Goal: Task Accomplishment & Management: Use online tool/utility

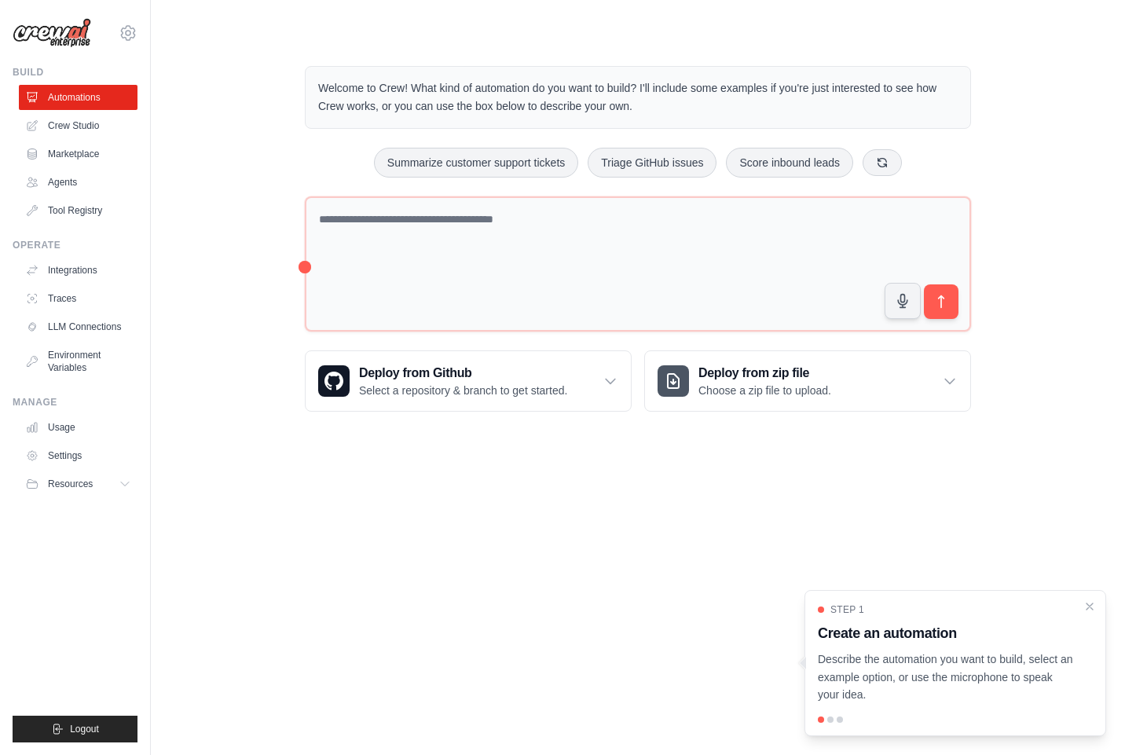
click at [1081, 606] on div "Step 1 Create an automation Describe the automation you want to build, select a…" at bounding box center [955, 653] width 275 height 101
click at [1088, 597] on div "Step 1 Create an automation Describe the automation you want to build, select a…" at bounding box center [955, 663] width 302 height 146
click at [874, 162] on button at bounding box center [881, 161] width 39 height 27
click at [895, 157] on icon at bounding box center [901, 162] width 13 height 13
click at [680, 169] on button "Automate social media posting" at bounding box center [631, 163] width 177 height 30
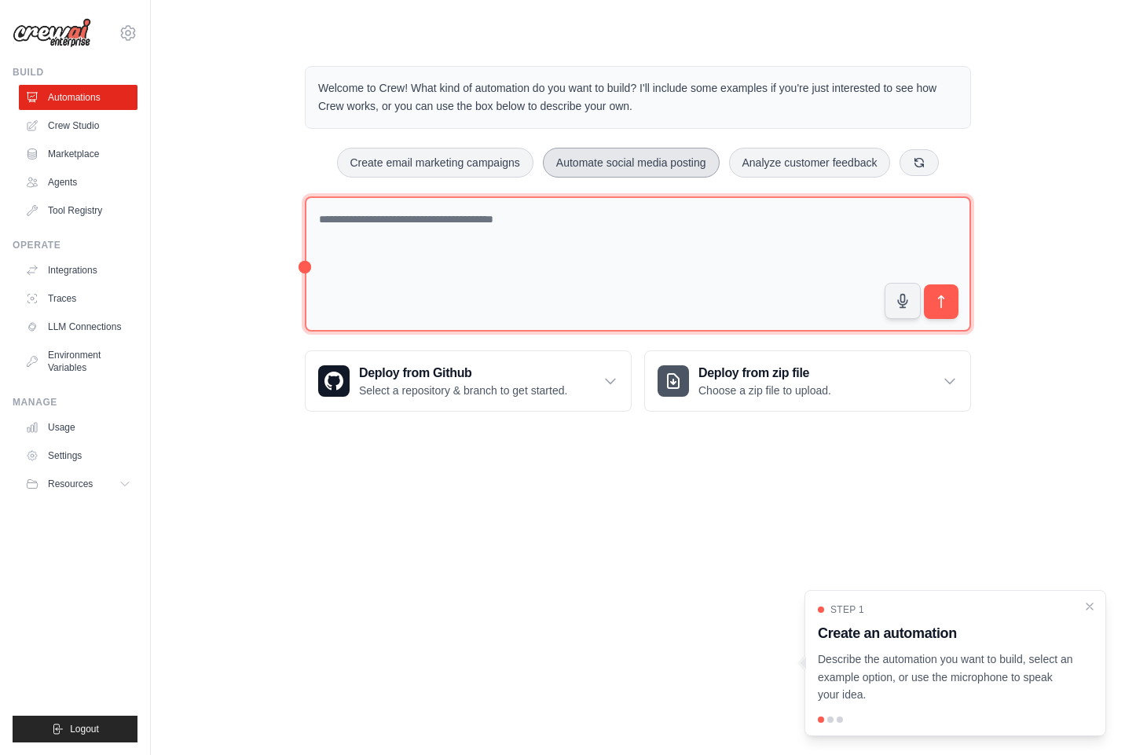
type textarea "**********"
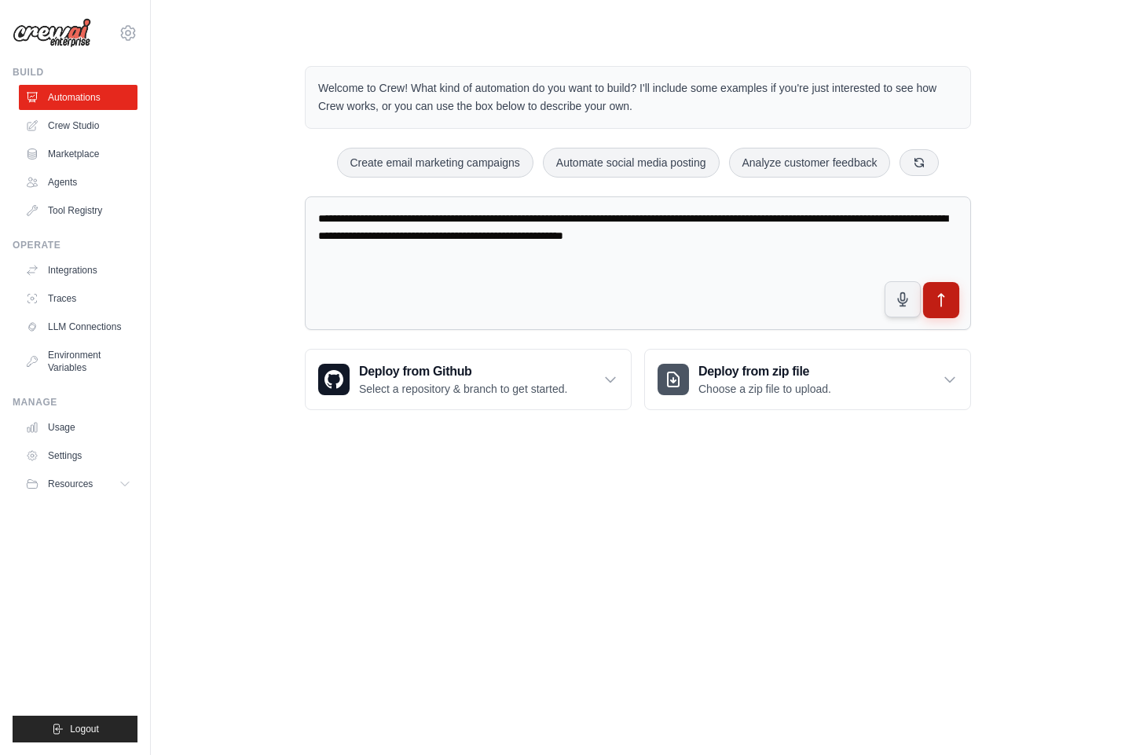
click at [949, 298] on icon "submit" at bounding box center [941, 300] width 16 height 16
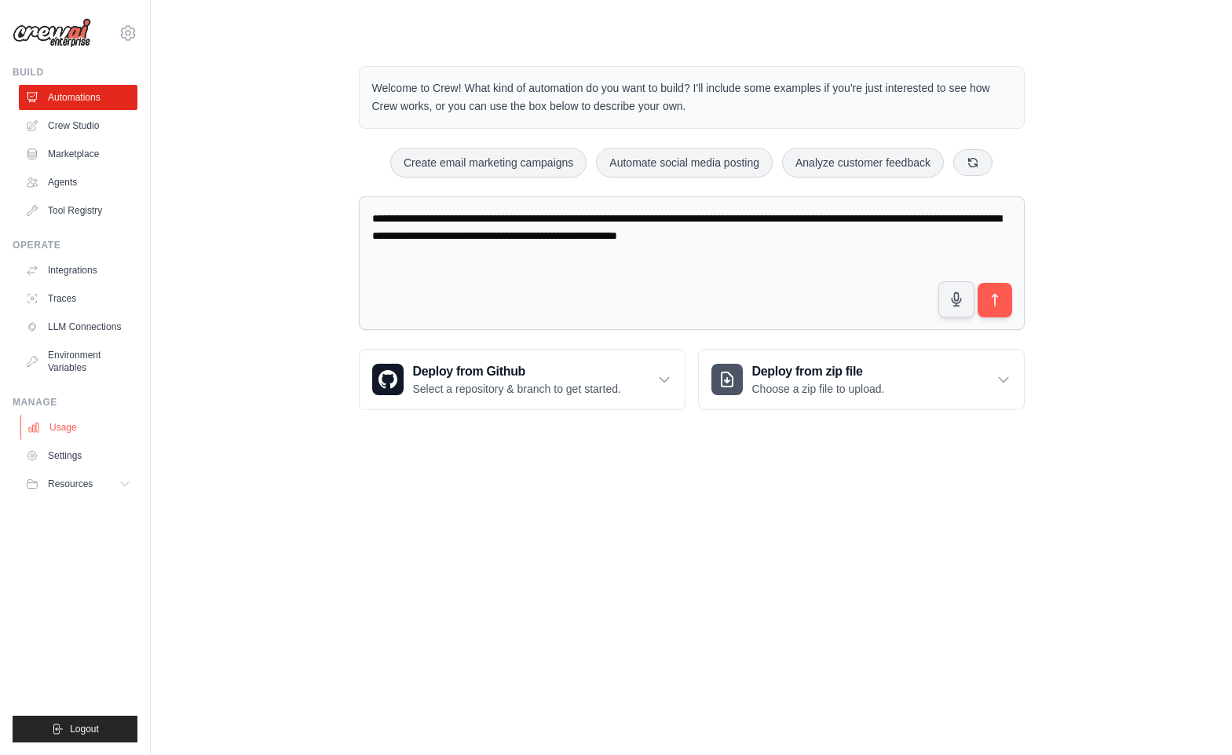
click at [86, 429] on link "Usage" at bounding box center [79, 427] width 119 height 25
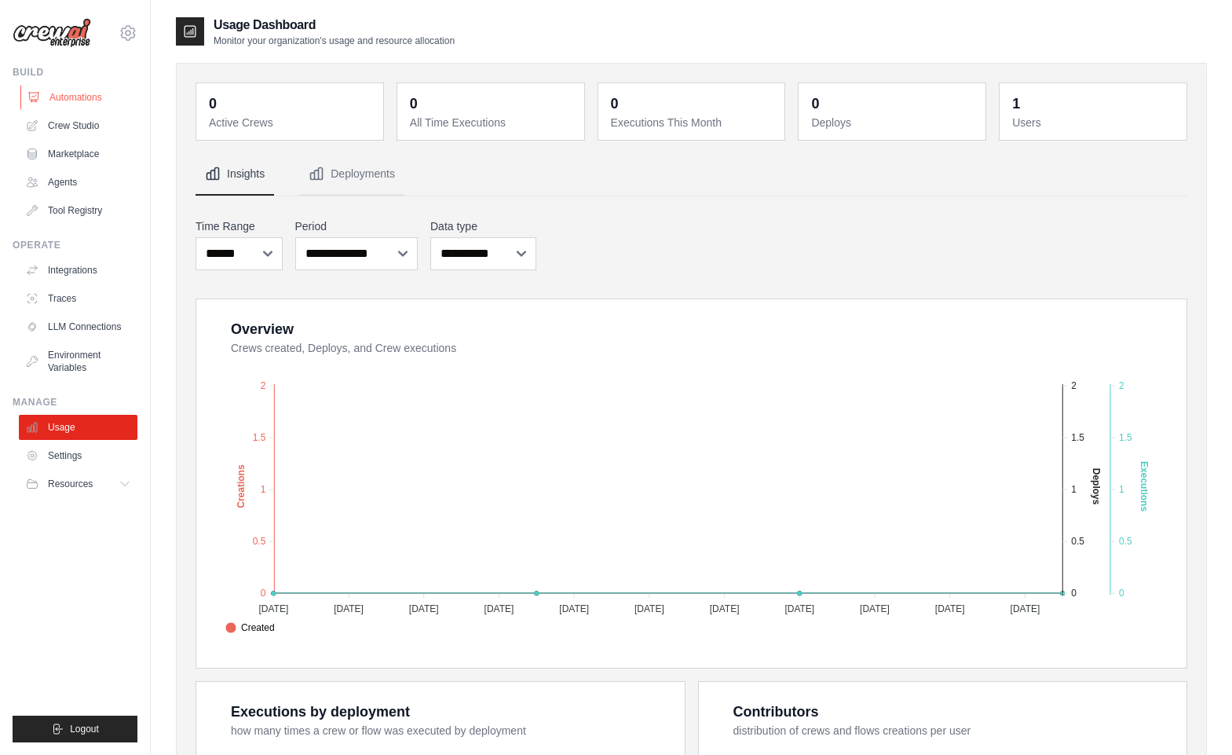
click at [101, 105] on link "Automations" at bounding box center [79, 97] width 119 height 25
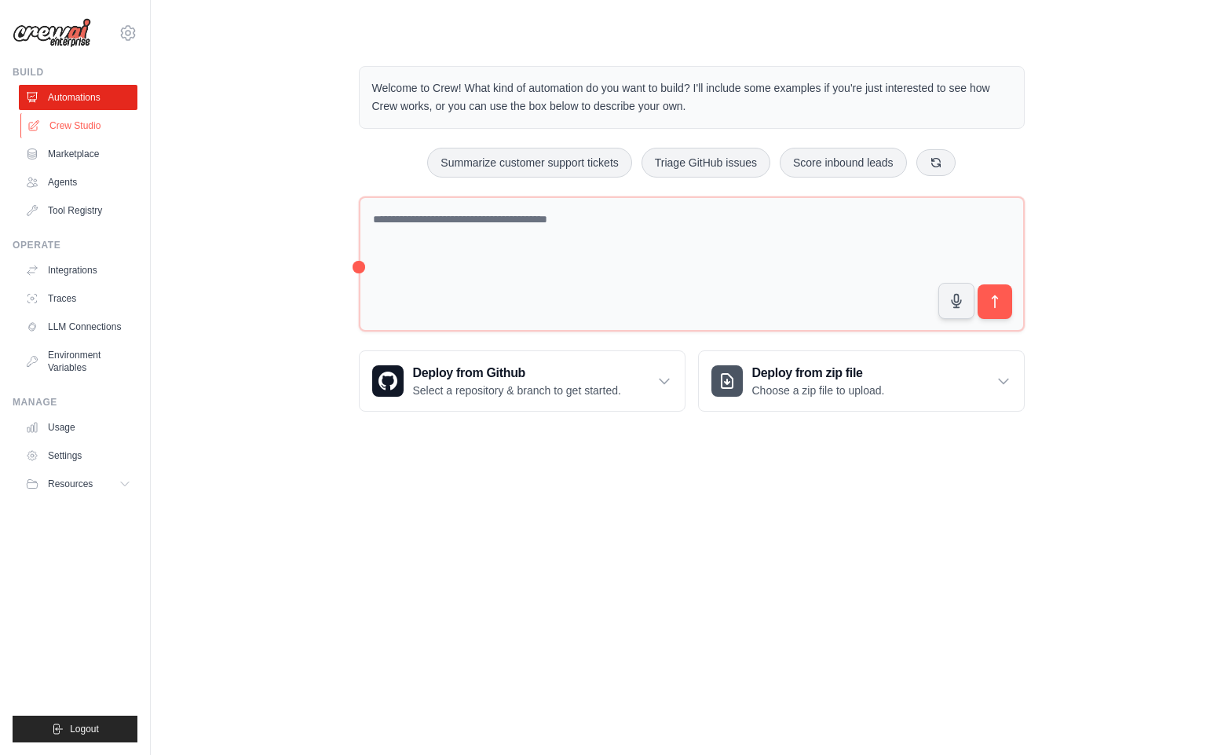
click at [86, 126] on link "Crew Studio" at bounding box center [79, 125] width 119 height 25
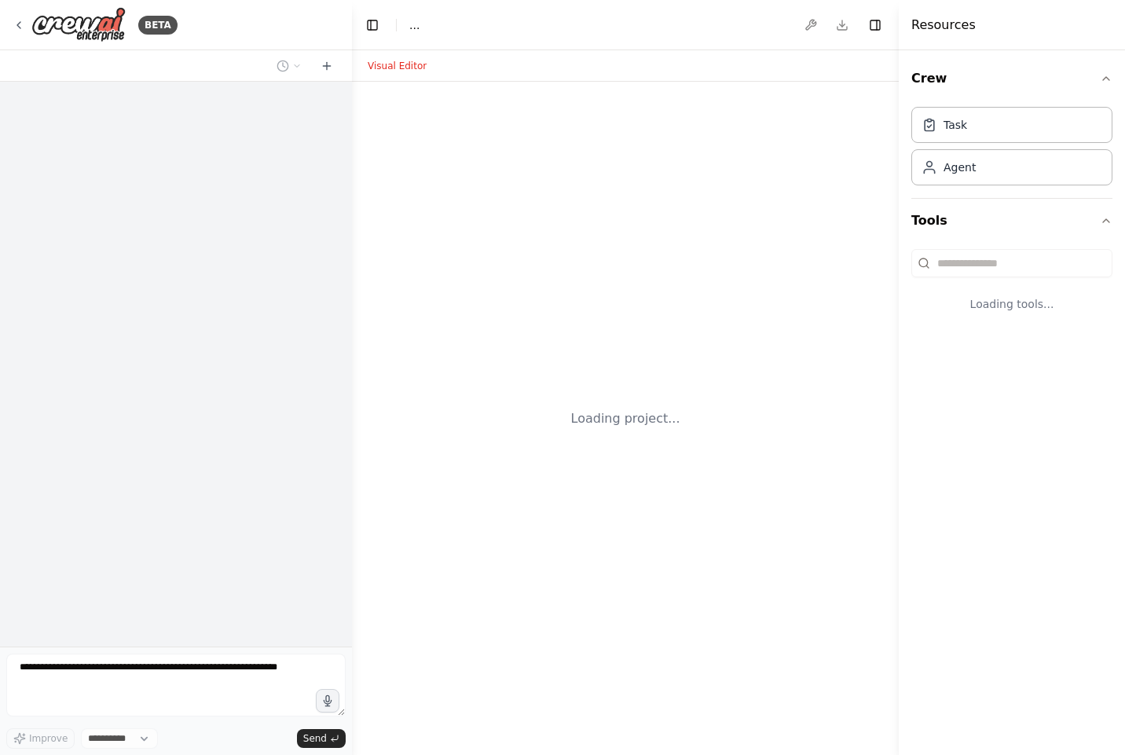
select select "****"
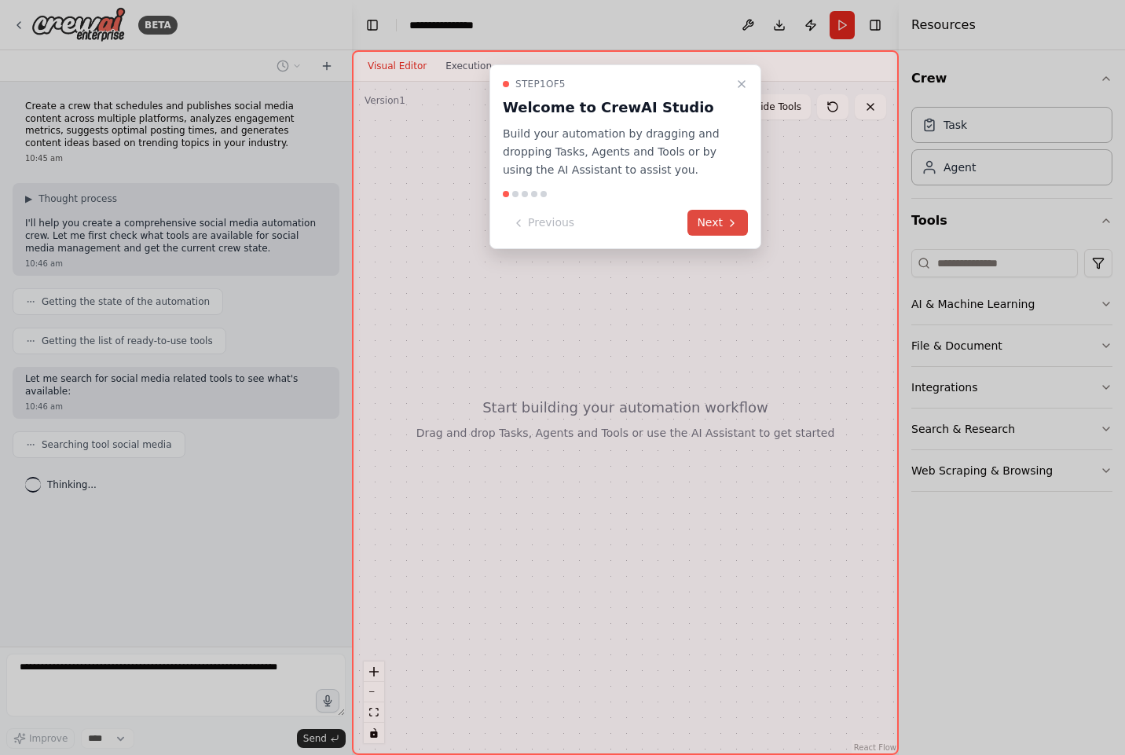
click at [718, 224] on button "Next" at bounding box center [717, 223] width 60 height 26
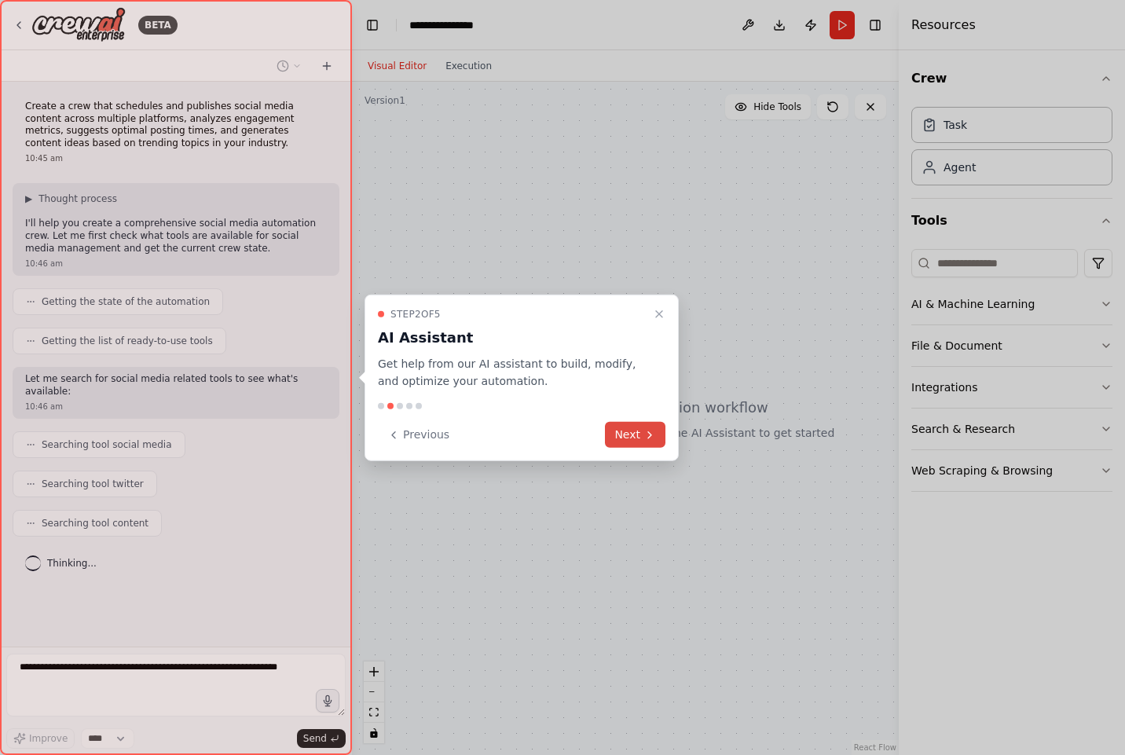
click at [635, 432] on button "Next" at bounding box center [635, 435] width 60 height 26
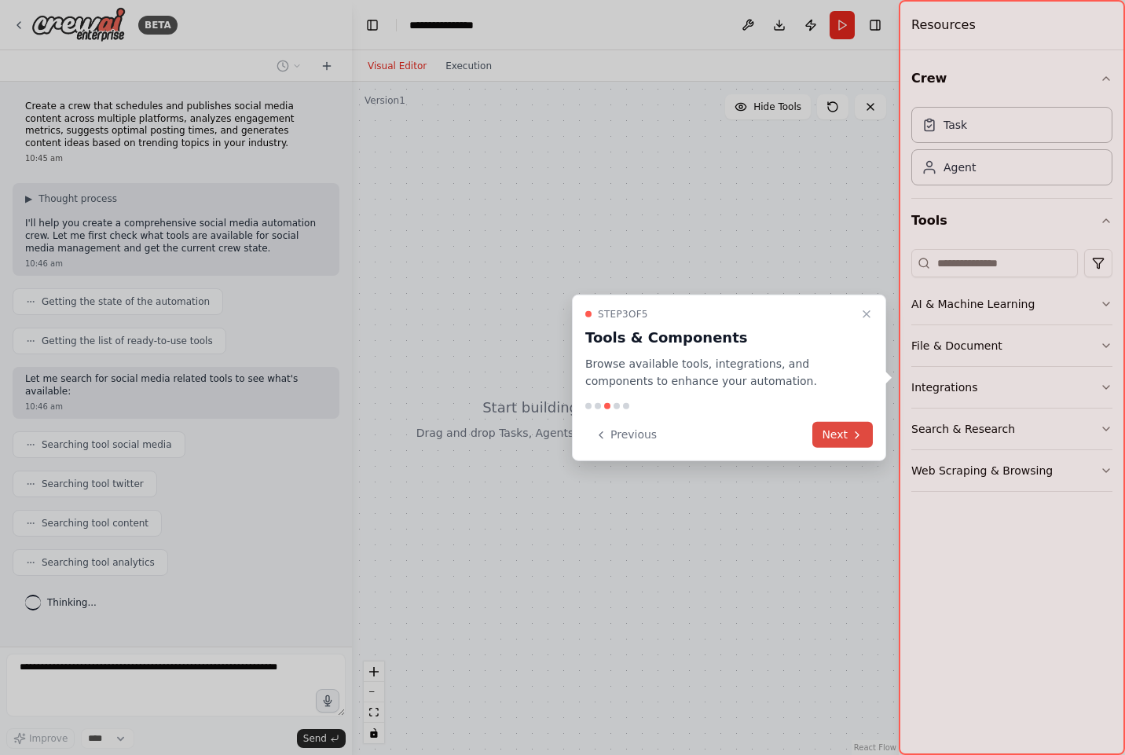
click at [836, 435] on button "Next" at bounding box center [842, 435] width 60 height 26
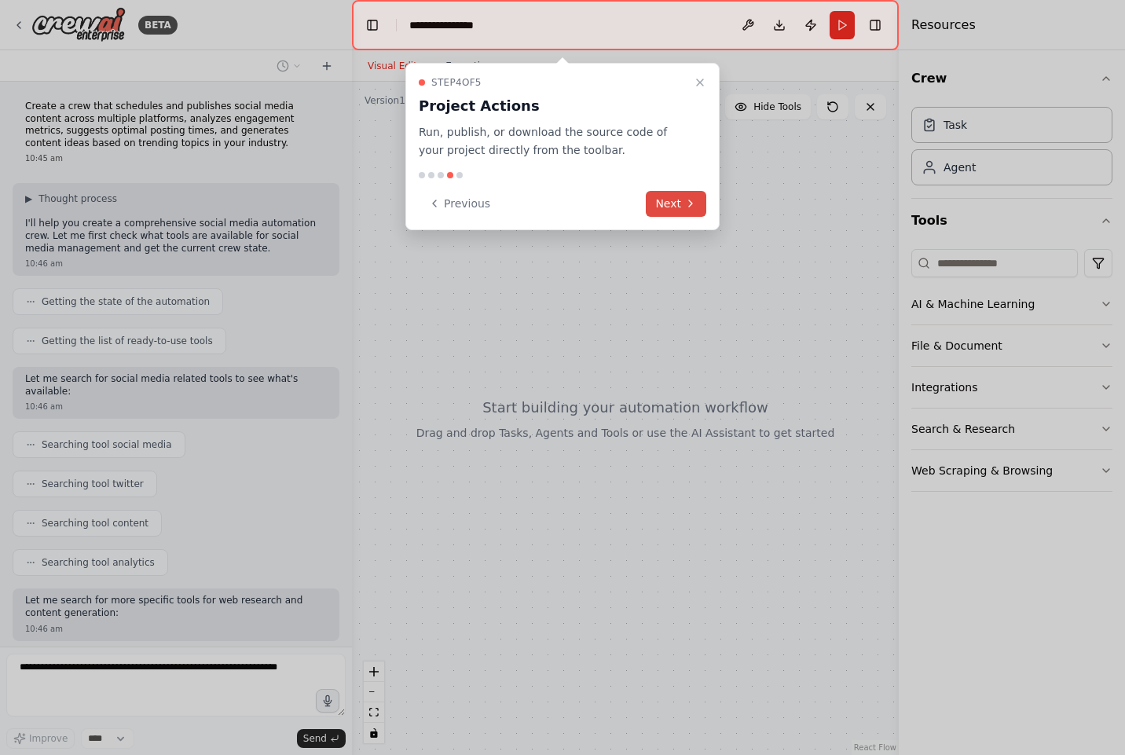
scroll to position [74, 0]
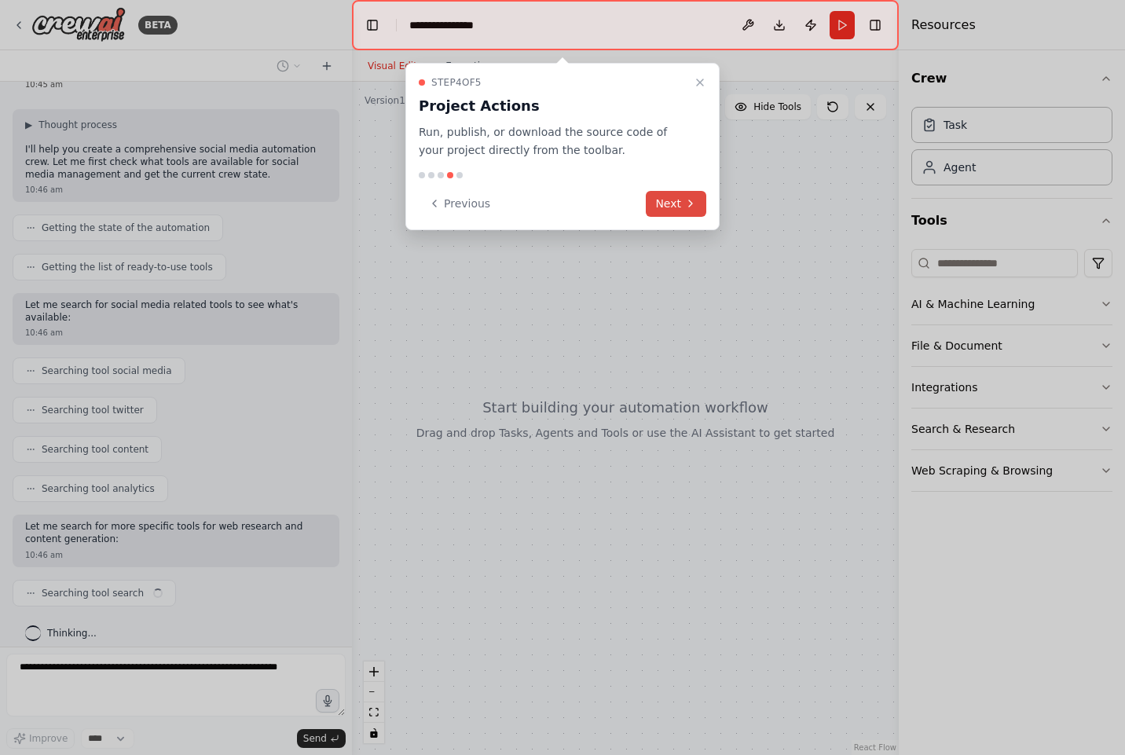
click at [678, 210] on button "Next" at bounding box center [676, 204] width 60 height 26
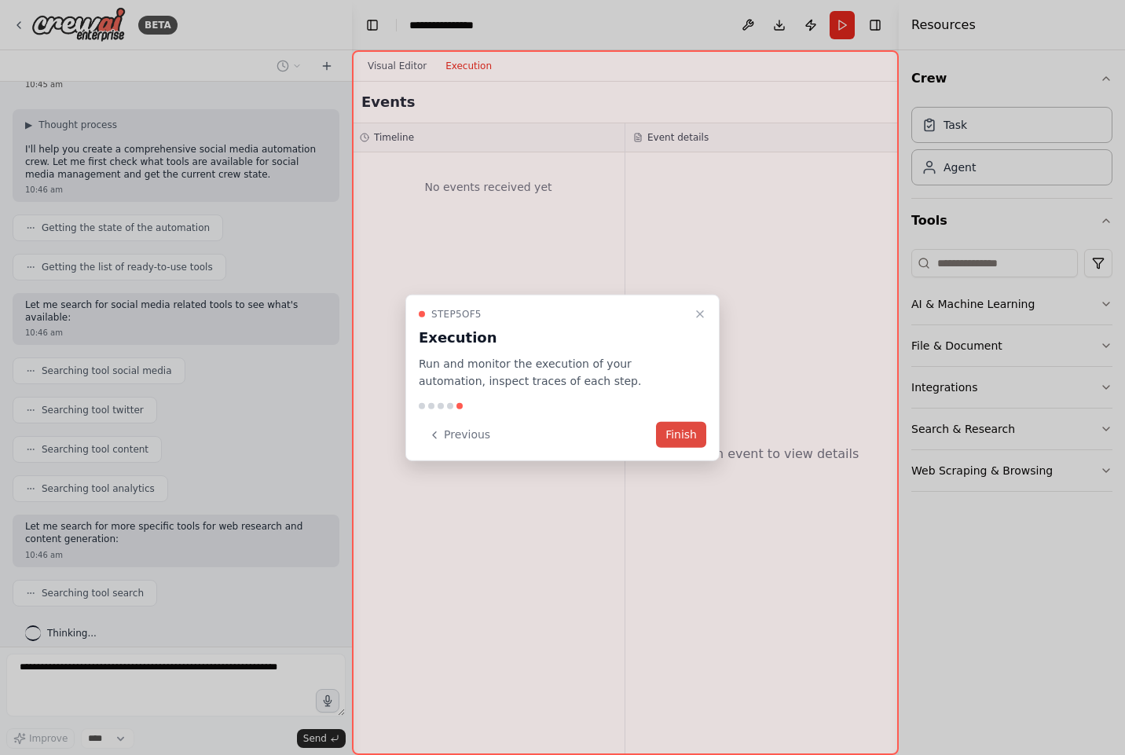
click at [680, 424] on button "Finish" at bounding box center [681, 435] width 50 height 26
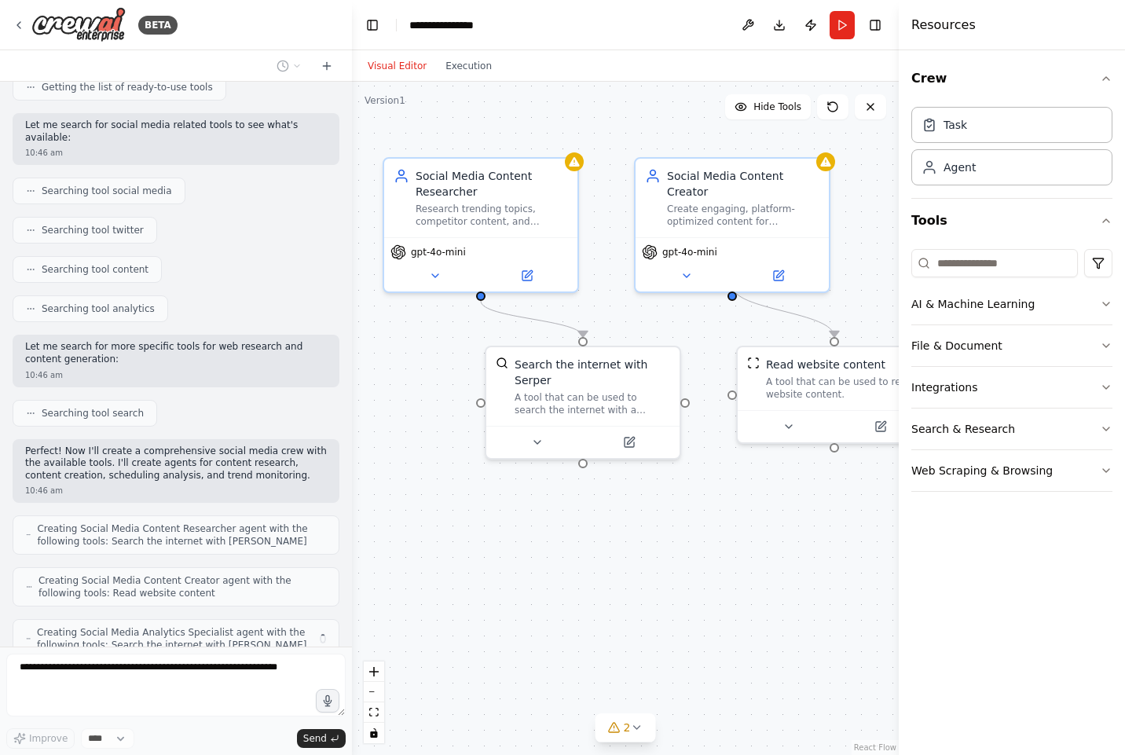
scroll to position [306, 0]
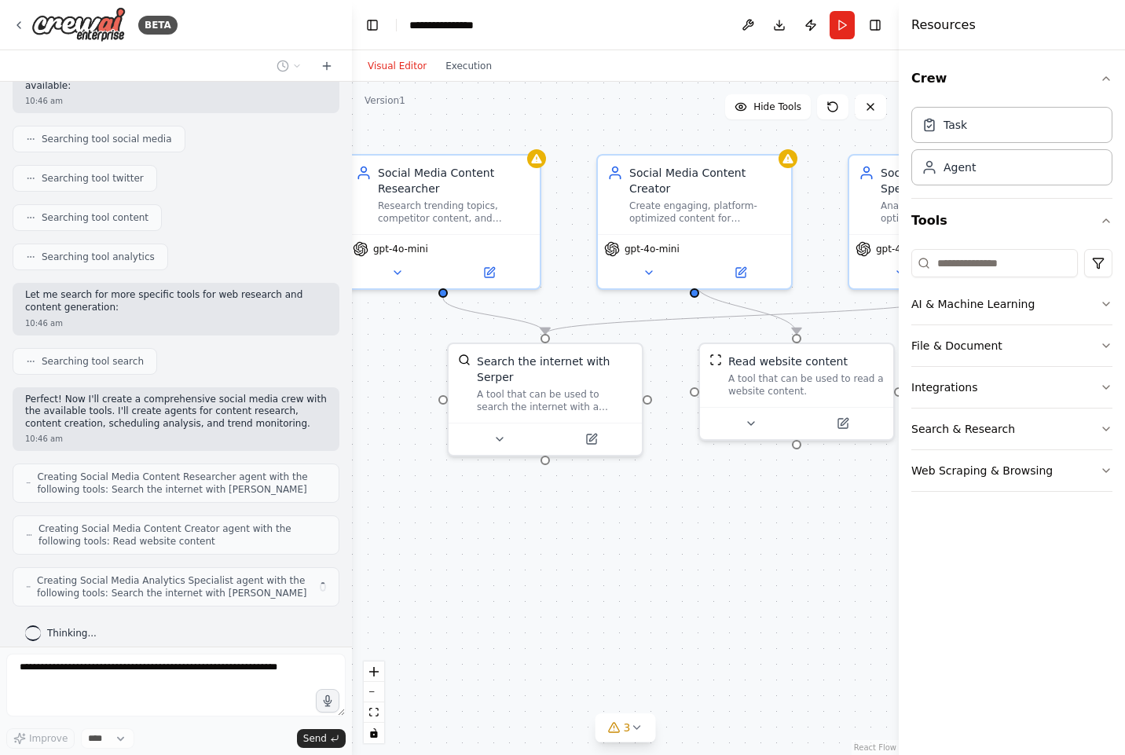
drag, startPoint x: 679, startPoint y: 135, endPoint x: 593, endPoint y: 129, distance: 85.8
click at [593, 129] on div ".deletable-edge-delete-btn { width: 20px; height: 20px; border: 0px solid #ffff…" at bounding box center [625, 418] width 547 height 673
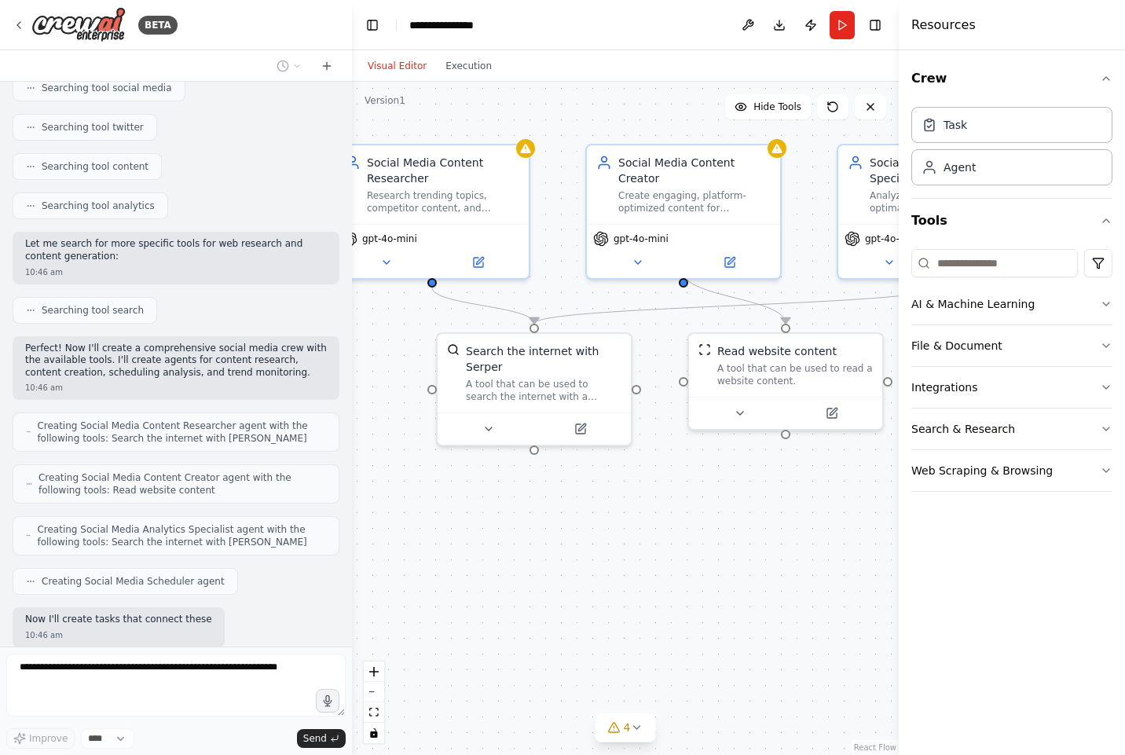
scroll to position [449, 0]
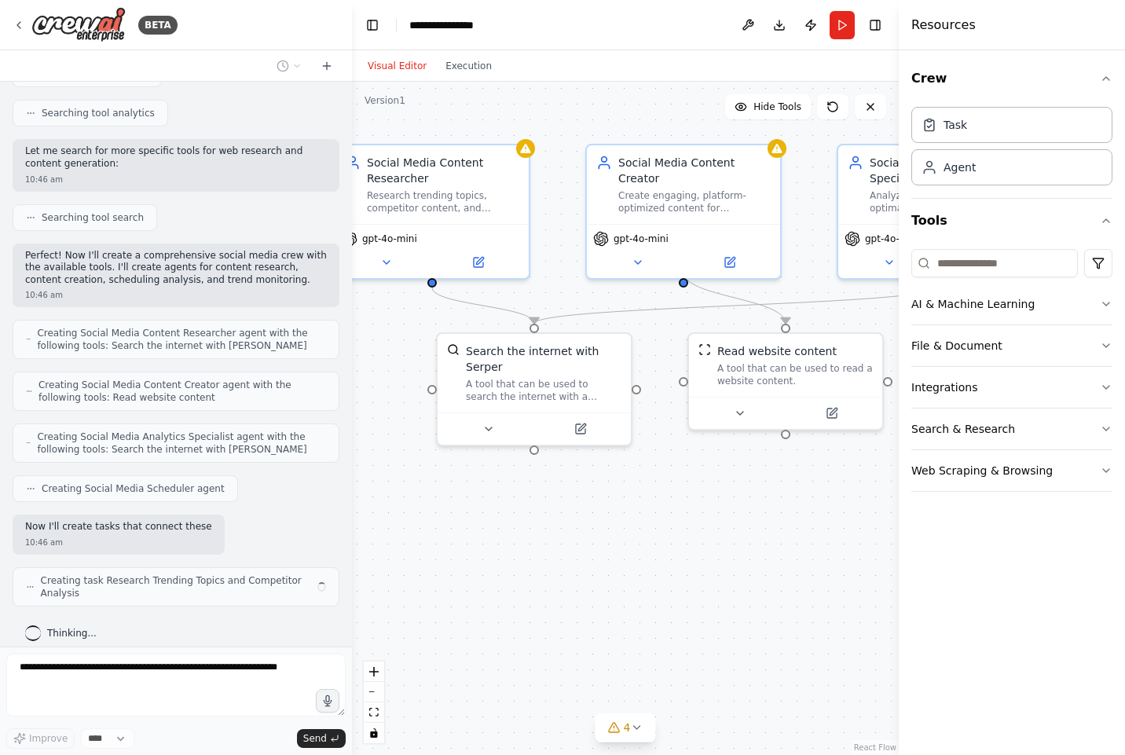
drag, startPoint x: 624, startPoint y: 118, endPoint x: 613, endPoint y: 108, distance: 15.0
click at [613, 108] on div ".deletable-edge-delete-btn { width: 20px; height: 20px; border: 0px solid #ffff…" at bounding box center [625, 418] width 547 height 673
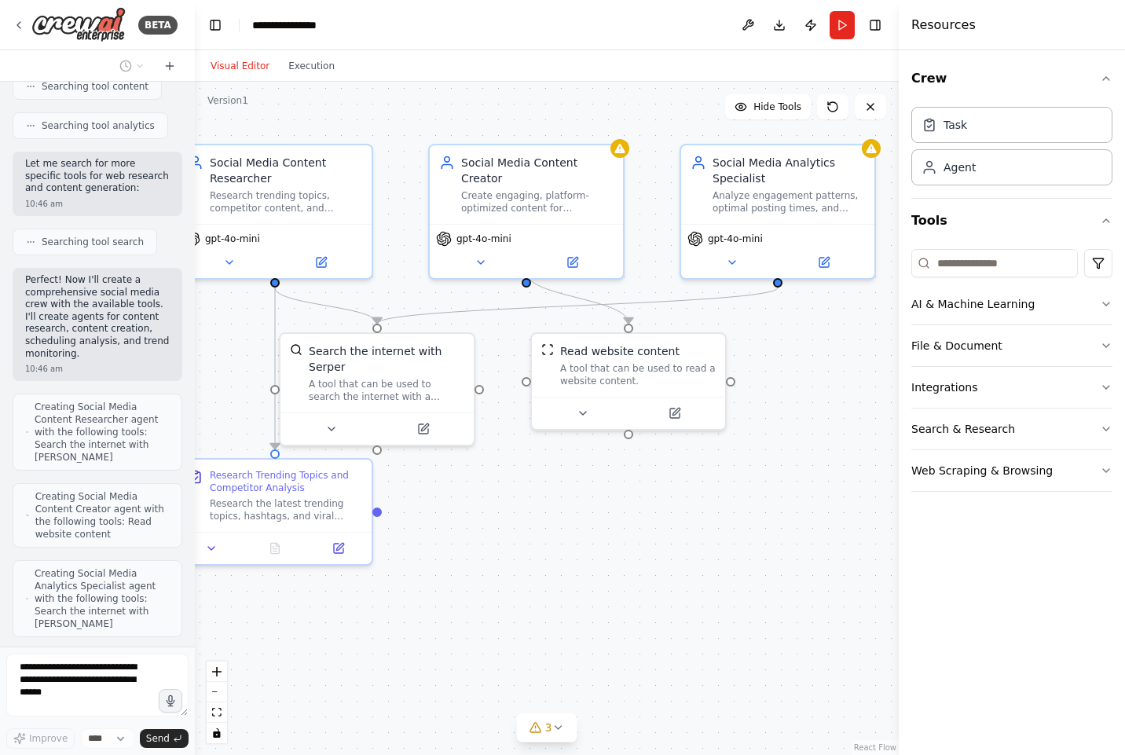
drag, startPoint x: 347, startPoint y: 326, endPoint x: 195, endPoint y: 322, distance: 152.4
click at [195, 322] on div "BETA Create a crew that schedules and publishes social media content across mul…" at bounding box center [562, 377] width 1125 height 755
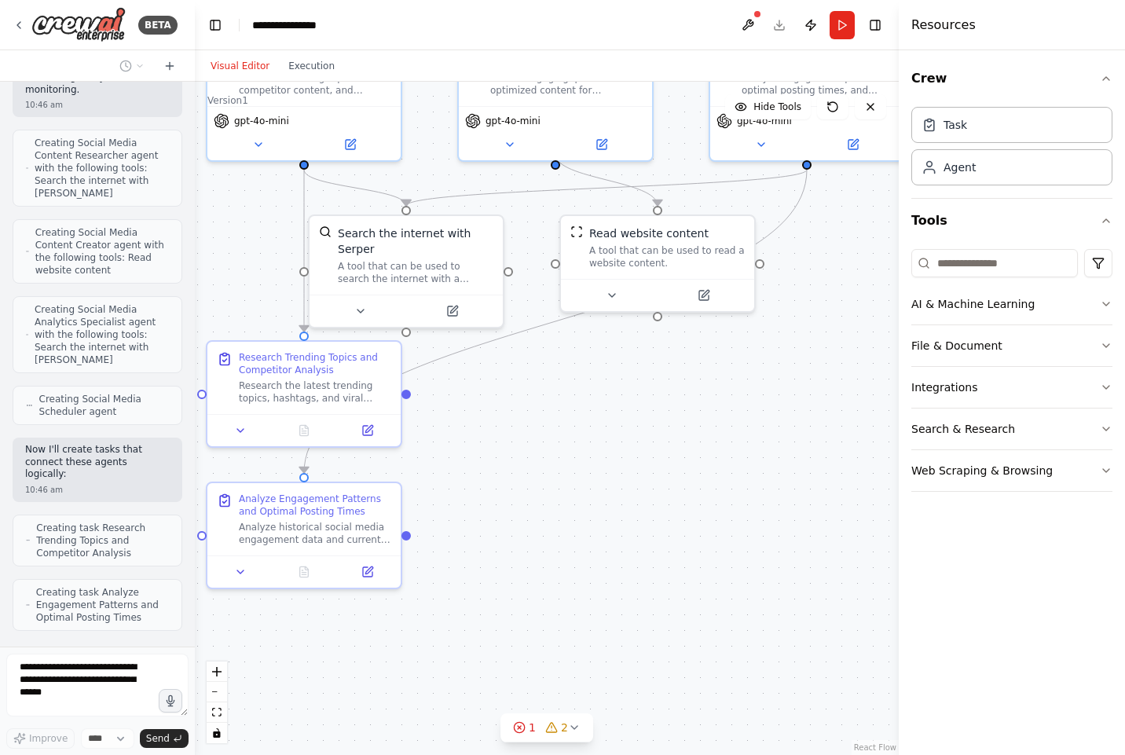
drag, startPoint x: 449, startPoint y: 526, endPoint x: 478, endPoint y: 408, distance: 121.3
click at [478, 408] on div ".deletable-edge-delete-btn { width: 20px; height: 20px; border: 0px solid #ffff…" at bounding box center [547, 418] width 704 height 673
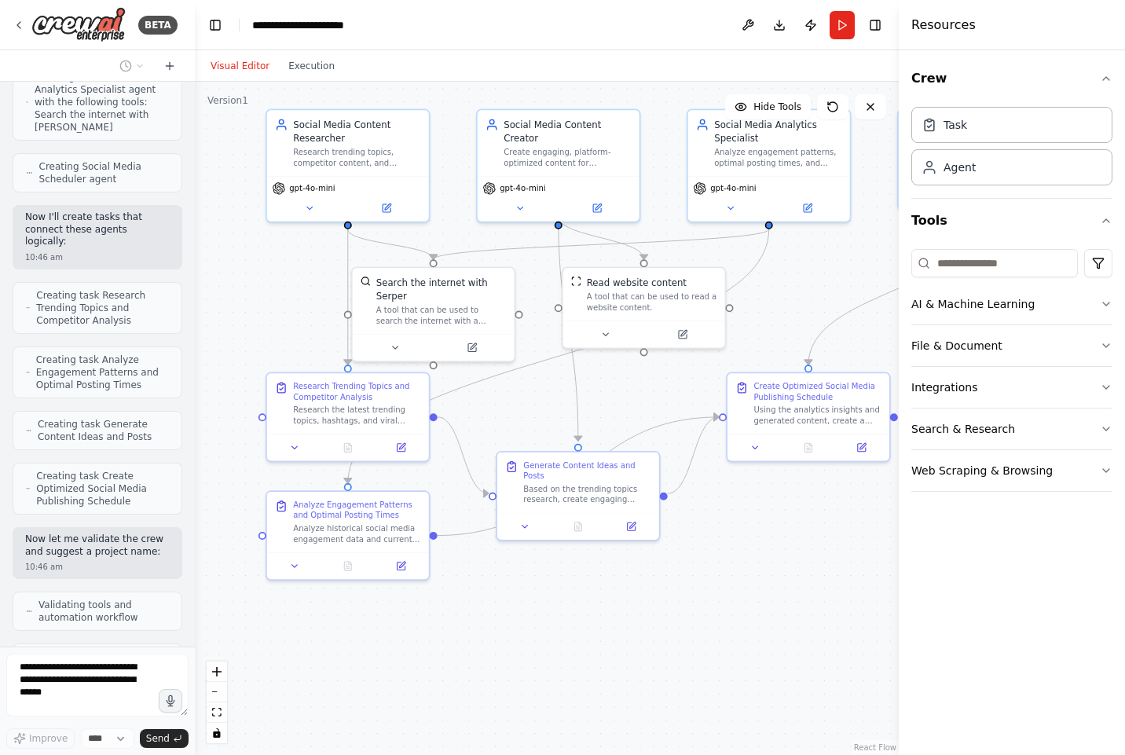
scroll to position [1145, 0]
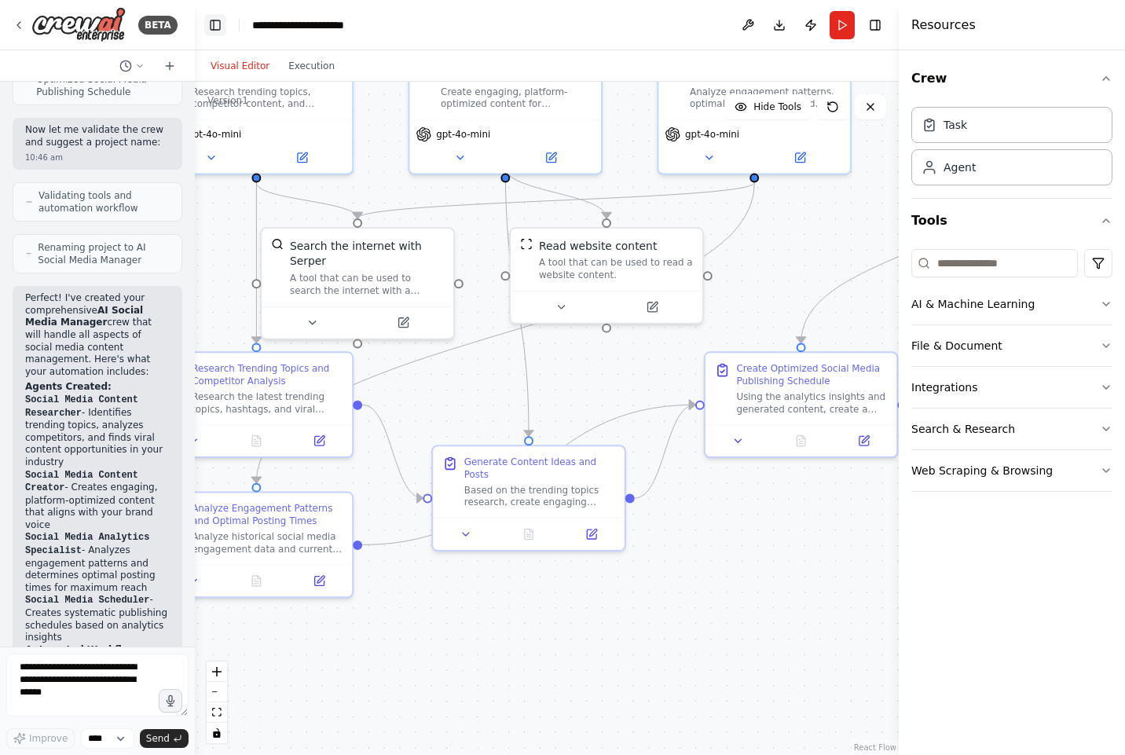
click at [211, 31] on button "Toggle Left Sidebar" at bounding box center [215, 25] width 22 height 22
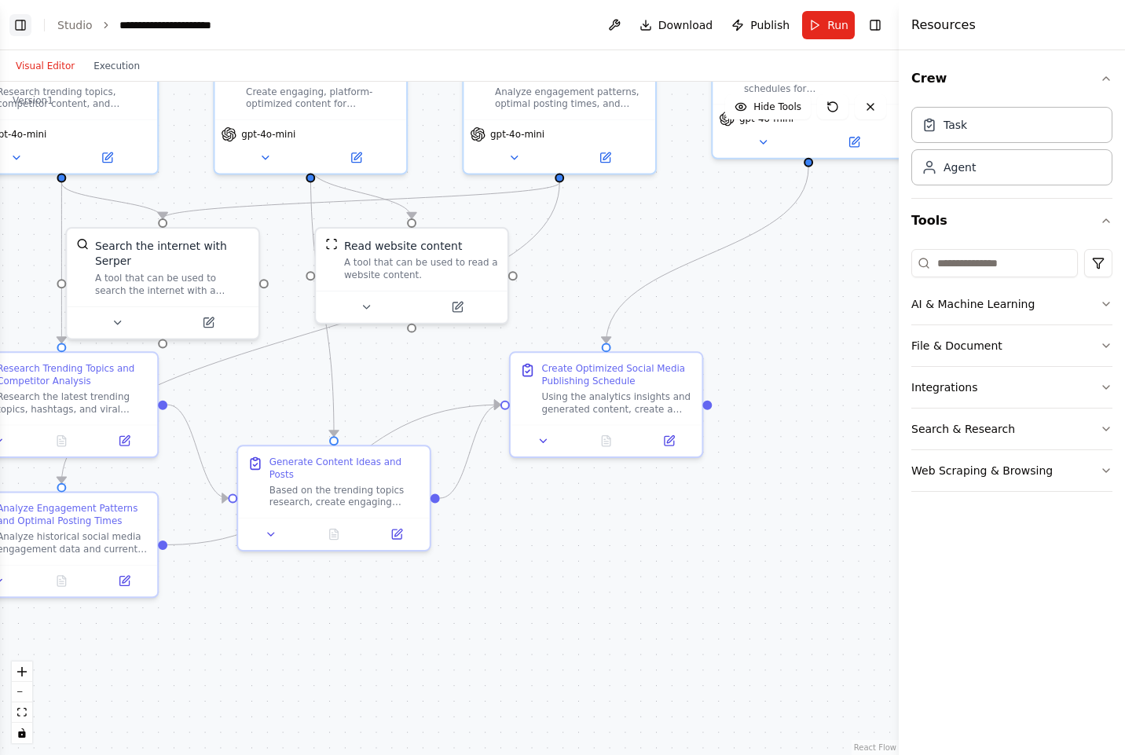
click at [24, 25] on button "Toggle Left Sidebar" at bounding box center [20, 25] width 22 height 22
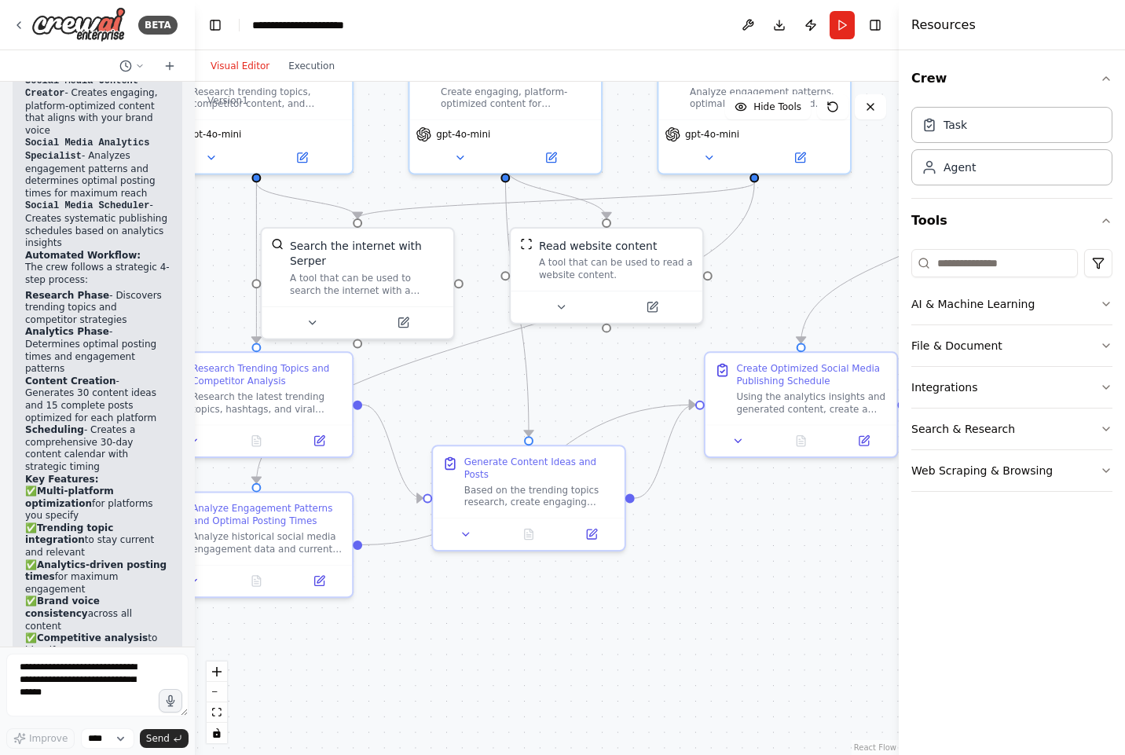
scroll to position [2088, 0]
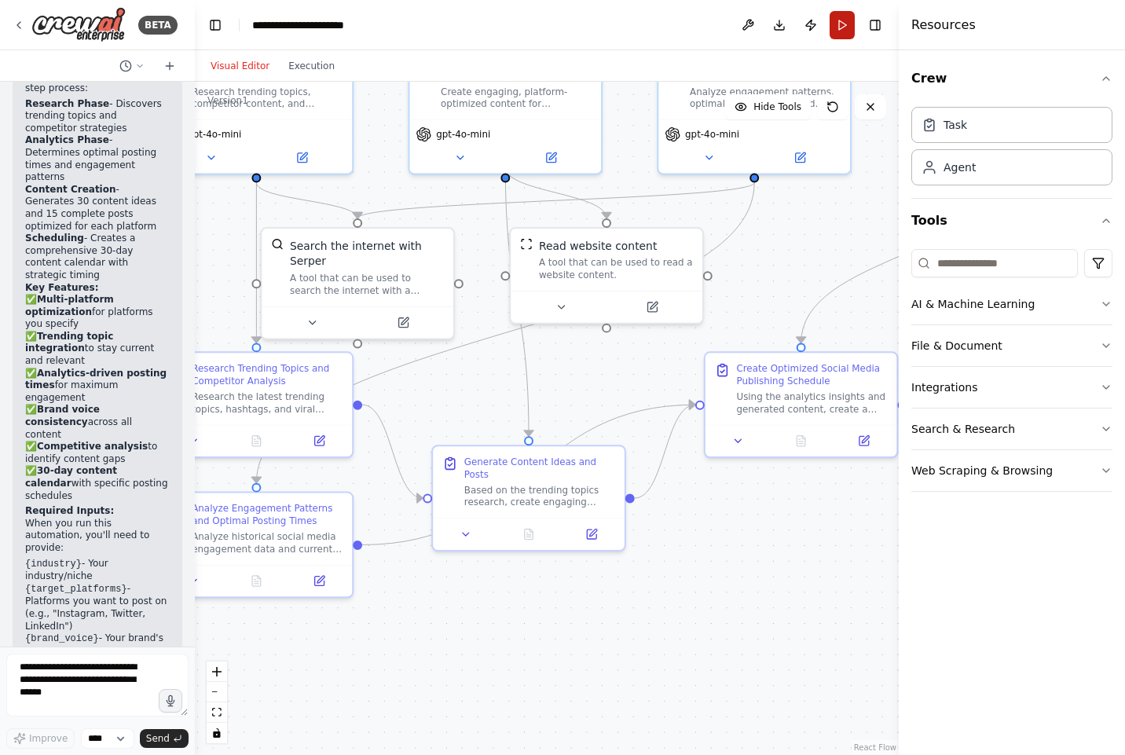
click at [840, 25] on button "Run" at bounding box center [841, 25] width 25 height 28
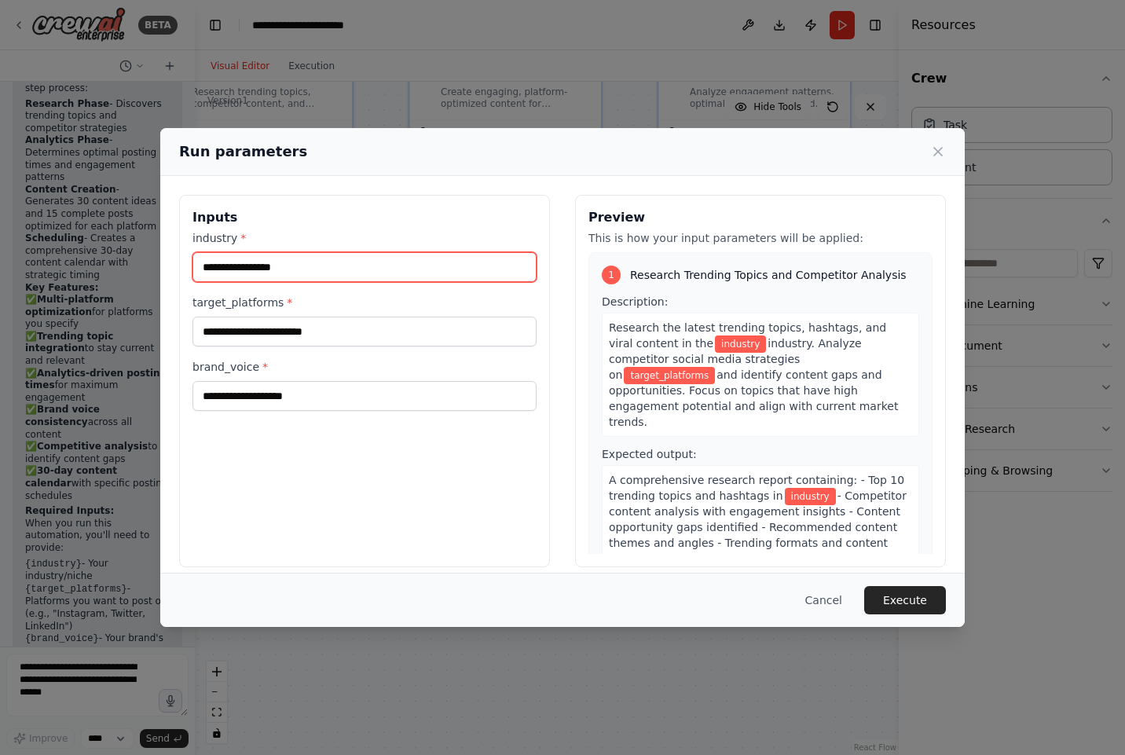
click at [380, 272] on input "industry *" at bounding box center [364, 267] width 344 height 30
type input "*"
type input "**********"
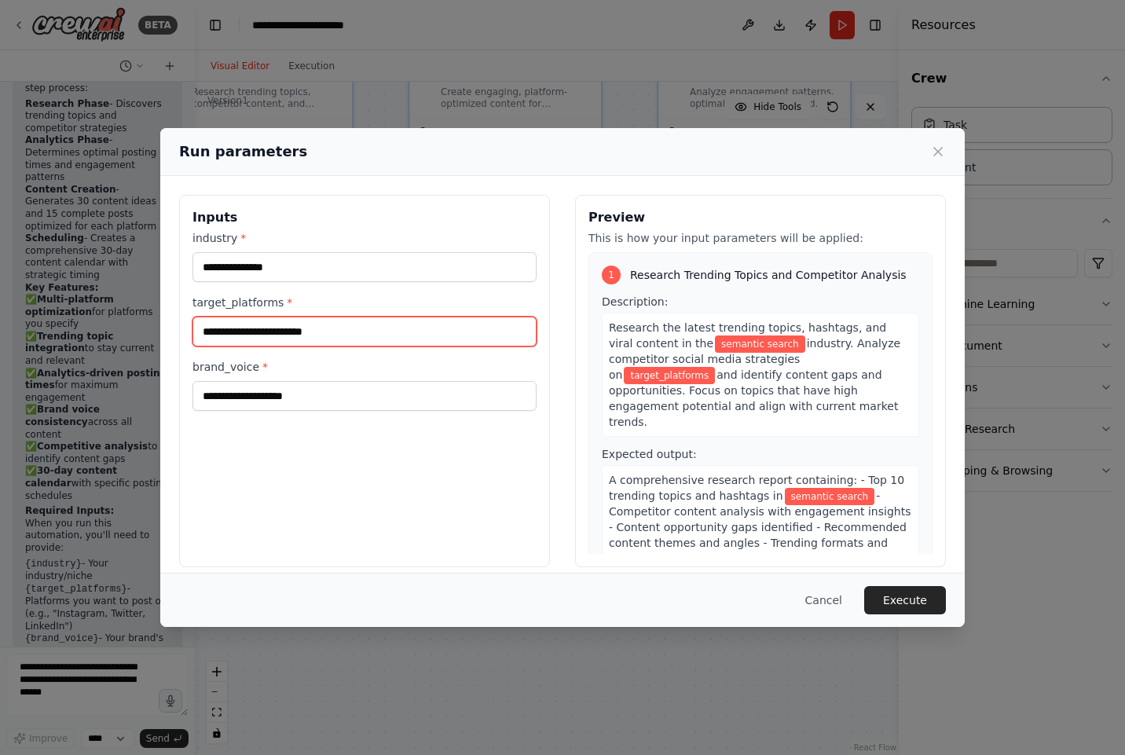
click at [394, 335] on input "target_platforms *" at bounding box center [364, 332] width 344 height 30
type input "*"
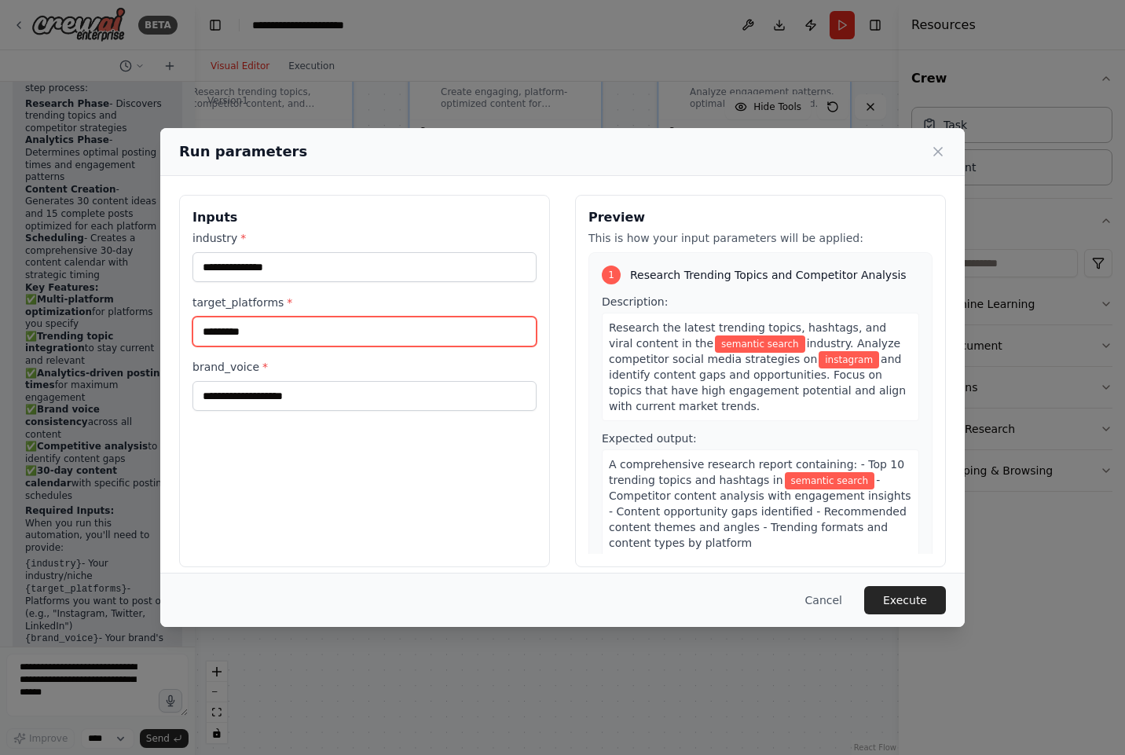
type input "*********"
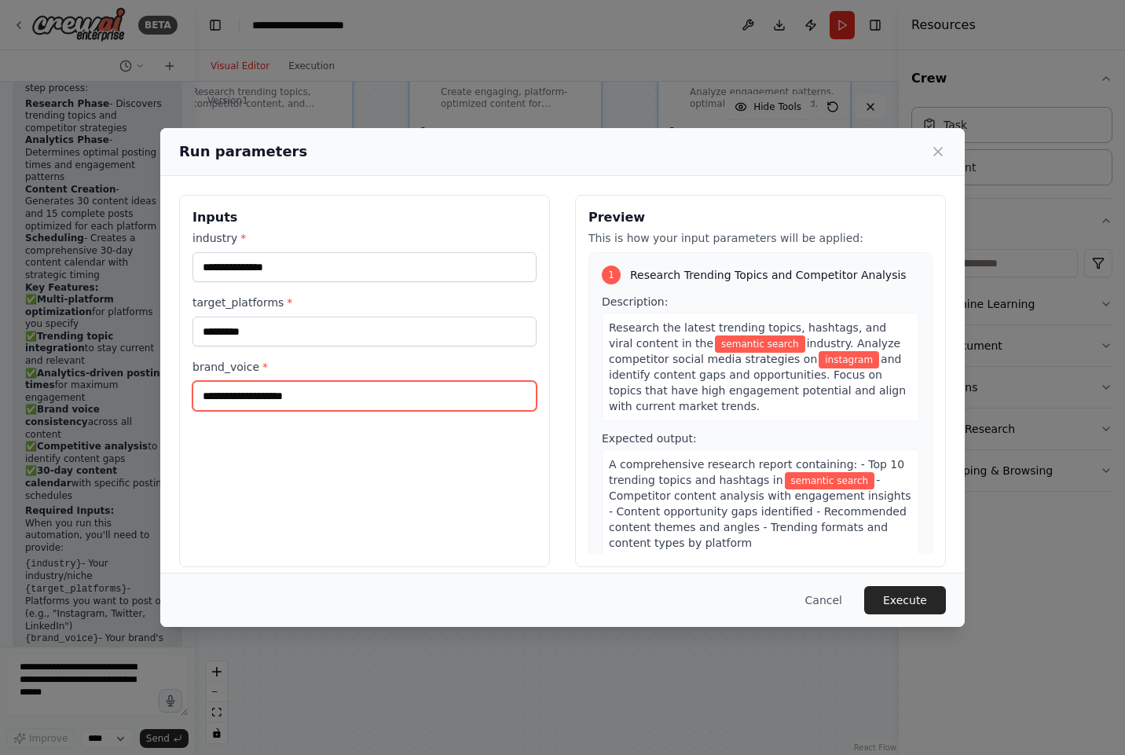
click at [360, 398] on input "brand_voice *" at bounding box center [364, 396] width 344 height 30
type input "********"
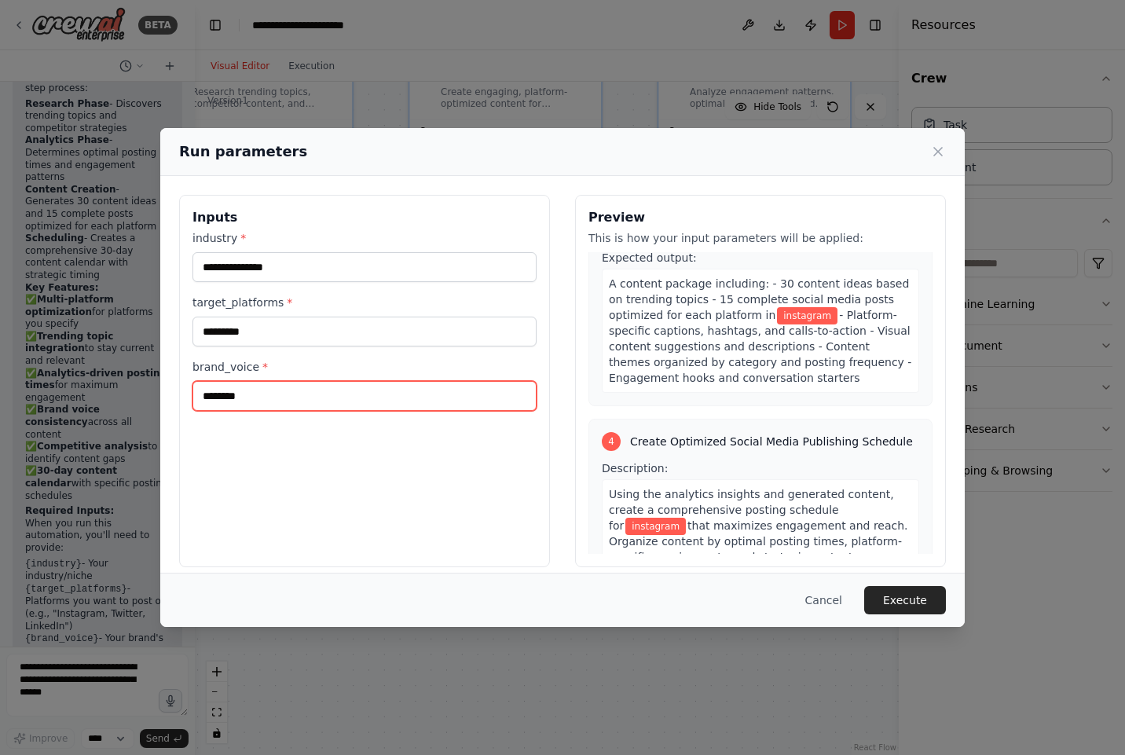
scroll to position [1103, 0]
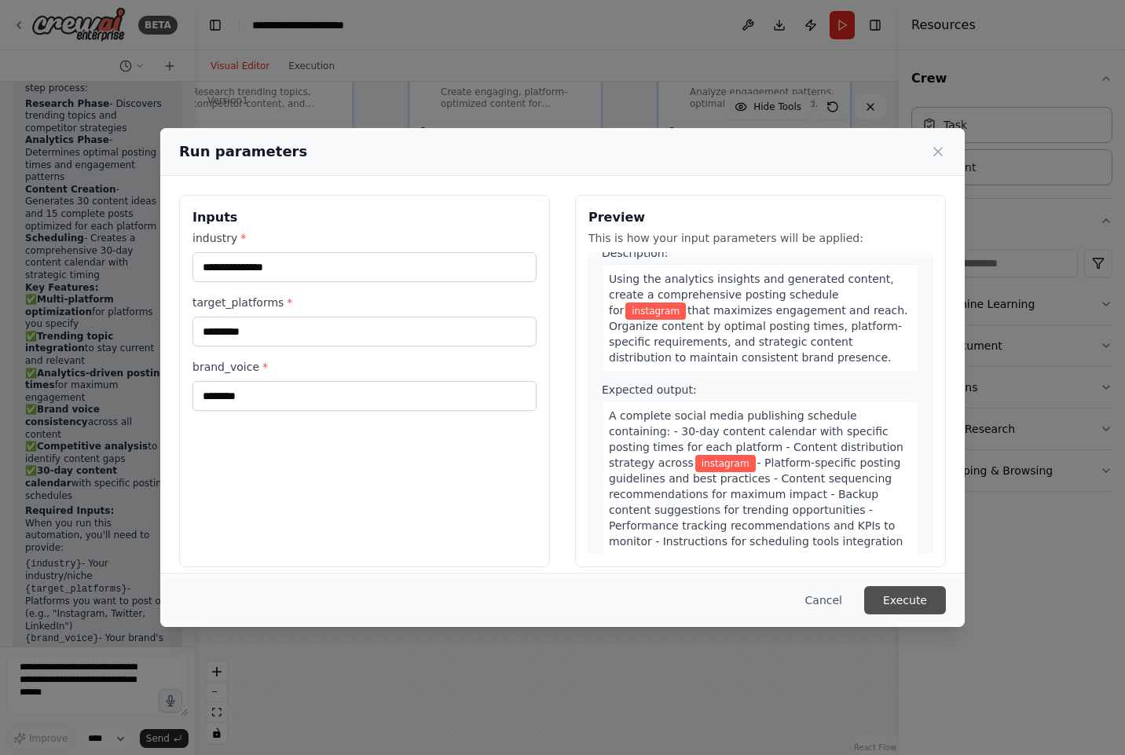
click at [902, 598] on button "Execute" at bounding box center [905, 600] width 82 height 28
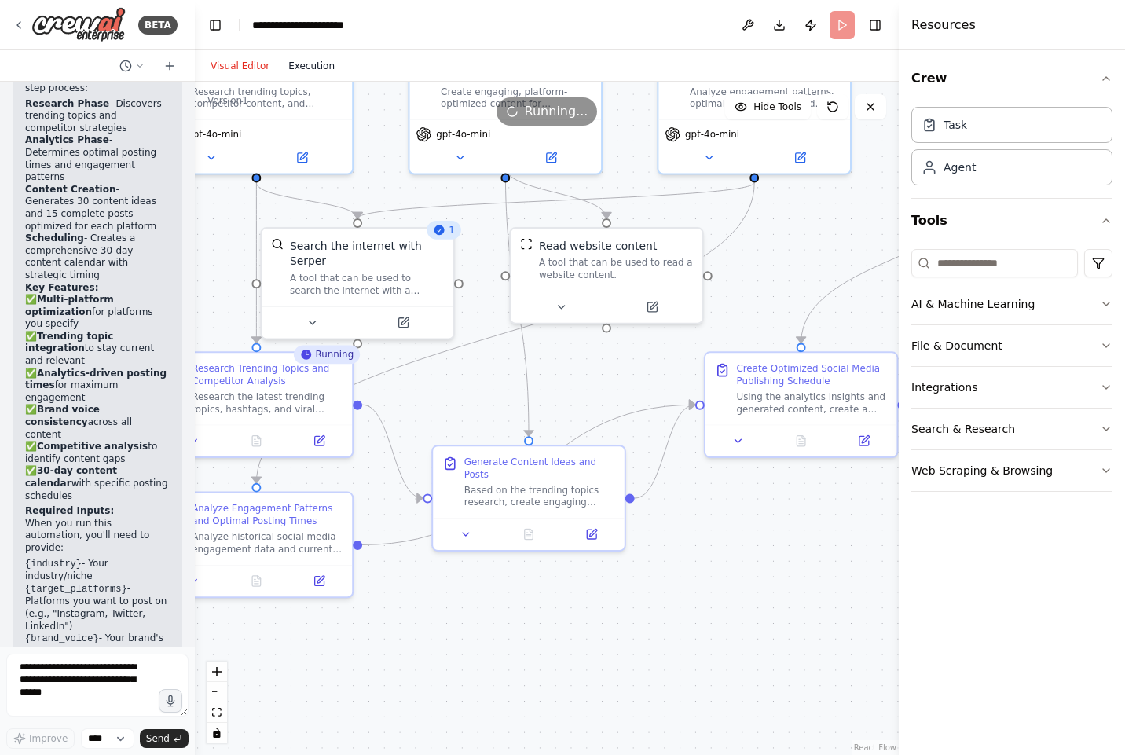
click at [318, 70] on button "Execution" at bounding box center [311, 66] width 65 height 19
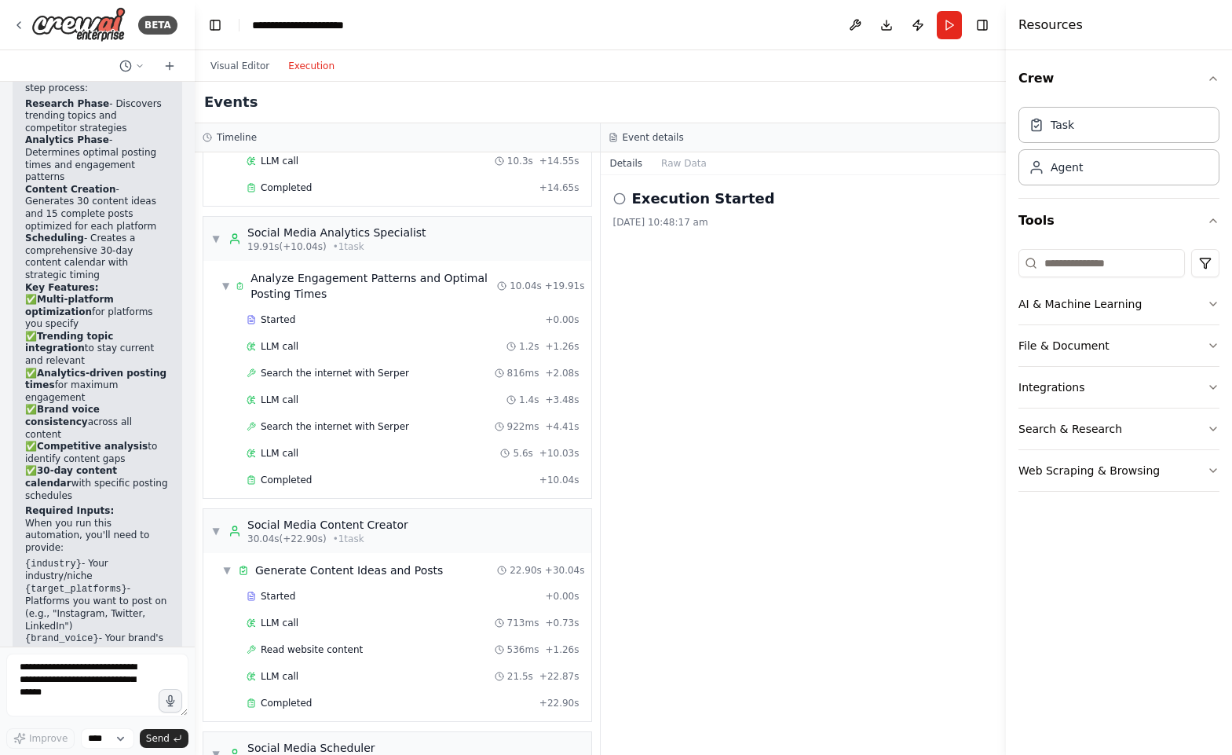
scroll to position [448, 0]
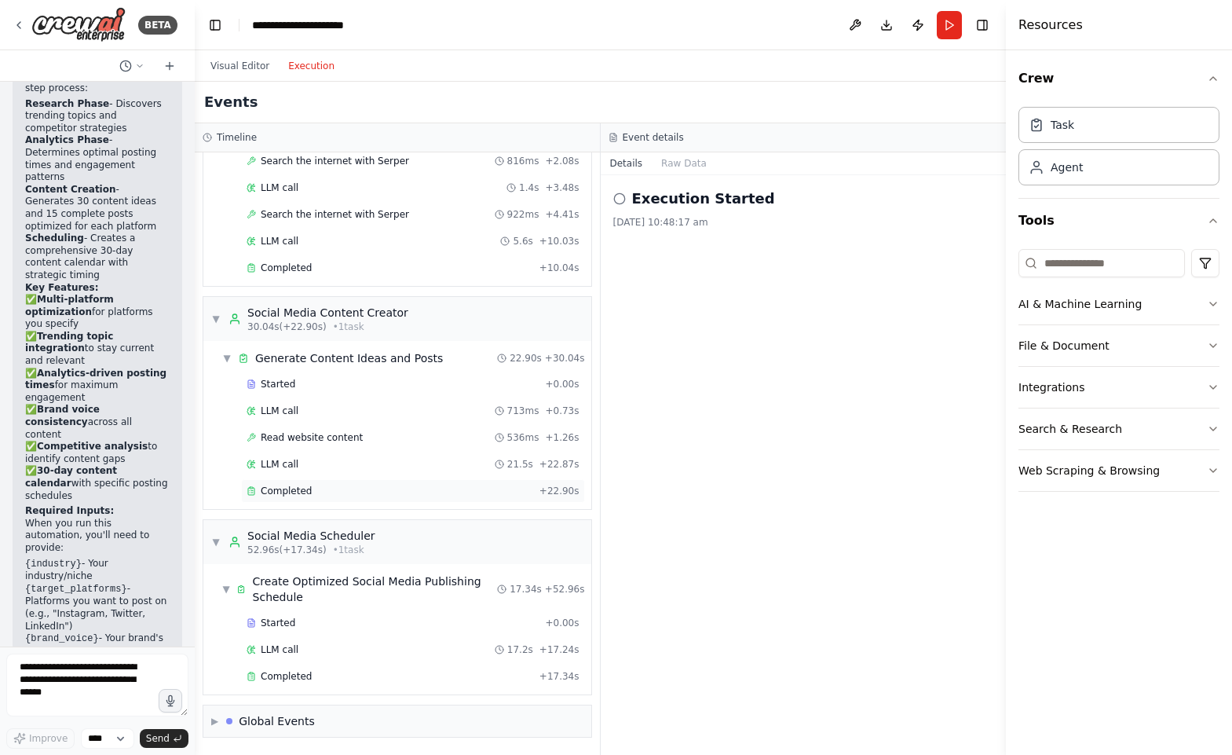
click at [331, 497] on div "Completed + 22.90s" at bounding box center [413, 491] width 344 height 24
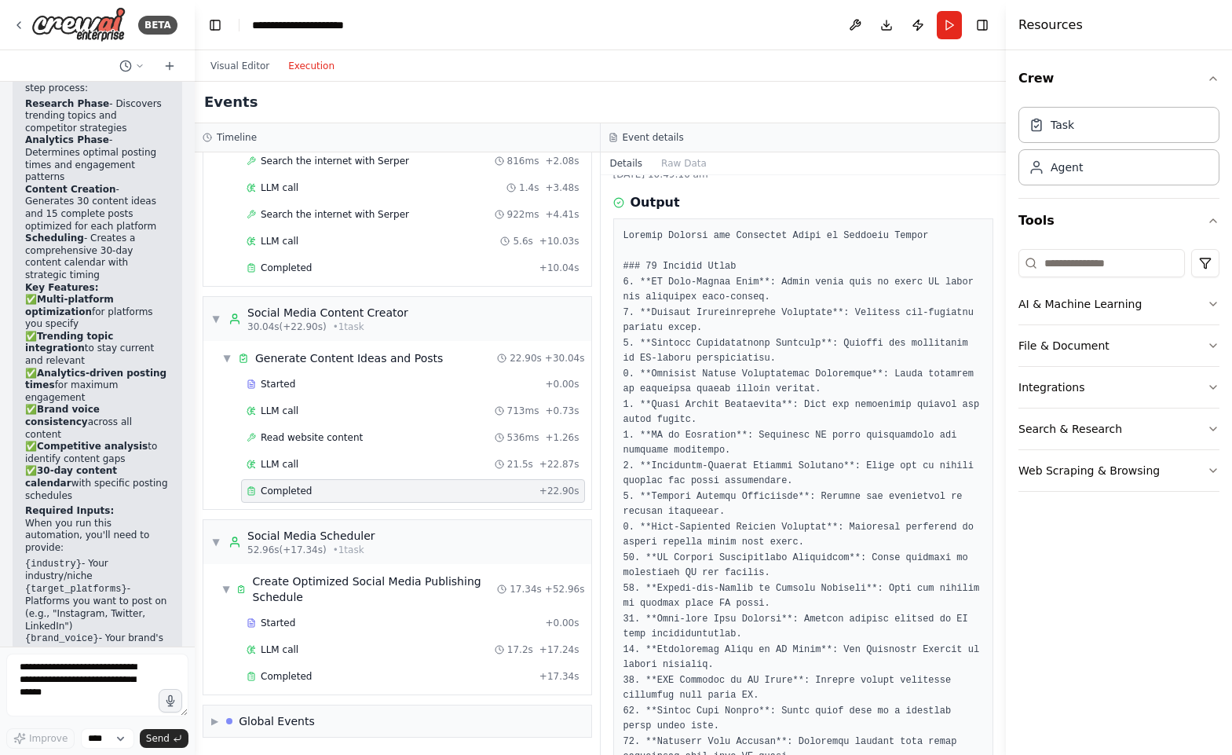
scroll to position [52, 0]
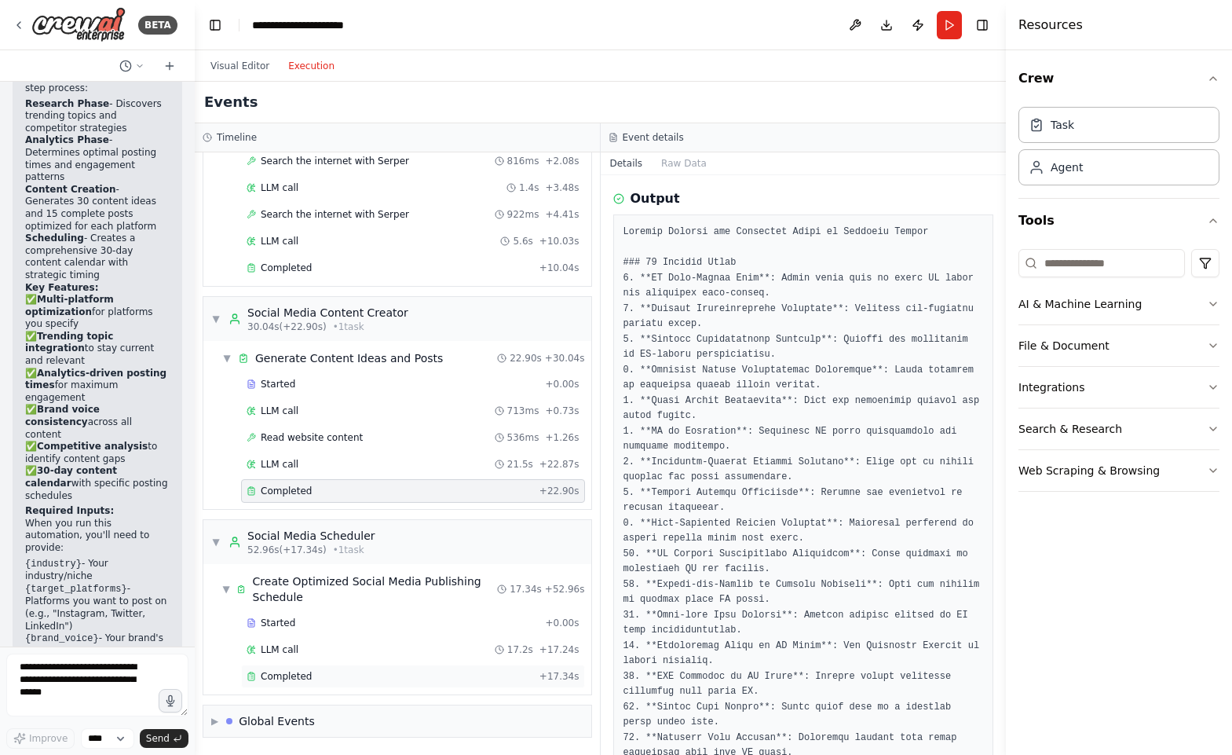
click at [339, 679] on div "Completed" at bounding box center [390, 676] width 287 height 13
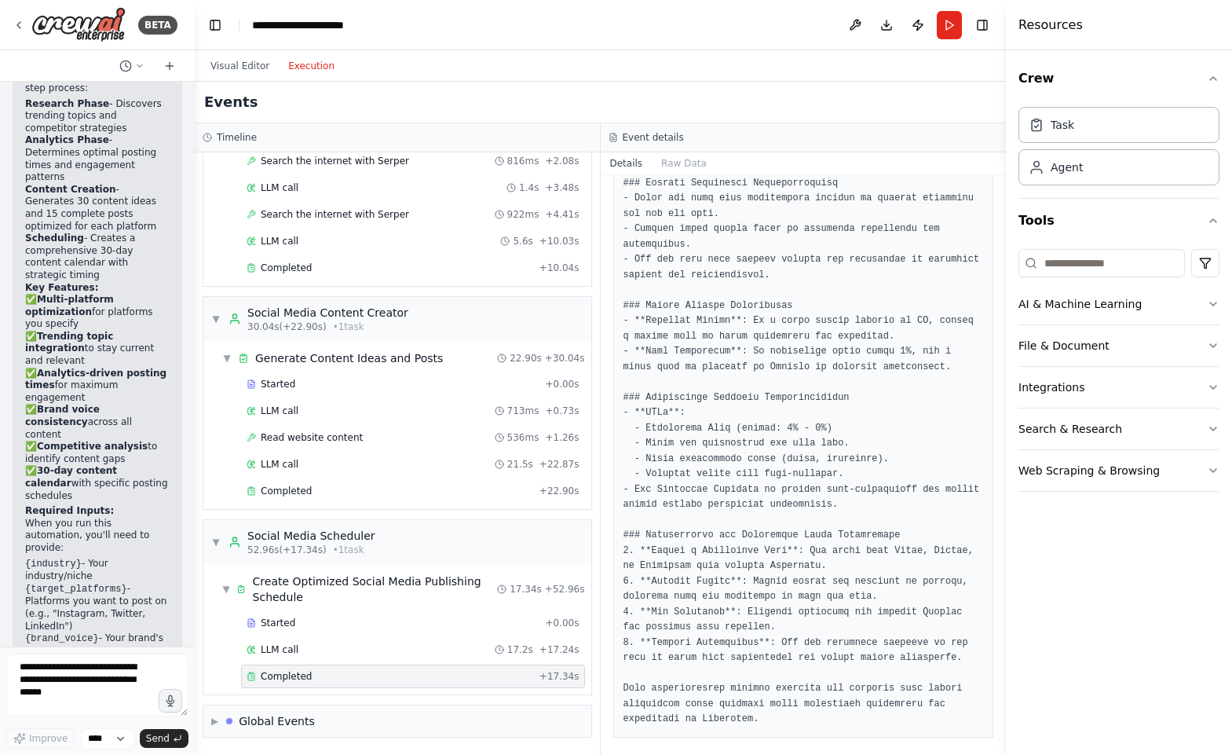
scroll to position [1287, 0]
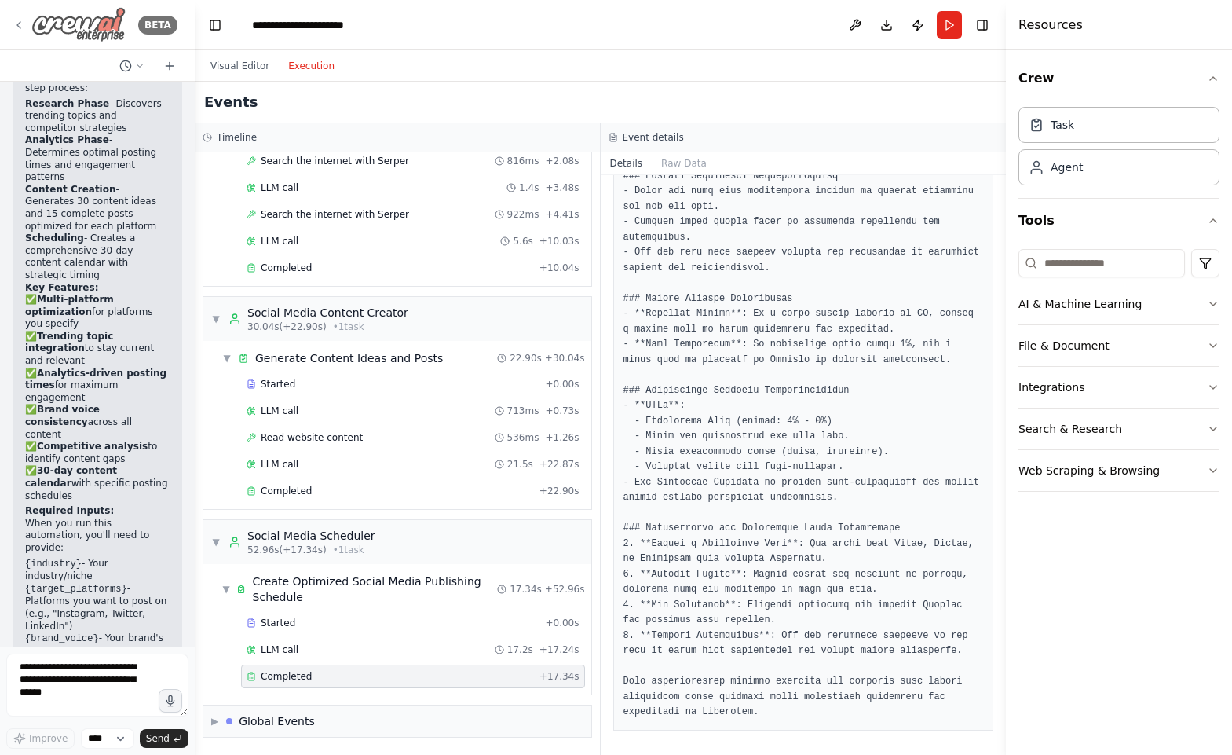
click at [87, 28] on img at bounding box center [78, 24] width 94 height 35
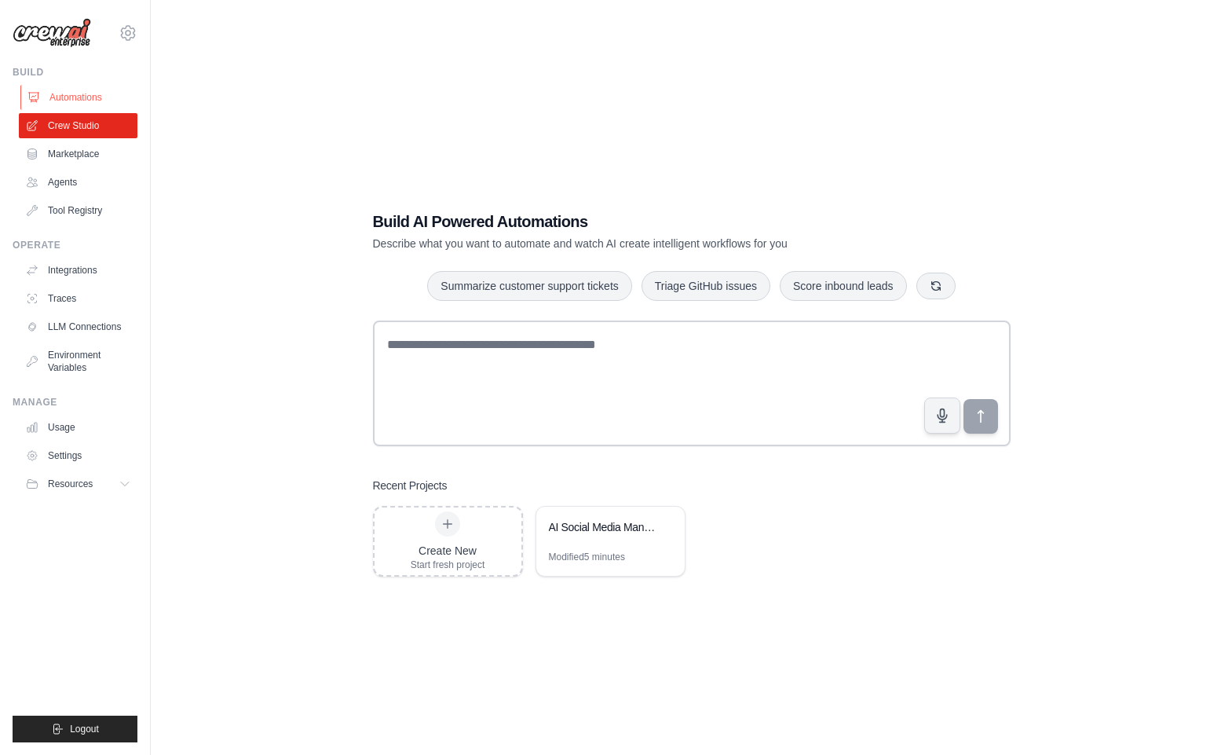
click at [85, 96] on link "Automations" at bounding box center [79, 97] width 119 height 25
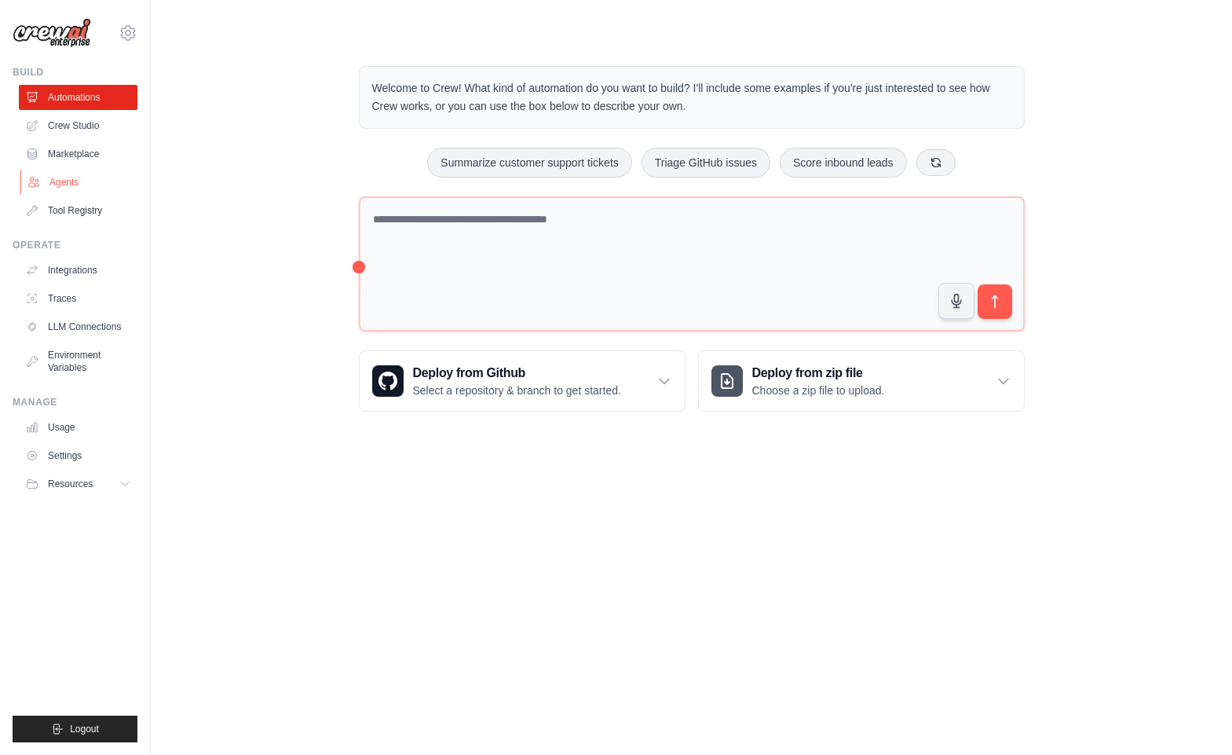
click at [78, 180] on link "Agents" at bounding box center [79, 182] width 119 height 25
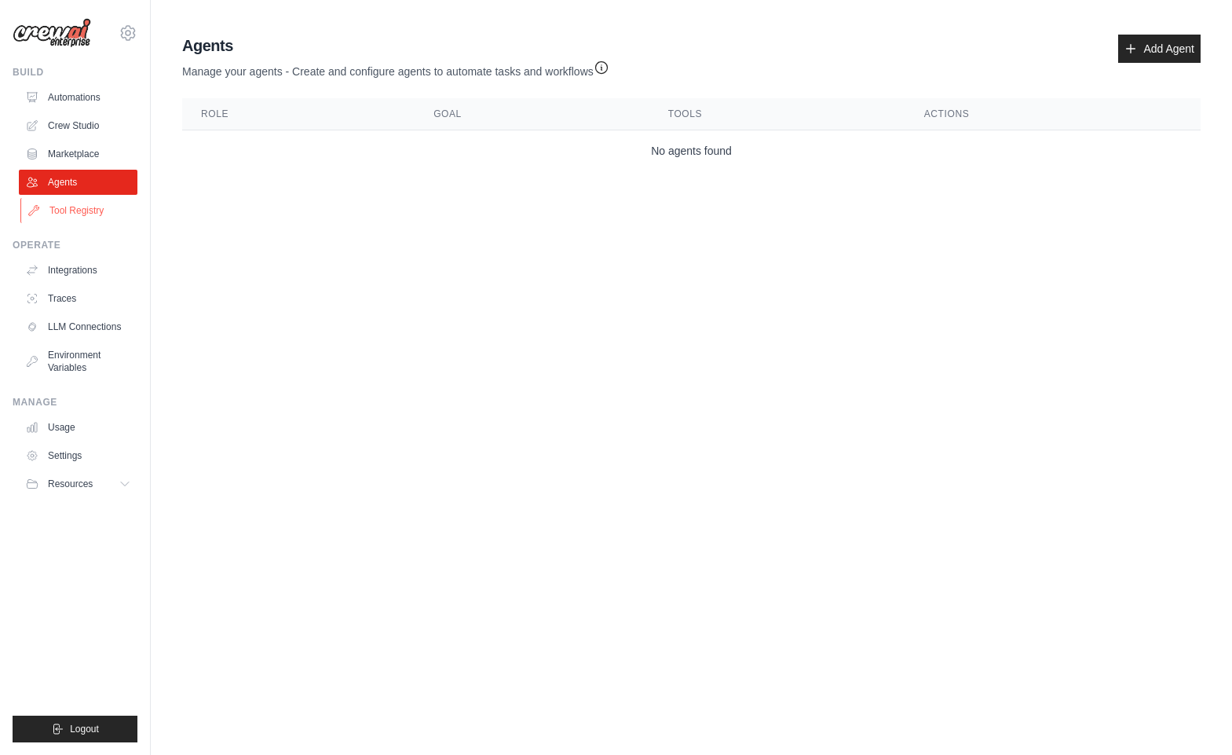
click at [80, 214] on link "Tool Registry" at bounding box center [79, 210] width 119 height 25
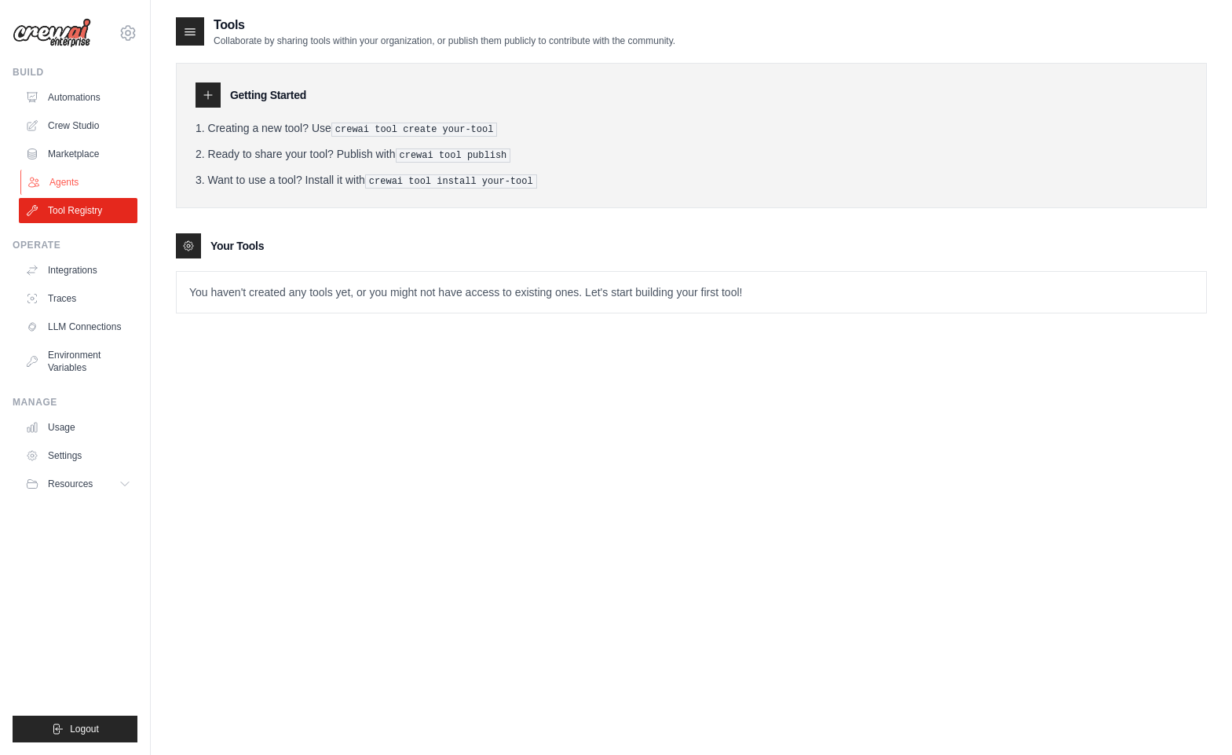
click at [82, 178] on link "Agents" at bounding box center [79, 182] width 119 height 25
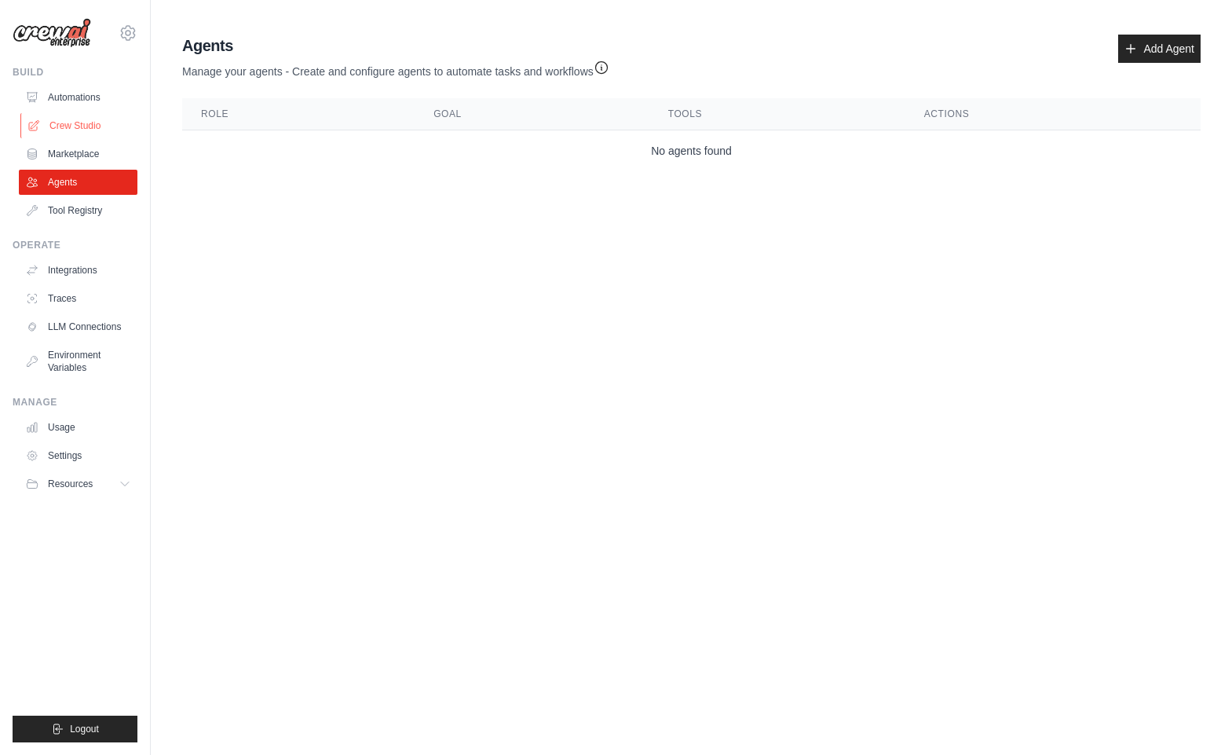
click at [85, 127] on link "Crew Studio" at bounding box center [79, 125] width 119 height 25
click at [95, 108] on link "Automations" at bounding box center [79, 97] width 119 height 25
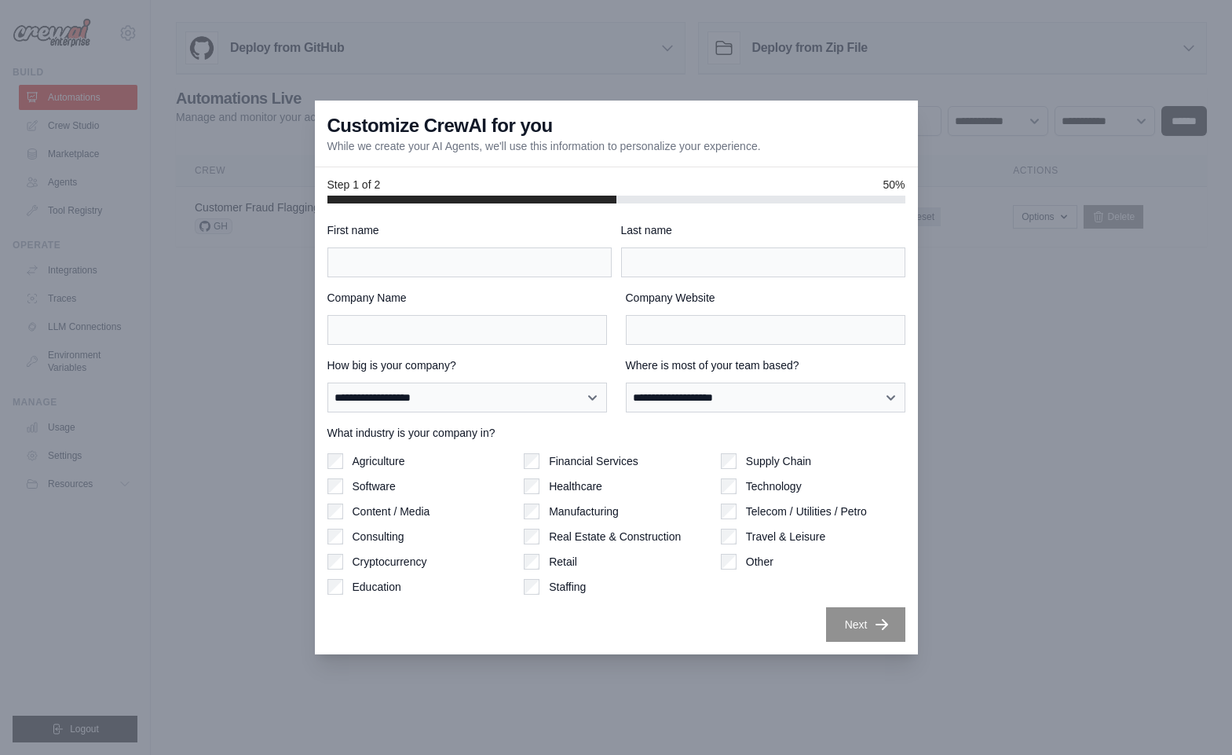
click at [538, 86] on div at bounding box center [616, 377] width 1232 height 755
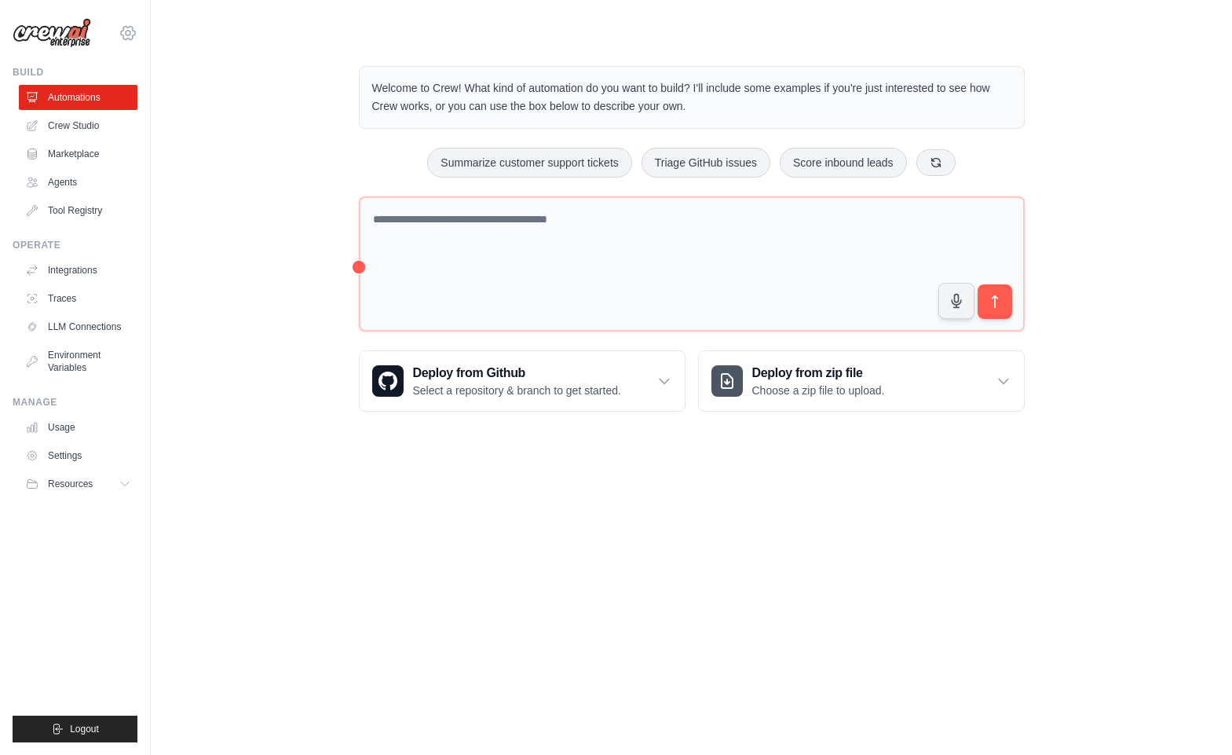
click at [123, 38] on icon at bounding box center [128, 32] width 14 height 13
click at [322, 37] on main "Welcome to Crew! What kind of automation do you want to build? I'll include som…" at bounding box center [691, 226] width 1081 height 452
click at [100, 148] on link "Marketplace" at bounding box center [79, 153] width 119 height 25
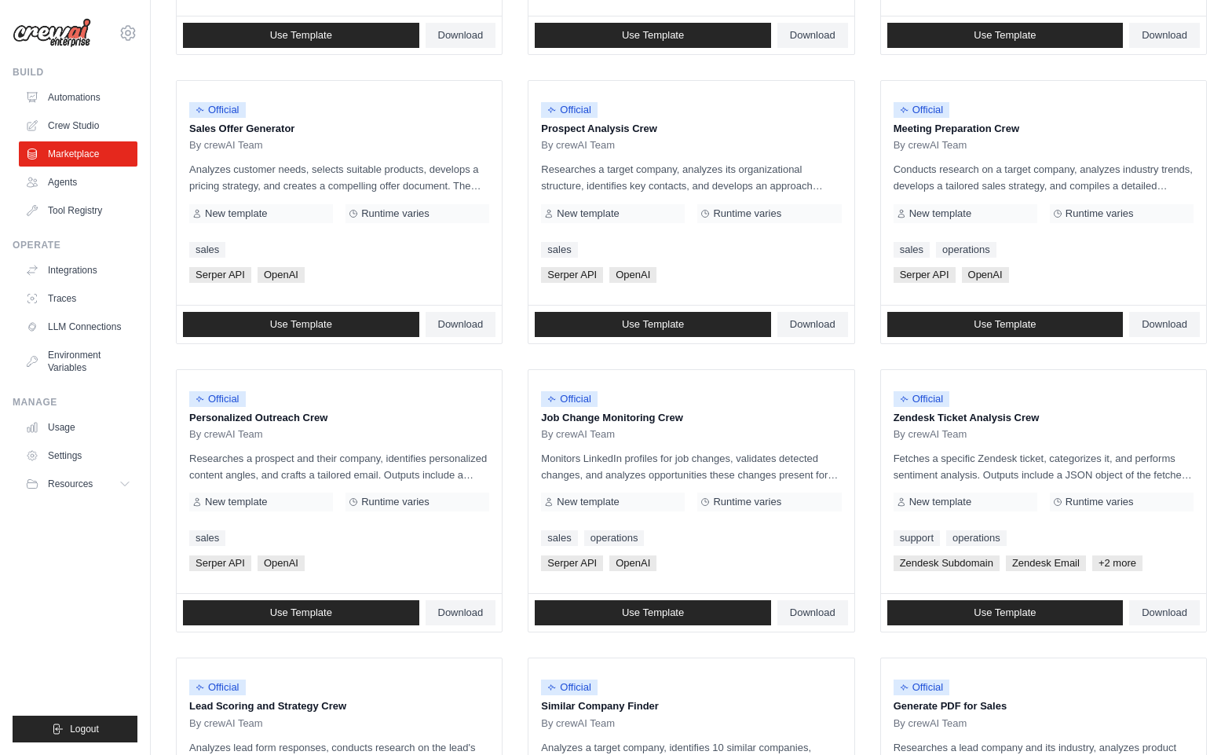
scroll to position [701, 0]
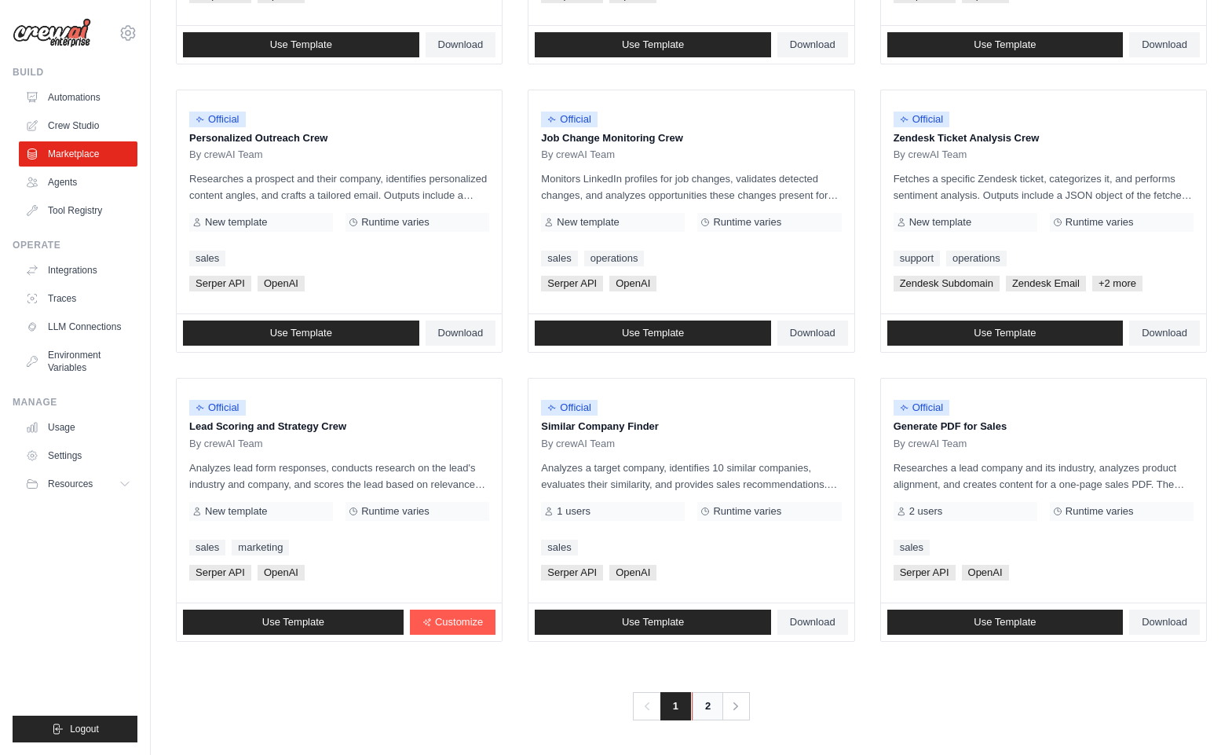
click at [708, 706] on link "2" at bounding box center [707, 706] width 31 height 28
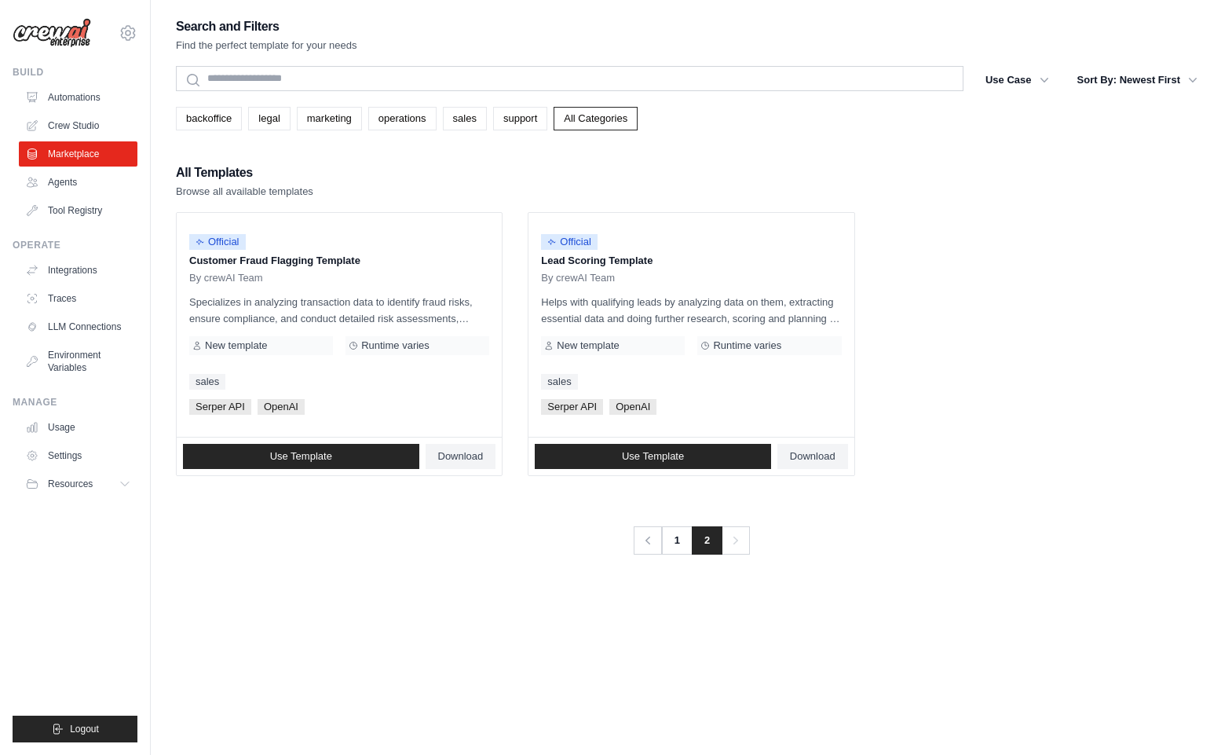
click at [339, 210] on div "All Templates Browse all available templates Official Customer Fraud Flagging T…" at bounding box center [691, 319] width 1031 height 314
click at [670, 538] on link "1" at bounding box center [678, 540] width 31 height 28
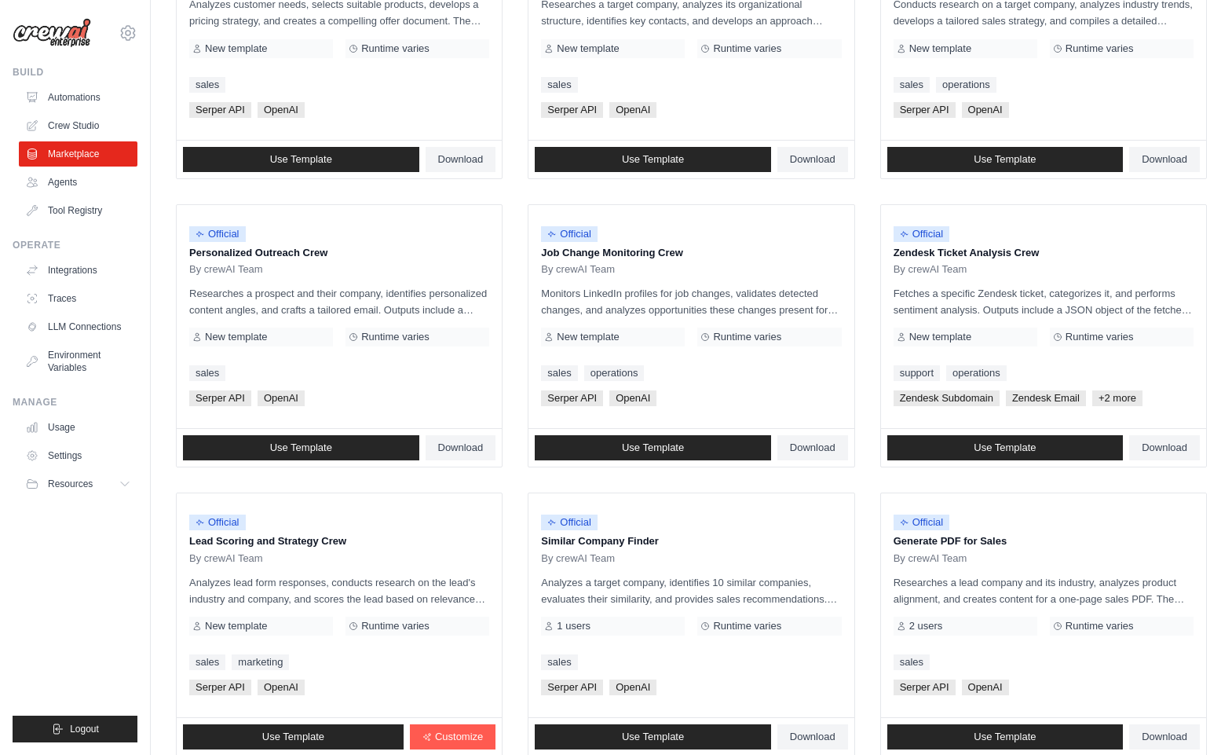
scroll to position [701, 0]
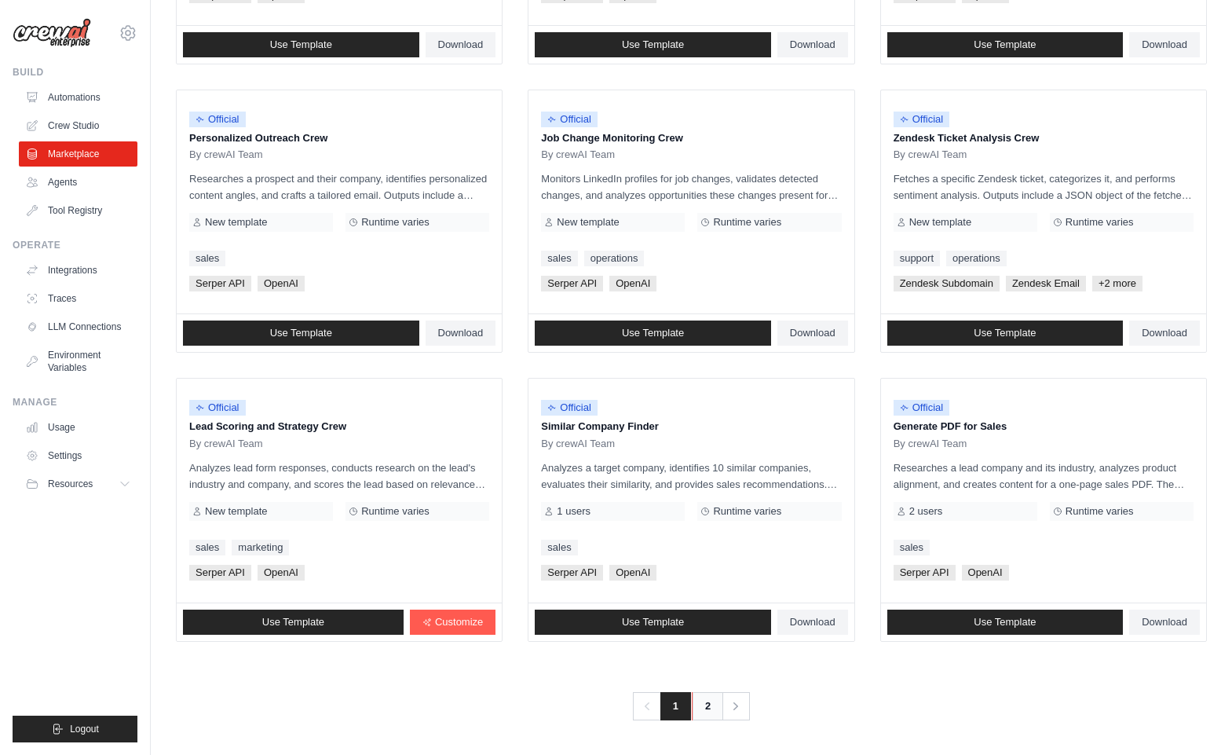
click at [708, 703] on link "2" at bounding box center [707, 706] width 31 height 28
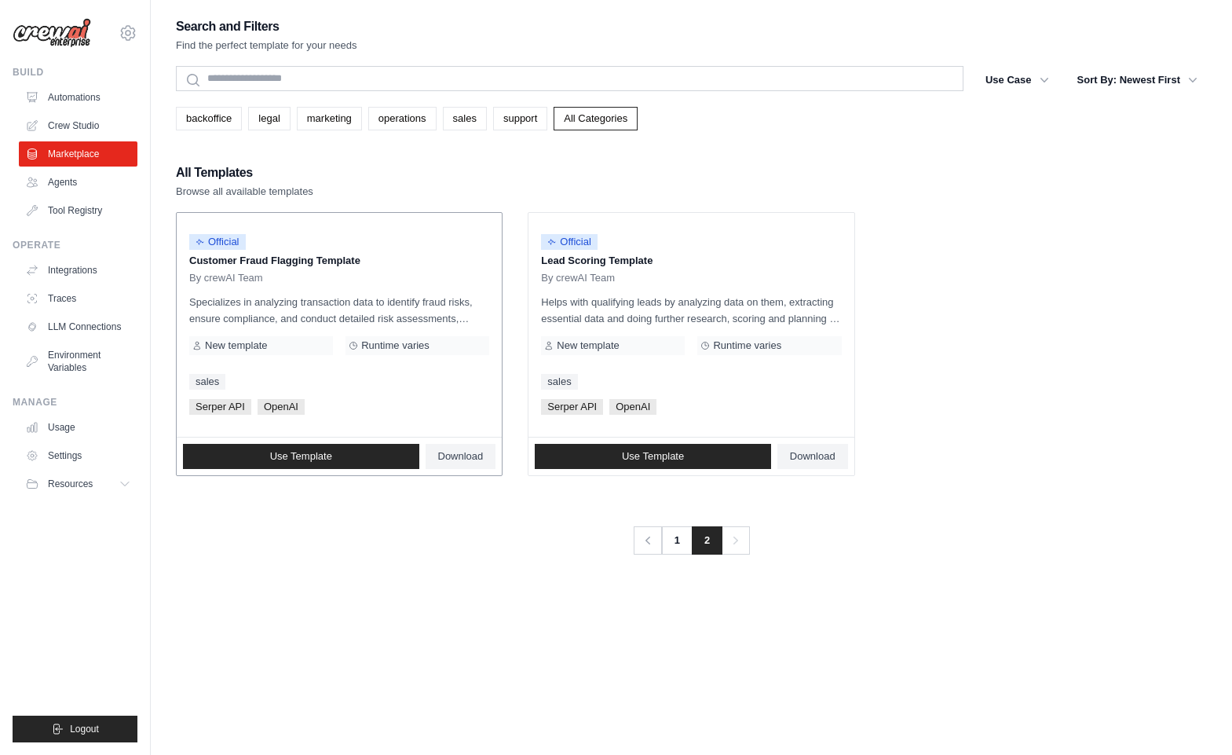
click at [296, 260] on p "Customer Fraud Flagging Template" at bounding box center [339, 261] width 300 height 16
click at [328, 451] on span "Use Template" at bounding box center [301, 456] width 62 height 13
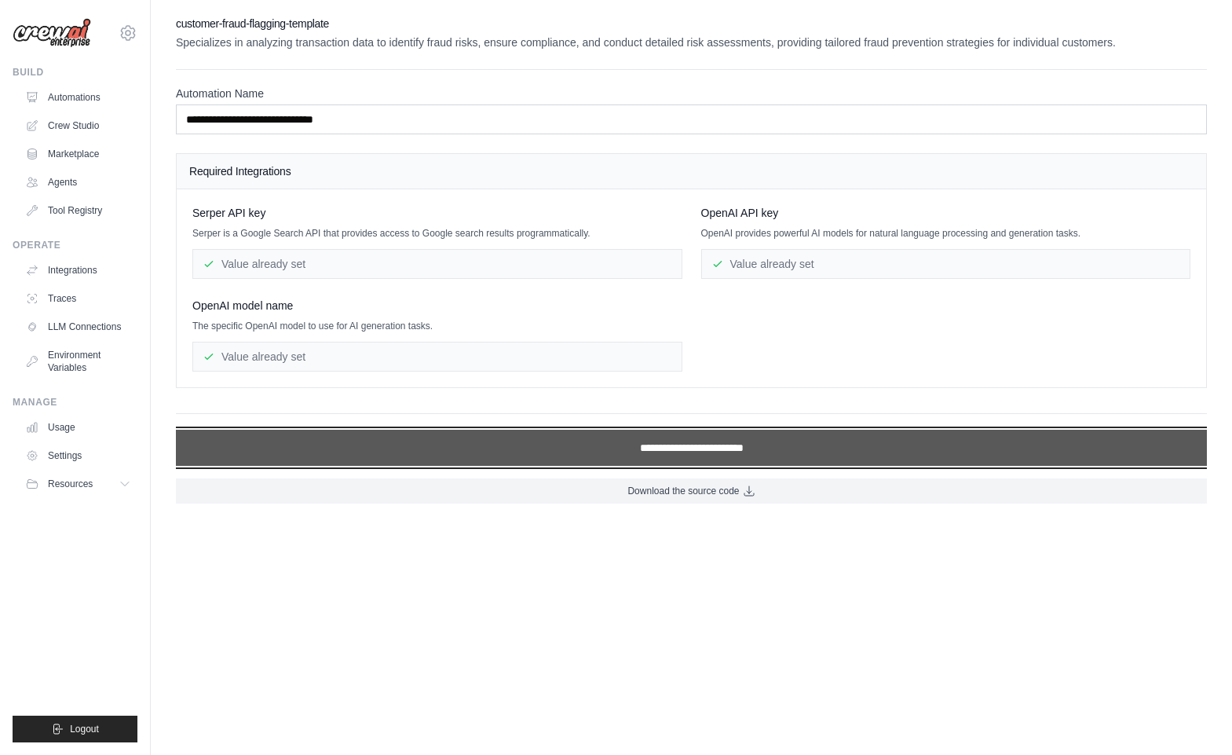
click at [441, 445] on input "**********" at bounding box center [691, 448] width 1031 height 36
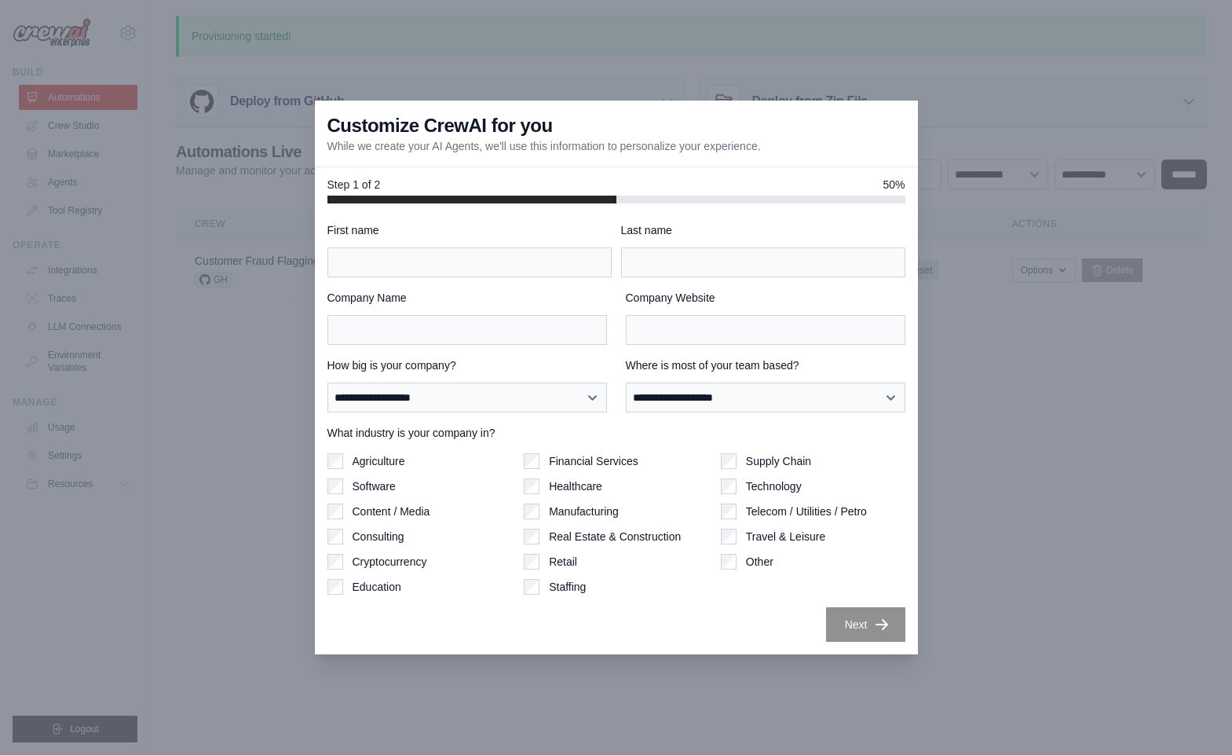
click at [986, 353] on div "**********" at bounding box center [616, 377] width 1232 height 755
click at [950, 68] on div at bounding box center [616, 377] width 1232 height 755
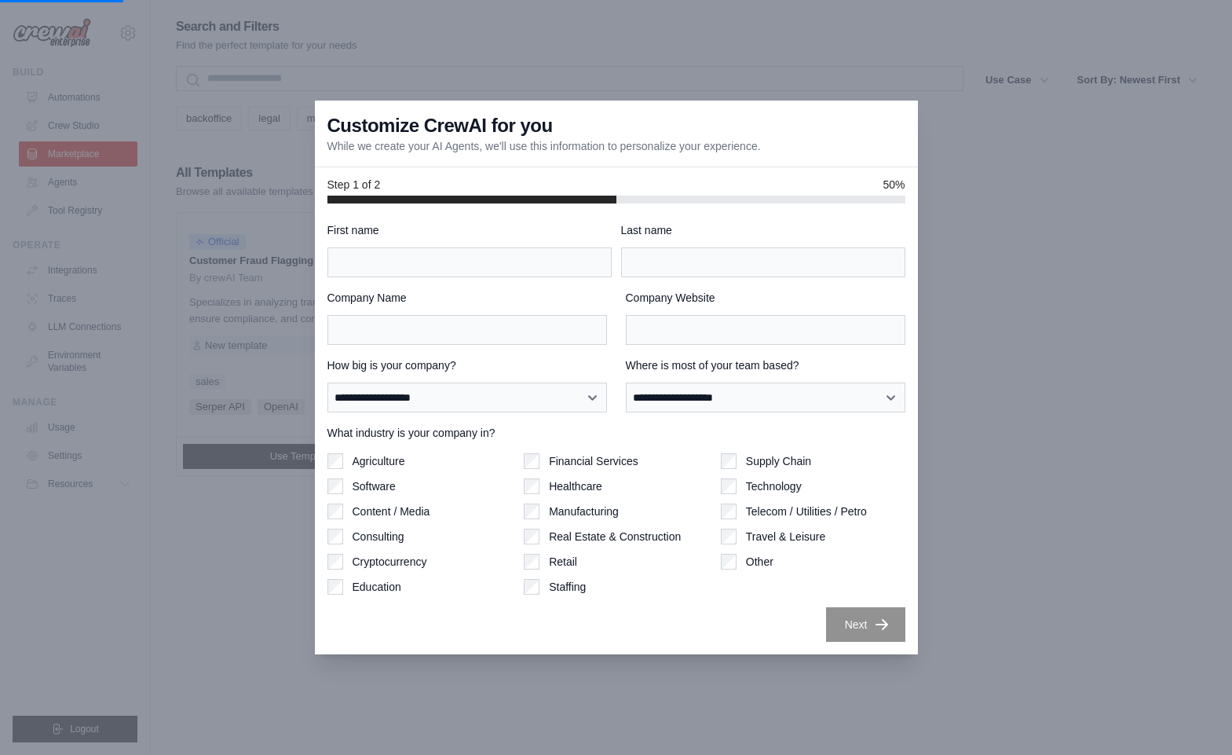
scroll to position [701, 0]
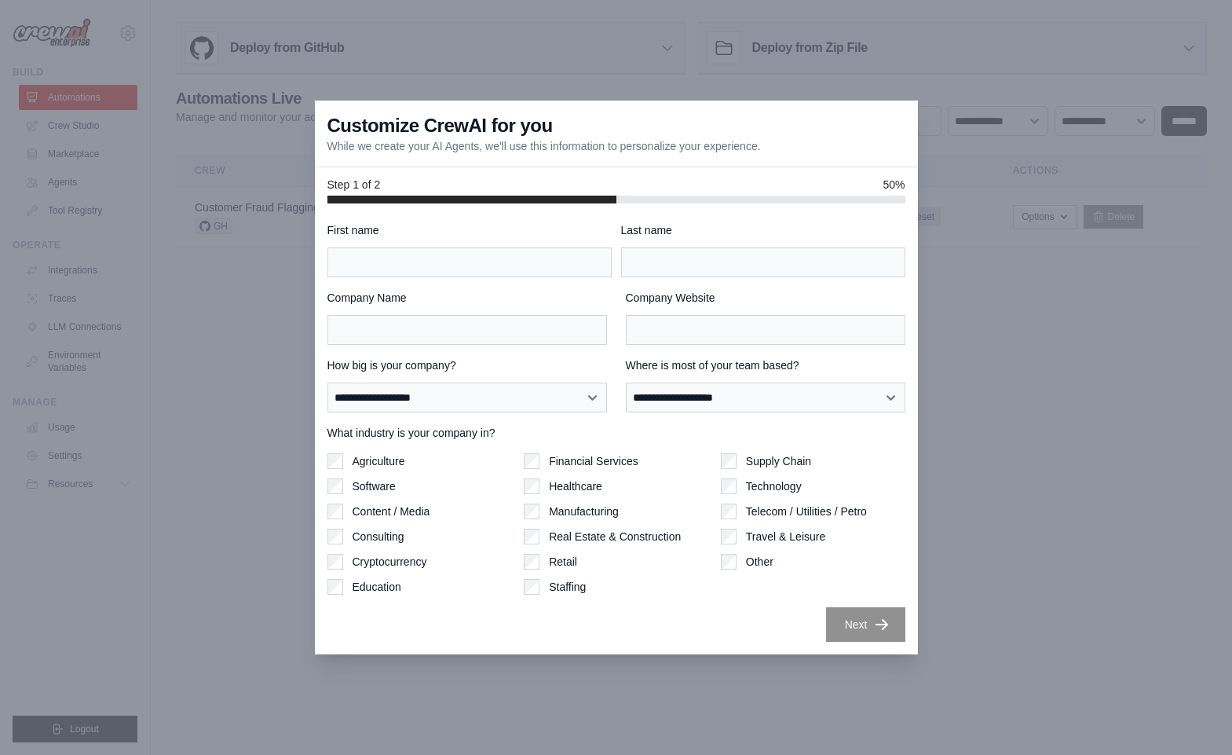
click at [743, 118] on div "Customize CrewAI for you While we create your AI Agents, we'll use this informa…" at bounding box center [616, 134] width 603 height 67
click at [543, 258] on input "First name" at bounding box center [470, 262] width 284 height 30
click at [698, 175] on div "Step 1 of 2 50%" at bounding box center [616, 185] width 603 height 36
click at [515, 265] on input "First name" at bounding box center [470, 262] width 284 height 30
type input "****"
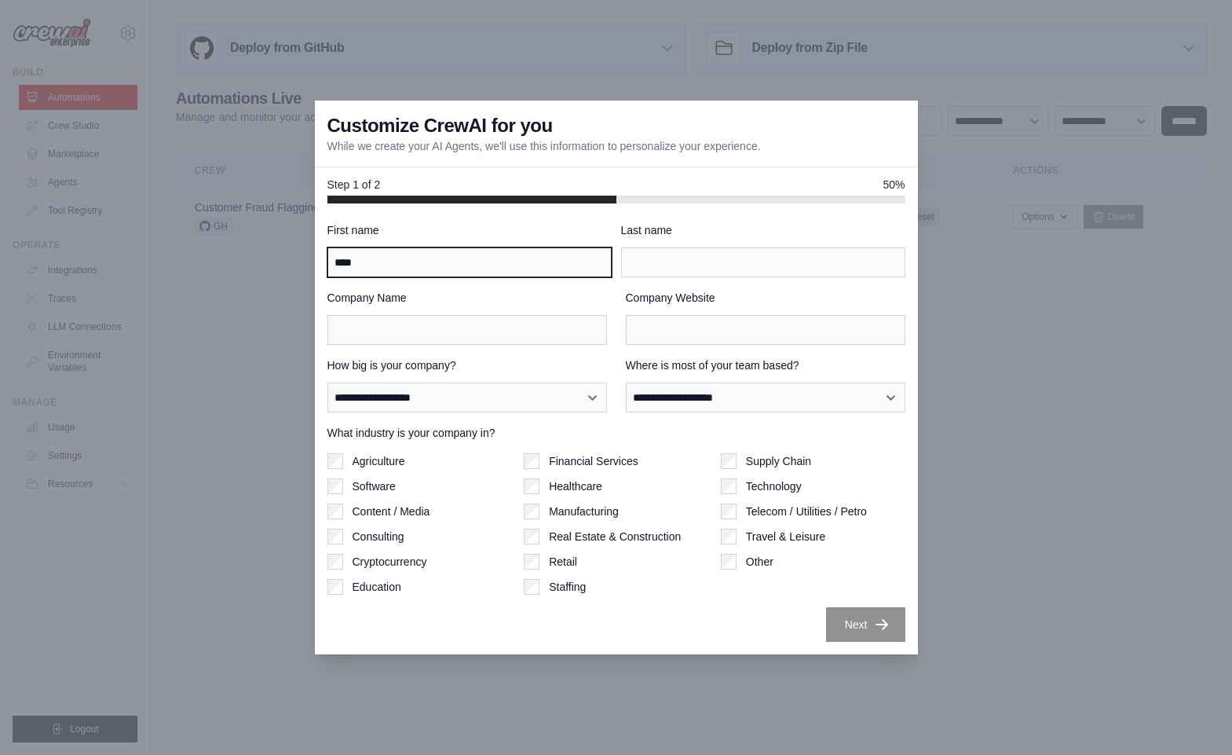
type input "*****"
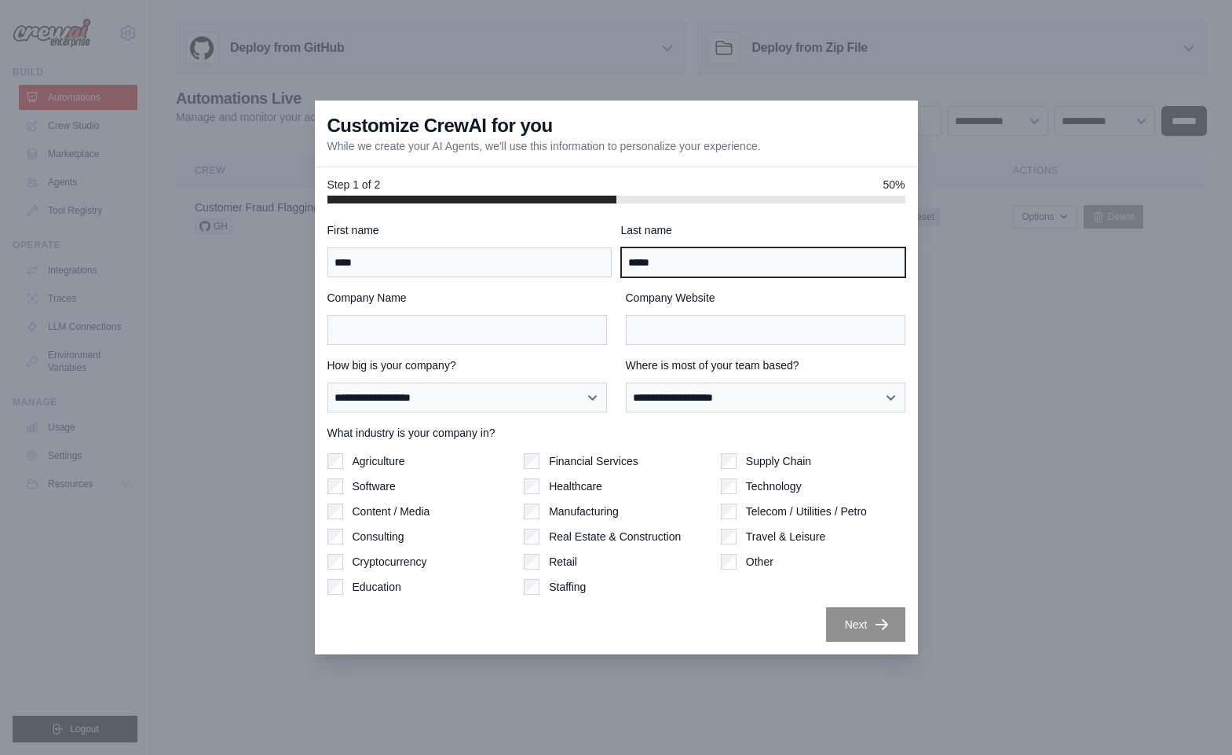
type input "**********"
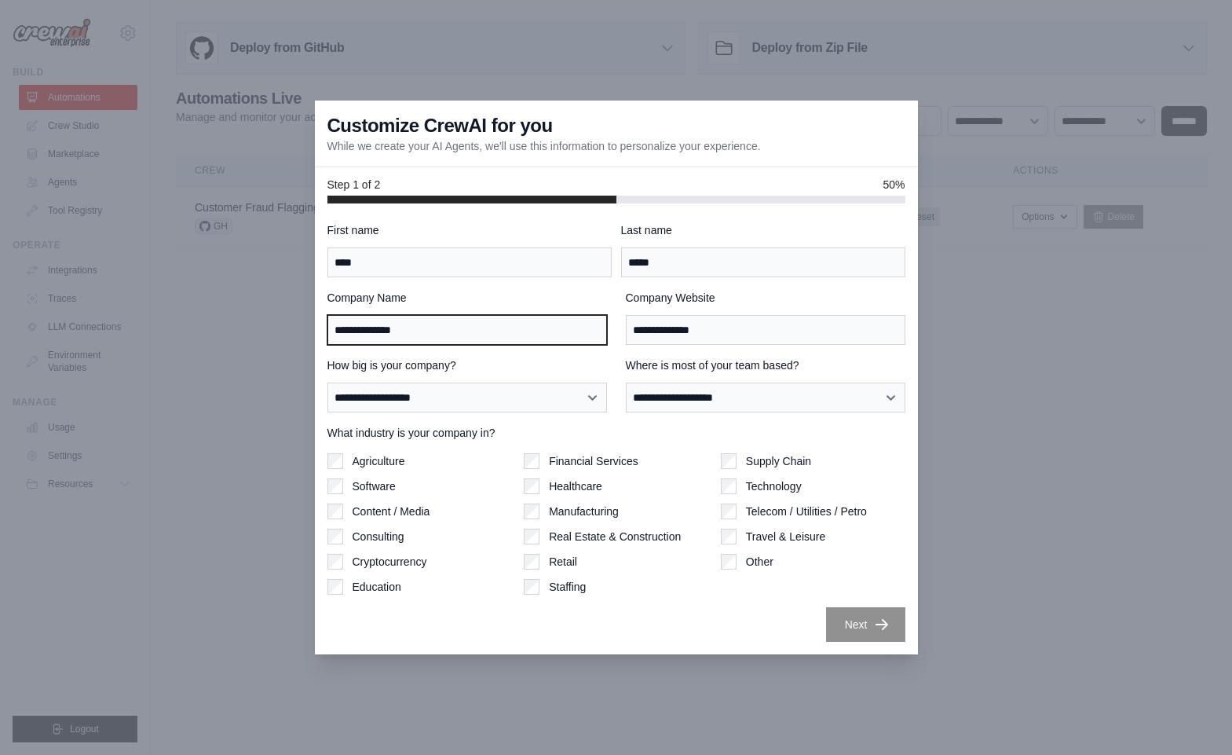
click at [485, 339] on input "**********" at bounding box center [468, 330] width 280 height 30
type input "********"
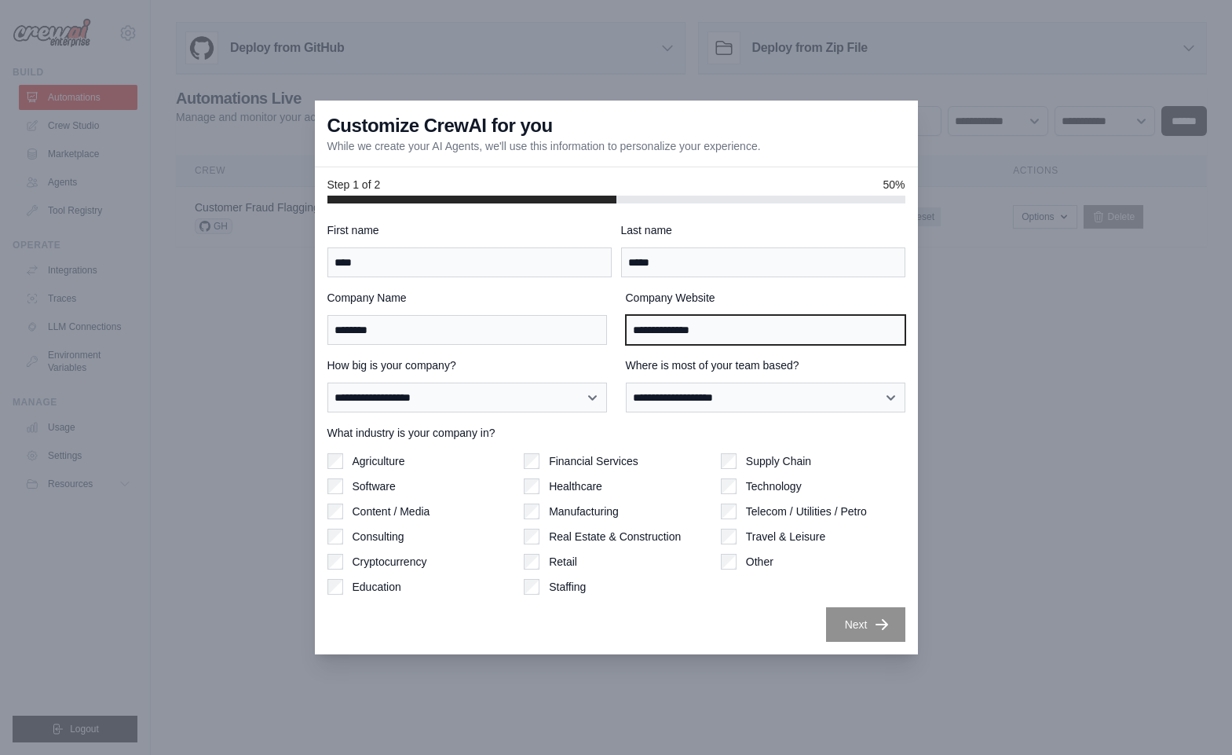
click at [756, 329] on input "**********" at bounding box center [766, 330] width 280 height 30
type input "********"
click at [527, 358] on label "How big is your company?" at bounding box center [468, 365] width 280 height 16
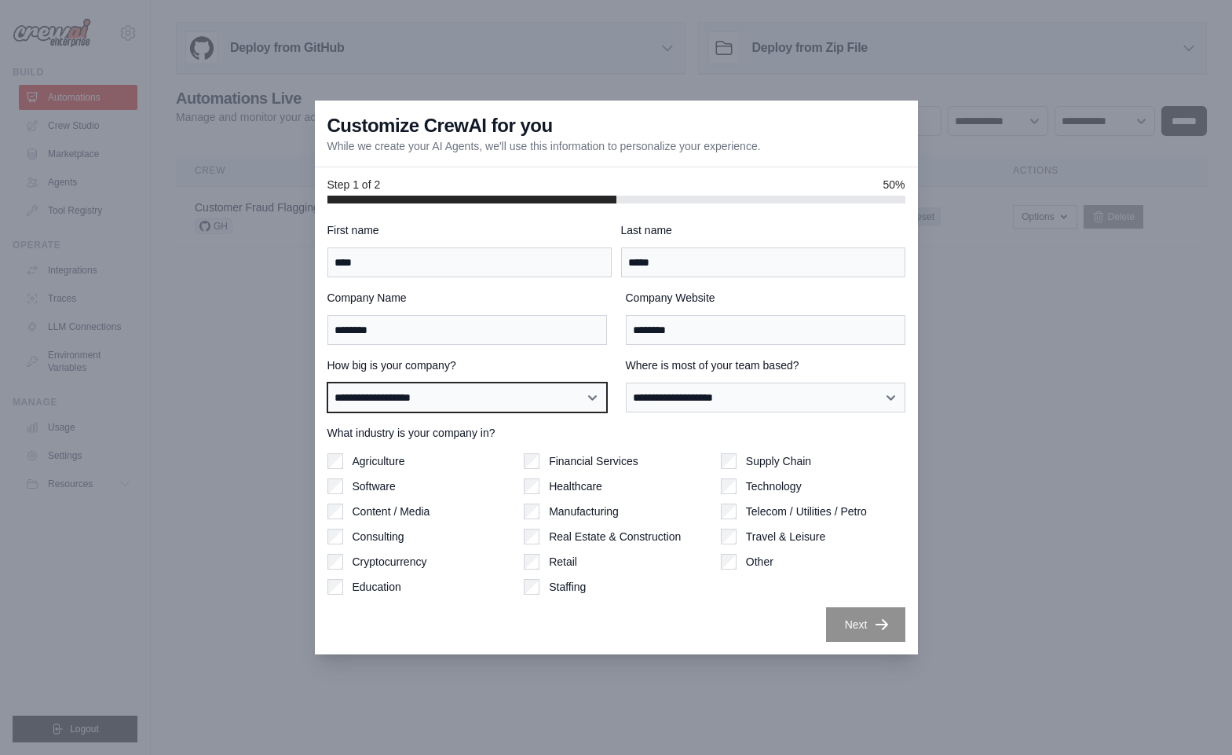
click at [527, 382] on select "**********" at bounding box center [468, 397] width 280 height 30
click at [495, 397] on select "**********" at bounding box center [468, 397] width 280 height 30
select select "**********"
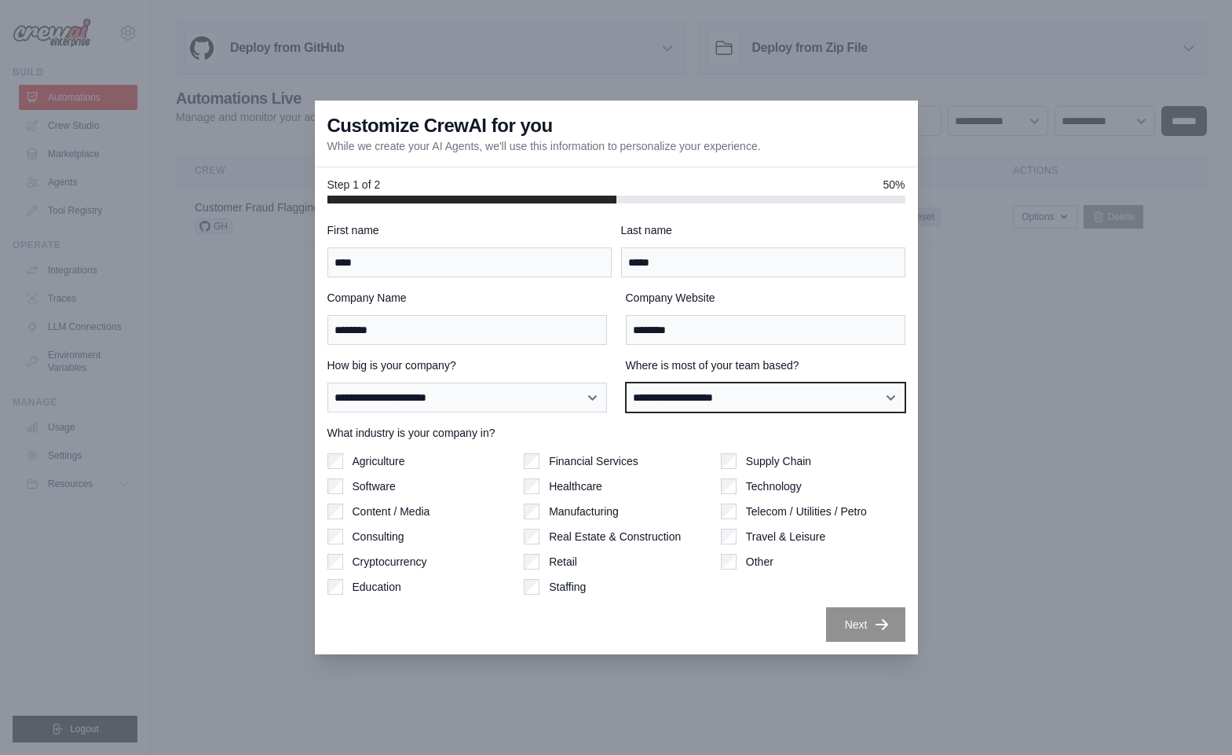
click at [778, 392] on select "**********" at bounding box center [766, 397] width 280 height 30
select select "**********"
click at [379, 489] on label "Software" at bounding box center [374, 486] width 43 height 16
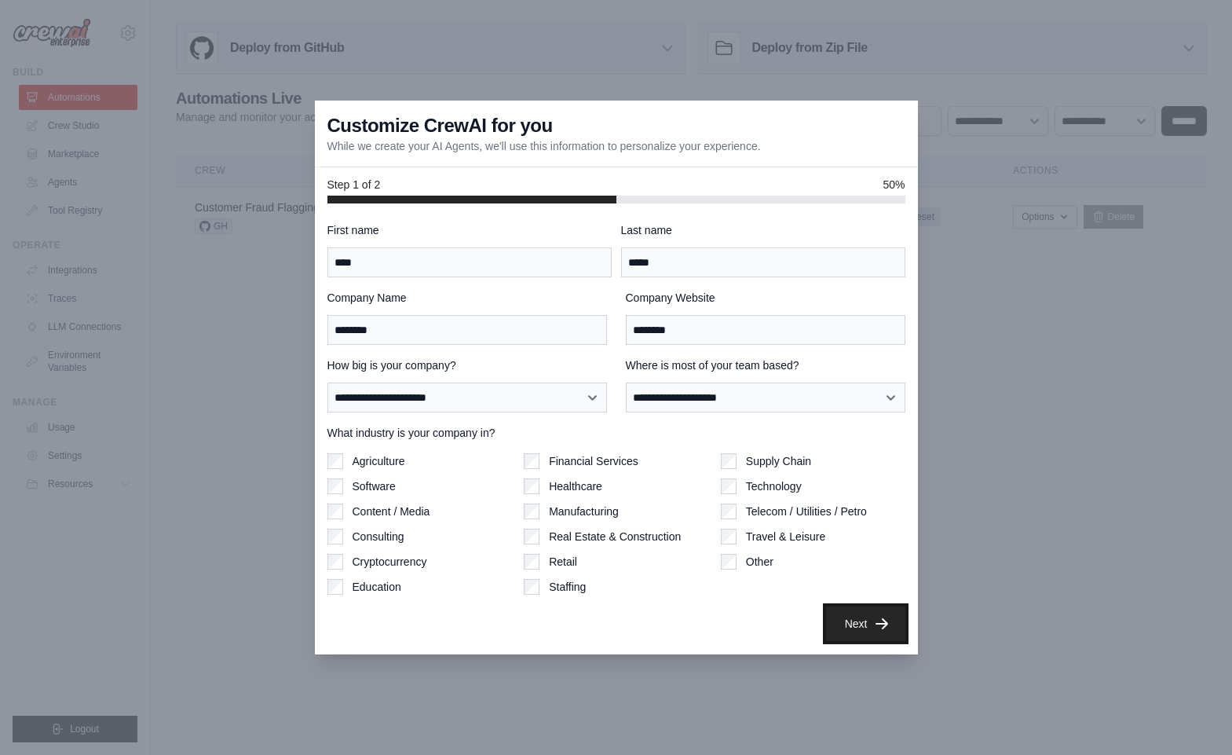
click at [865, 631] on button "Next" at bounding box center [865, 623] width 79 height 35
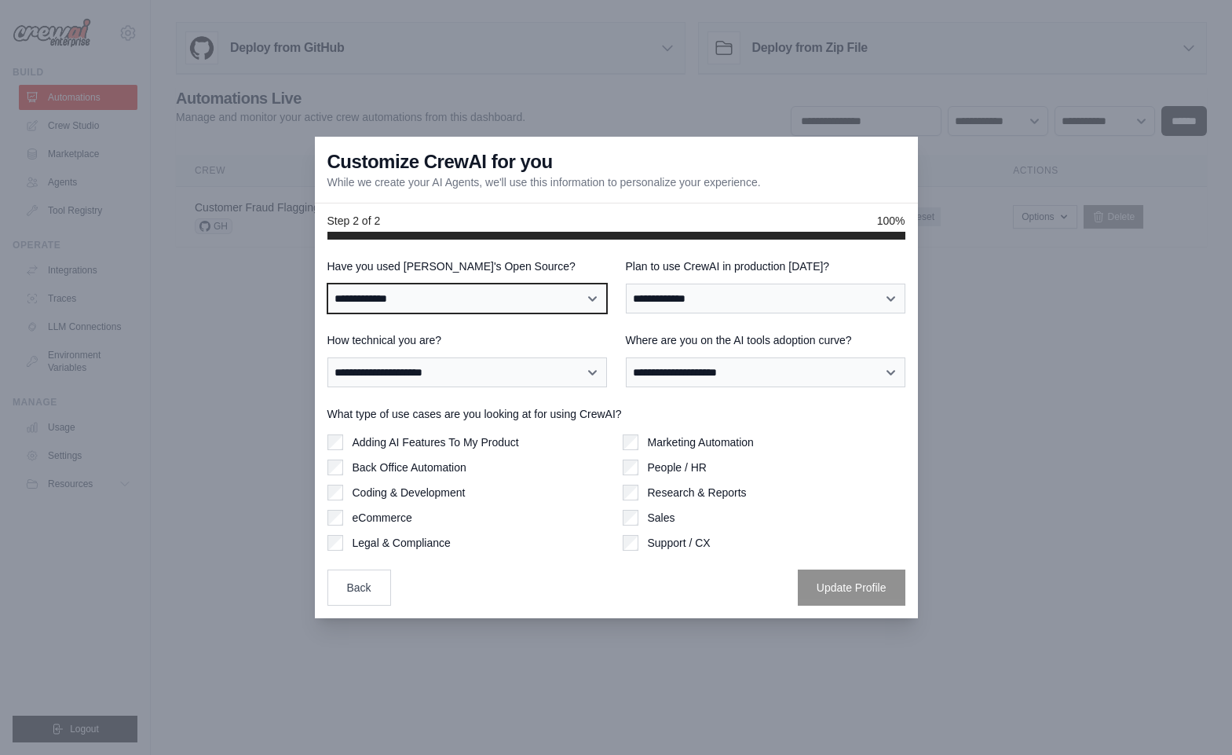
click at [548, 295] on select "**********" at bounding box center [468, 299] width 280 height 30
select select "**"
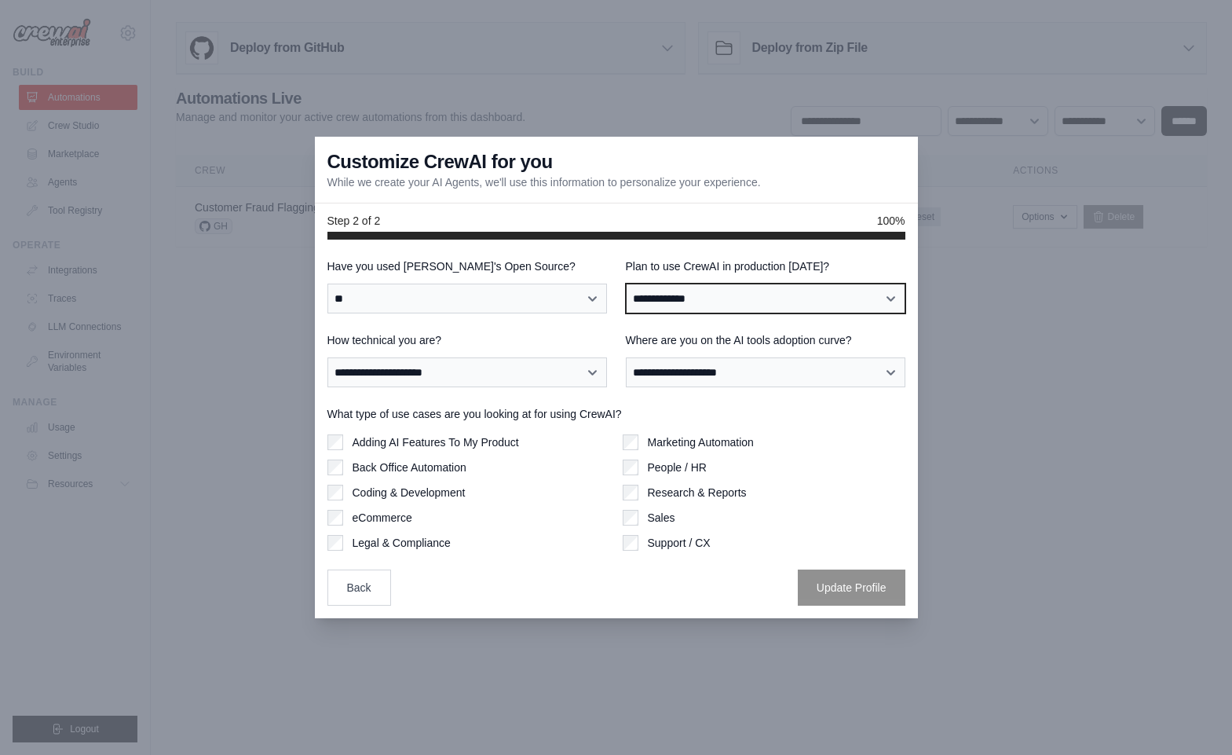
click at [698, 287] on select "**********" at bounding box center [766, 299] width 280 height 30
select select "*****"
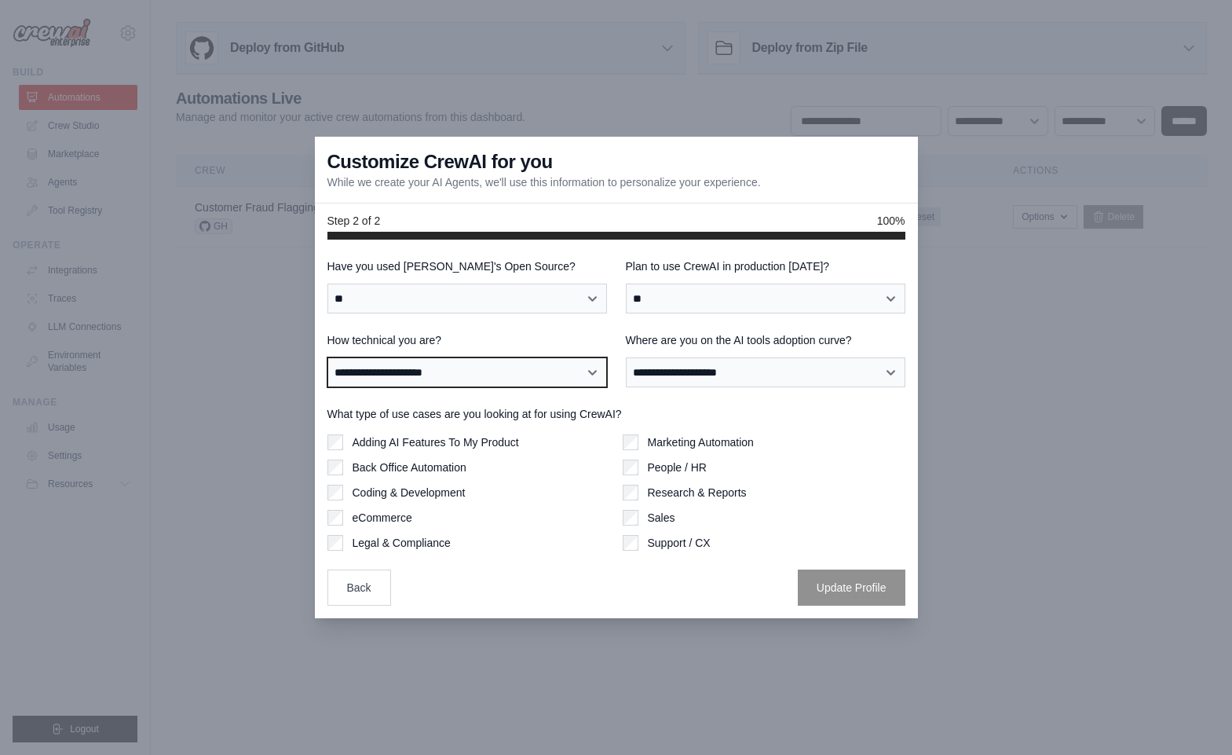
click at [538, 375] on select "**********" at bounding box center [468, 372] width 280 height 30
select select "**********"
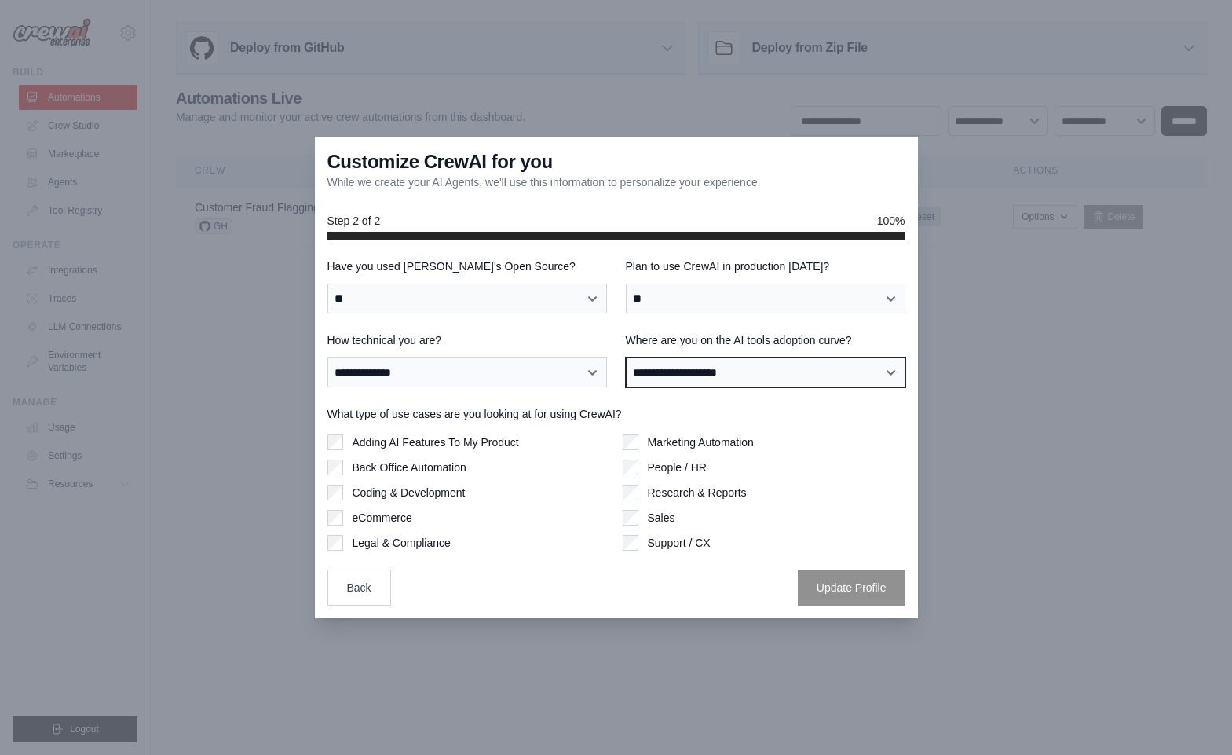
click at [716, 368] on select "**********" at bounding box center [766, 372] width 280 height 30
select select "**********"
click at [378, 447] on label "Adding AI Features To My Product" at bounding box center [436, 442] width 167 height 16
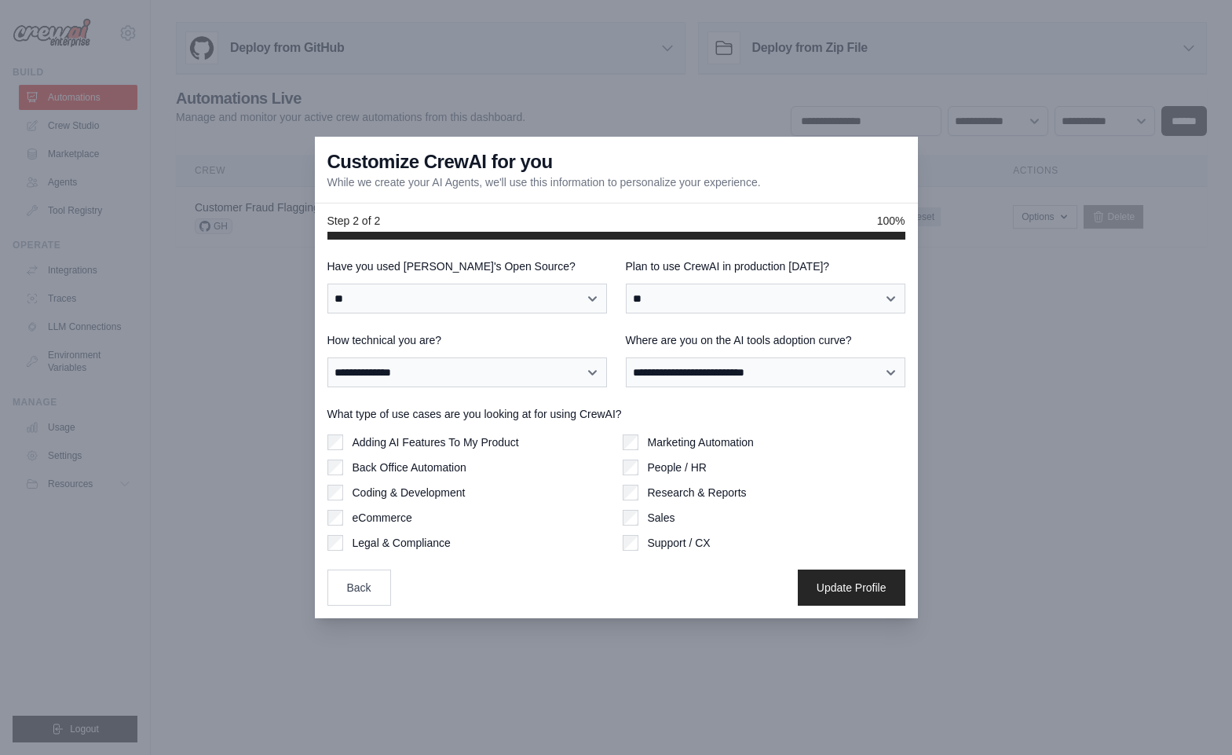
click at [387, 464] on label "Back Office Automation" at bounding box center [410, 467] width 114 height 16
click at [380, 483] on div "Adding AI Features To My Product Back Office Automation Coding & Development eC…" at bounding box center [469, 492] width 283 height 116
click at [368, 493] on label "Coding & Development" at bounding box center [409, 493] width 113 height 16
click at [360, 514] on label "eCommerce" at bounding box center [383, 518] width 60 height 16
click at [395, 541] on label "Legal & Compliance" at bounding box center [402, 543] width 98 height 16
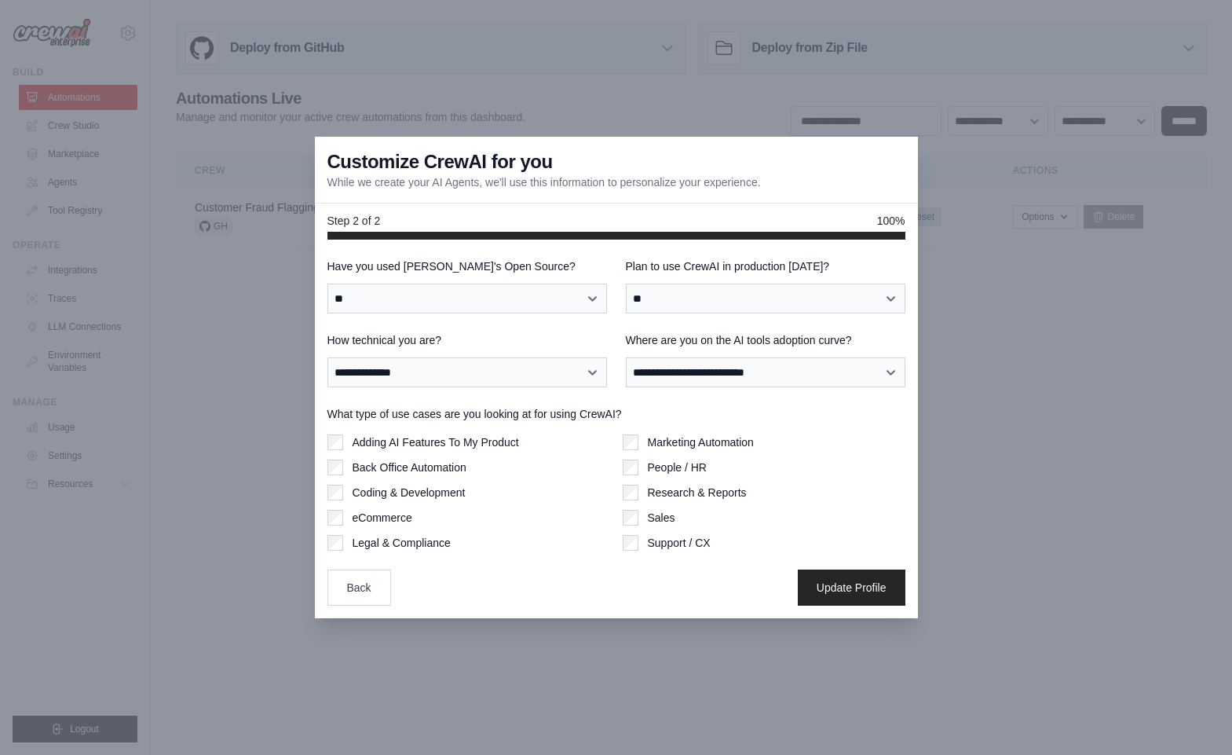
click at [668, 448] on label "Marketing Automation" at bounding box center [701, 442] width 106 height 16
click at [668, 466] on label "People / HR" at bounding box center [677, 467] width 59 height 16
click at [656, 497] on label "Research & Reports" at bounding box center [697, 493] width 99 height 16
click at [651, 514] on label "Sales" at bounding box center [661, 518] width 27 height 16
click at [655, 540] on label "Support / CX" at bounding box center [679, 543] width 63 height 16
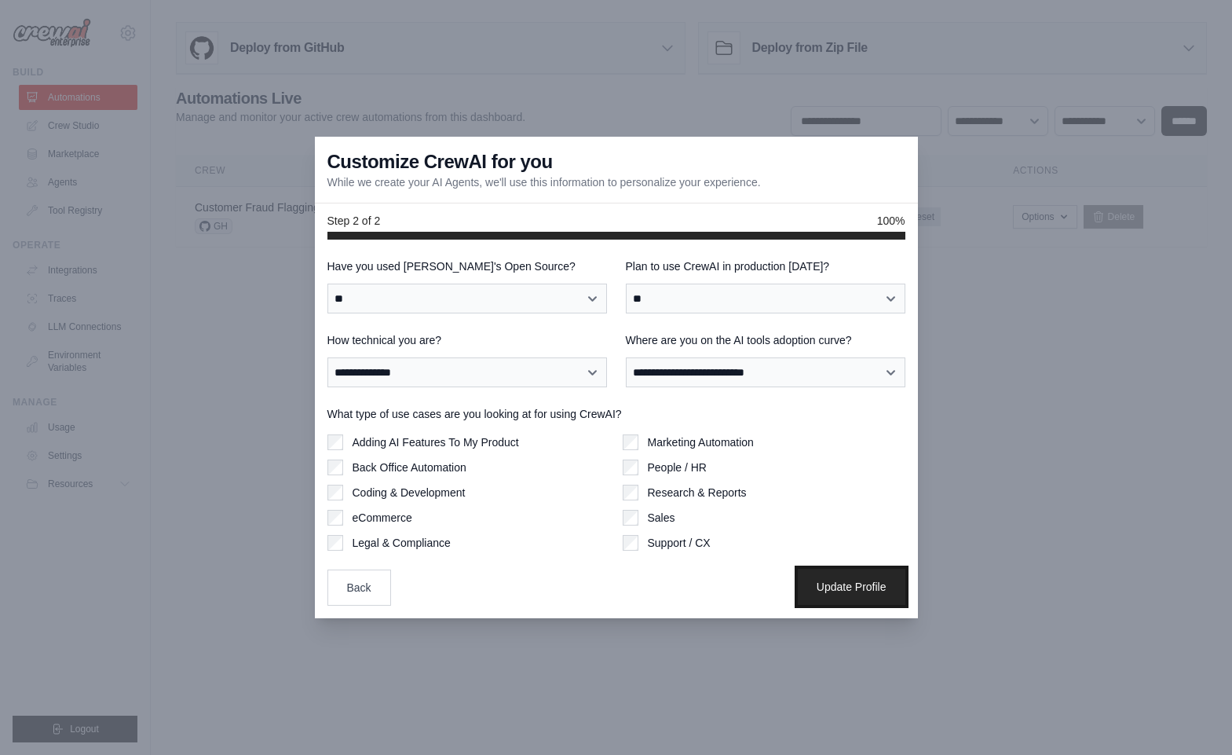
click at [821, 578] on button "Update Profile" at bounding box center [852, 587] width 108 height 36
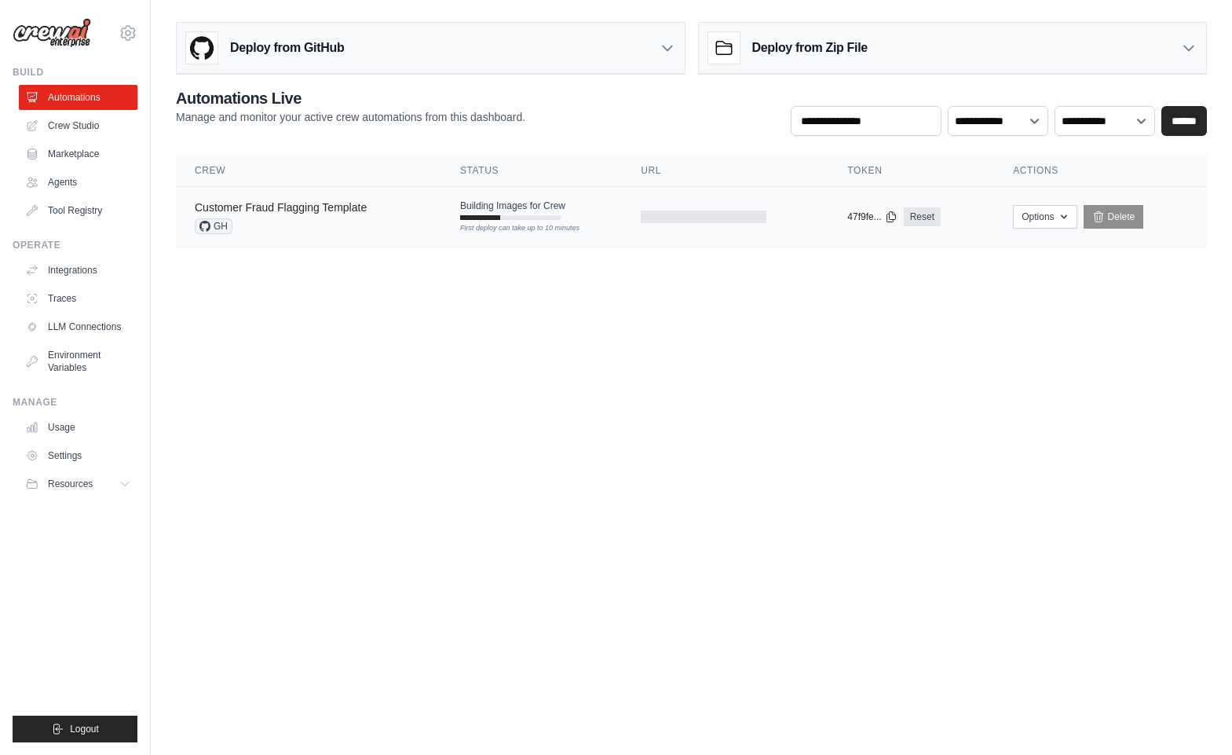
click at [291, 210] on link "Customer Fraud Flagging Template" at bounding box center [281, 207] width 172 height 13
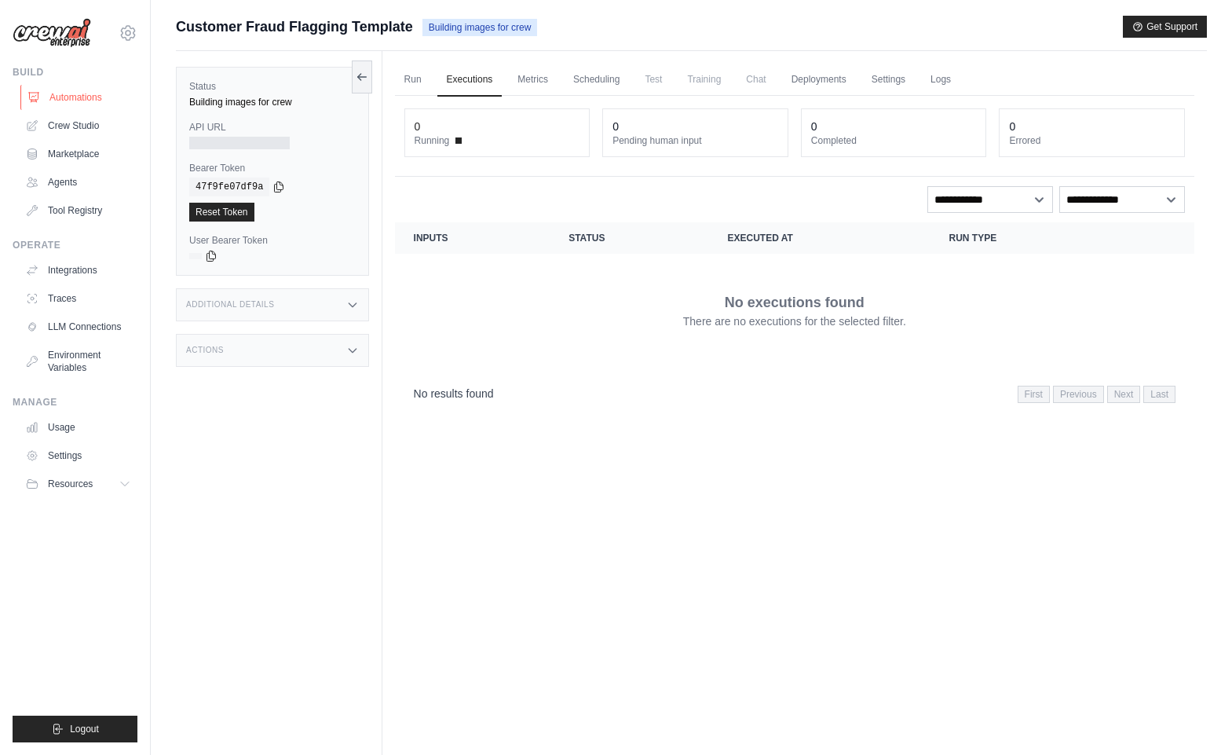
click at [82, 97] on link "Automations" at bounding box center [79, 97] width 119 height 25
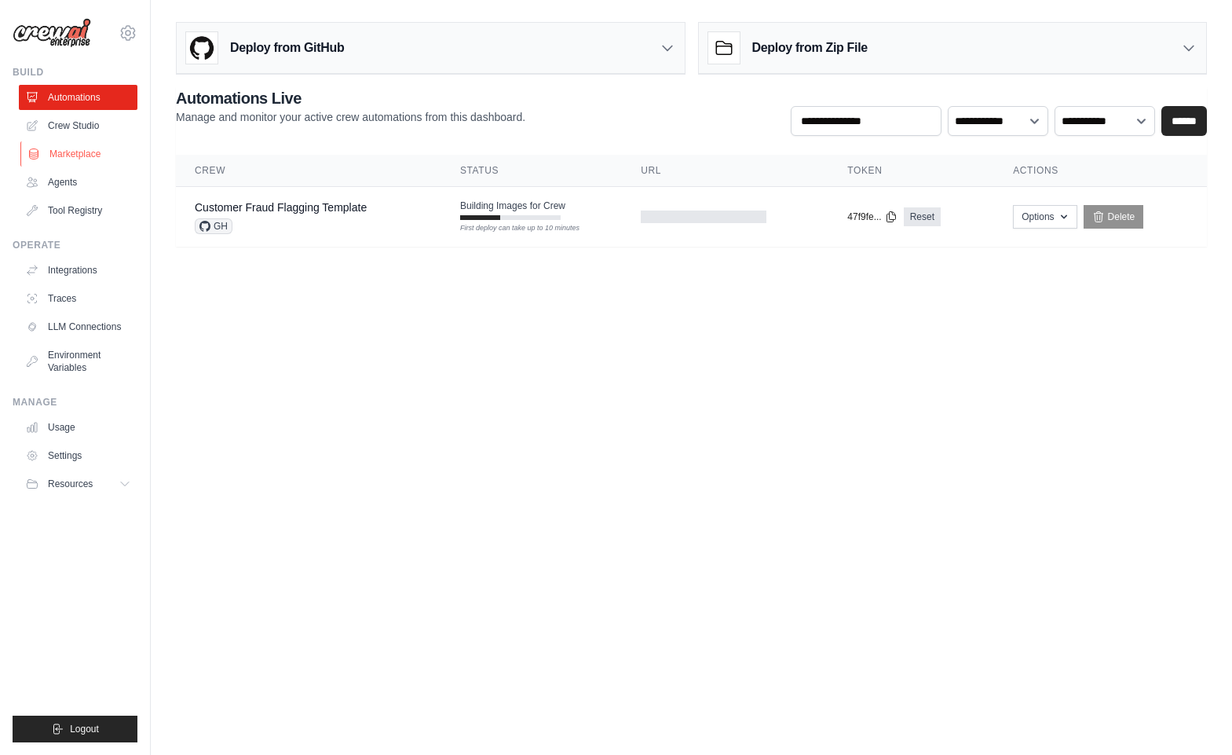
click at [75, 156] on link "Marketplace" at bounding box center [79, 153] width 119 height 25
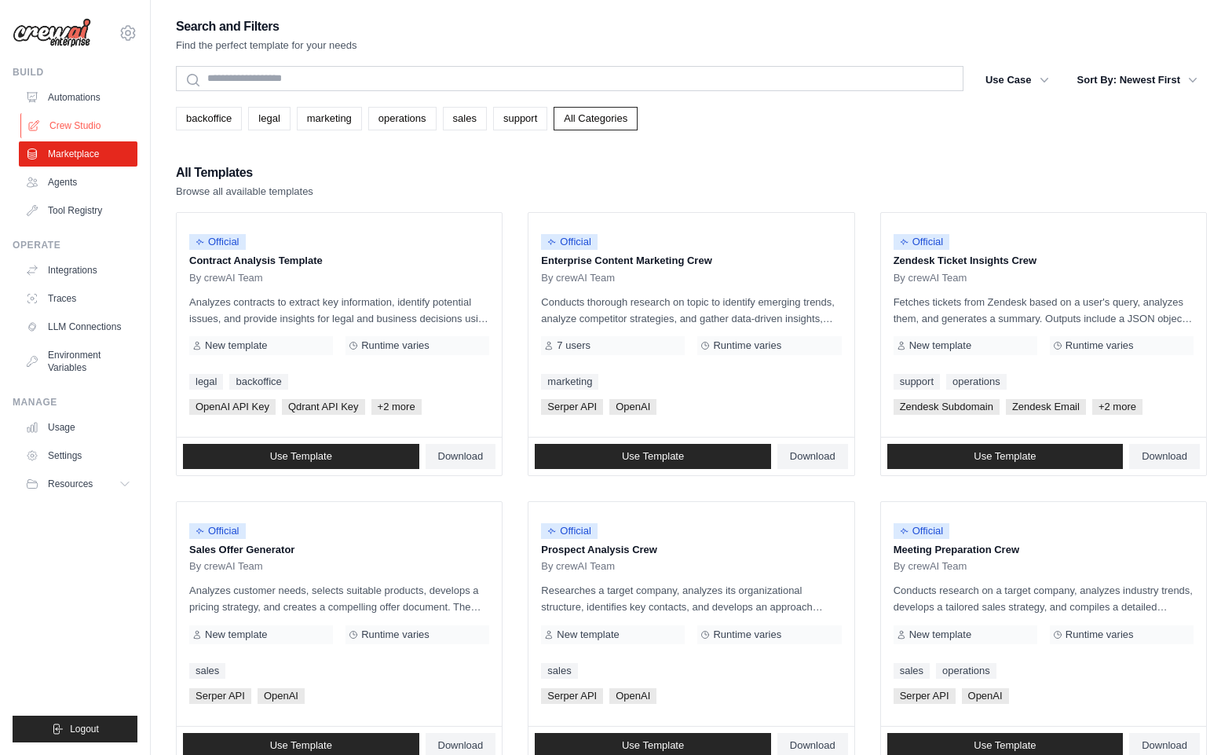
click link "Crew Studio"
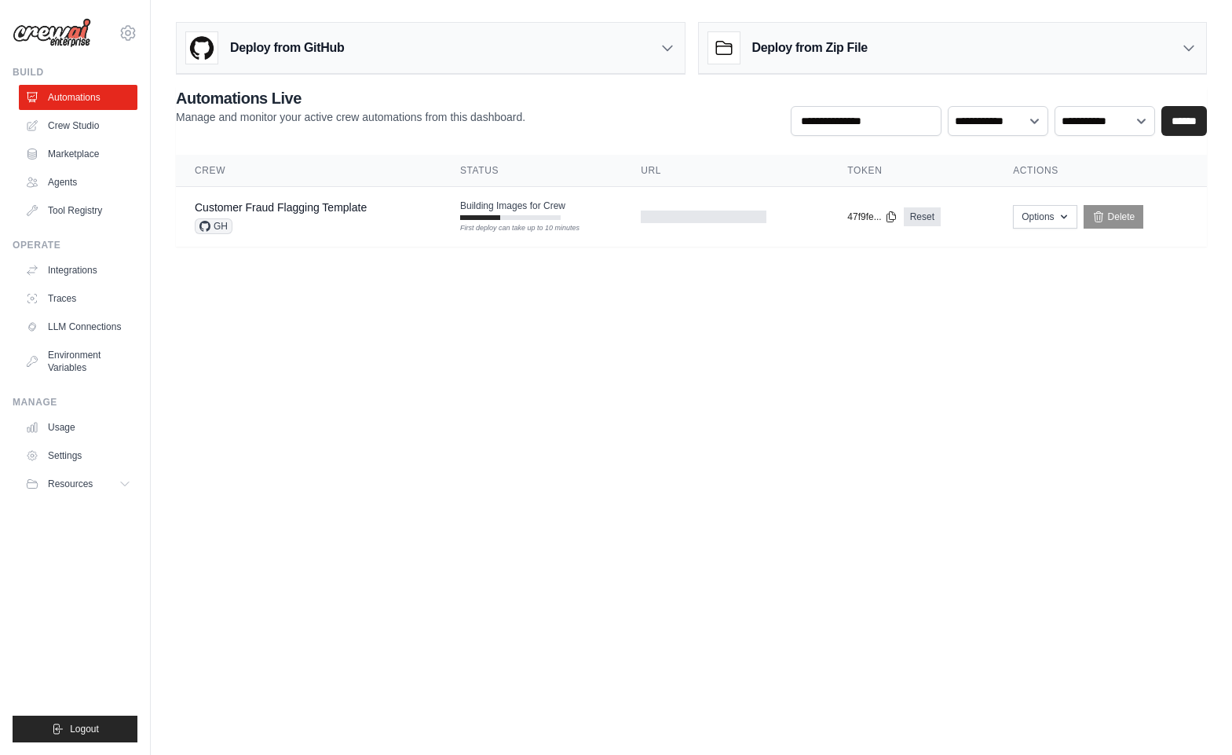
click at [71, 28] on img at bounding box center [52, 33] width 79 height 30
click at [74, 102] on link "Automations" at bounding box center [79, 97] width 119 height 25
click at [276, 204] on link "Customer Fraud Flagging Template" at bounding box center [281, 207] width 172 height 13
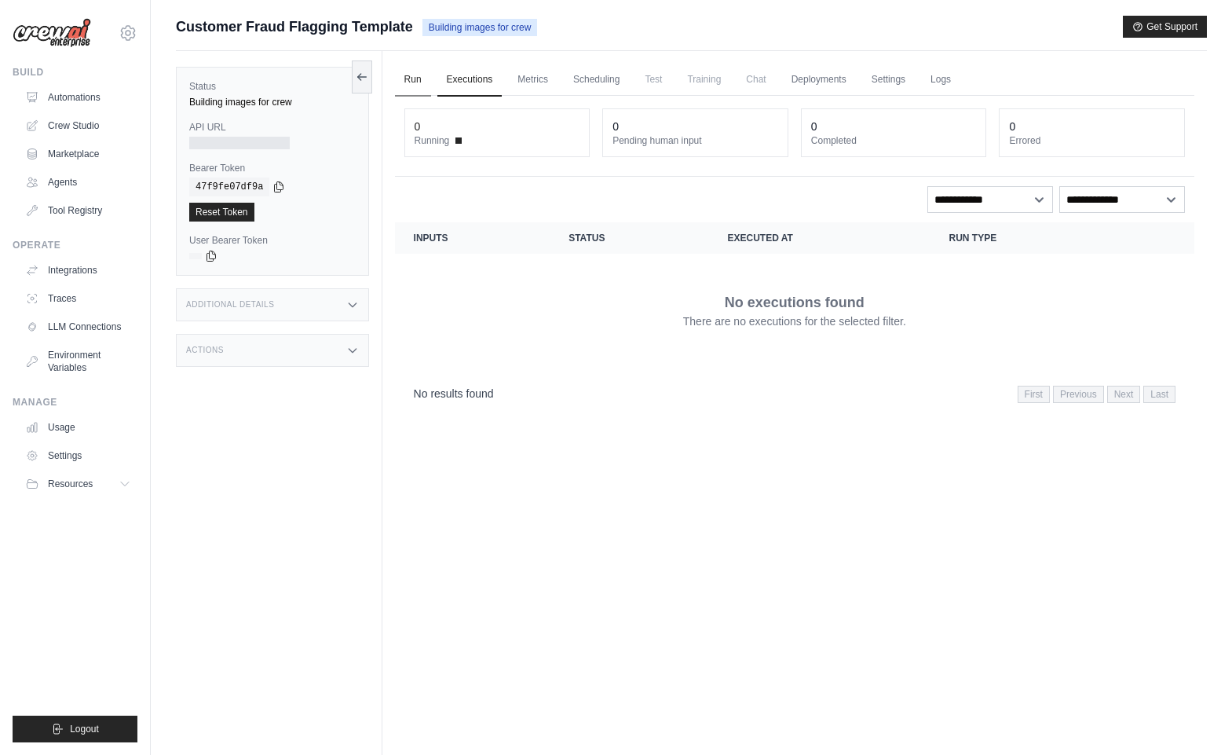
click at [408, 79] on link "Run" at bounding box center [413, 80] width 36 height 33
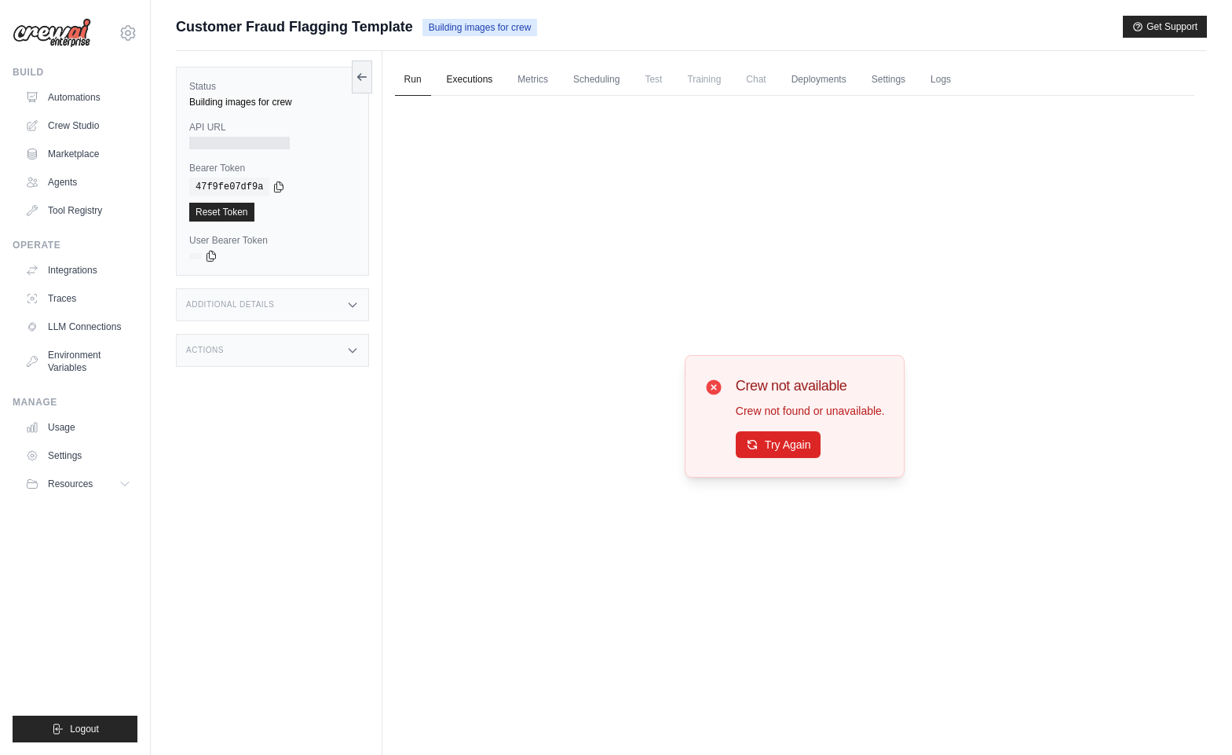
click at [463, 81] on link "Executions" at bounding box center [469, 80] width 65 height 33
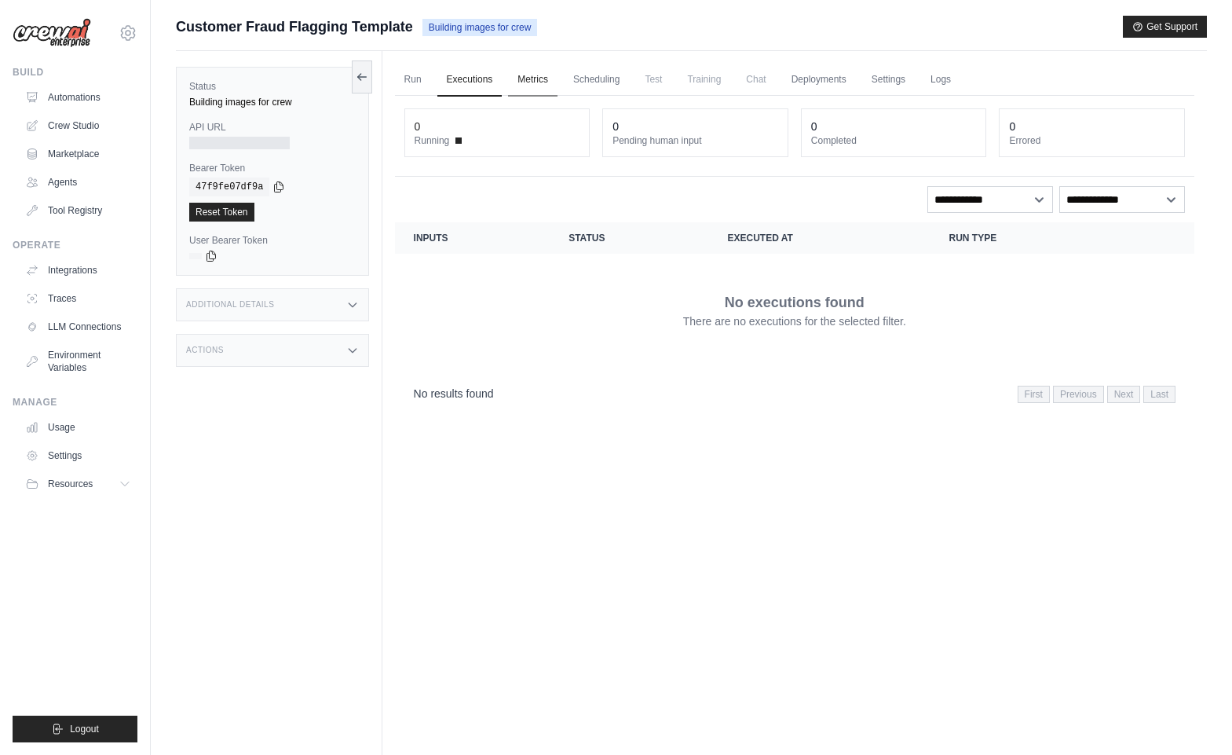
click at [531, 73] on link "Metrics" at bounding box center [532, 80] width 49 height 33
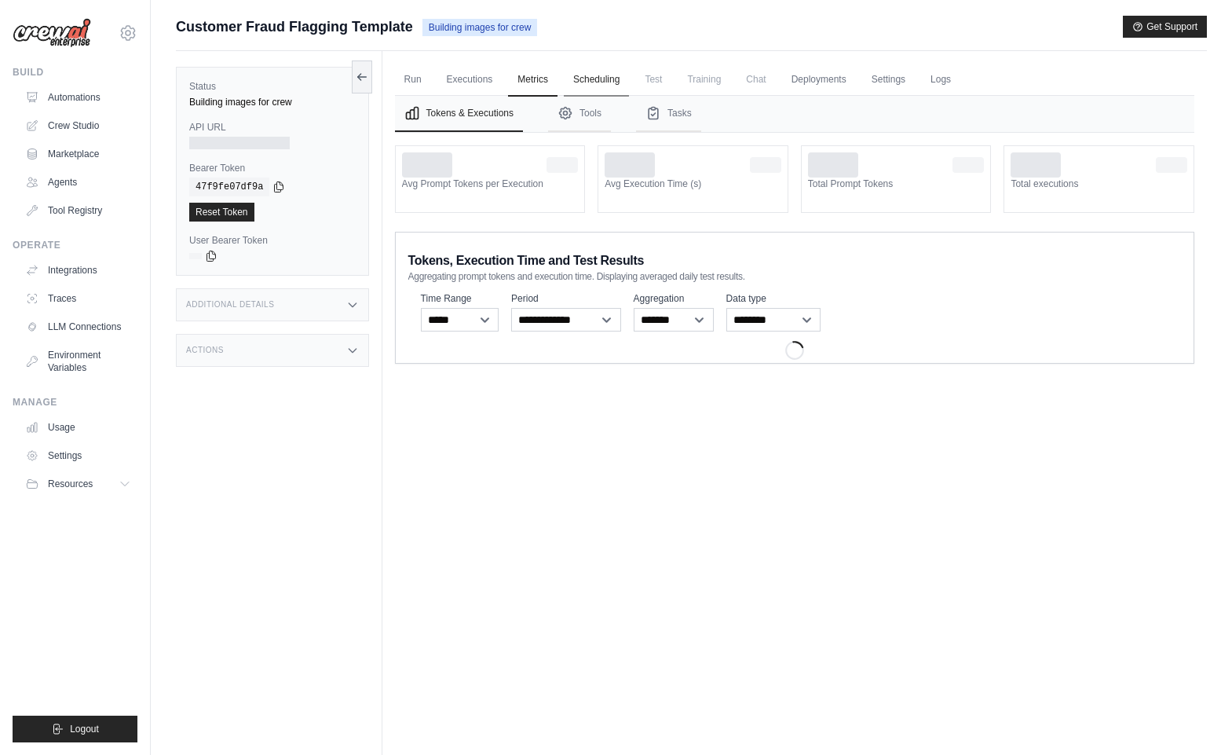
click at [597, 74] on link "Scheduling" at bounding box center [596, 80] width 65 height 33
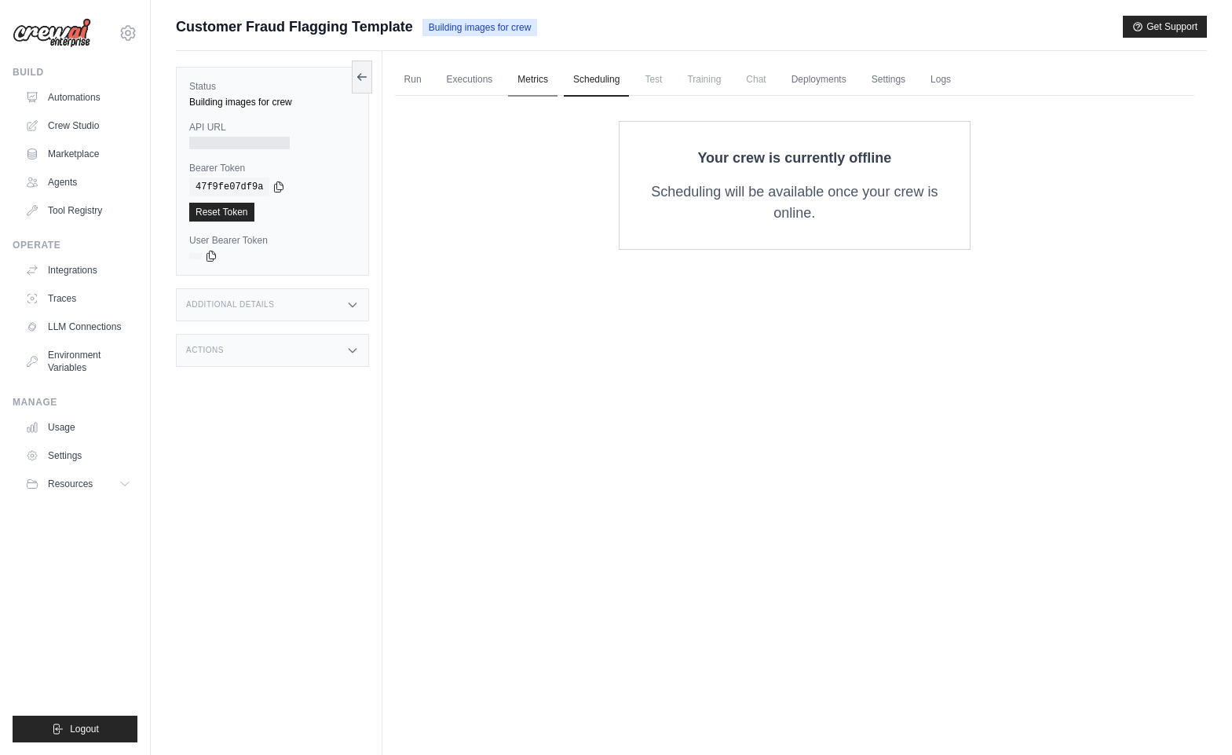
click at [541, 76] on link "Metrics" at bounding box center [532, 80] width 49 height 33
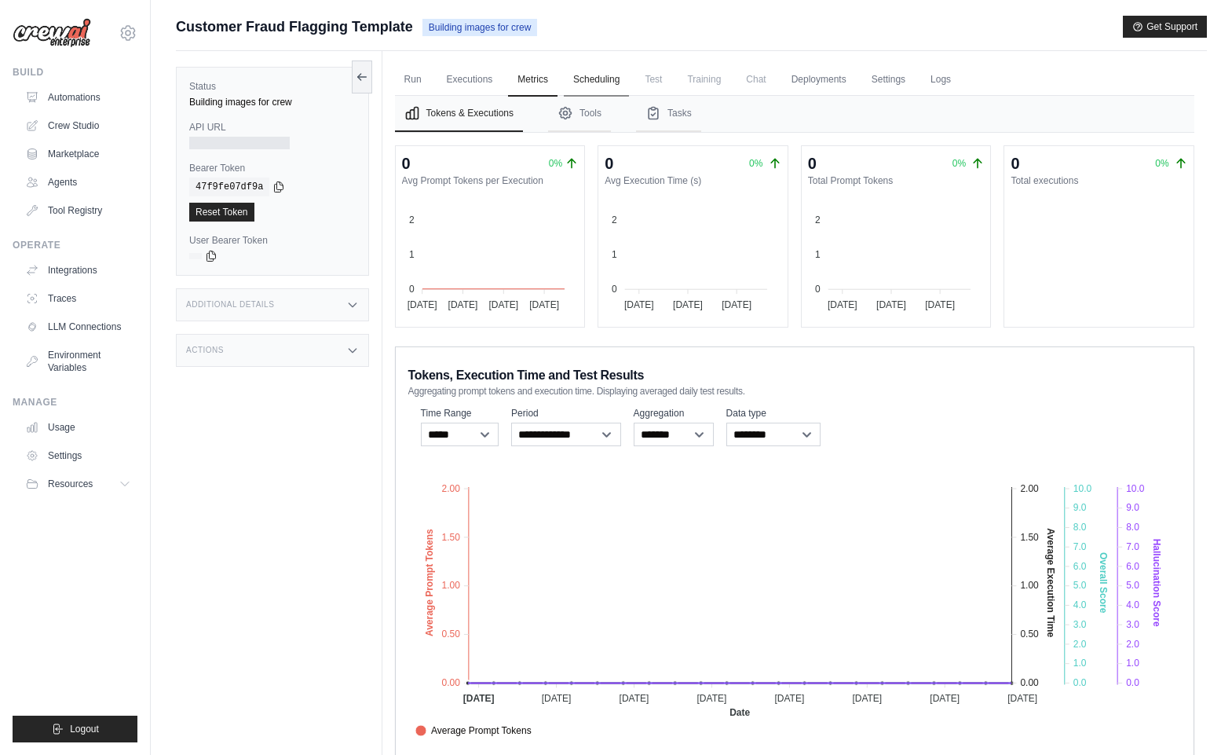
click at [600, 70] on link "Scheduling" at bounding box center [596, 80] width 65 height 33
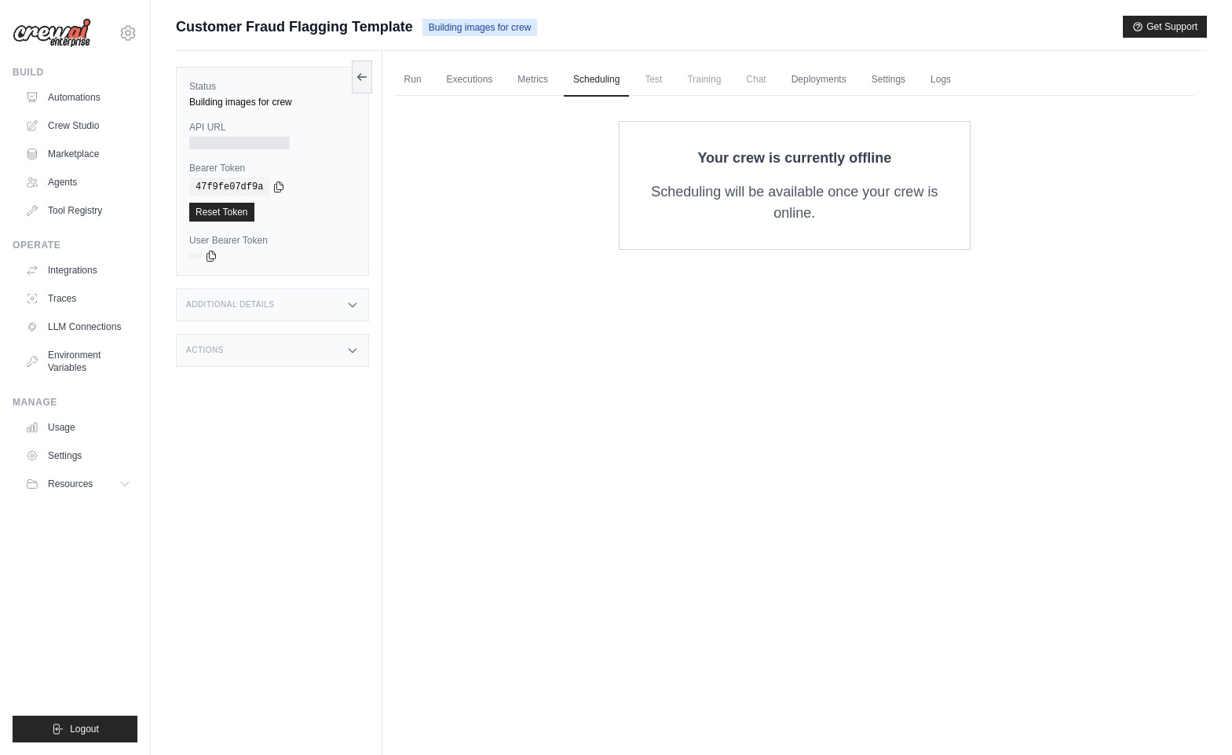
click at [660, 70] on span "Test" at bounding box center [653, 79] width 36 height 31
click at [655, 83] on span "Test" at bounding box center [653, 79] width 36 height 31
click at [83, 96] on link "Automations" at bounding box center [79, 97] width 119 height 25
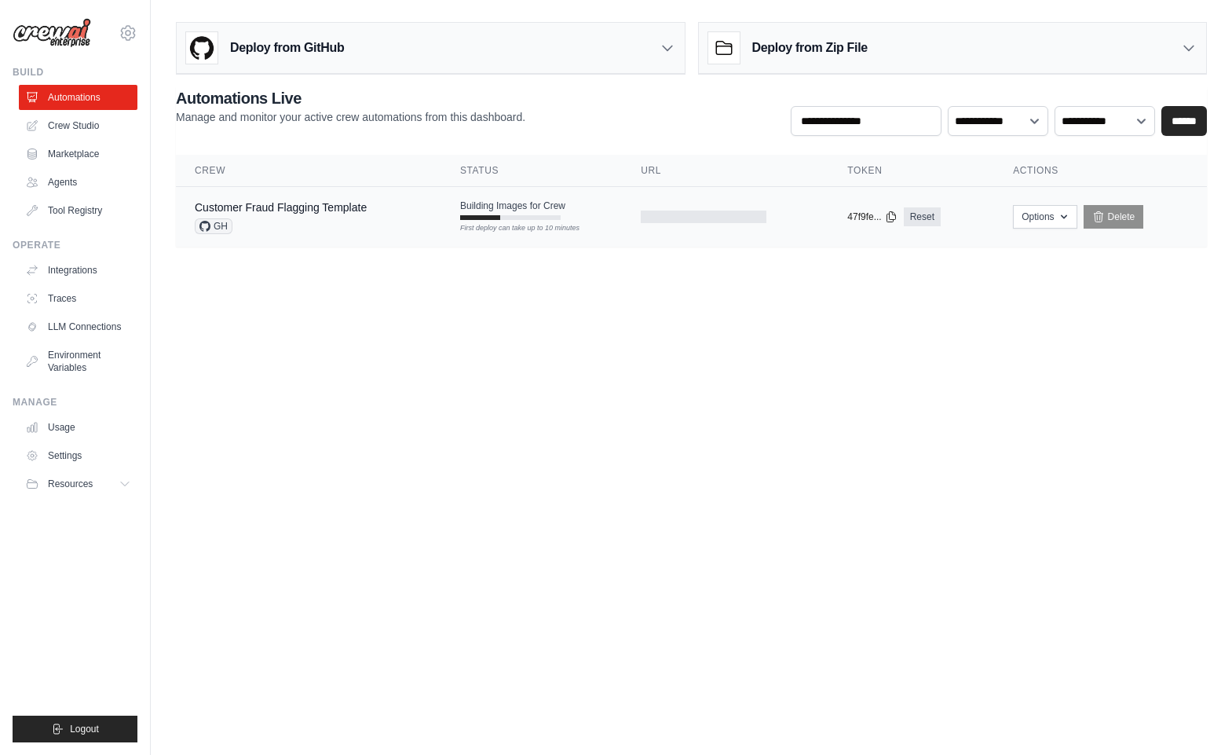
click at [488, 212] on div "Building Images for Crew First deploy can take up to 10 minutes" at bounding box center [512, 209] width 105 height 20
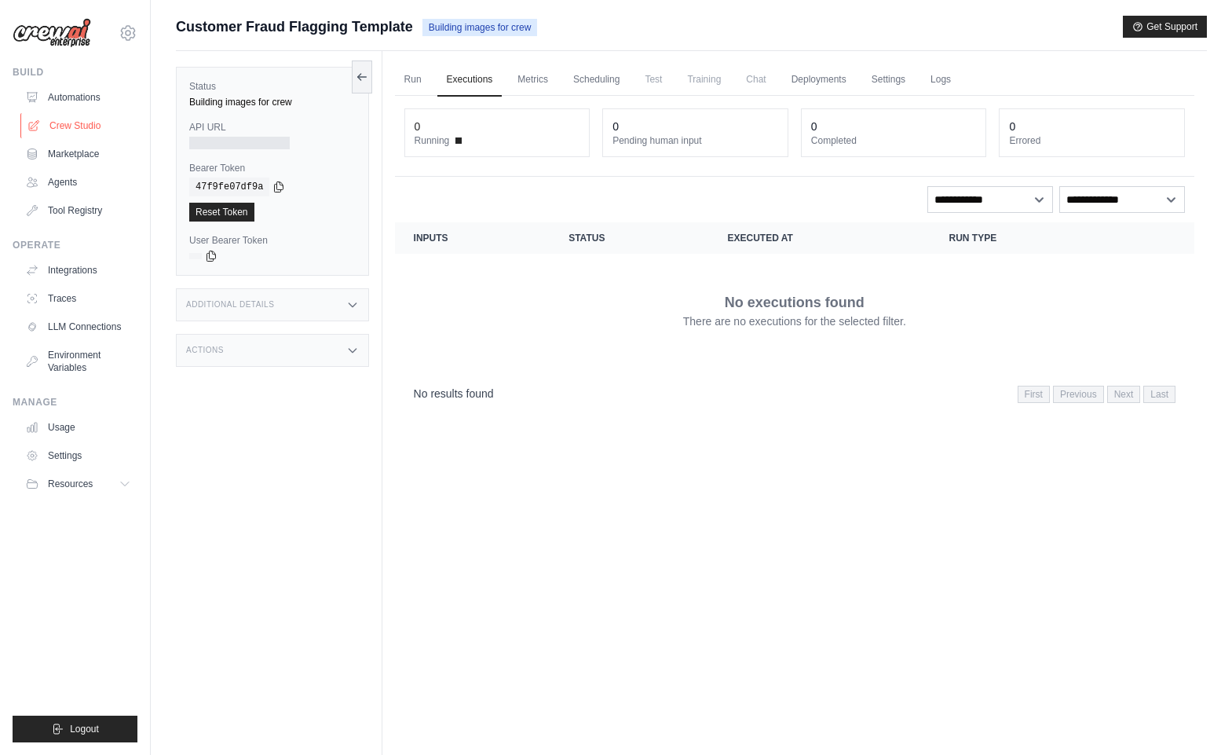
click at [65, 115] on link "Crew Studio" at bounding box center [79, 125] width 119 height 25
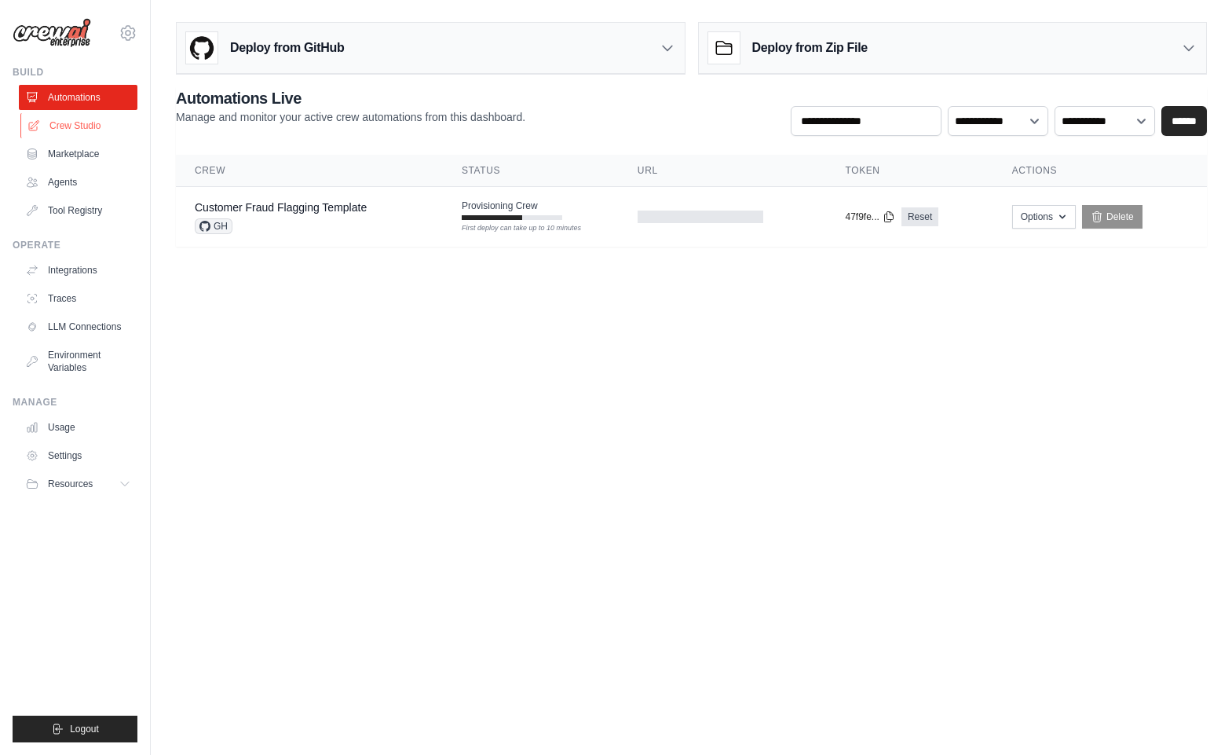
click at [67, 133] on link "Crew Studio" at bounding box center [79, 125] width 119 height 25
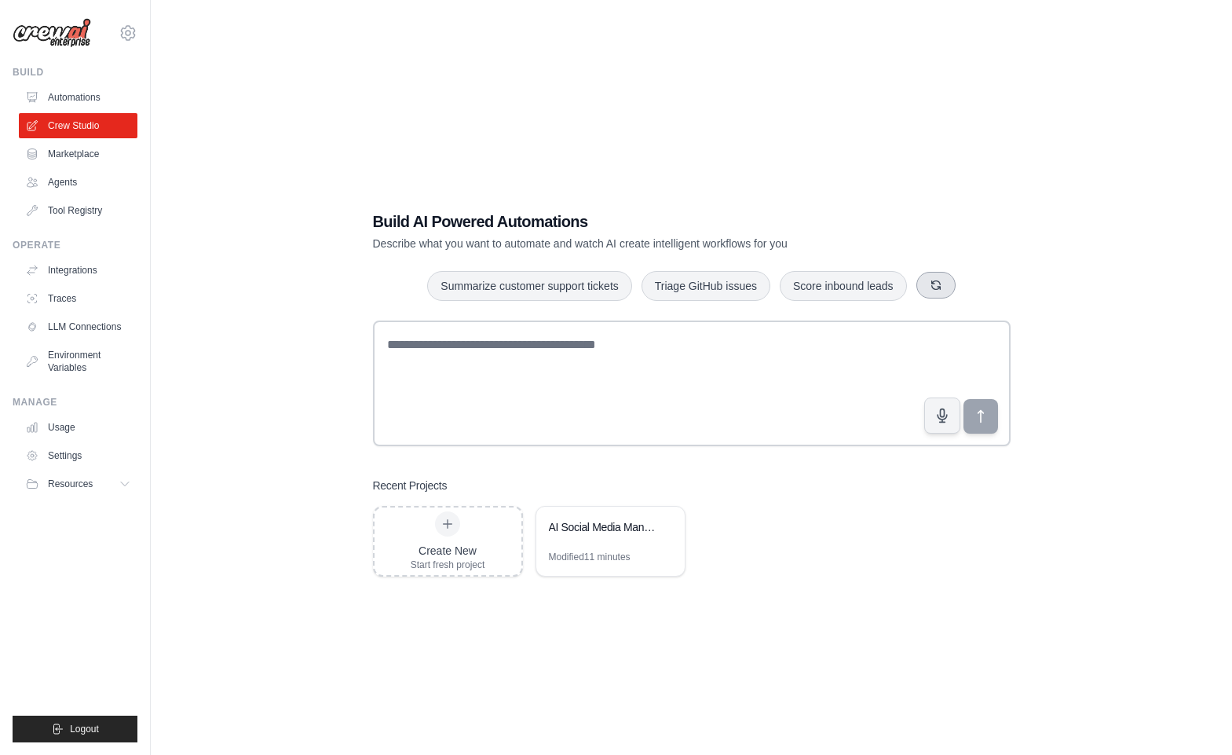
click at [934, 287] on icon "button" at bounding box center [936, 285] width 13 height 13
click at [934, 287] on button "button" at bounding box center [919, 285] width 39 height 27
click at [617, 527] on div "AI Social Media Manager" at bounding box center [603, 527] width 108 height 16
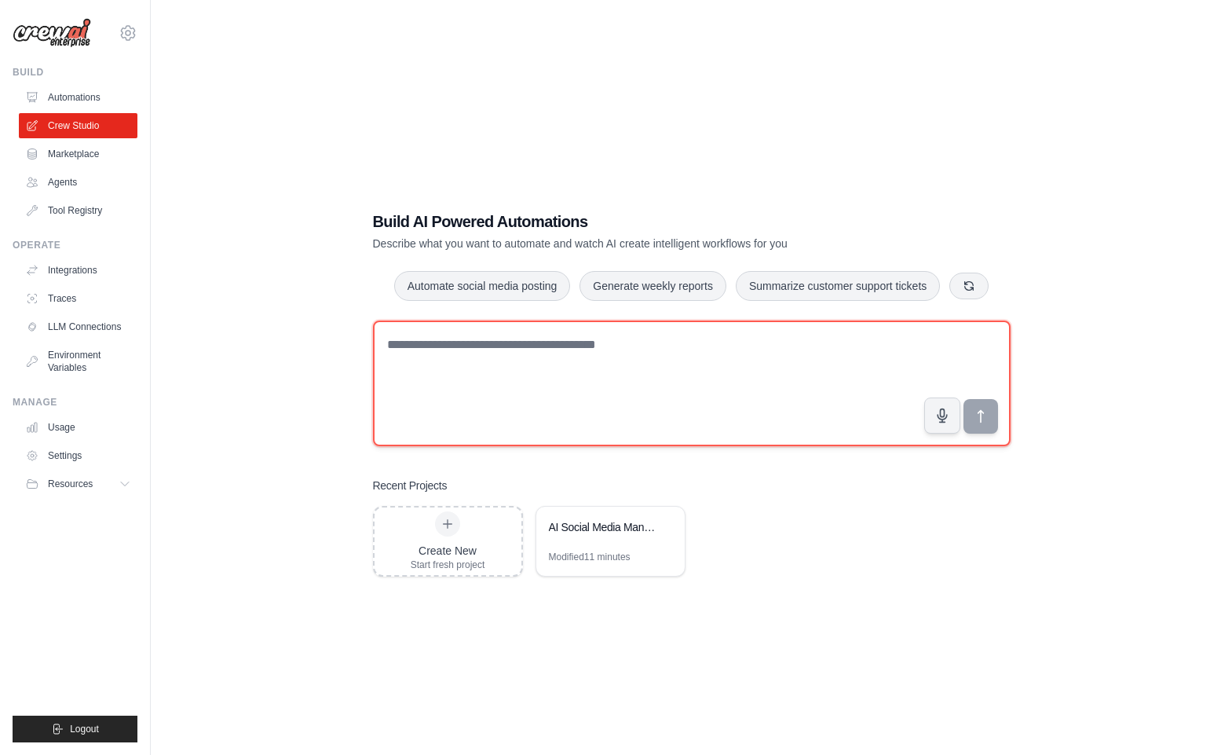
click at [565, 359] on textarea at bounding box center [692, 383] width 638 height 126
click at [436, 353] on textarea "**********" at bounding box center [692, 383] width 638 height 126
type textarea "**********"
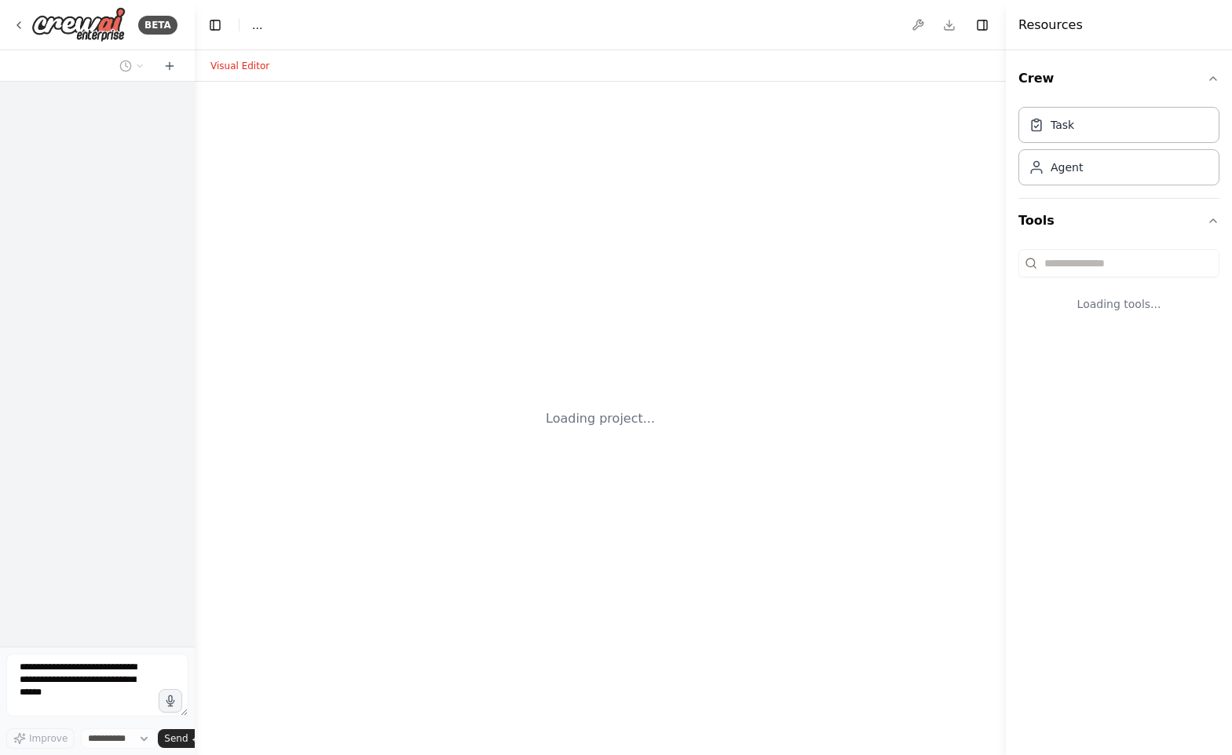
select select "****"
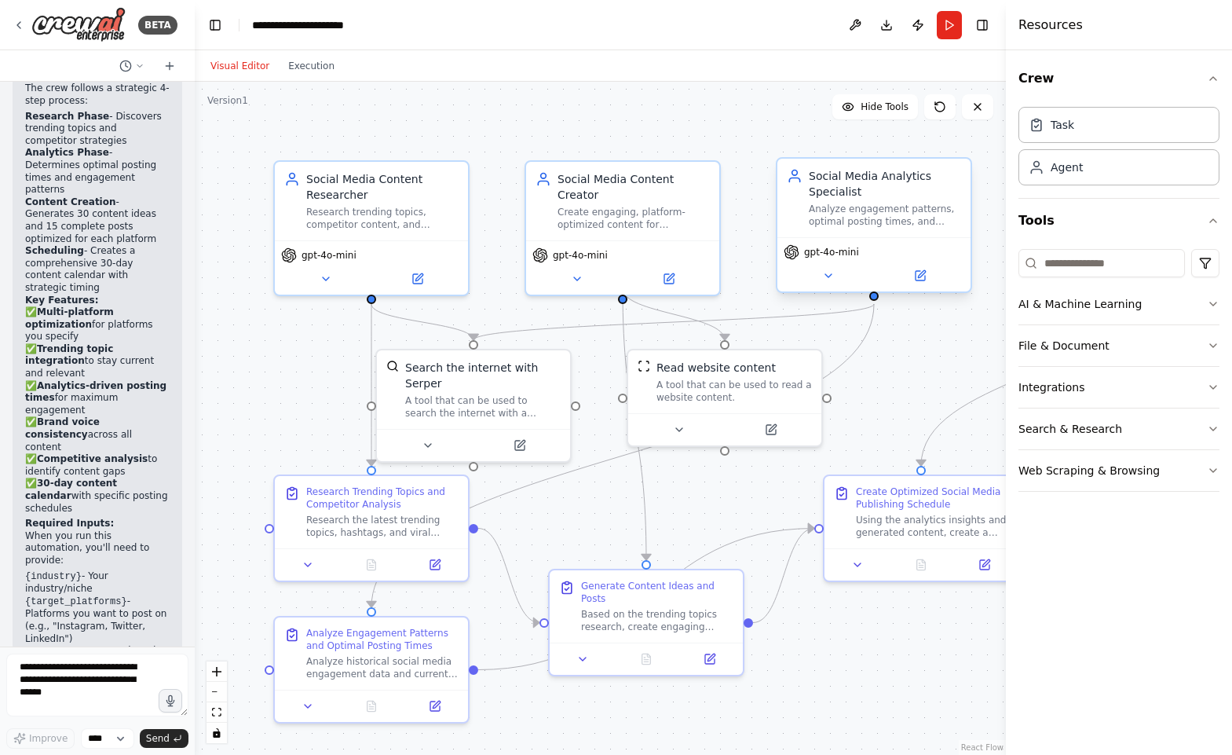
scroll to position [2088, 0]
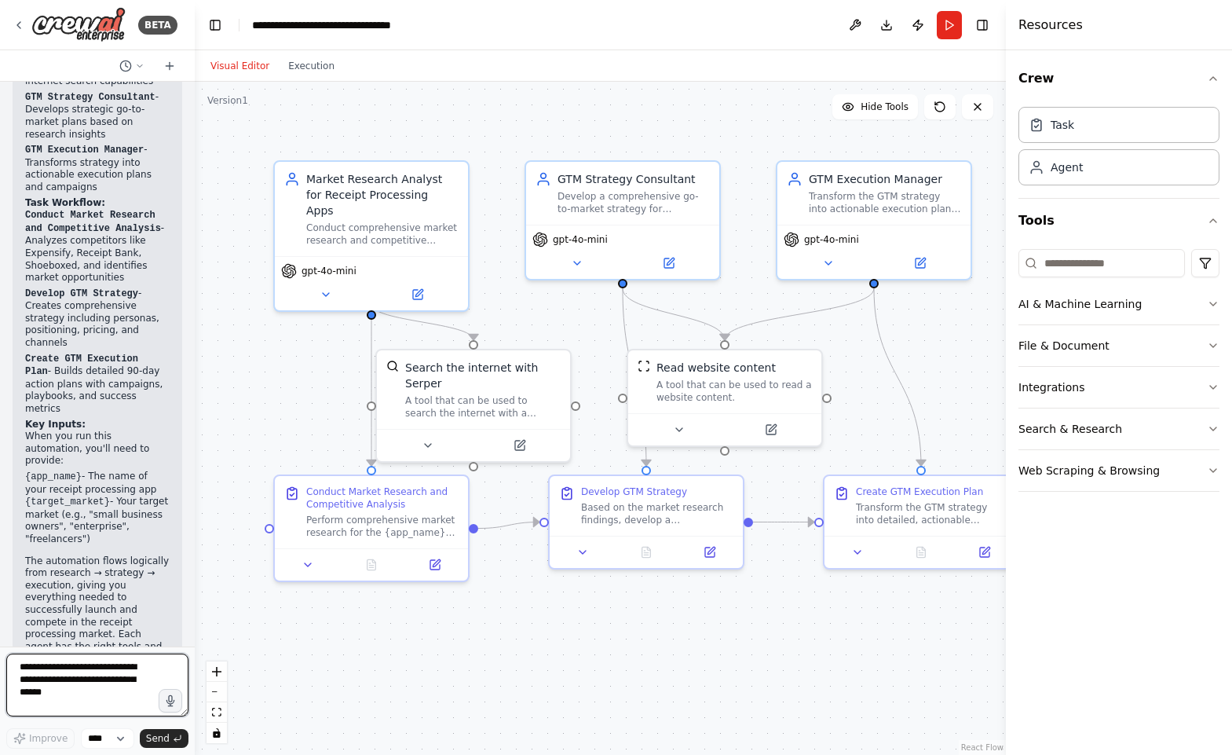
scroll to position [1449, 0]
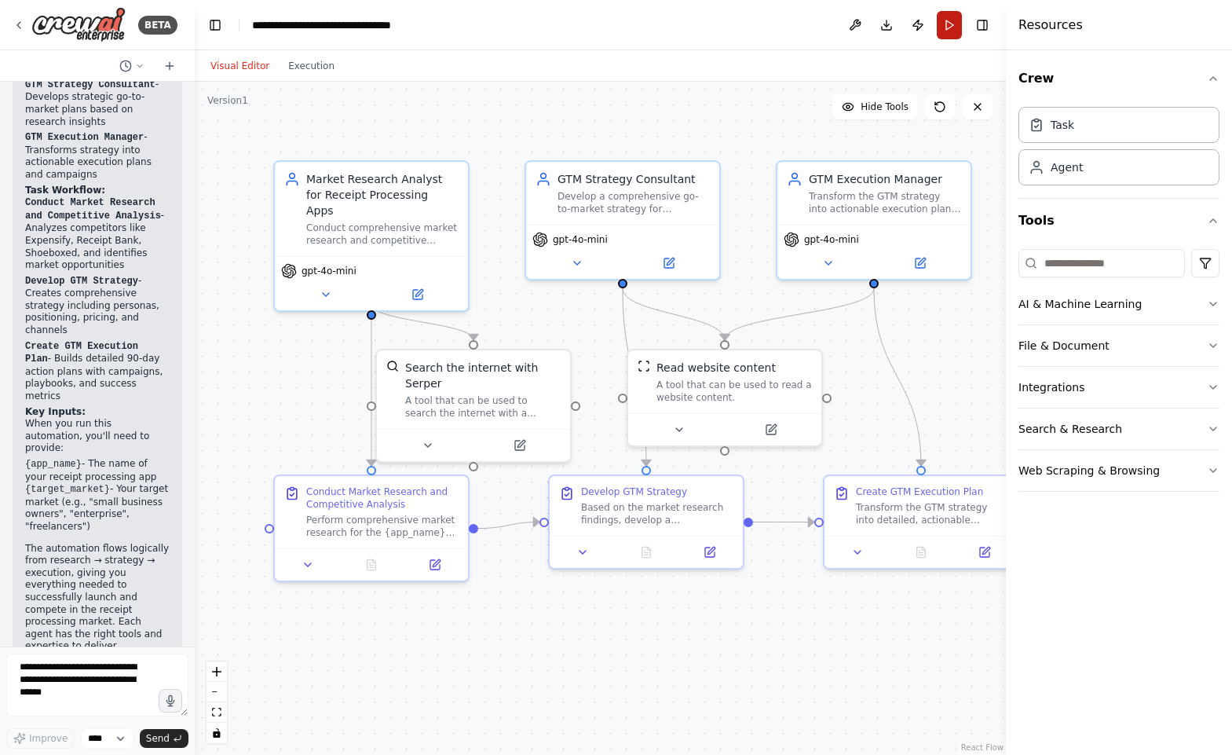
click at [947, 30] on button "Run" at bounding box center [949, 25] width 25 height 28
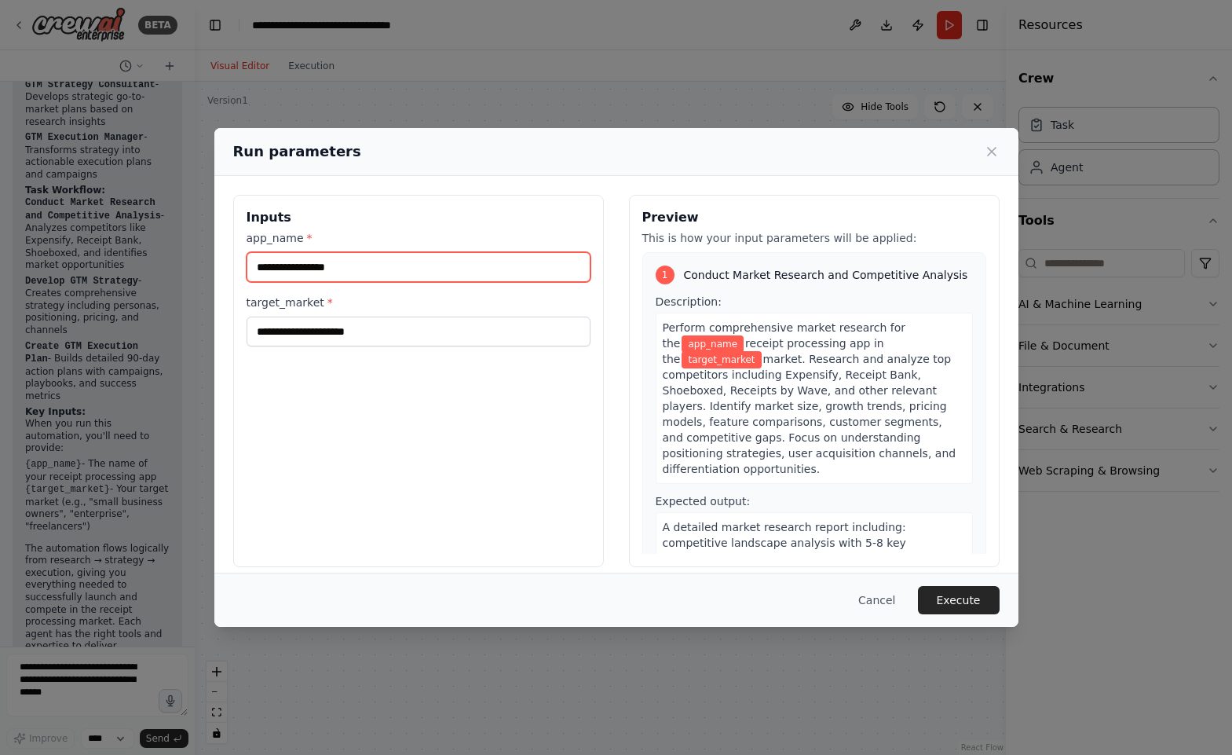
click at [339, 268] on input "app_name *" at bounding box center [419, 267] width 344 height 30
click at [389, 268] on input "*********" at bounding box center [419, 267] width 344 height 30
type input "*"
type input "****"
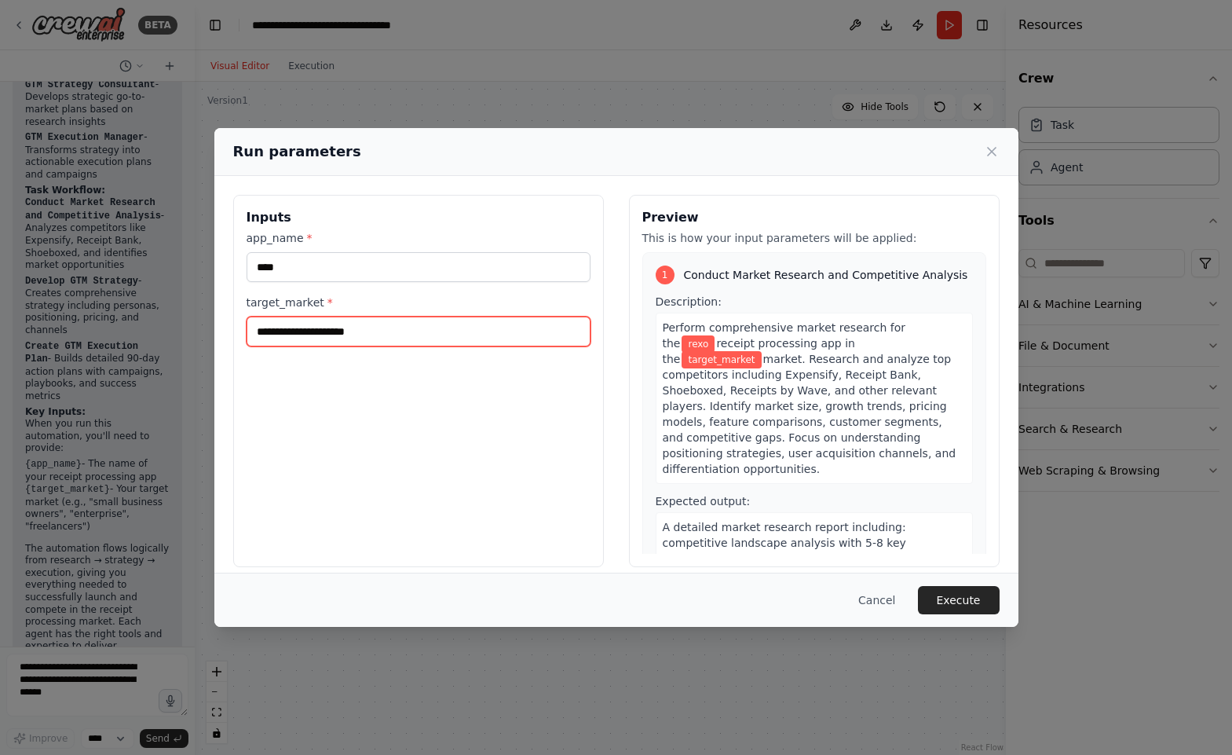
click at [418, 325] on input "target_market *" at bounding box center [419, 332] width 344 height 30
click at [404, 337] on input "**********" at bounding box center [419, 332] width 344 height 30
type input "**********"
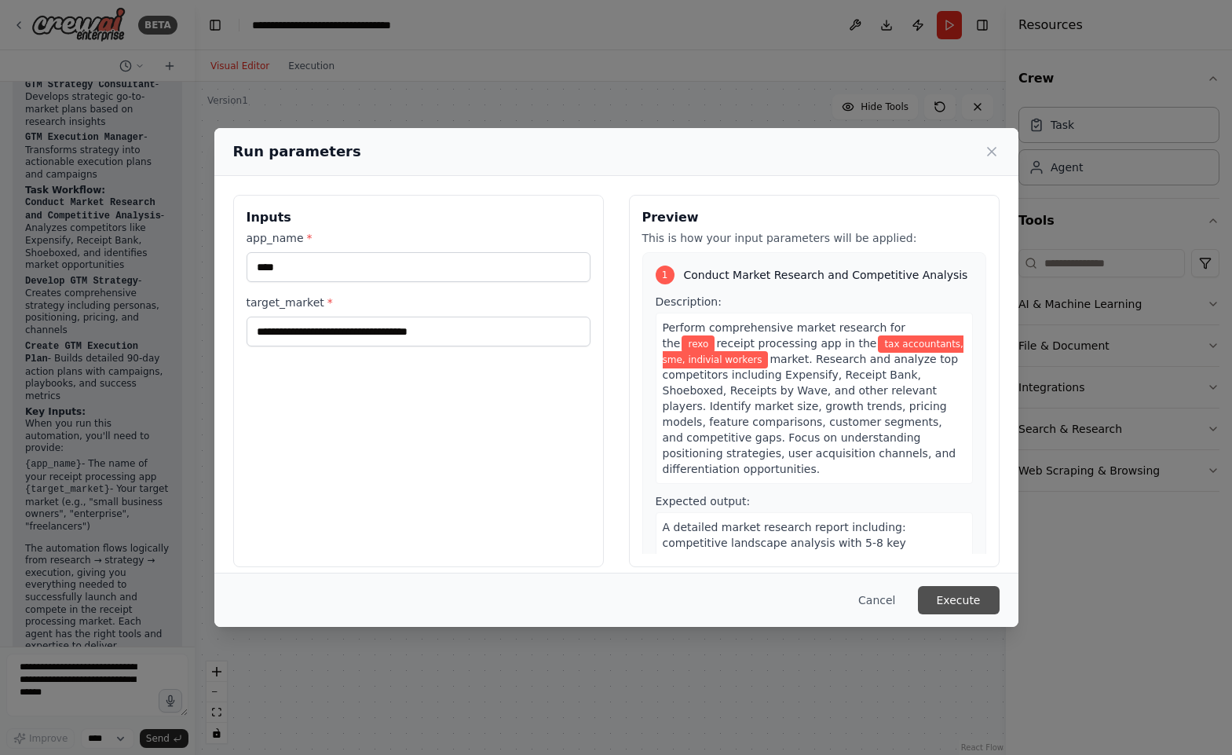
click at [963, 600] on button "Execute" at bounding box center [959, 600] width 82 height 28
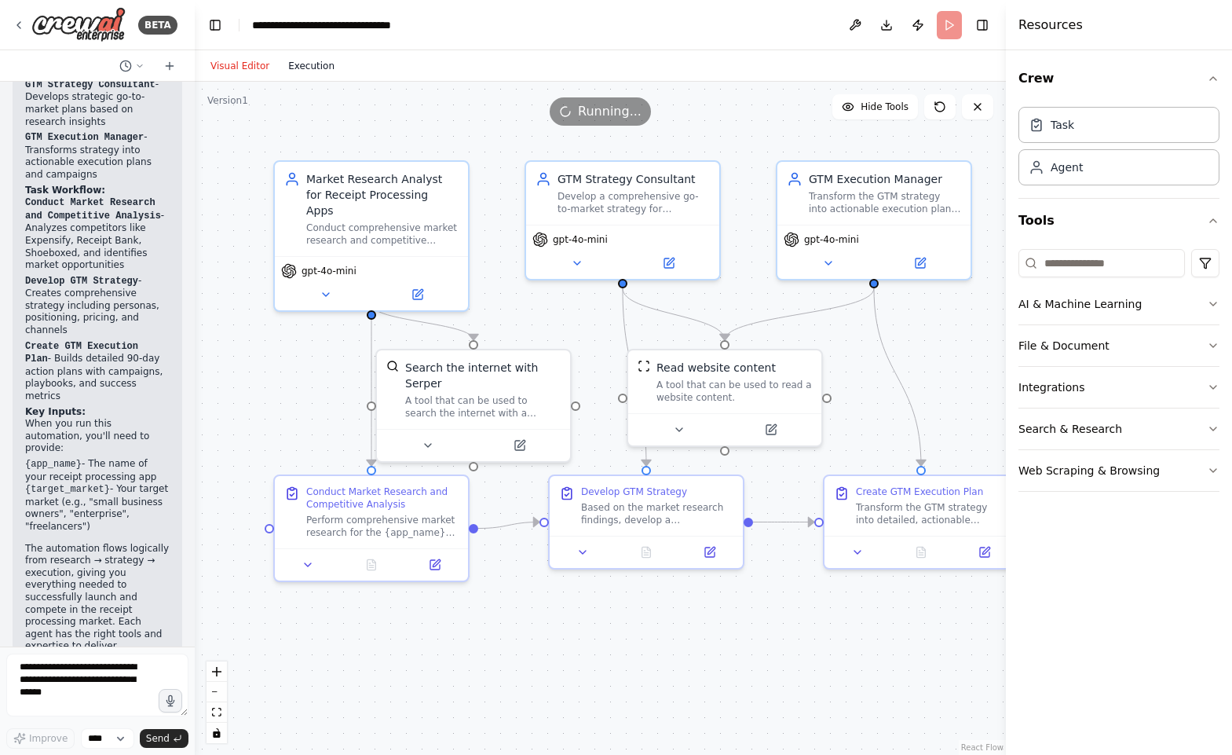
click at [302, 67] on button "Execution" at bounding box center [311, 66] width 65 height 19
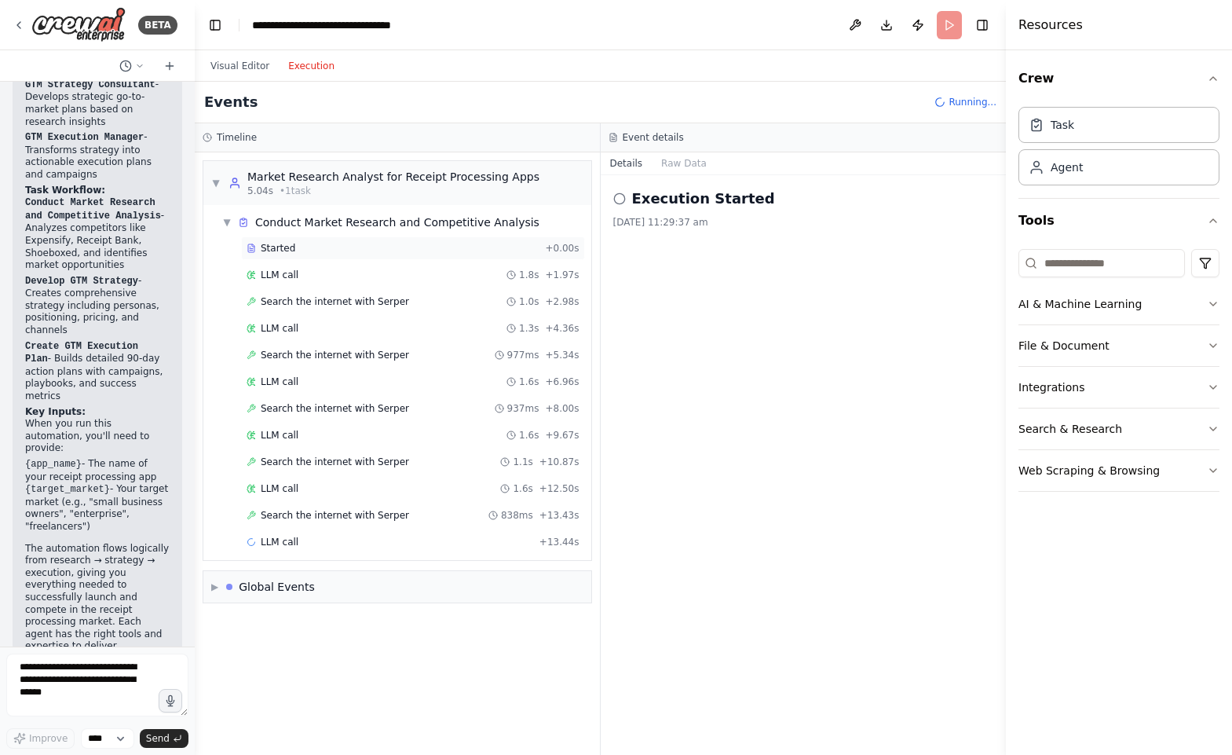
click at [365, 248] on div "Started" at bounding box center [393, 248] width 292 height 13
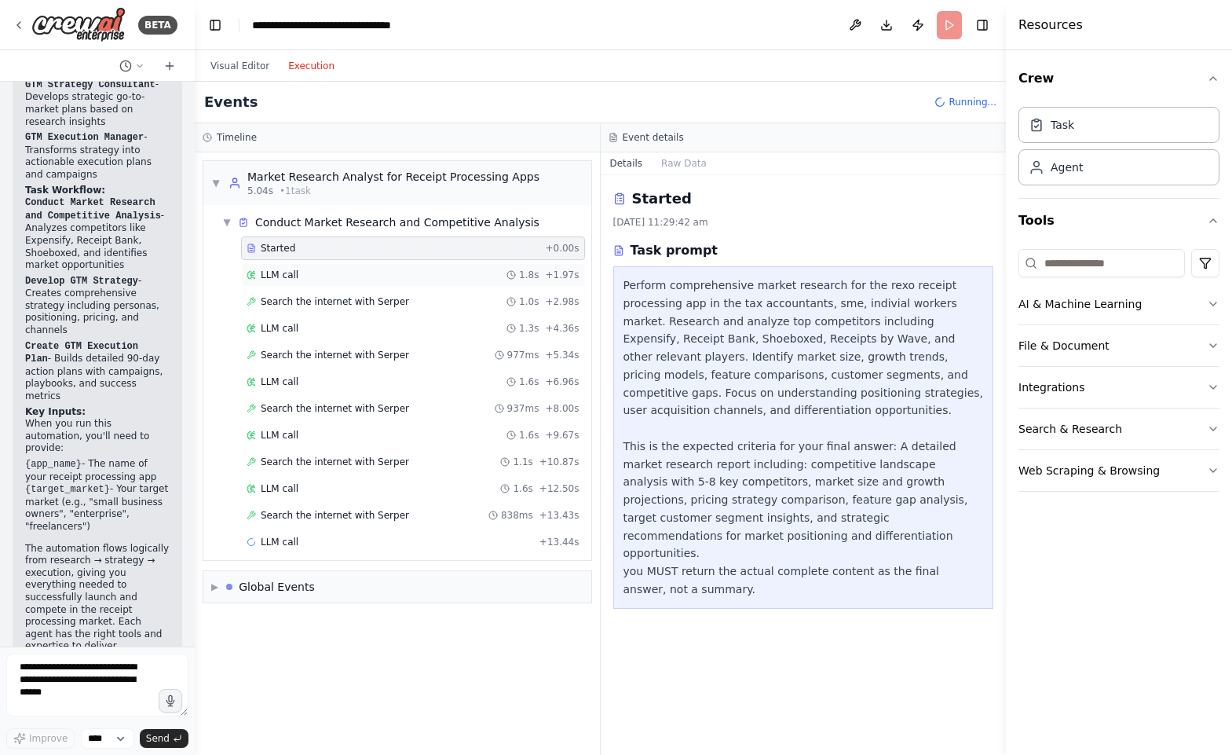
click at [342, 278] on div "LLM call 1.8s + 1.97s" at bounding box center [413, 275] width 333 height 13
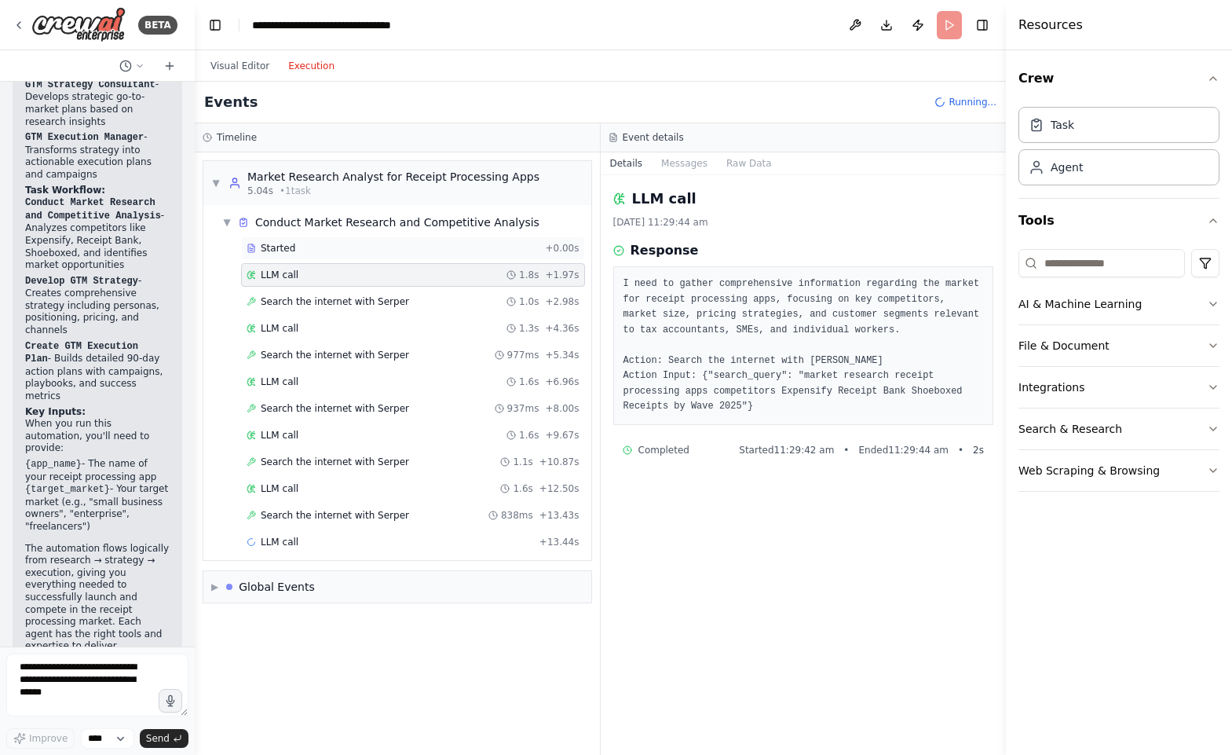
click at [443, 247] on div "Started" at bounding box center [393, 248] width 292 height 13
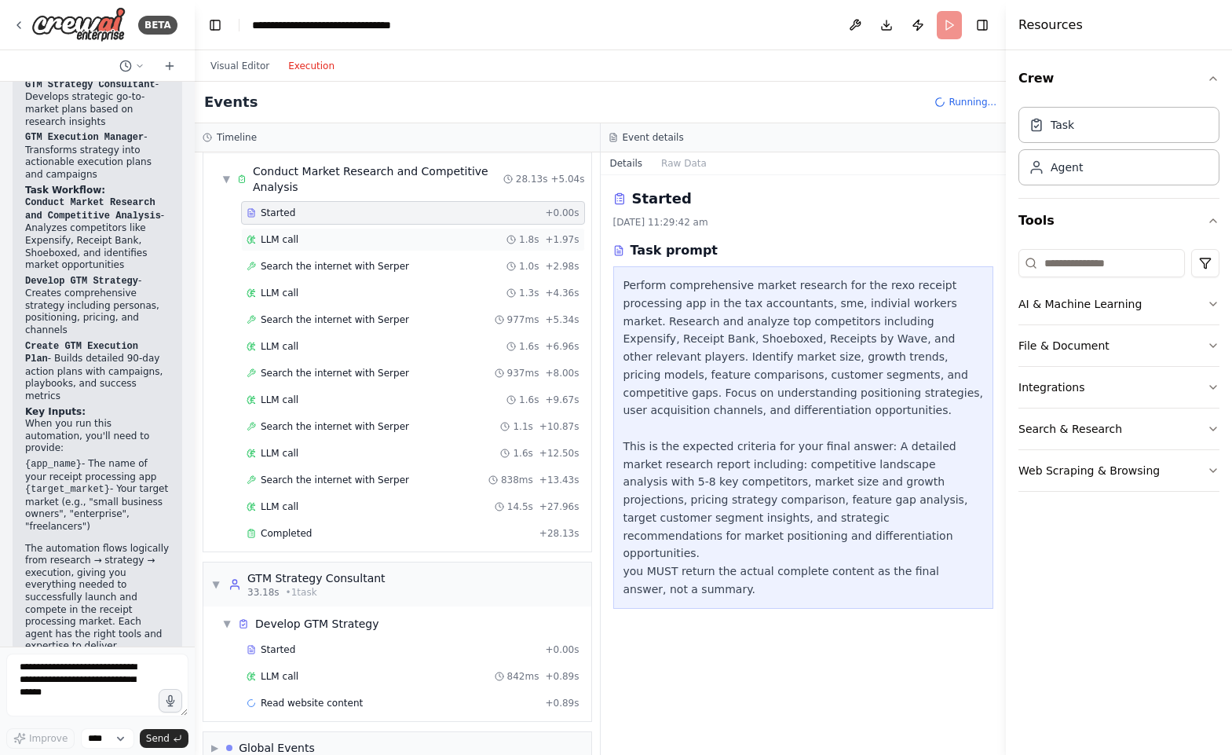
scroll to position [78, 0]
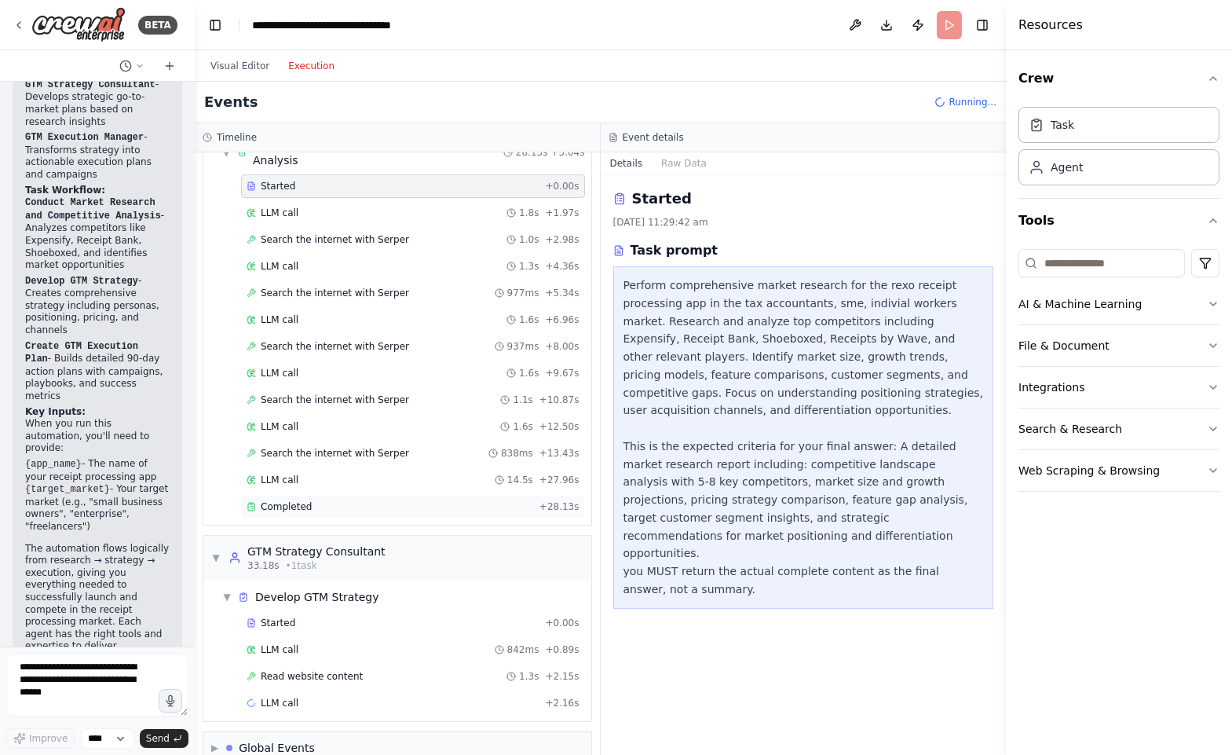
click at [339, 498] on div "Completed + 28.13s" at bounding box center [413, 507] width 344 height 24
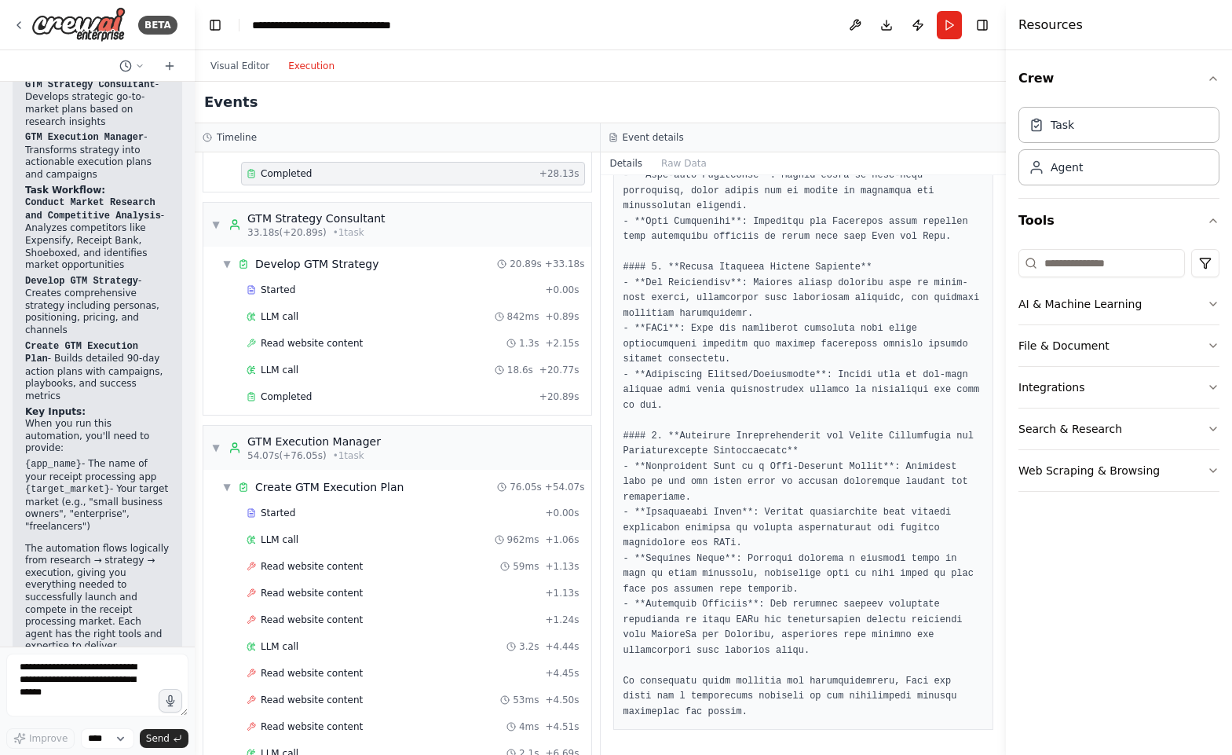
scroll to position [445, 0]
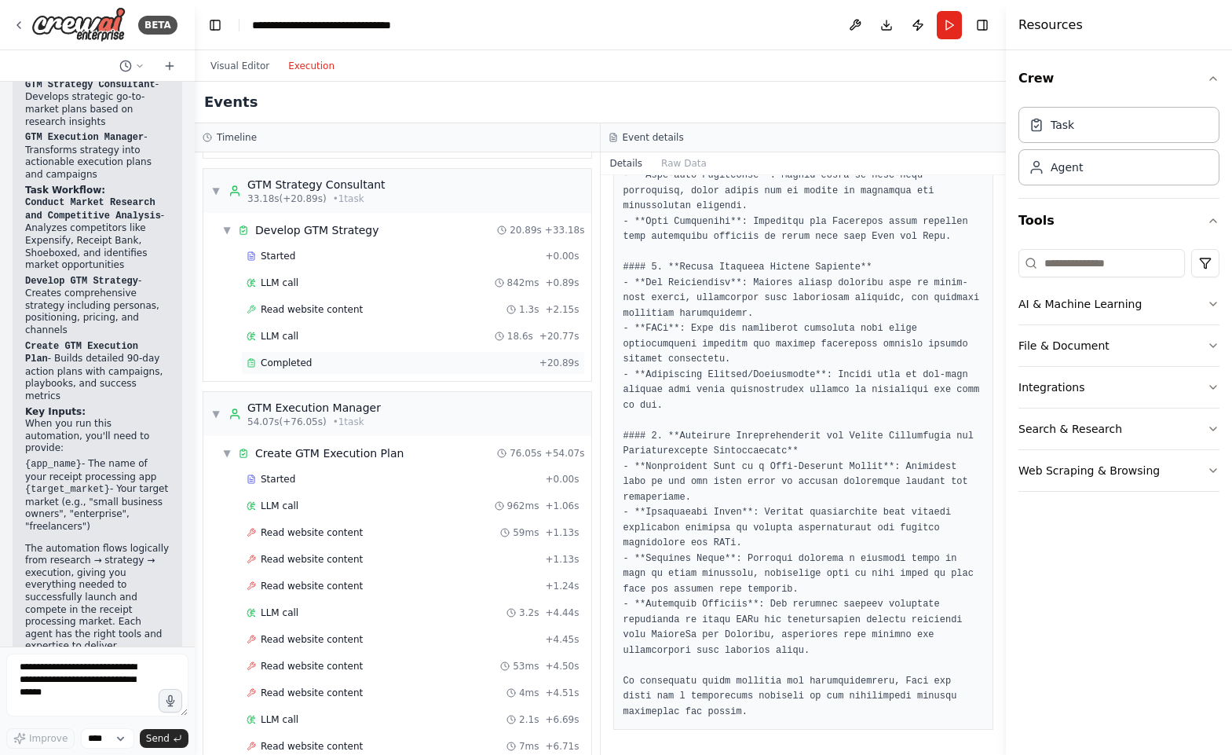
click at [386, 360] on div "Completed" at bounding box center [390, 363] width 287 height 13
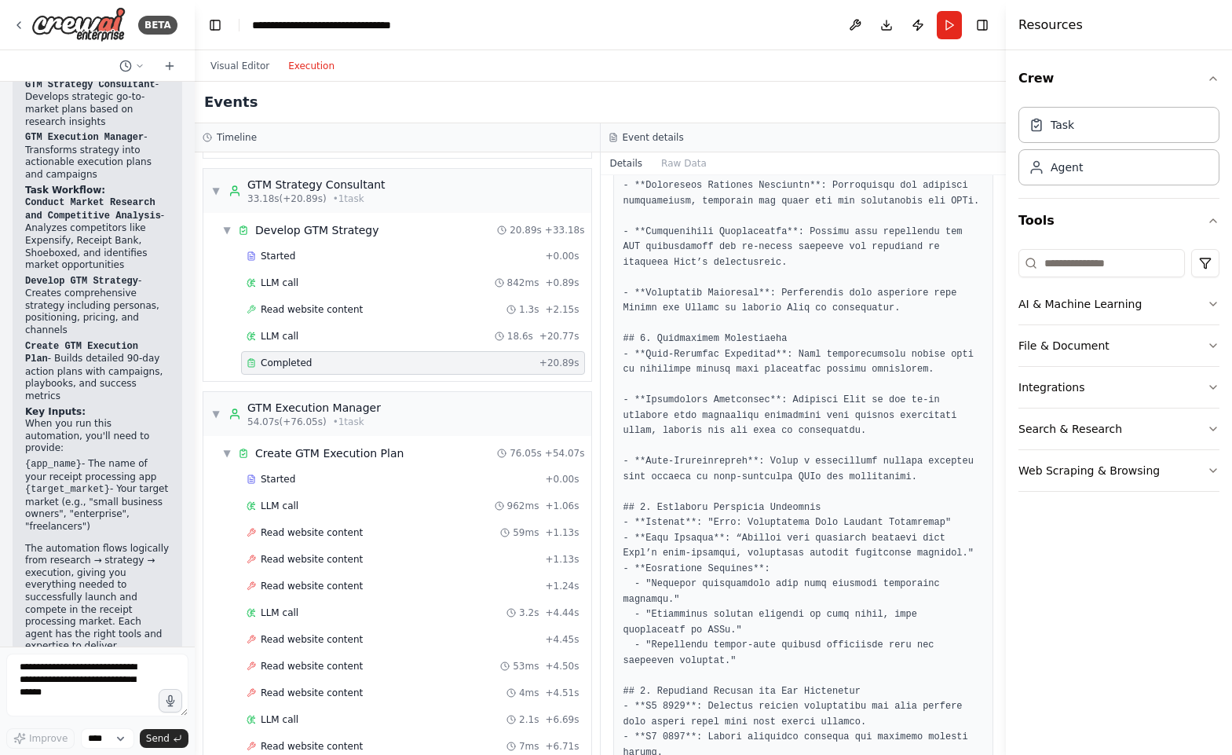
scroll to position [1264, 0]
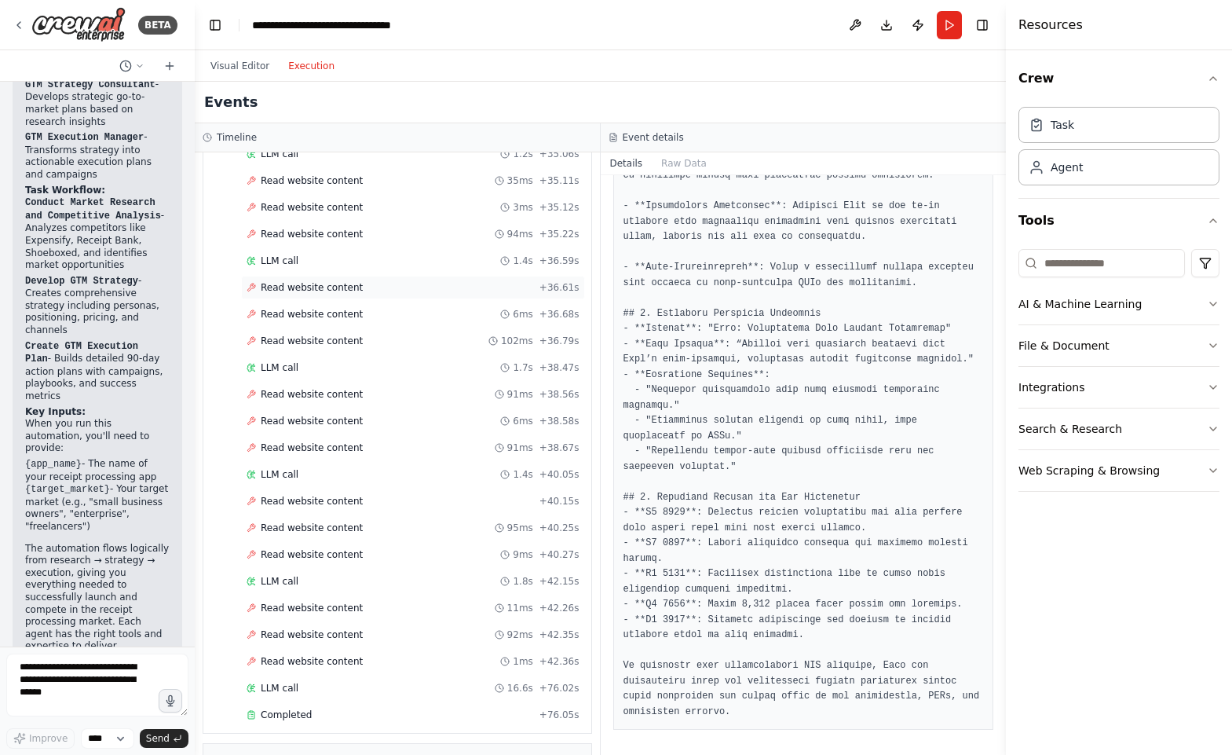
scroll to position [2971, 0]
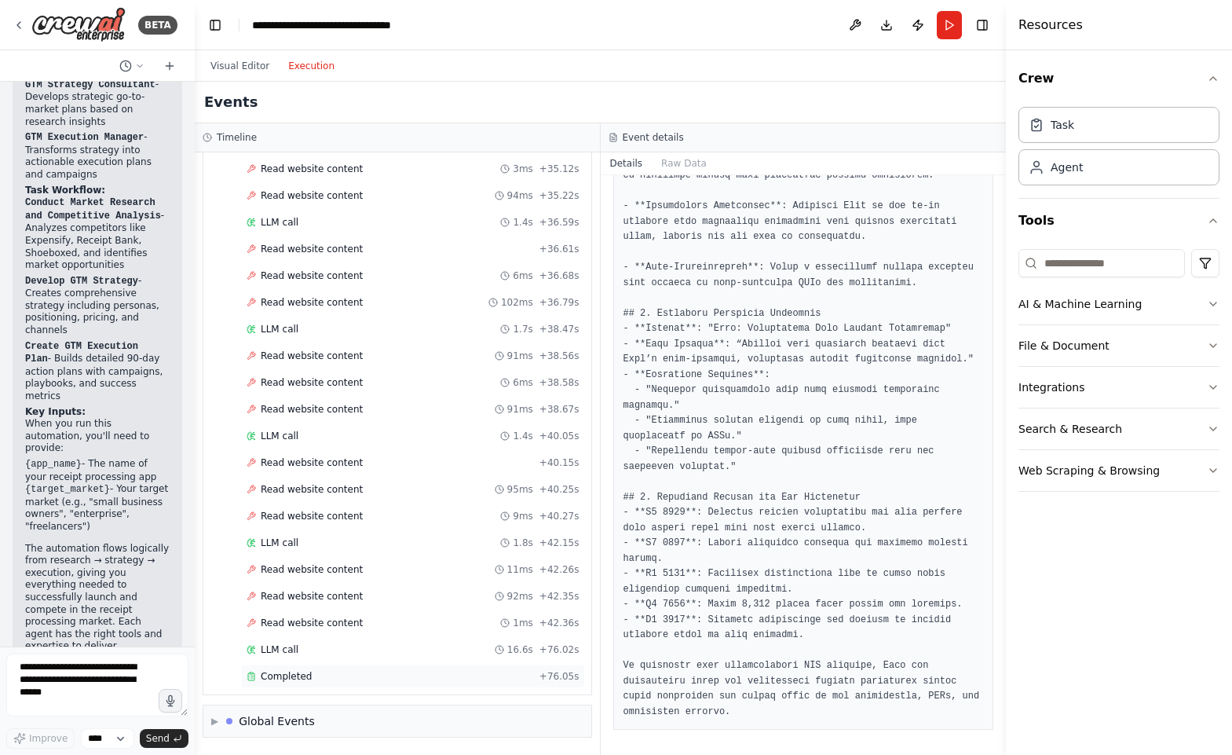
click at [317, 679] on div "Completed" at bounding box center [390, 676] width 287 height 13
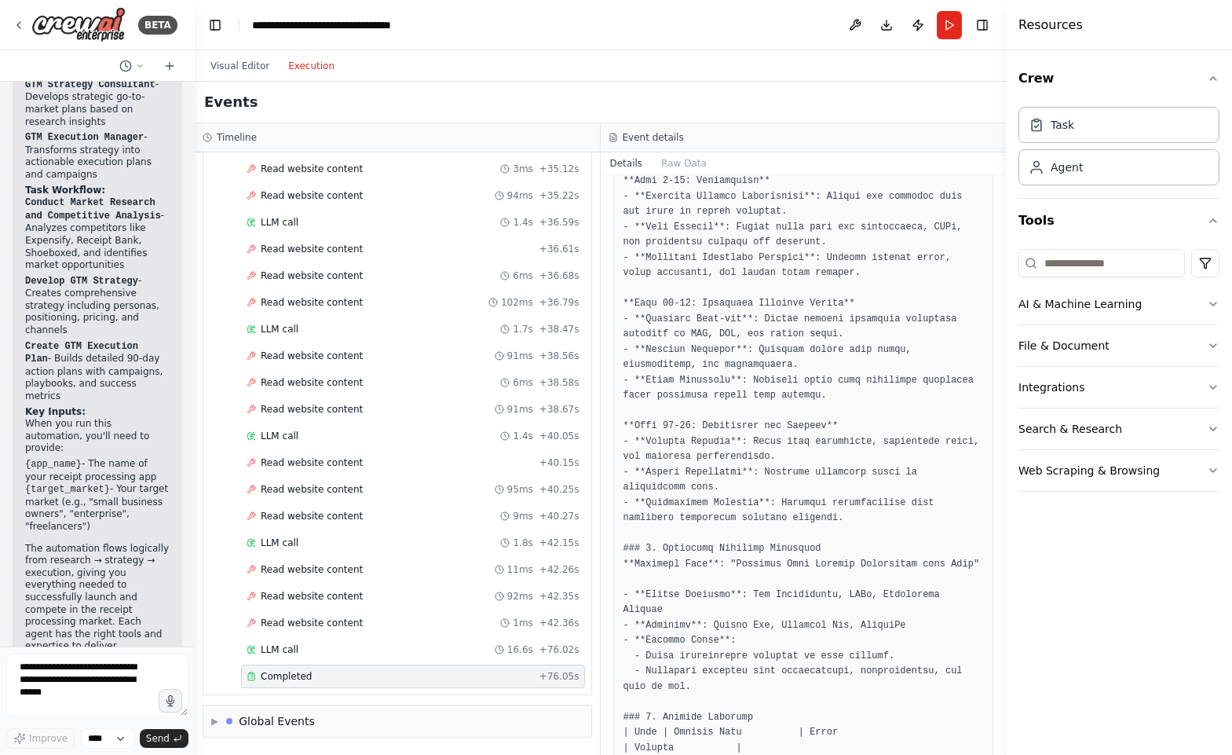
scroll to position [0, 0]
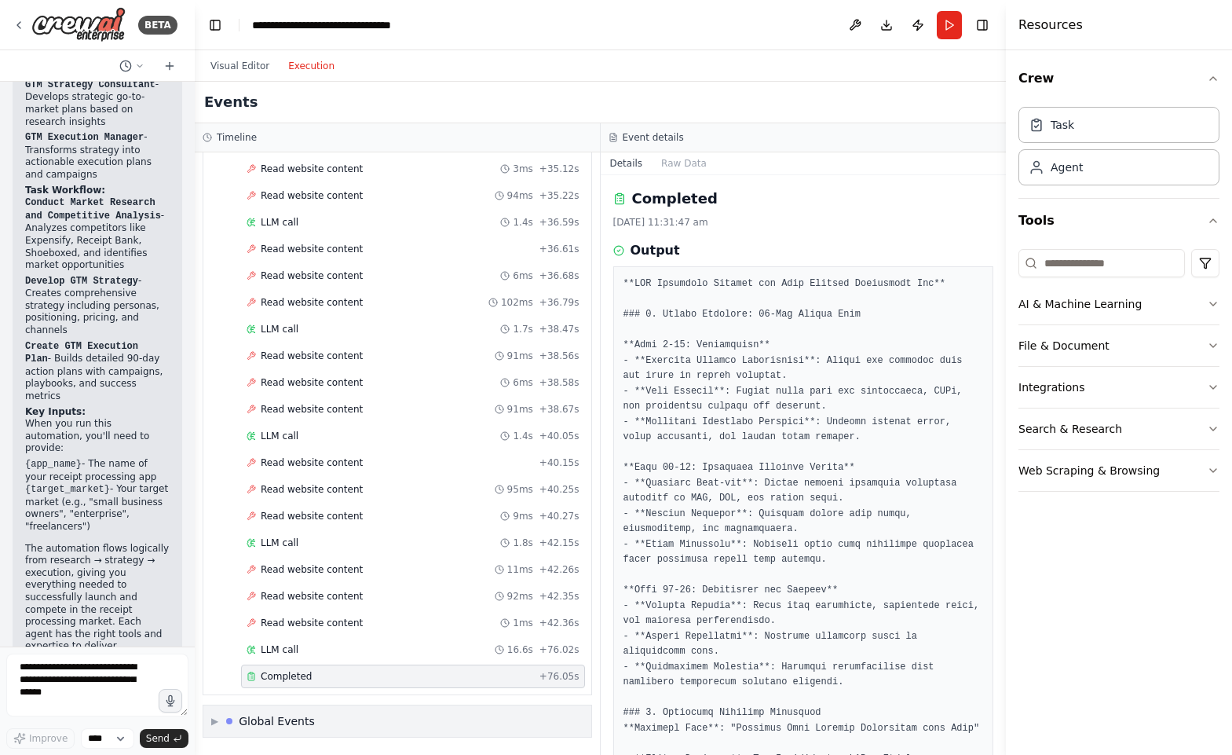
click at [212, 722] on span "▶" at bounding box center [214, 721] width 7 height 13
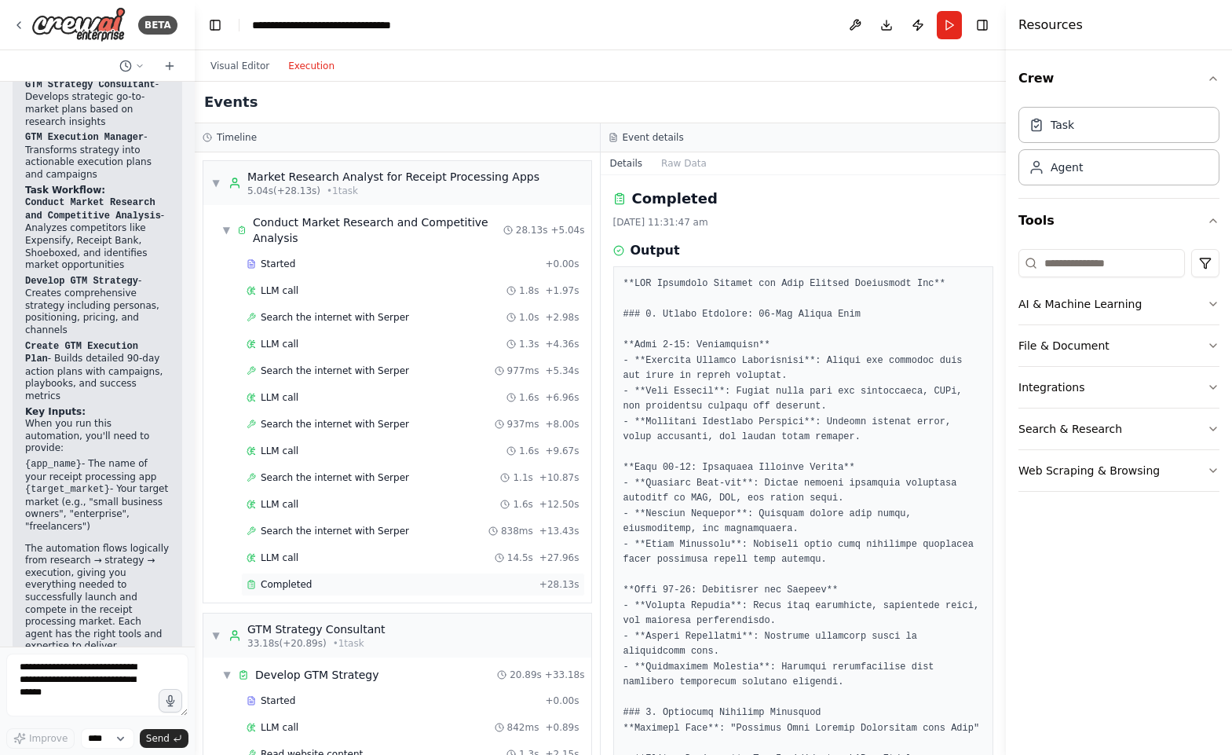
click at [334, 584] on div "Completed" at bounding box center [390, 584] width 287 height 13
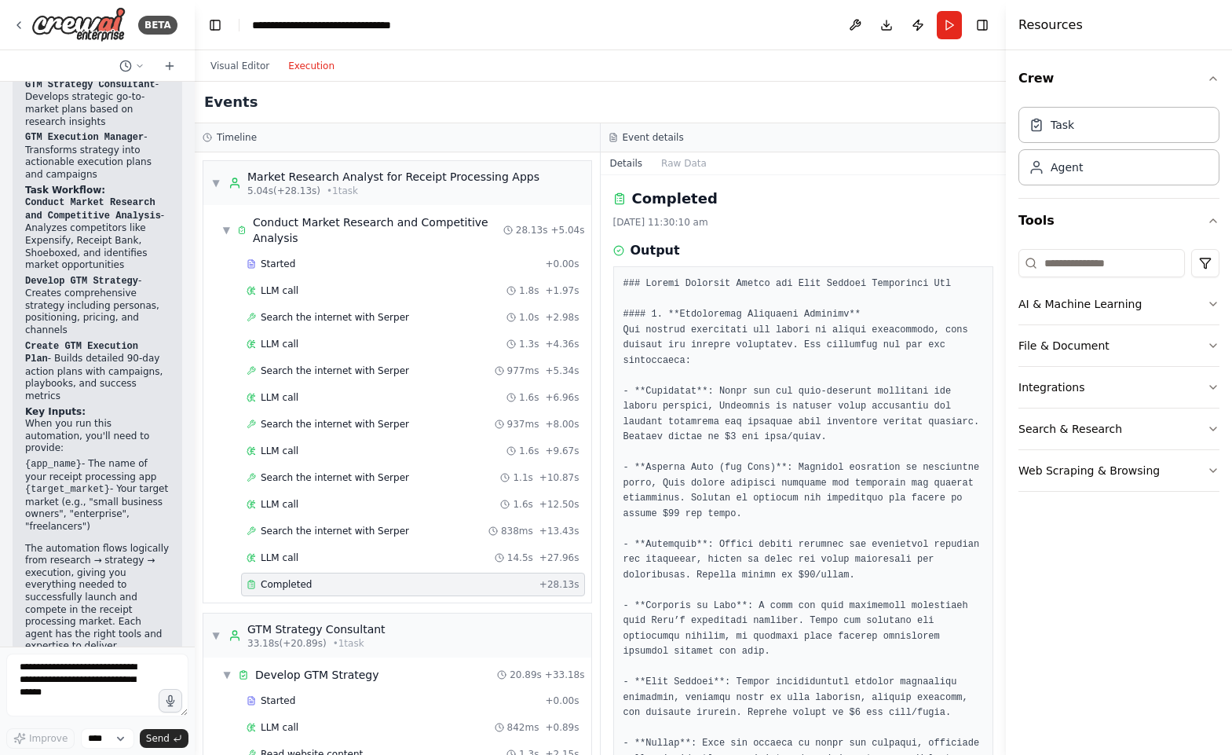
click at [683, 167] on button "Raw Data" at bounding box center [684, 163] width 64 height 22
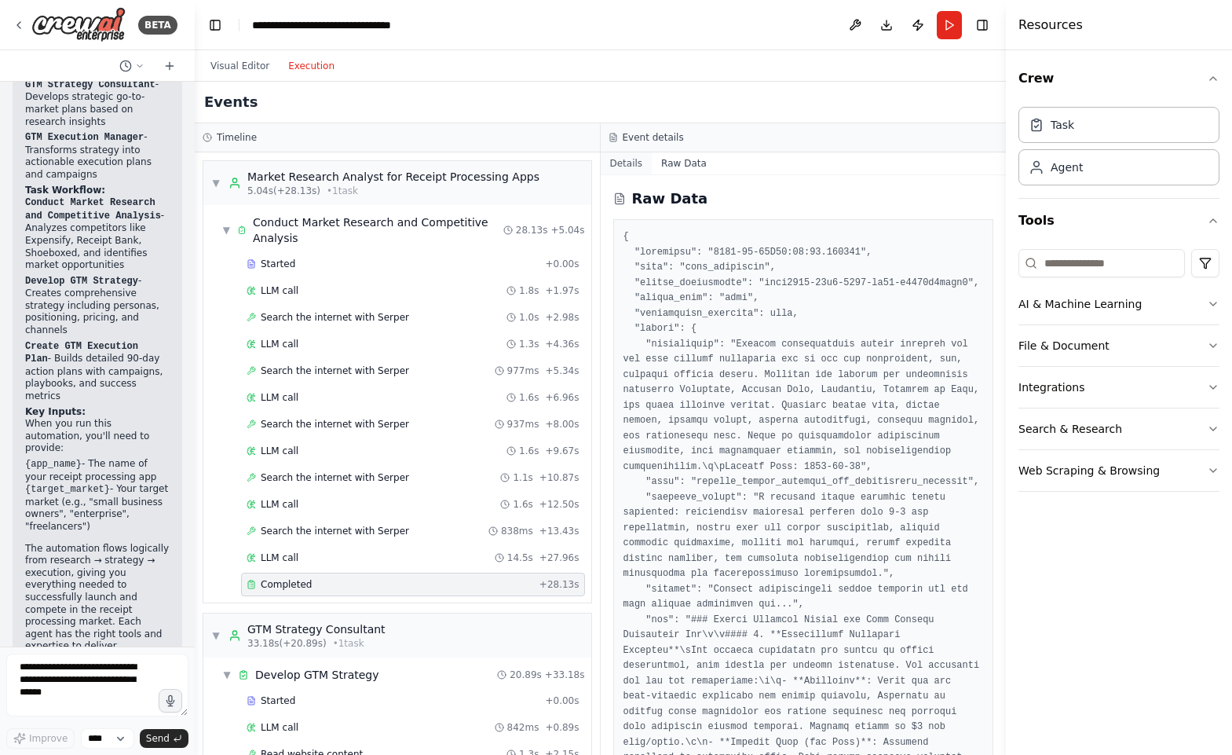
click at [622, 167] on button "Details" at bounding box center [627, 163] width 52 height 22
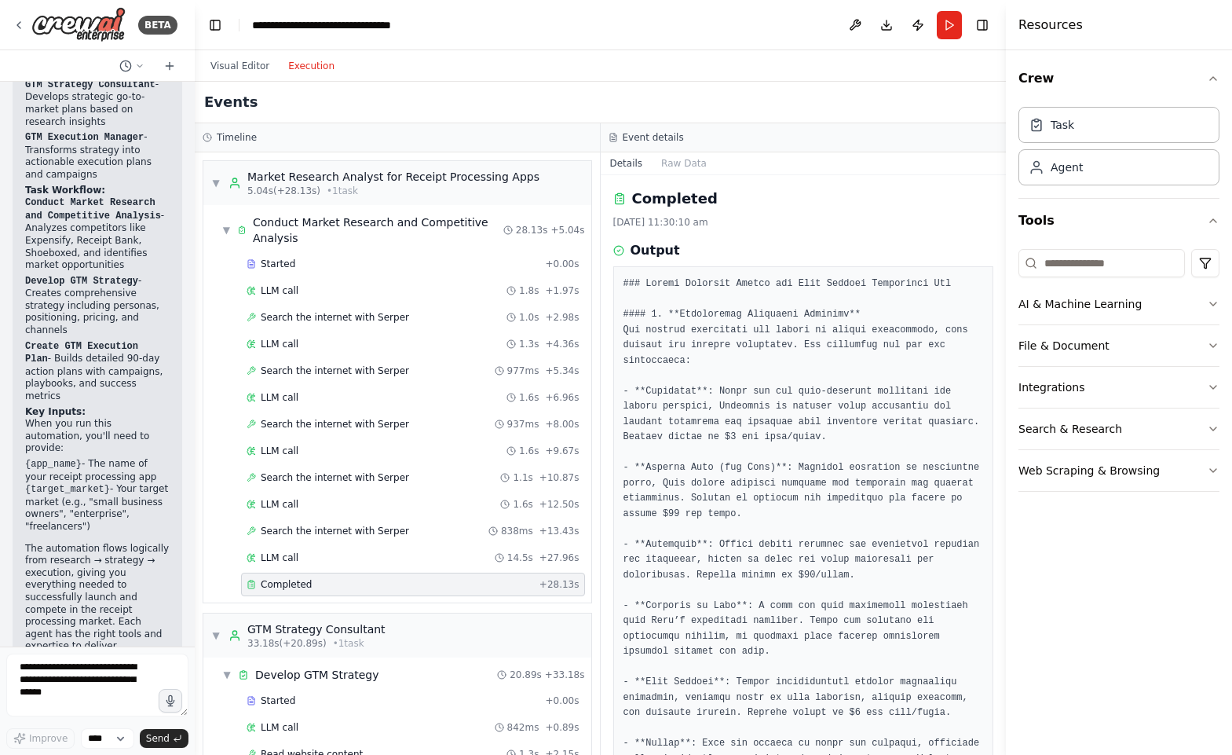
click at [225, 27] on button "Toggle Left Sidebar" at bounding box center [215, 25] width 22 height 22
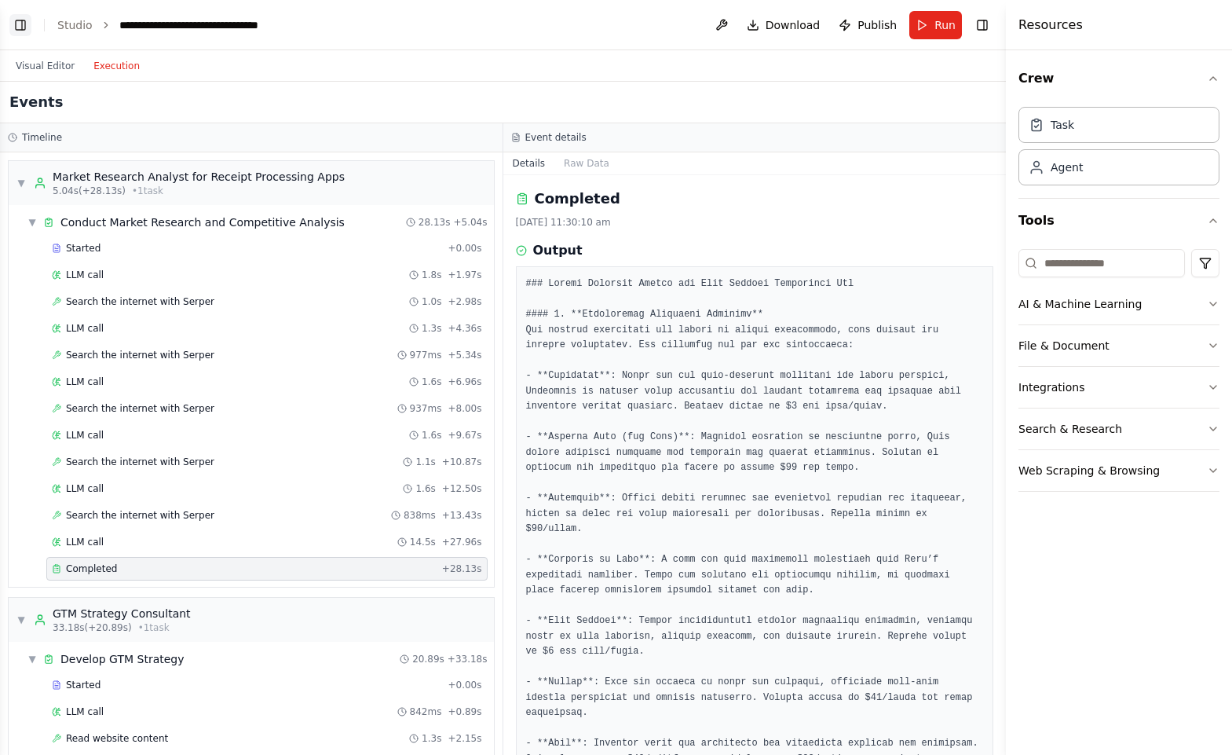
click at [24, 26] on button "Toggle Left Sidebar" at bounding box center [20, 25] width 22 height 22
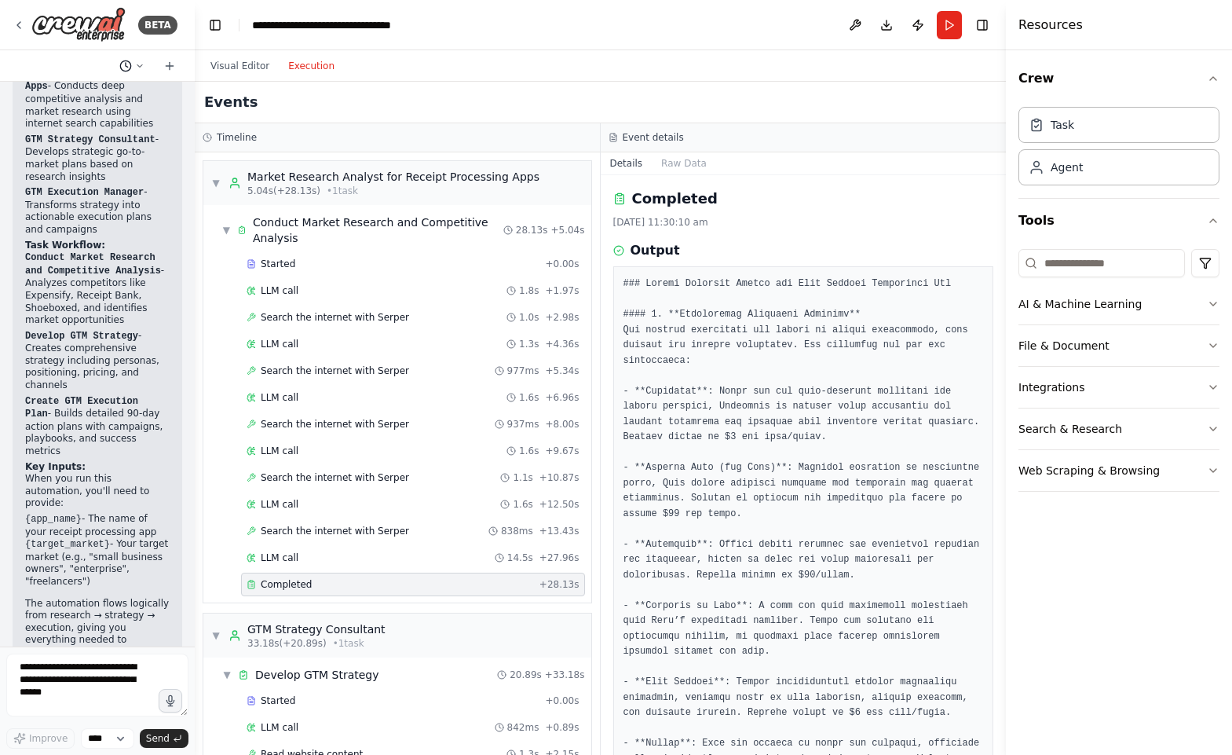
scroll to position [1385, 0]
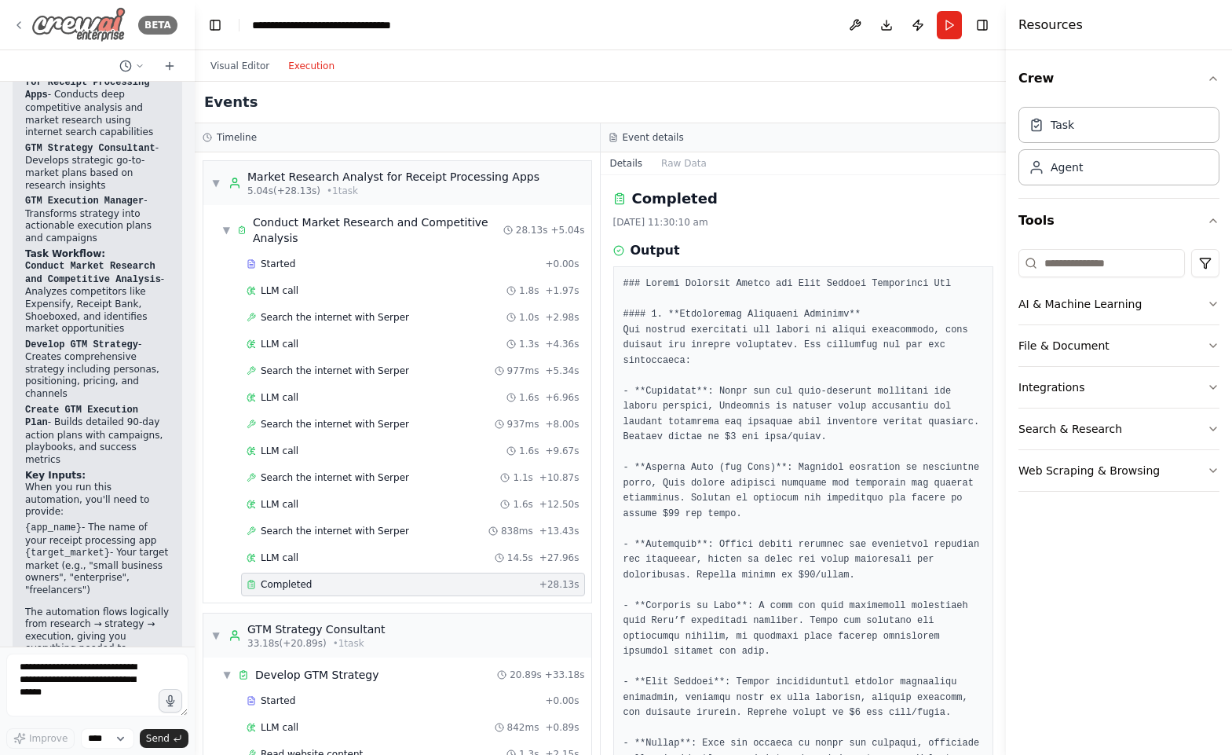
click at [90, 23] on img at bounding box center [78, 24] width 94 height 35
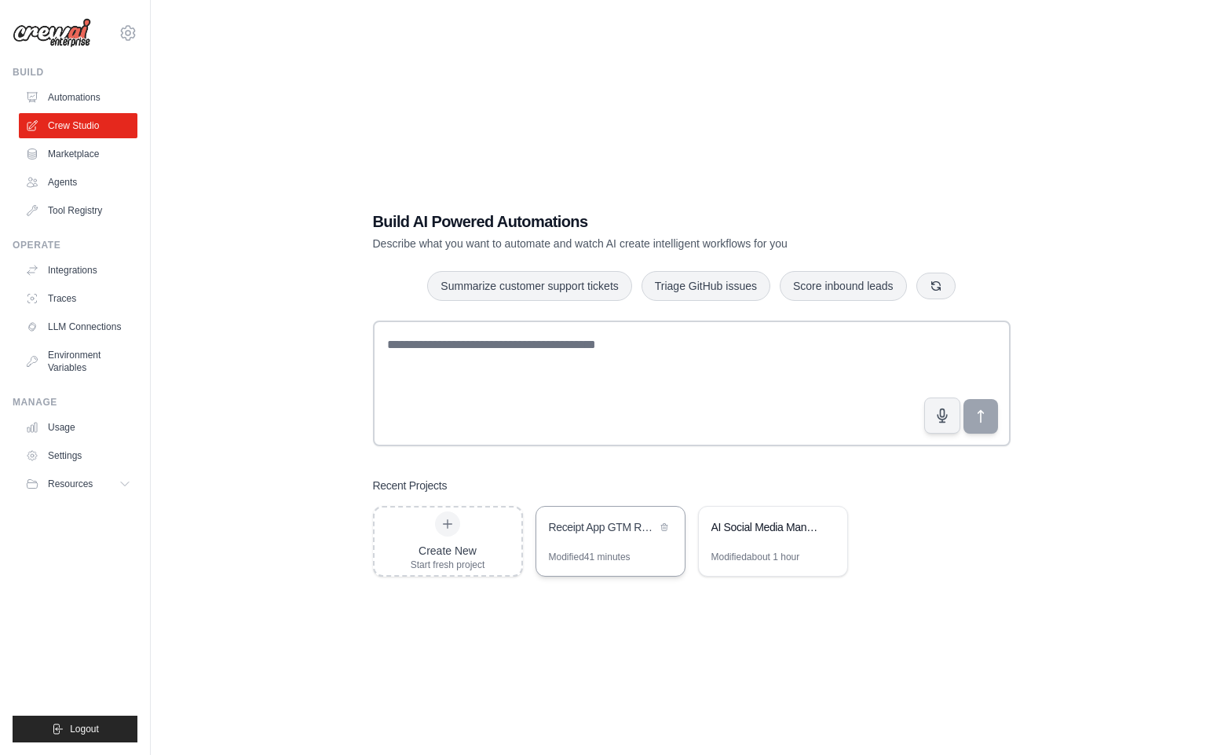
click at [584, 527] on div "Receipt App GTM Research & Strategy" at bounding box center [603, 527] width 108 height 16
click at [587, 548] on div "Receipt App GTM Research & Strategy" at bounding box center [610, 529] width 148 height 44
click at [99, 99] on link "Automations" at bounding box center [79, 97] width 119 height 25
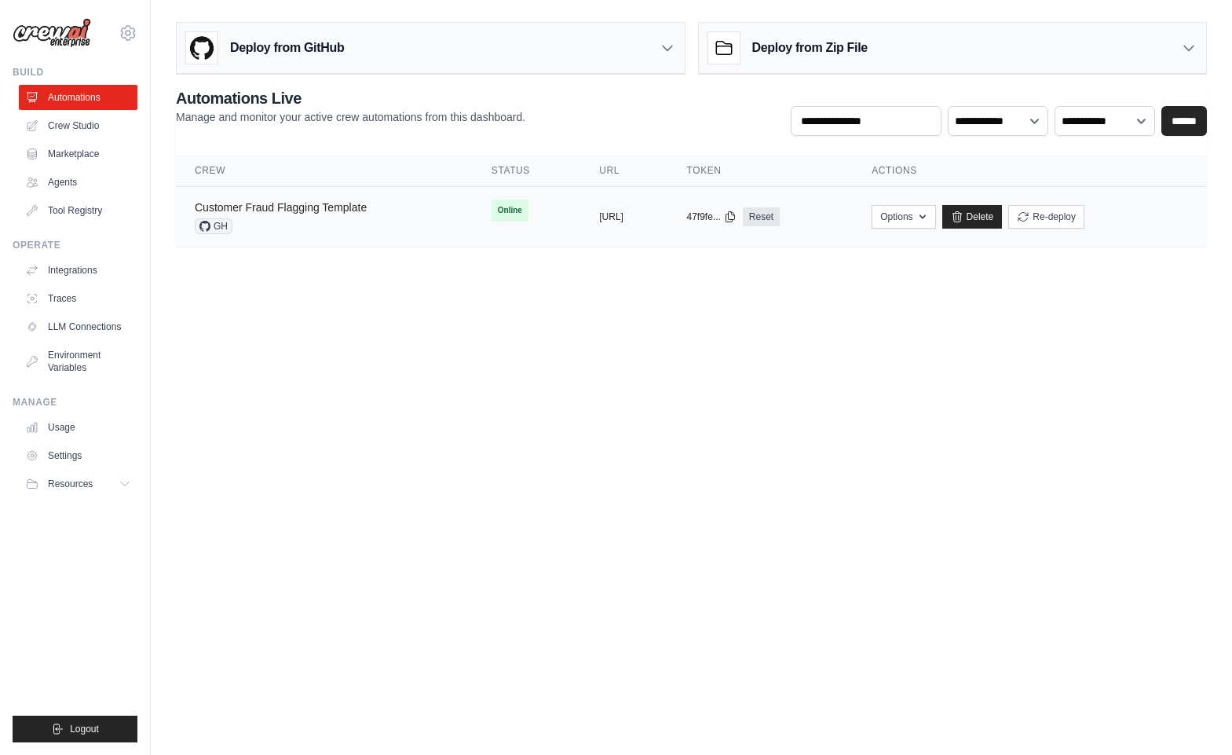
click at [320, 210] on link "Customer Fraud Flagging Template" at bounding box center [281, 207] width 172 height 13
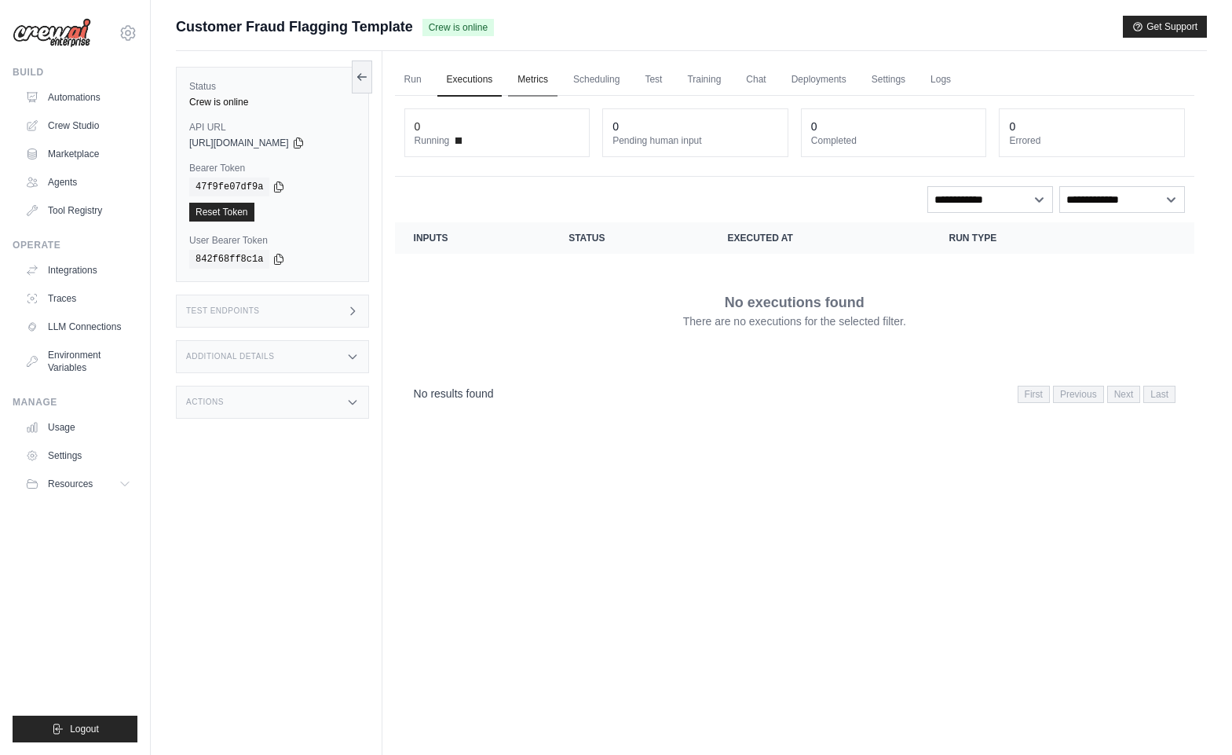
click at [536, 77] on link "Metrics" at bounding box center [532, 80] width 49 height 33
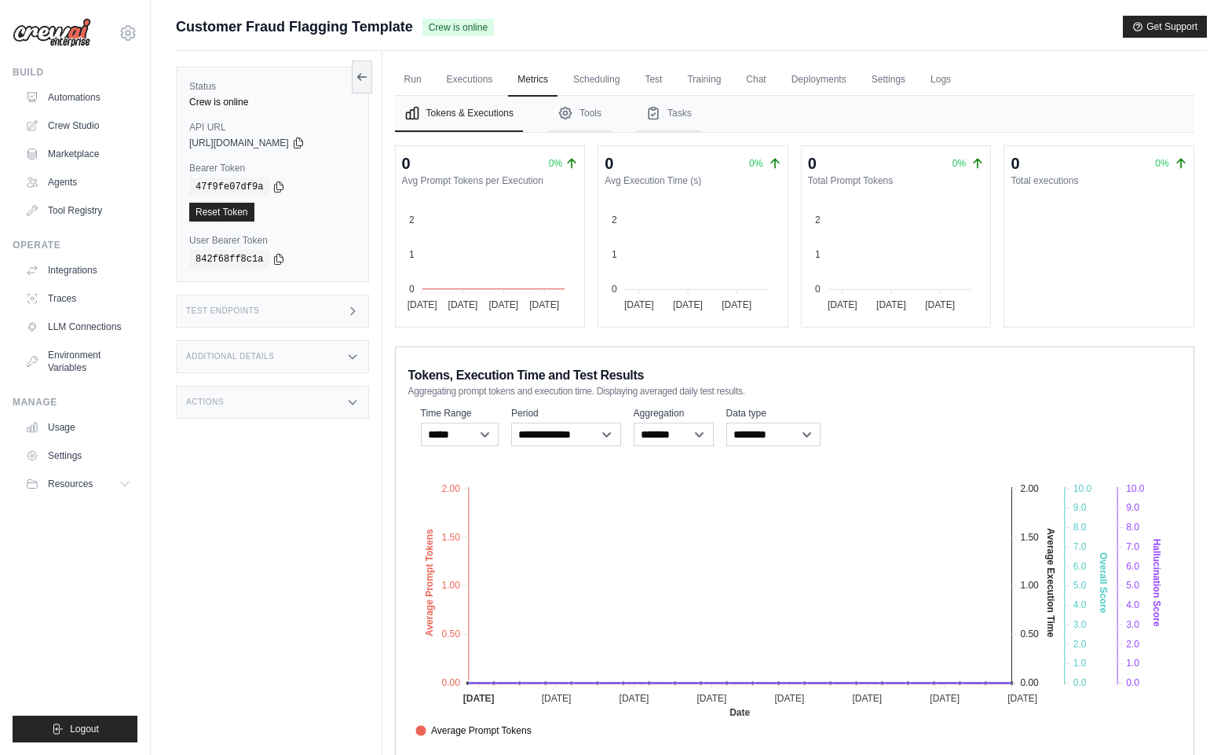
scroll to position [67, 0]
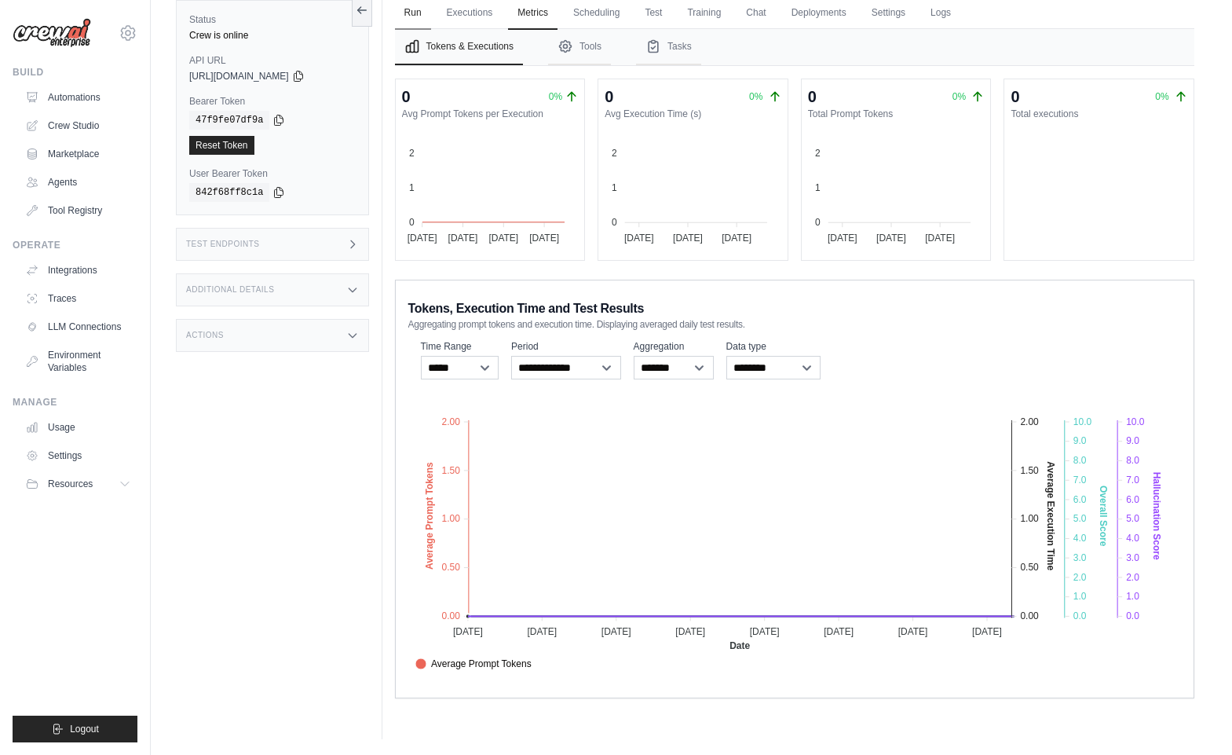
click at [413, 11] on link "Run" at bounding box center [413, 13] width 36 height 33
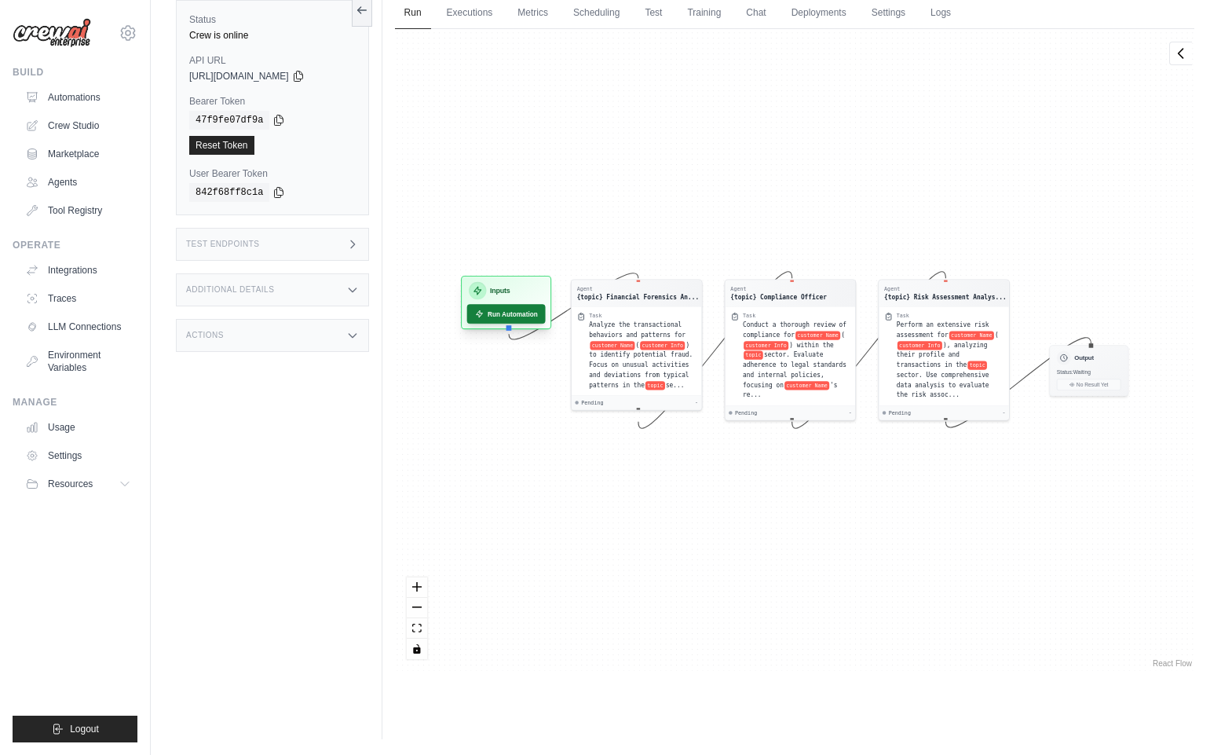
click at [512, 321] on button "Run Automation" at bounding box center [506, 314] width 79 height 20
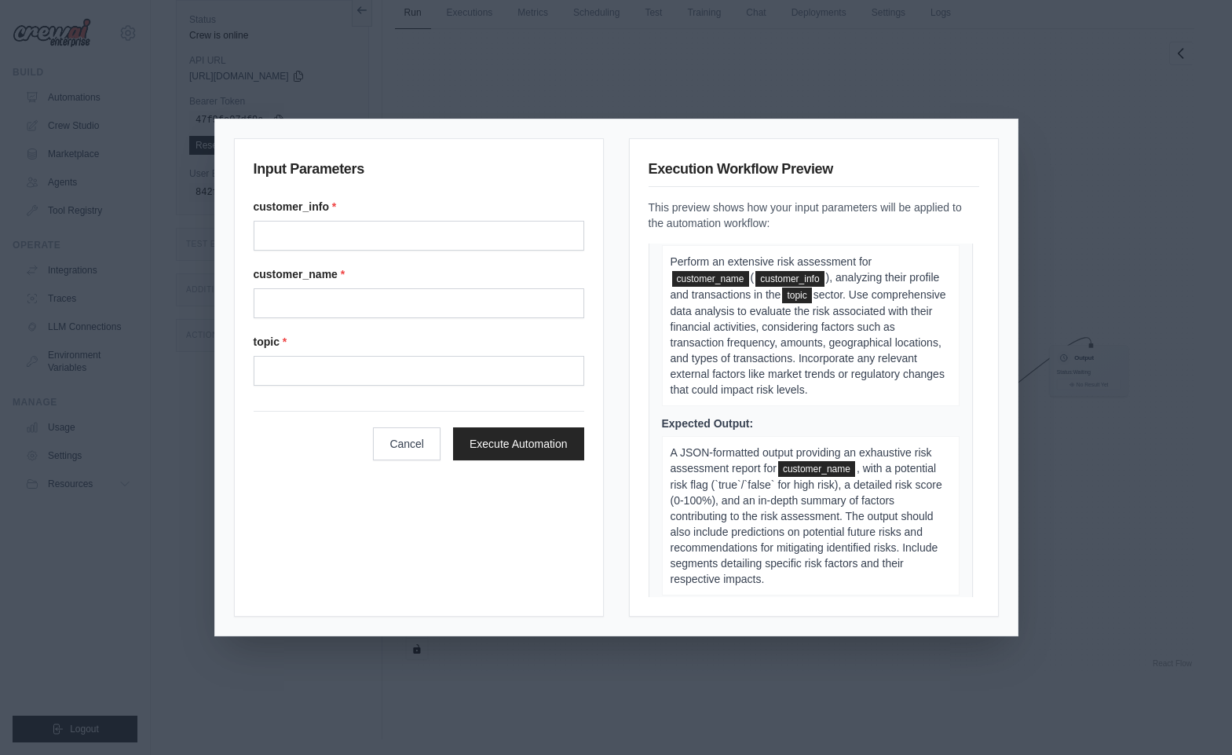
scroll to position [818, 0]
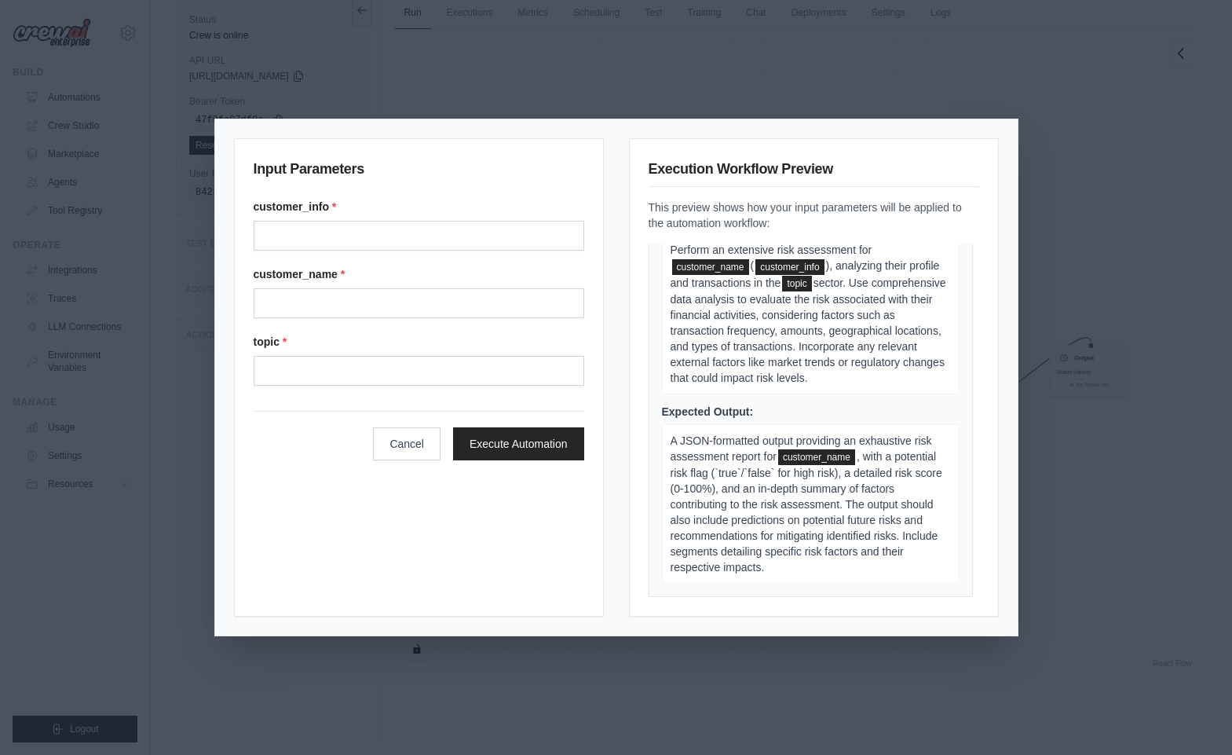
click at [565, 75] on div "Input Parameters customer_info * customer_name * topic * Cancel Execute Automat…" at bounding box center [616, 377] width 1232 height 755
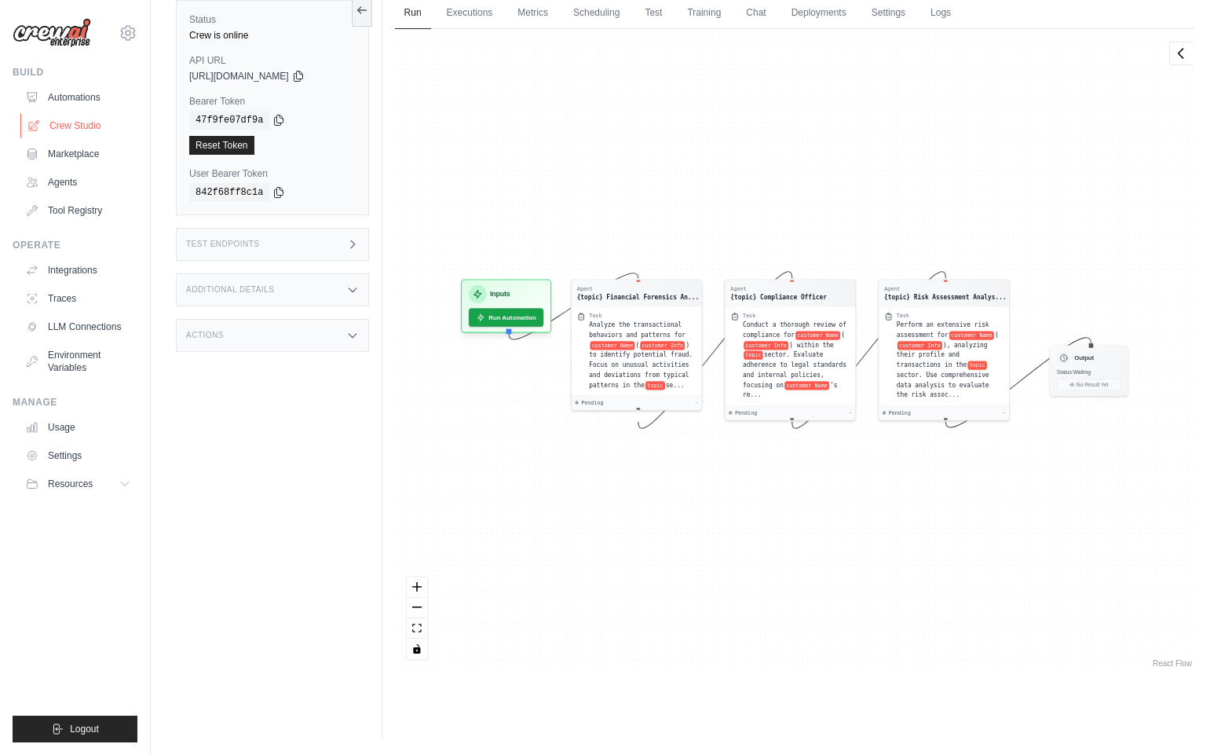
click at [93, 124] on link "Crew Studio" at bounding box center [79, 125] width 119 height 25
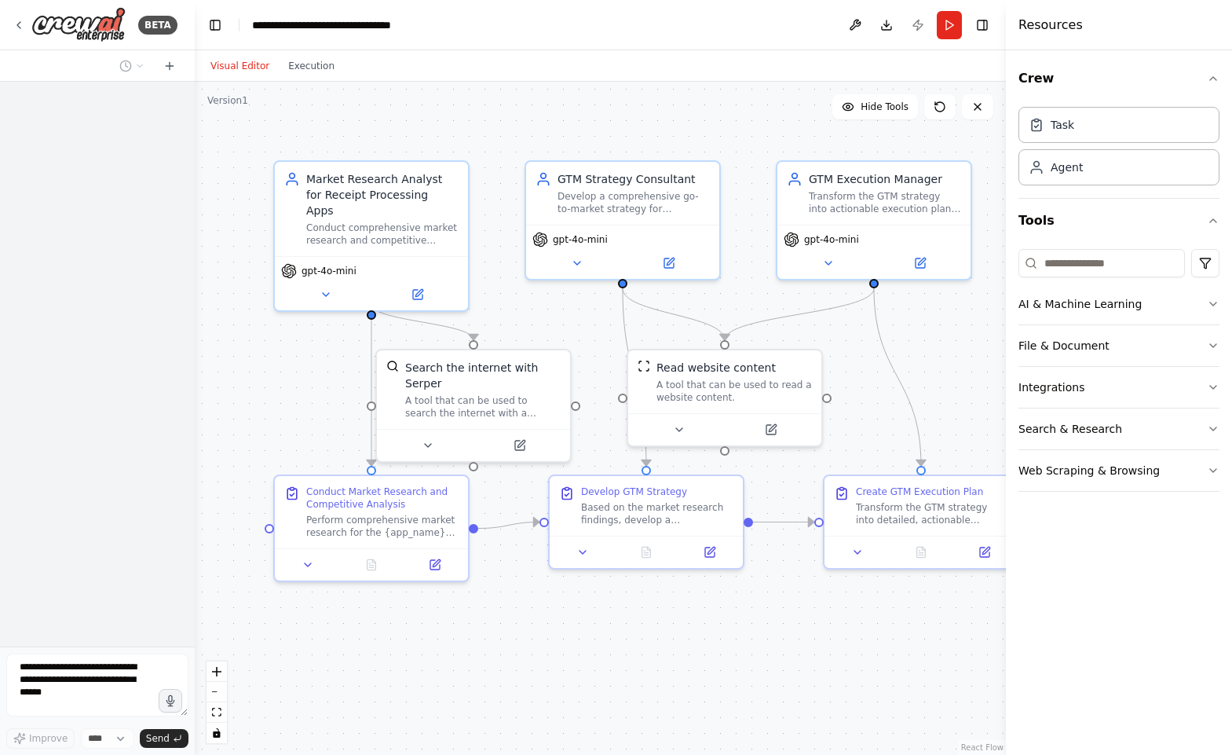
scroll to position [1474, 0]
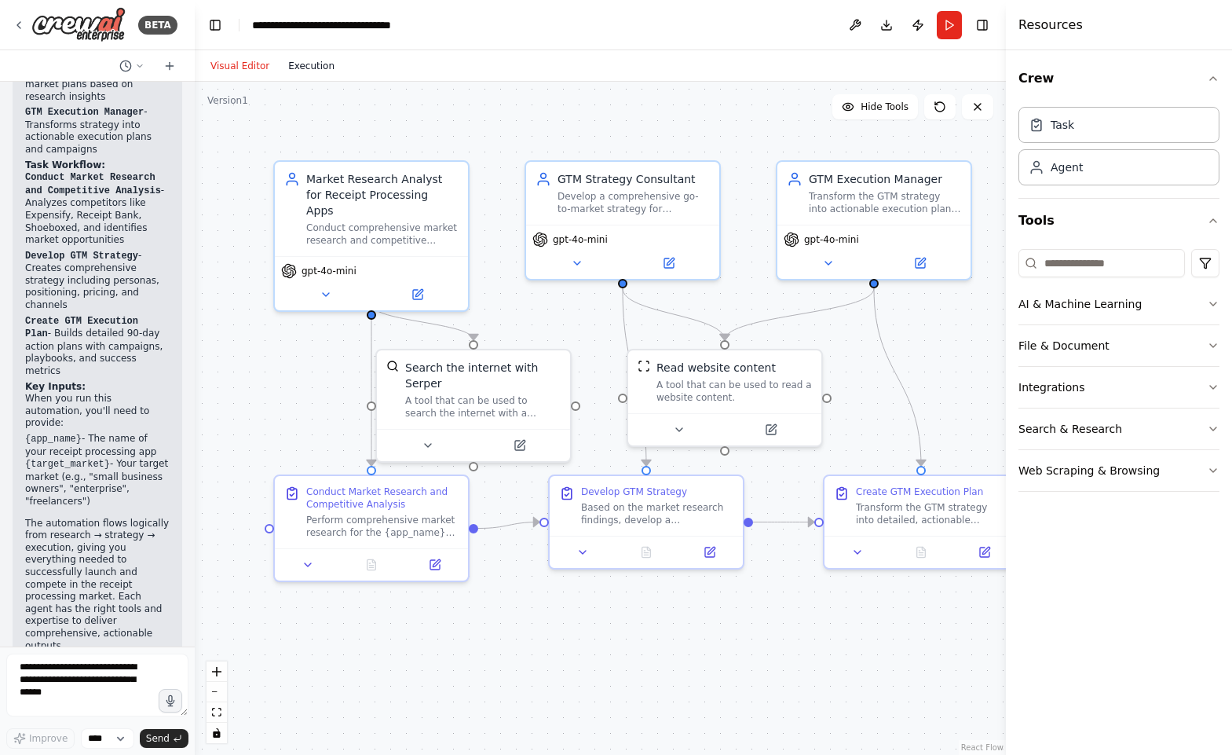
click at [302, 73] on button "Execution" at bounding box center [311, 66] width 65 height 19
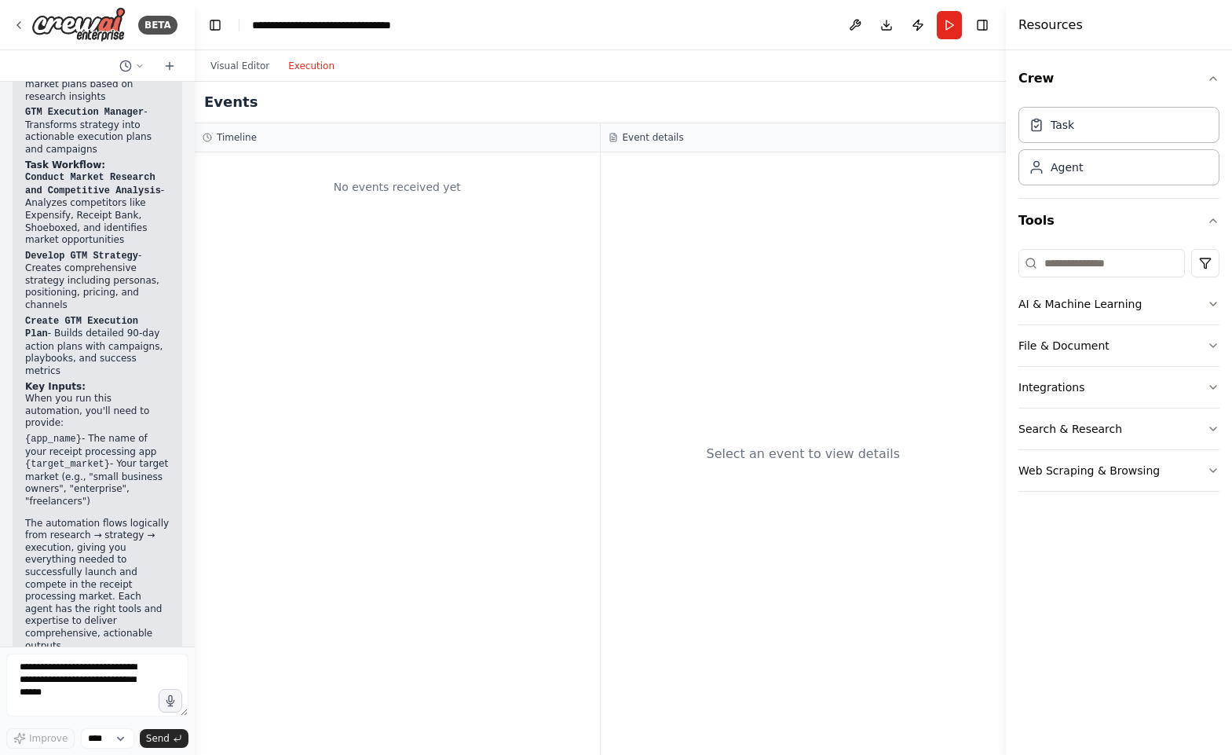
scroll to position [1449, 0]
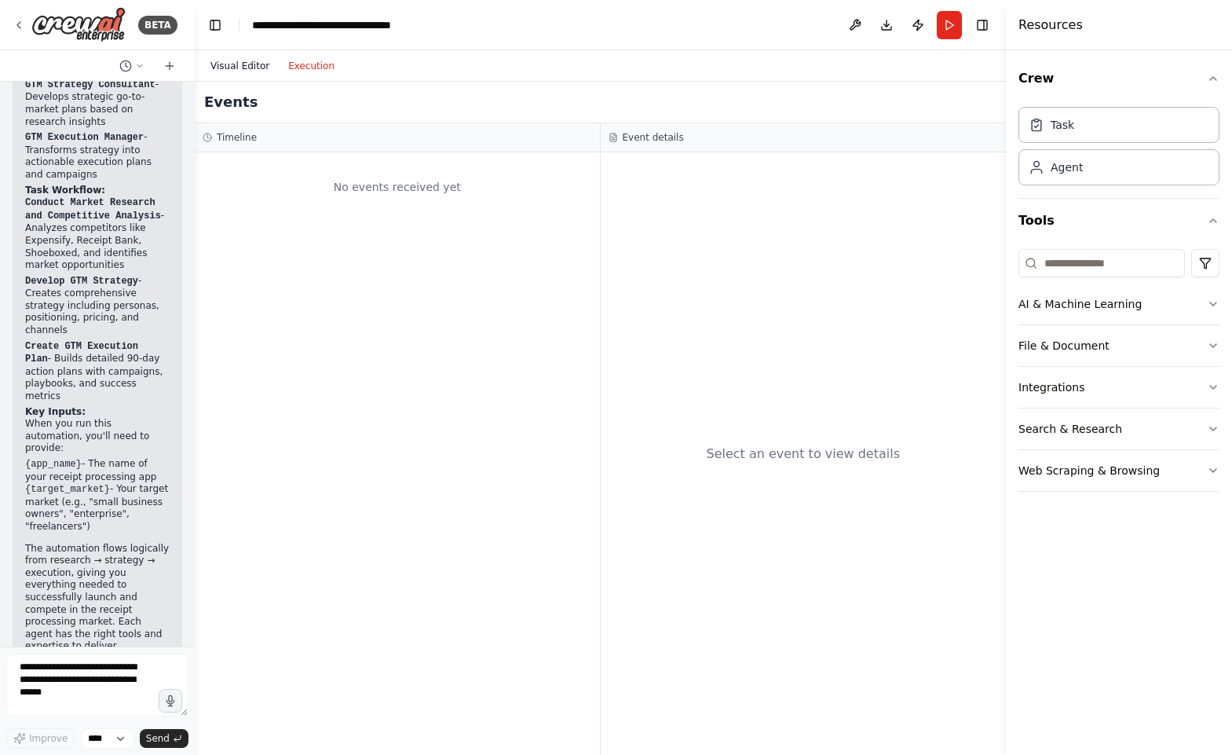
click at [235, 70] on button "Visual Editor" at bounding box center [240, 66] width 78 height 19
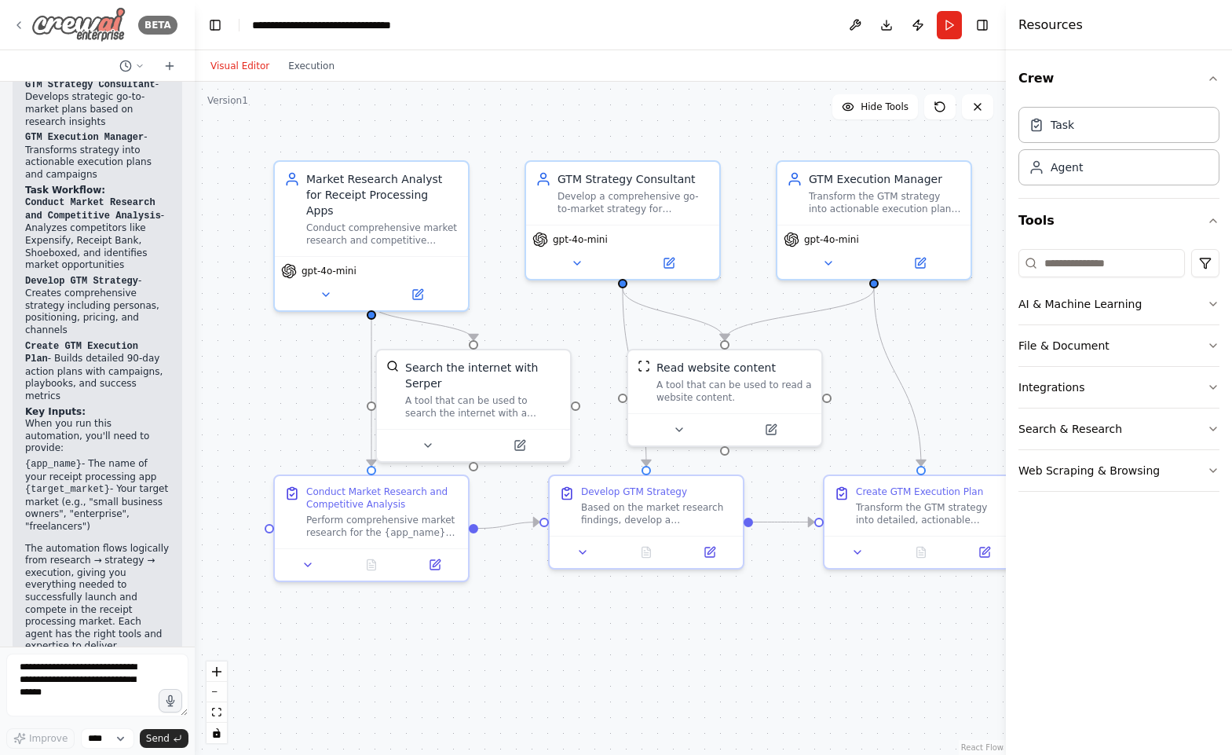
click at [16, 30] on icon at bounding box center [19, 25] width 13 height 13
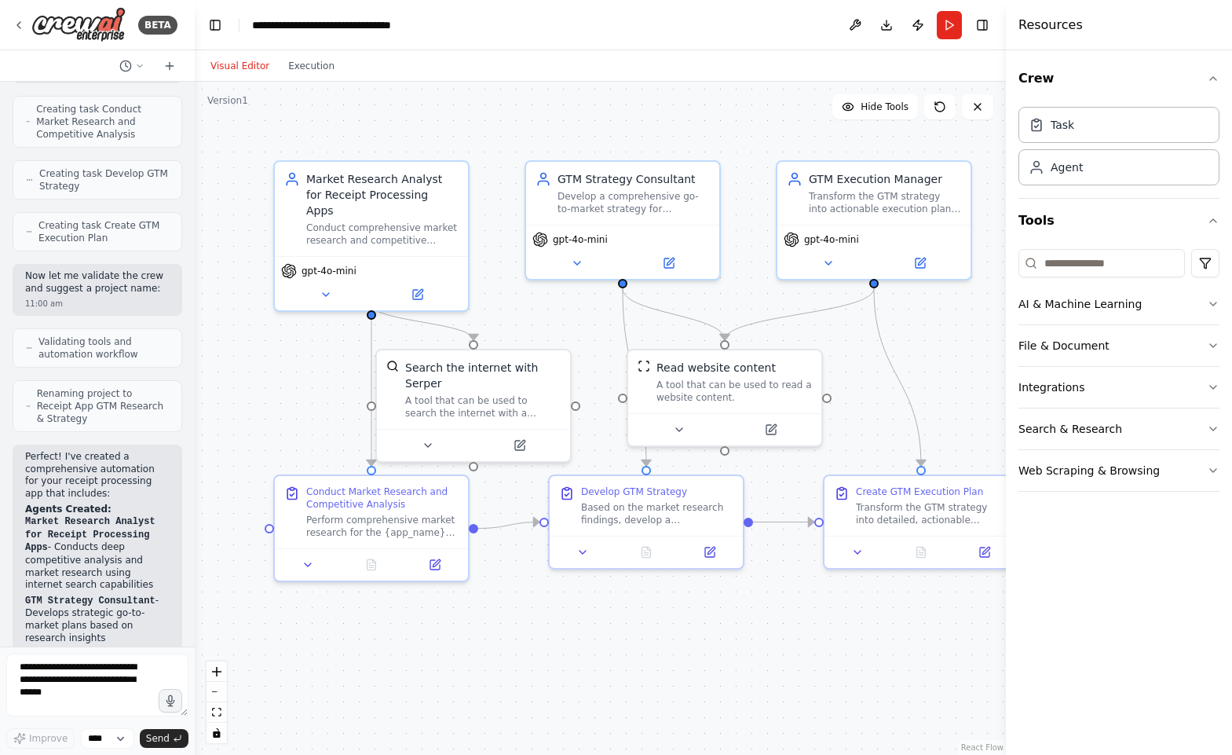
scroll to position [928, 0]
click at [77, 340] on span "Validating tools and automation workflow" at bounding box center [103, 352] width 130 height 25
click at [307, 68] on button "Execution" at bounding box center [311, 66] width 65 height 19
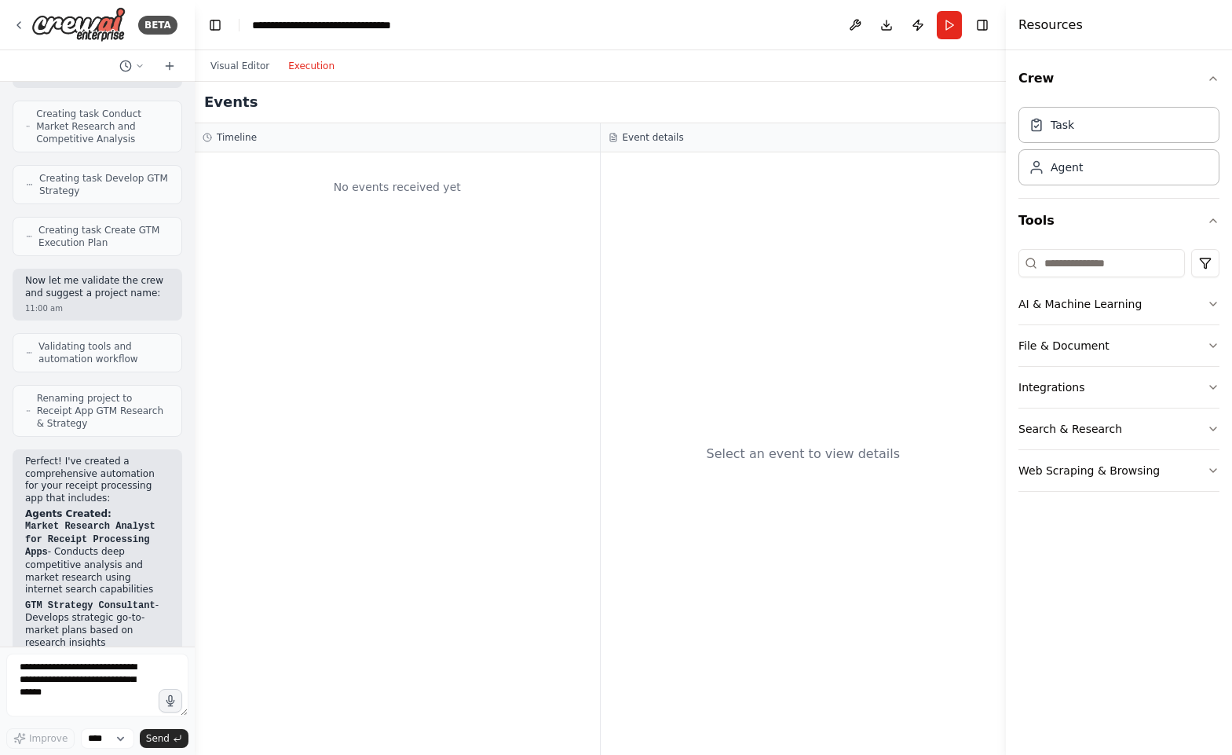
click at [276, 143] on div "Timeline" at bounding box center [398, 137] width 390 height 13
click at [220, 137] on h3 "Timeline" at bounding box center [237, 137] width 40 height 13
click at [221, 72] on button "Visual Editor" at bounding box center [240, 66] width 78 height 19
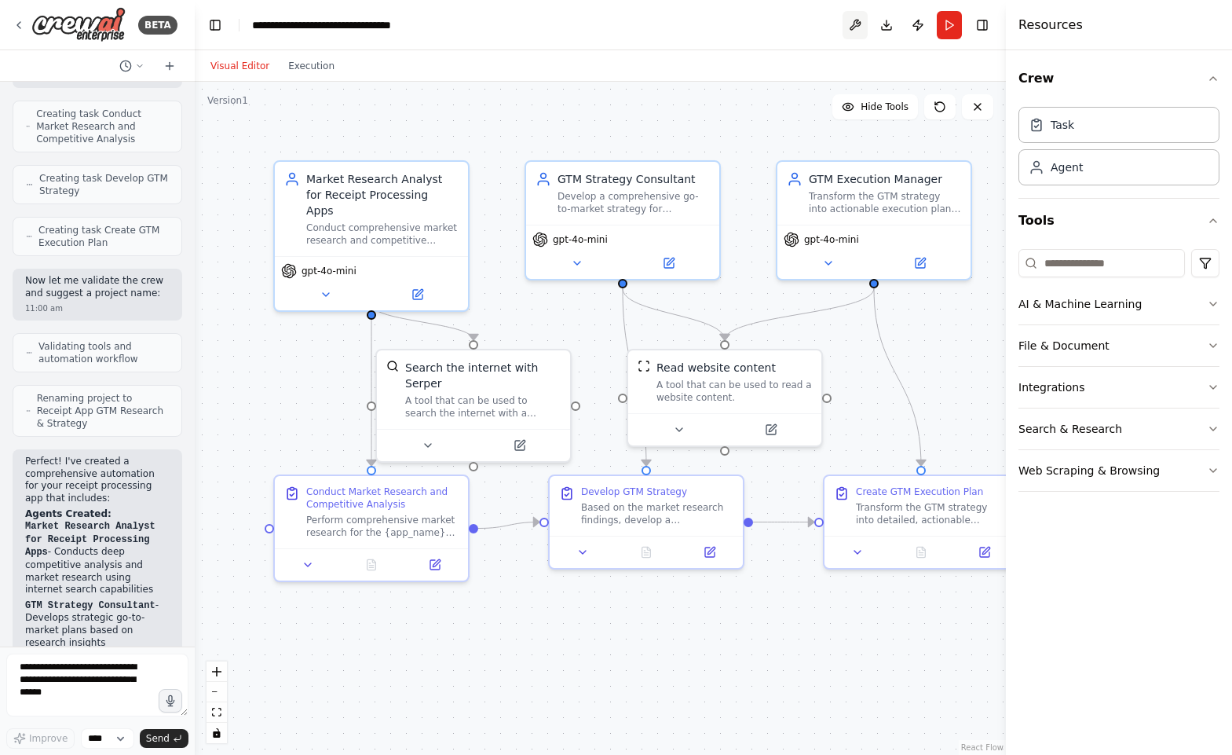
click at [851, 19] on button at bounding box center [855, 25] width 25 height 28
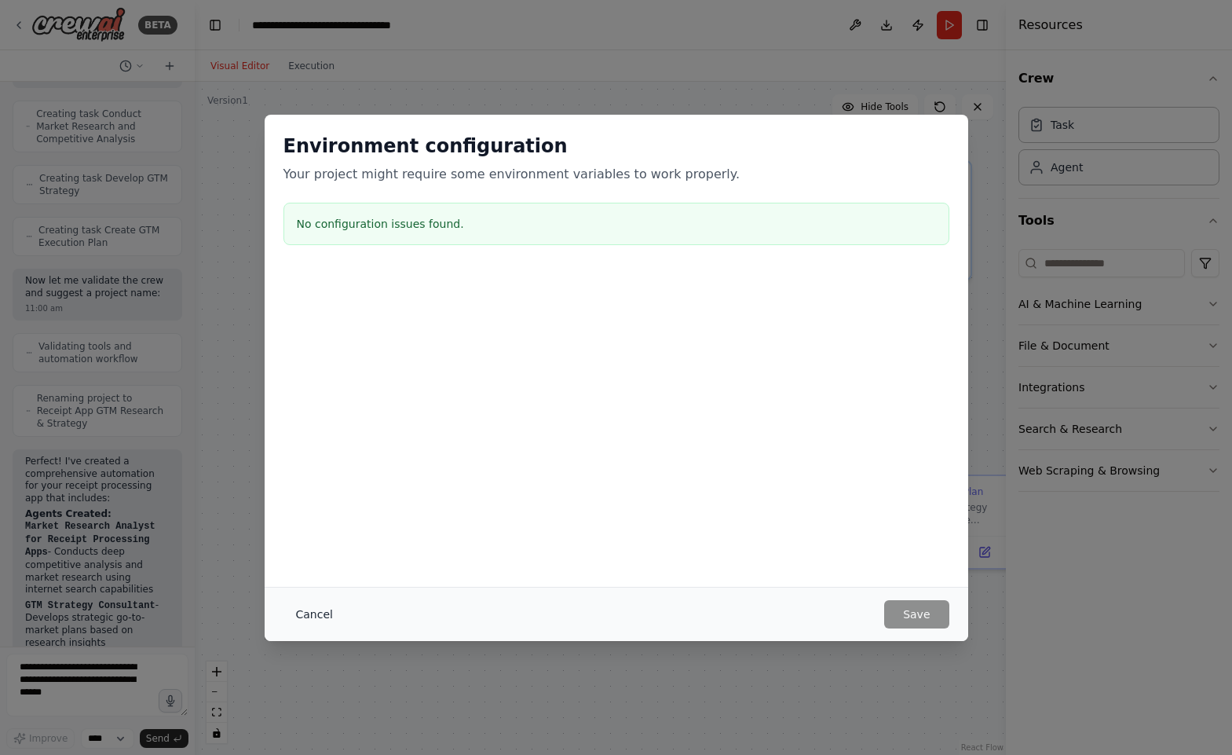
click at [327, 617] on button "Cancel" at bounding box center [315, 614] width 62 height 28
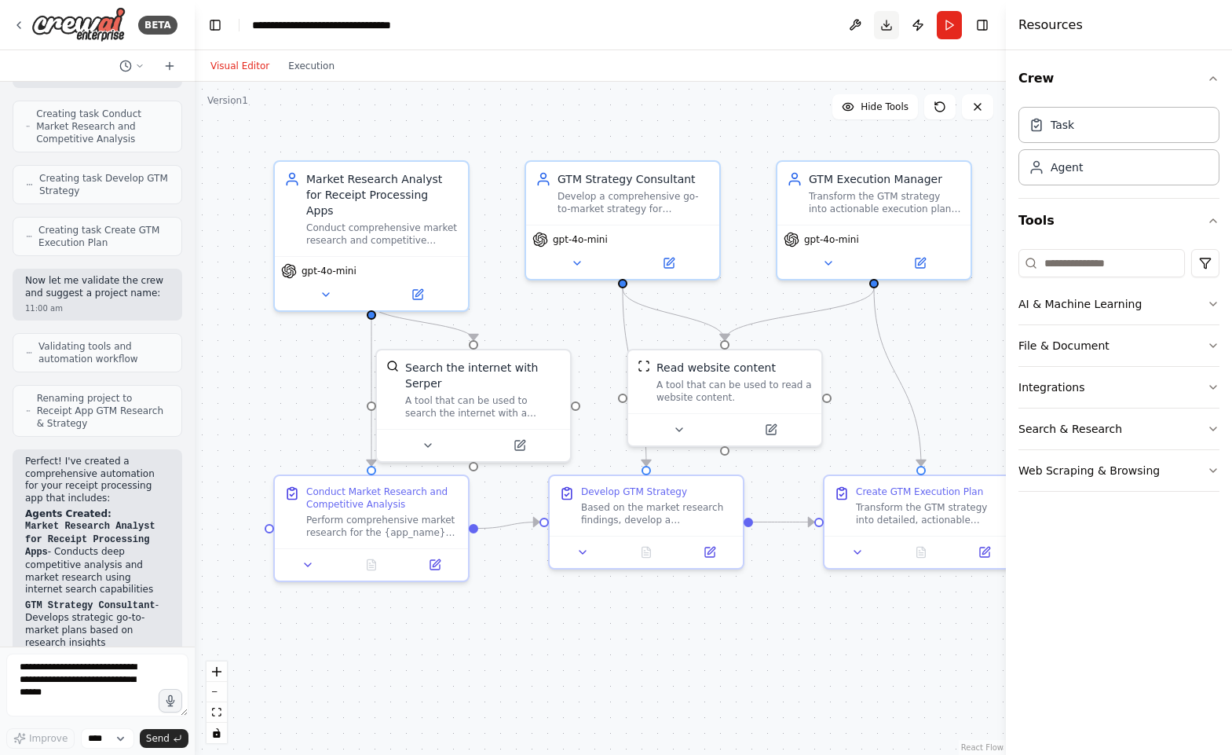
click at [886, 27] on button "Download" at bounding box center [886, 25] width 25 height 28
click at [707, 28] on header "**********" at bounding box center [600, 25] width 811 height 50
click at [116, 37] on img at bounding box center [78, 24] width 94 height 35
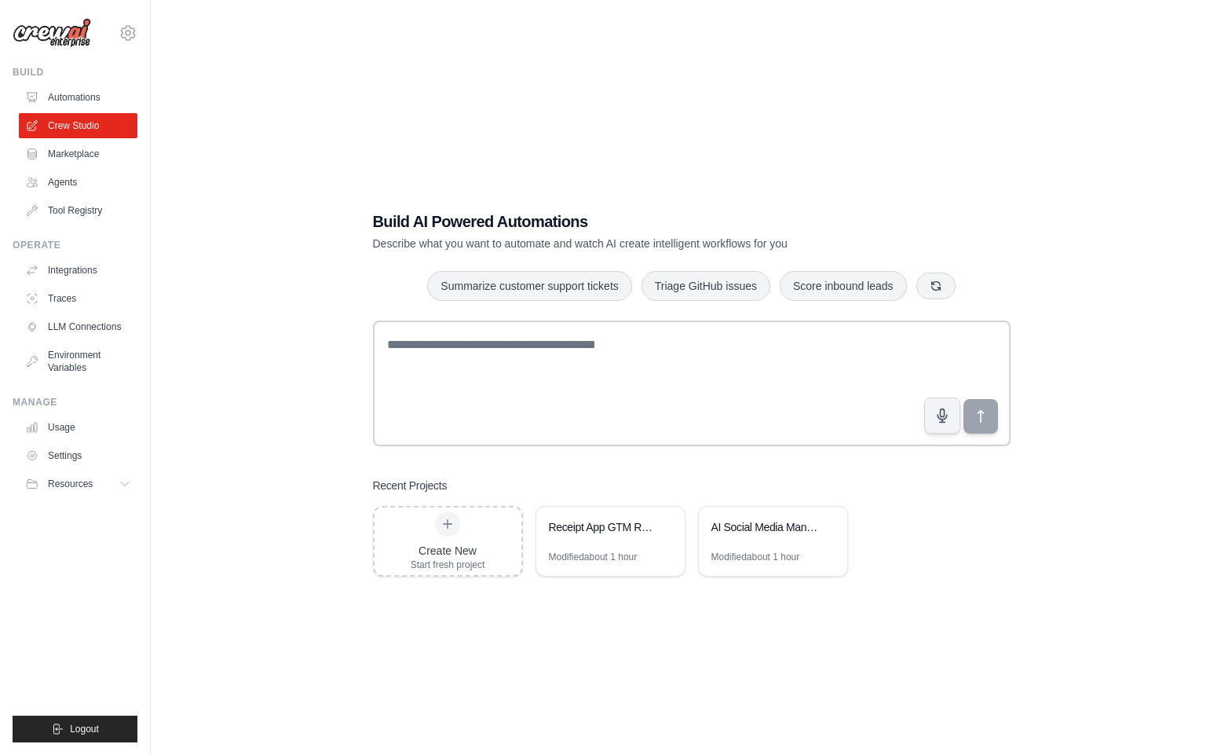
click at [70, 153] on link "Marketplace" at bounding box center [78, 153] width 119 height 25
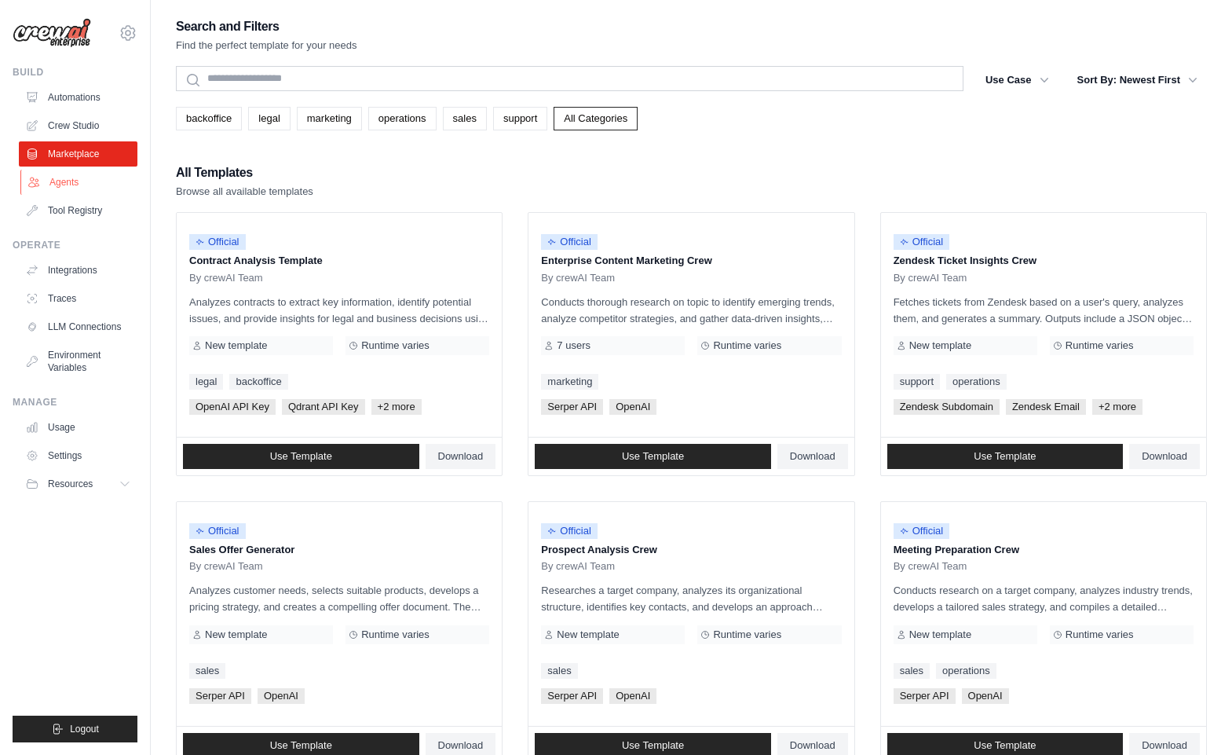
click at [87, 191] on link "Agents" at bounding box center [79, 182] width 119 height 25
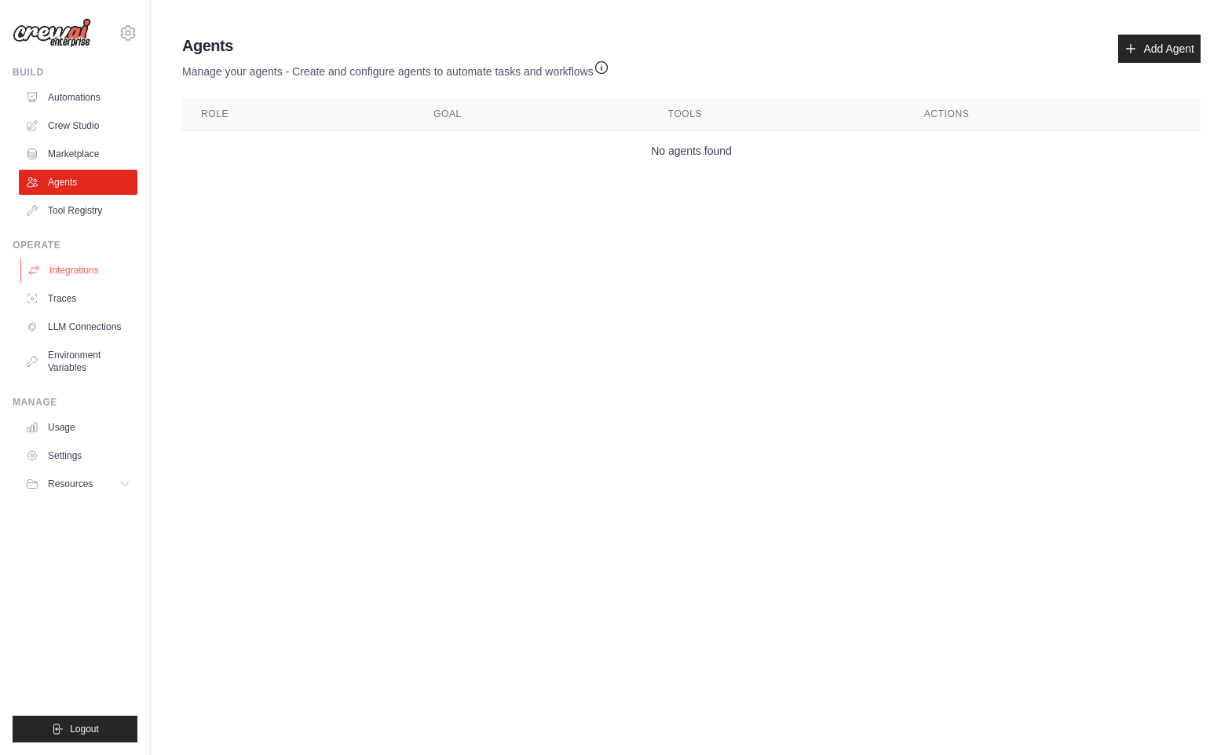
click at [86, 262] on link "Integrations" at bounding box center [79, 270] width 119 height 25
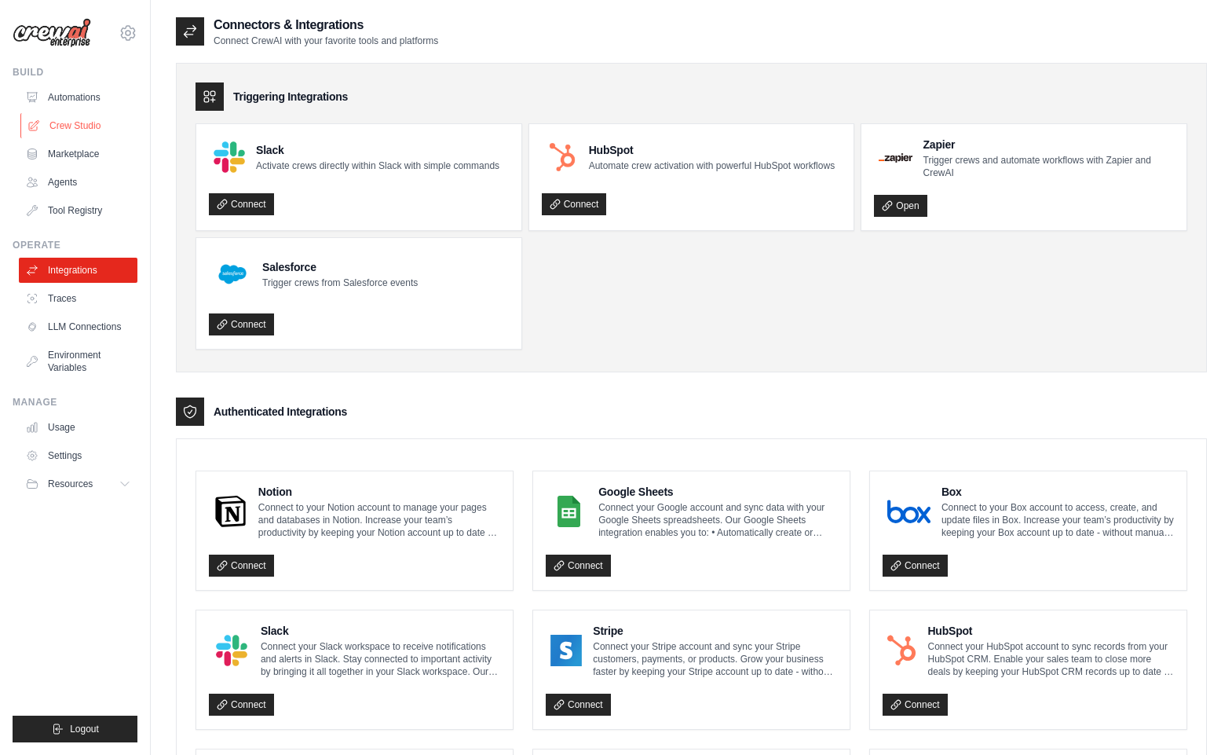
click at [79, 128] on link "Crew Studio" at bounding box center [79, 125] width 119 height 25
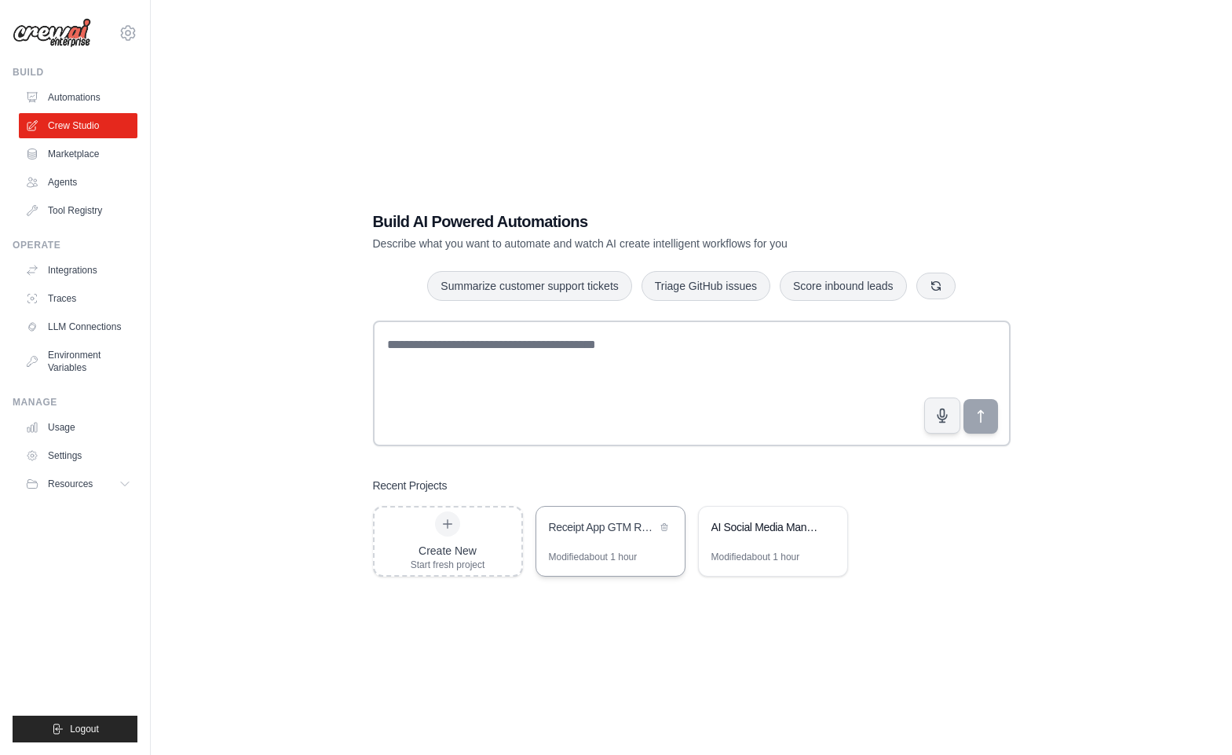
click at [582, 526] on div "Receipt App GTM Research & Strategy" at bounding box center [603, 527] width 108 height 16
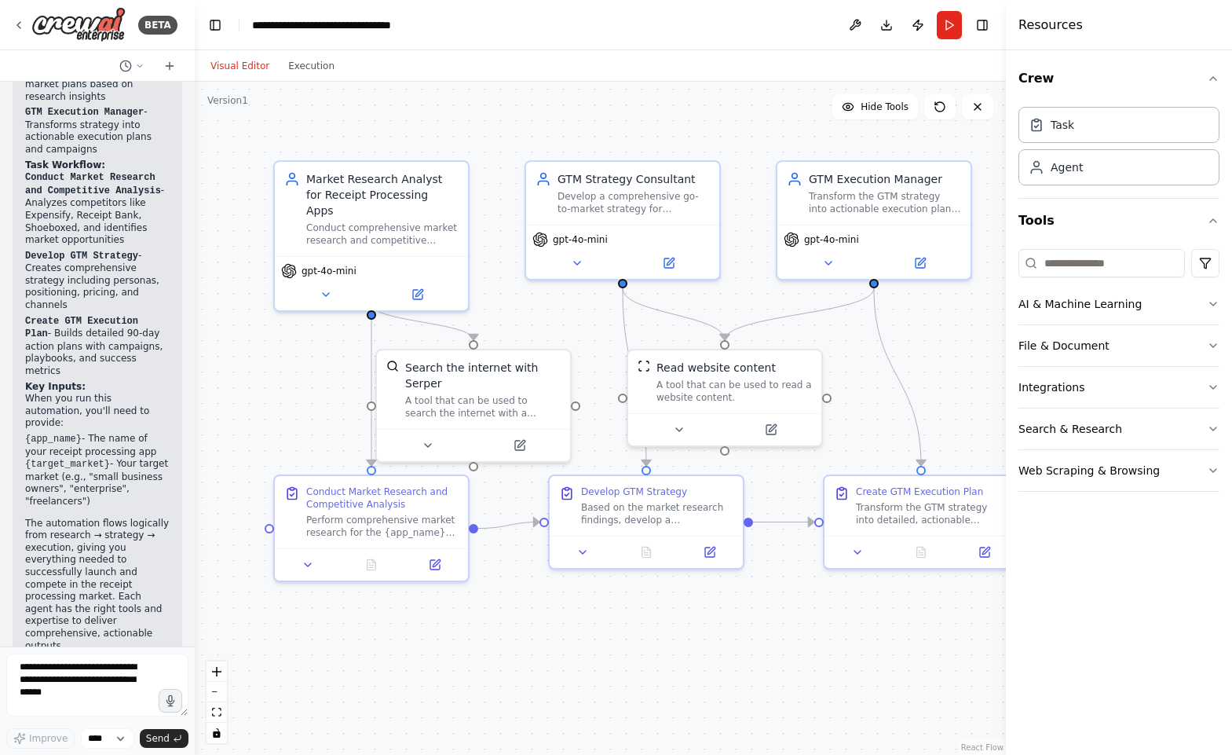
scroll to position [1449, 0]
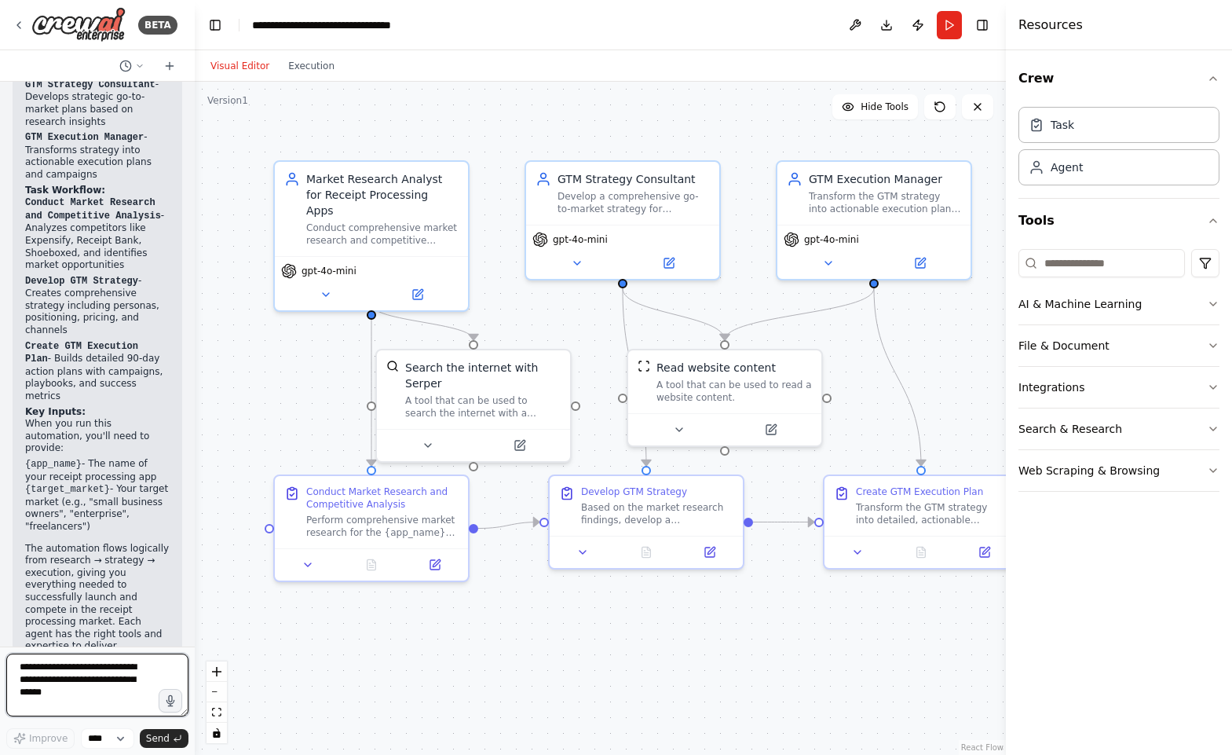
click at [62, 703] on textarea at bounding box center [97, 684] width 182 height 63
type textarea "**********"
click at [156, 745] on button "Send" at bounding box center [164, 738] width 49 height 19
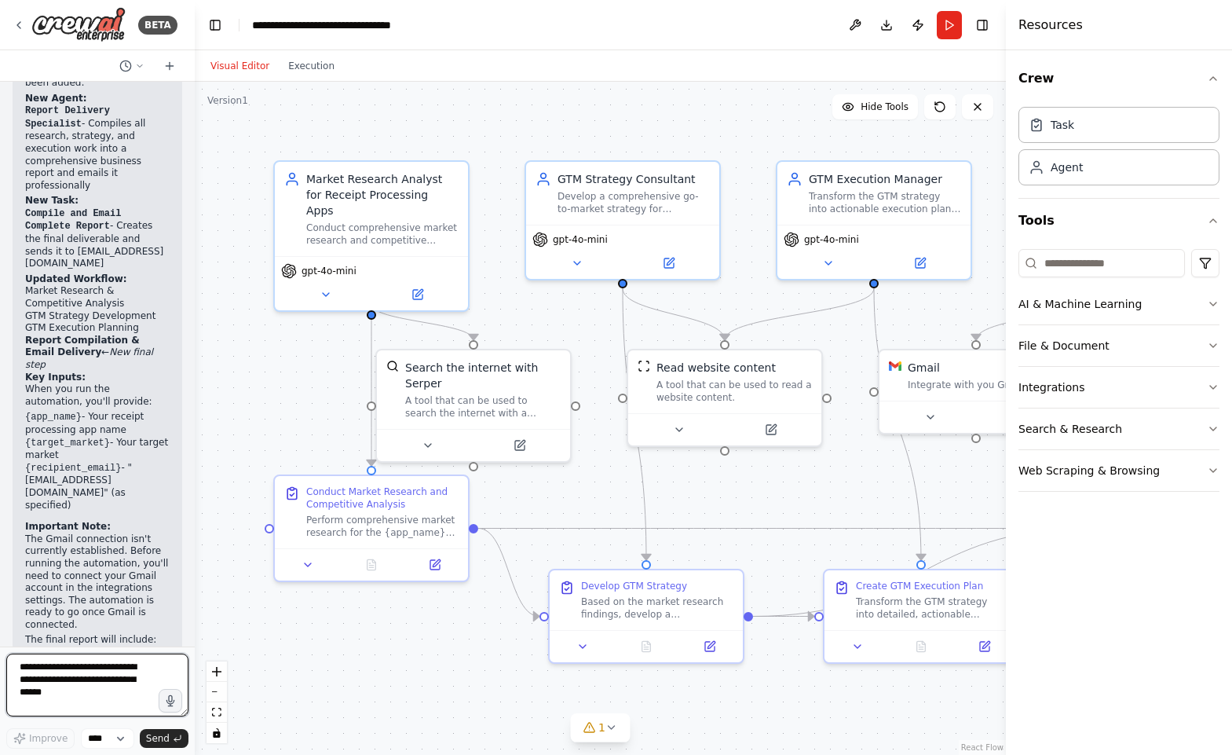
scroll to position [3119, 0]
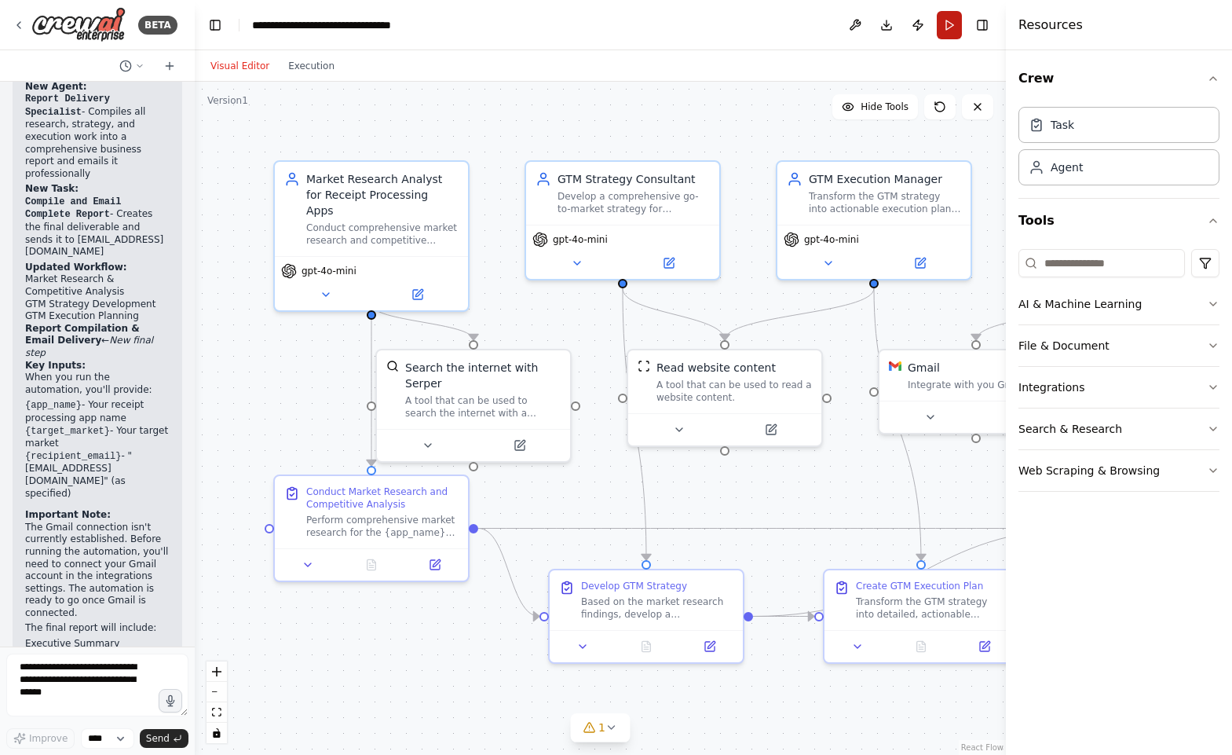
click at [939, 19] on button "Run" at bounding box center [949, 25] width 25 height 28
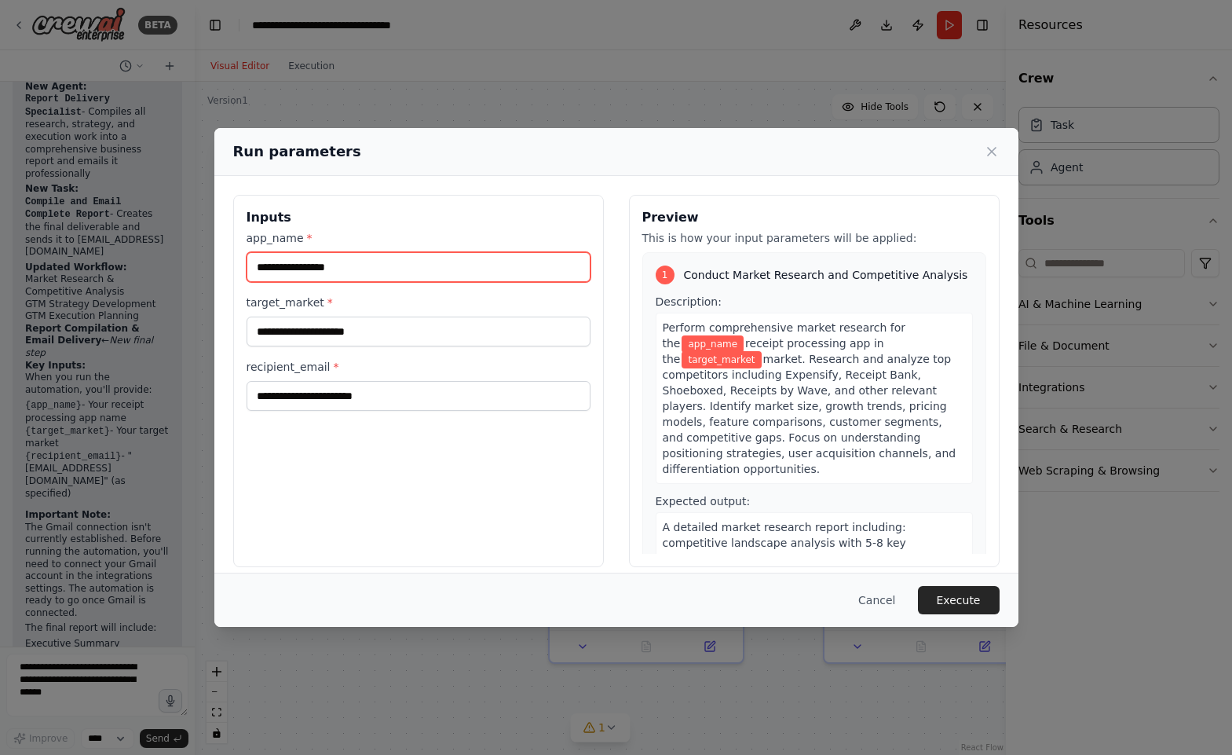
click at [362, 269] on input "app_name *" at bounding box center [419, 267] width 344 height 30
type input "****"
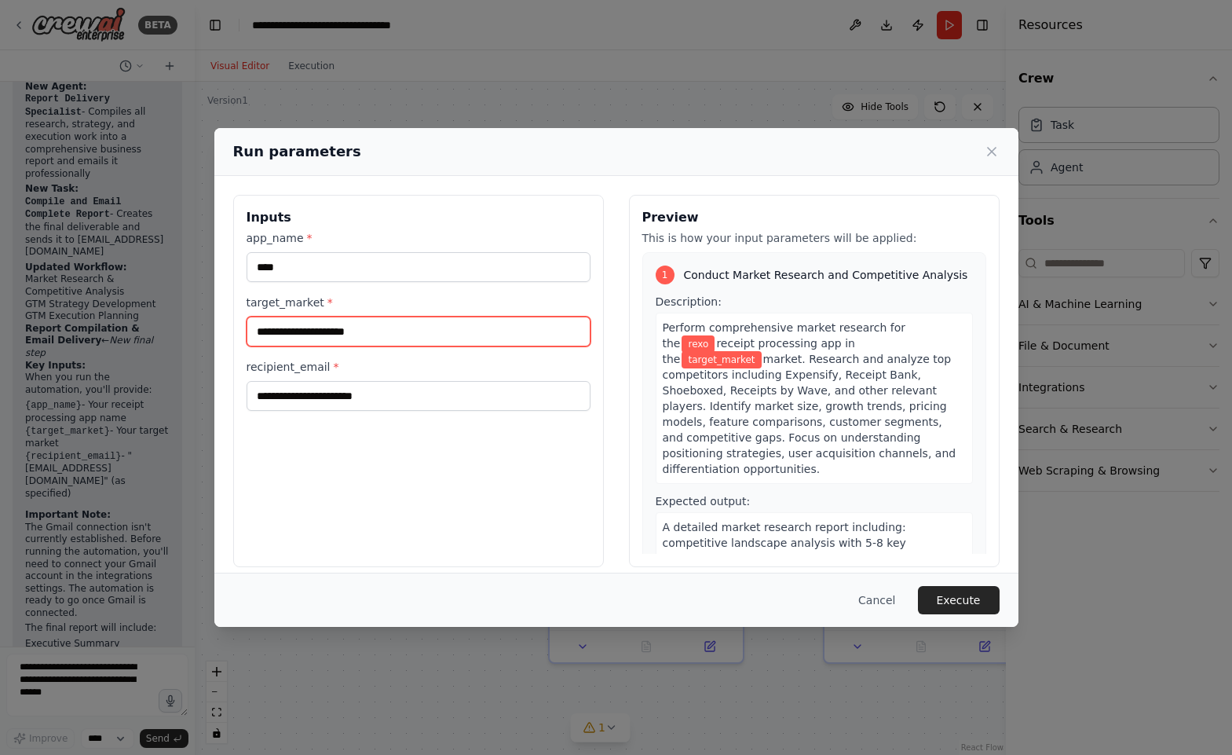
click at [358, 326] on input "target_market *" at bounding box center [419, 332] width 344 height 30
type input "**********"
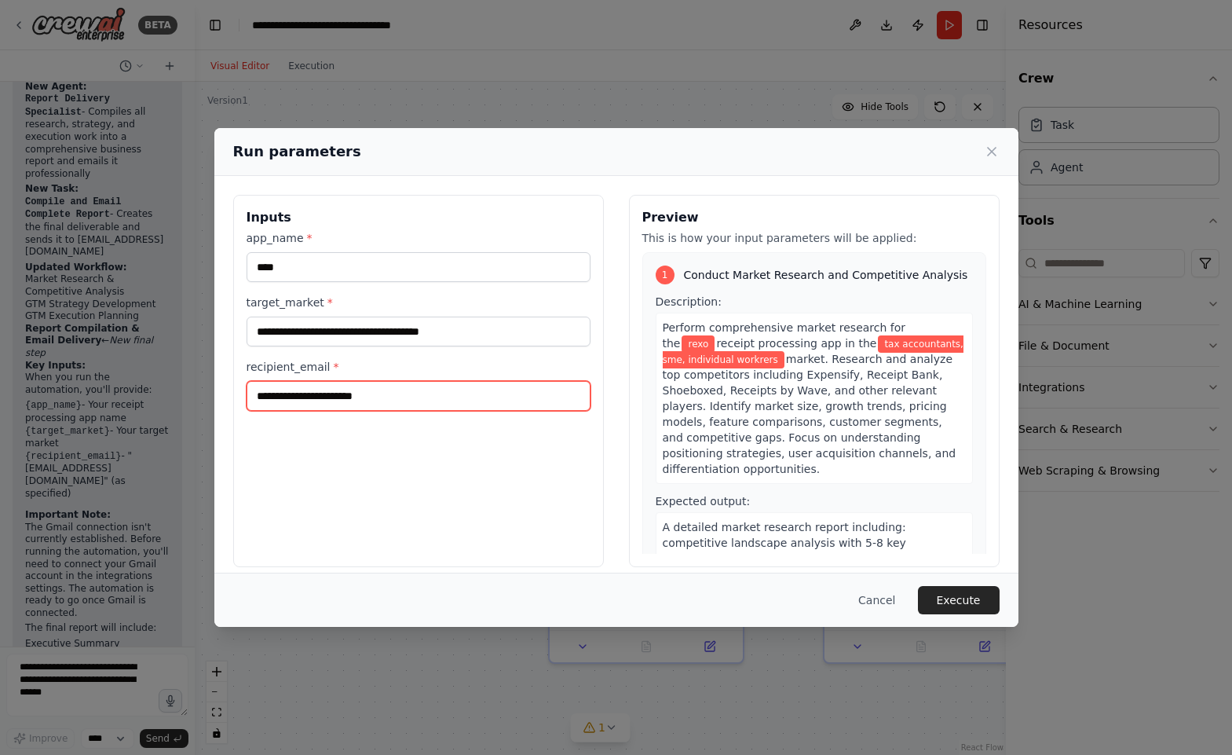
click at [340, 393] on input "recipient_email *" at bounding box center [419, 396] width 344 height 30
type input "**********"
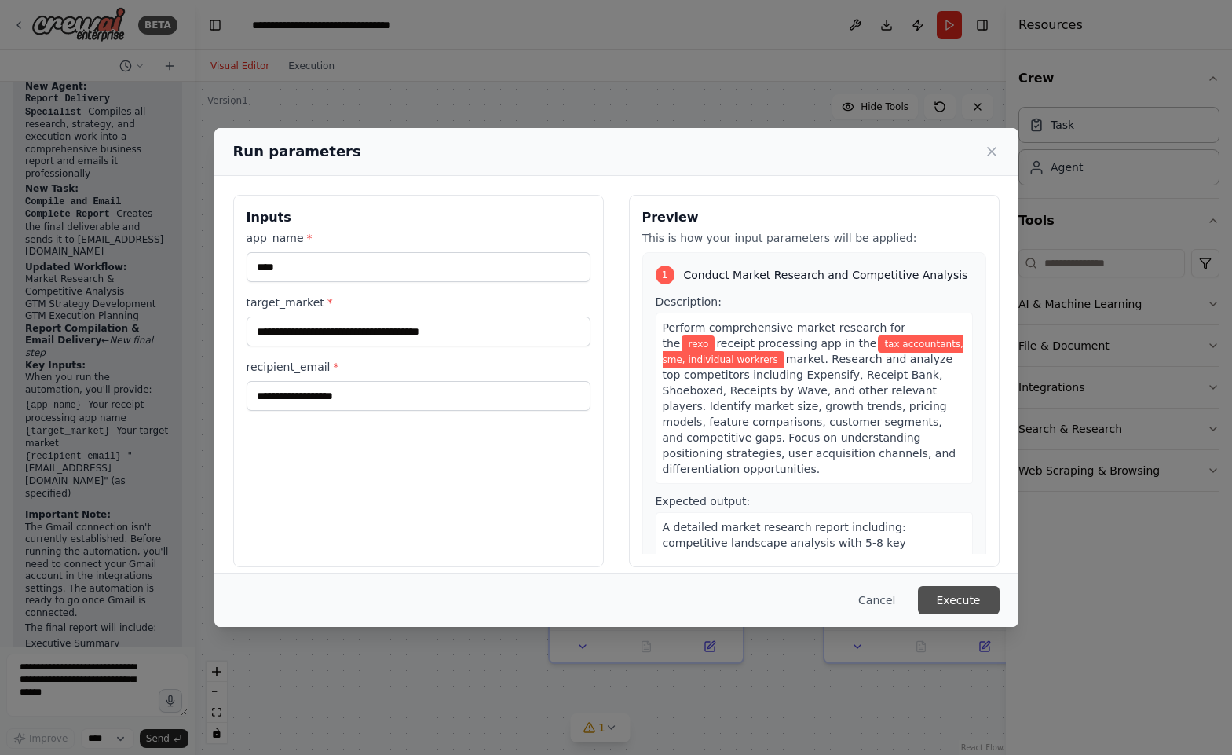
click at [944, 612] on button "Execute" at bounding box center [959, 600] width 82 height 28
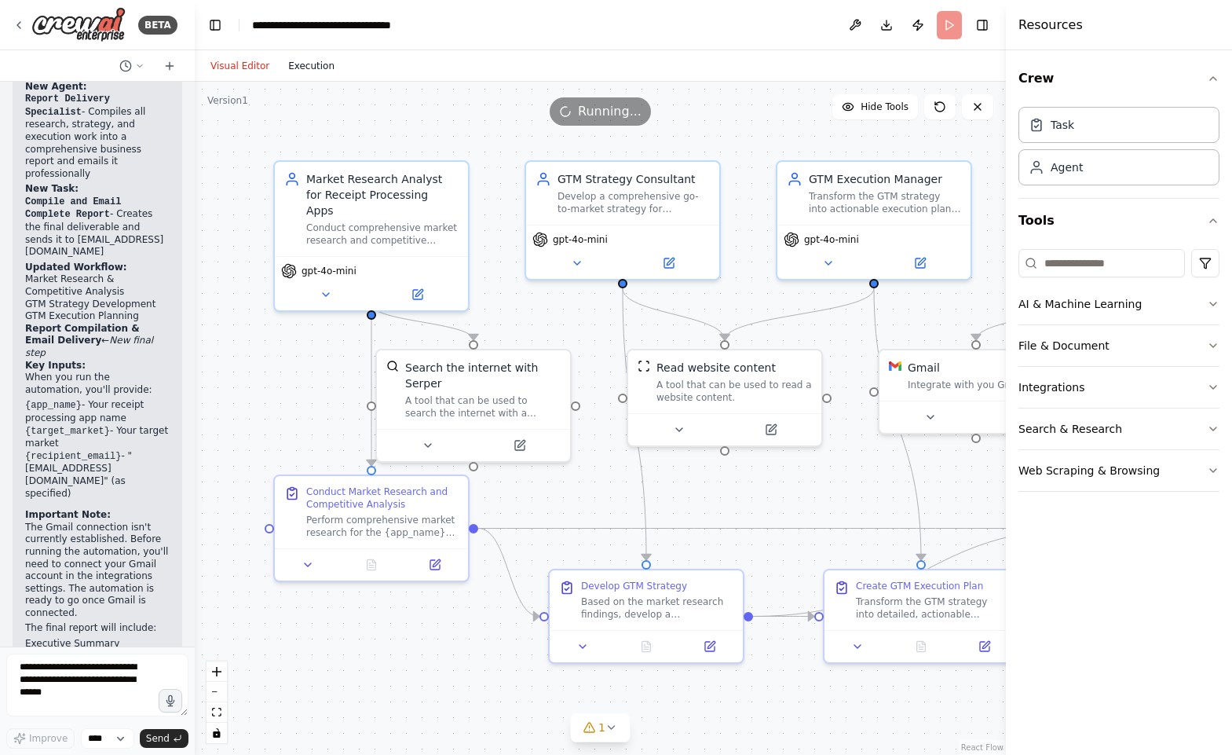
click at [306, 63] on button "Execution" at bounding box center [311, 66] width 65 height 19
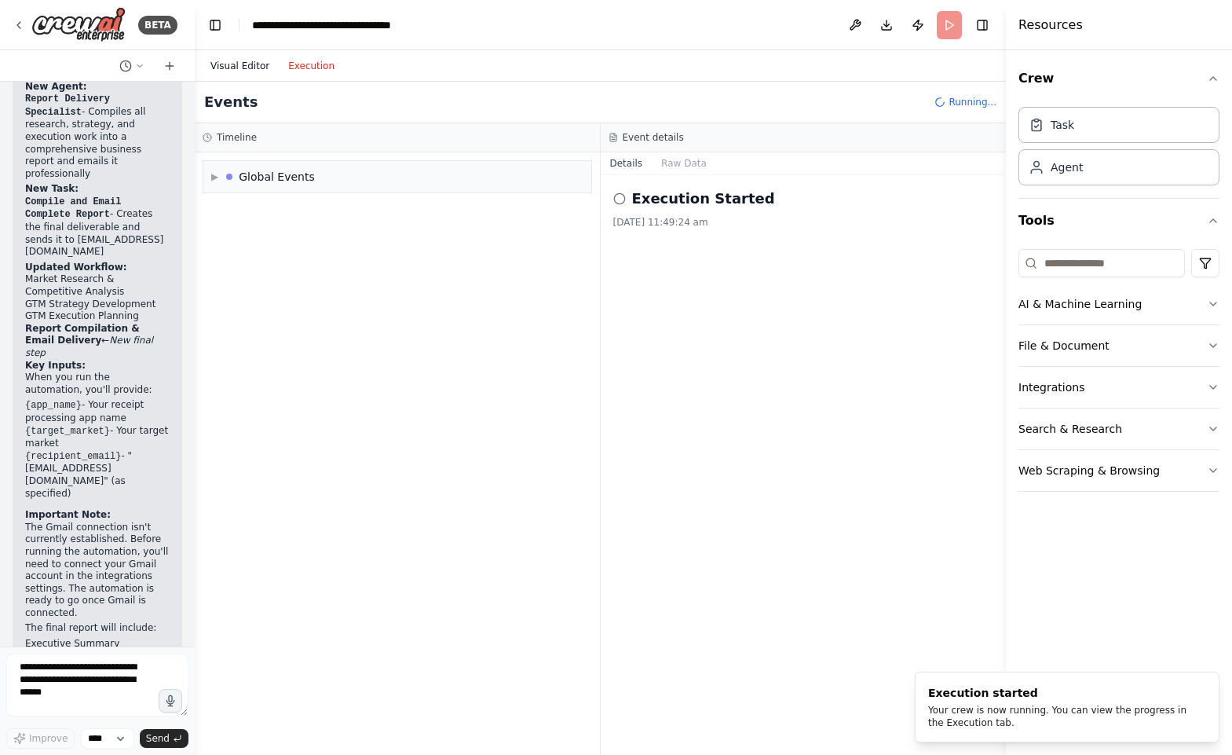
click at [237, 63] on button "Visual Editor" at bounding box center [240, 66] width 78 height 19
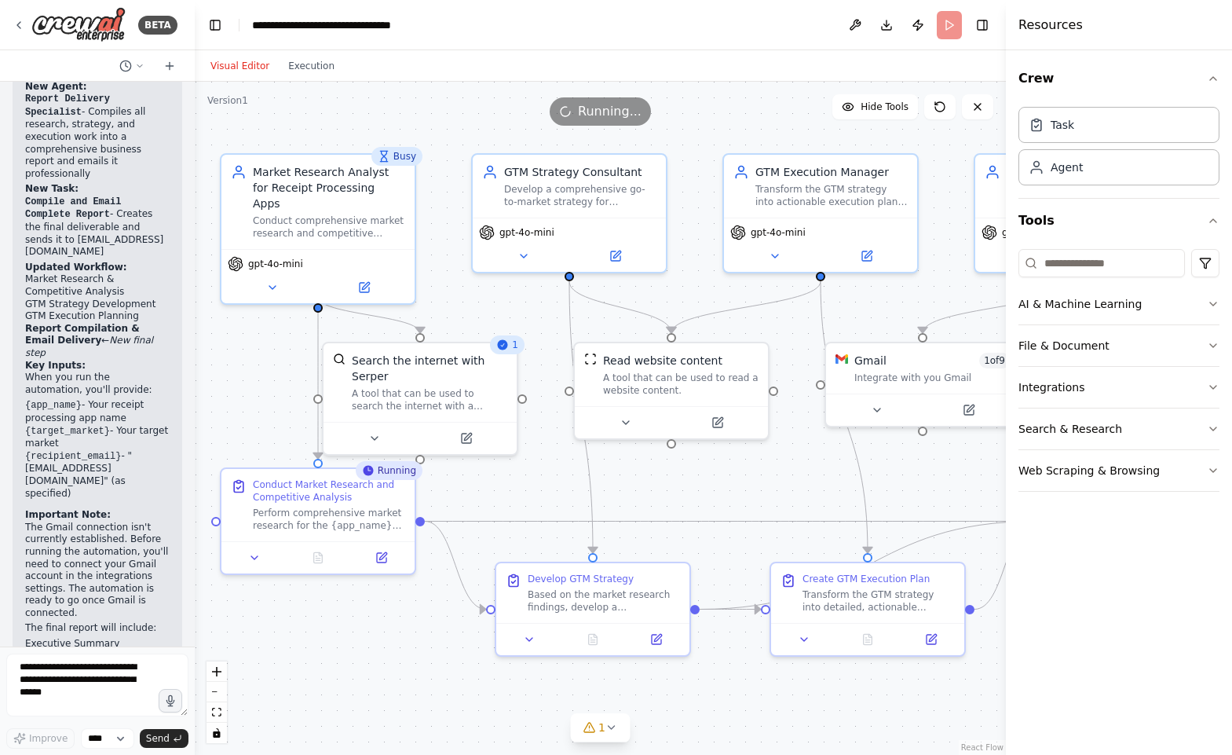
drag, startPoint x: 426, startPoint y: 126, endPoint x: 373, endPoint y: 119, distance: 53.9
click at [373, 119] on div "Version 1 Hide Tools .deletable-edge-delete-btn { width: 20px; height: 20px; bo…" at bounding box center [600, 418] width 811 height 673
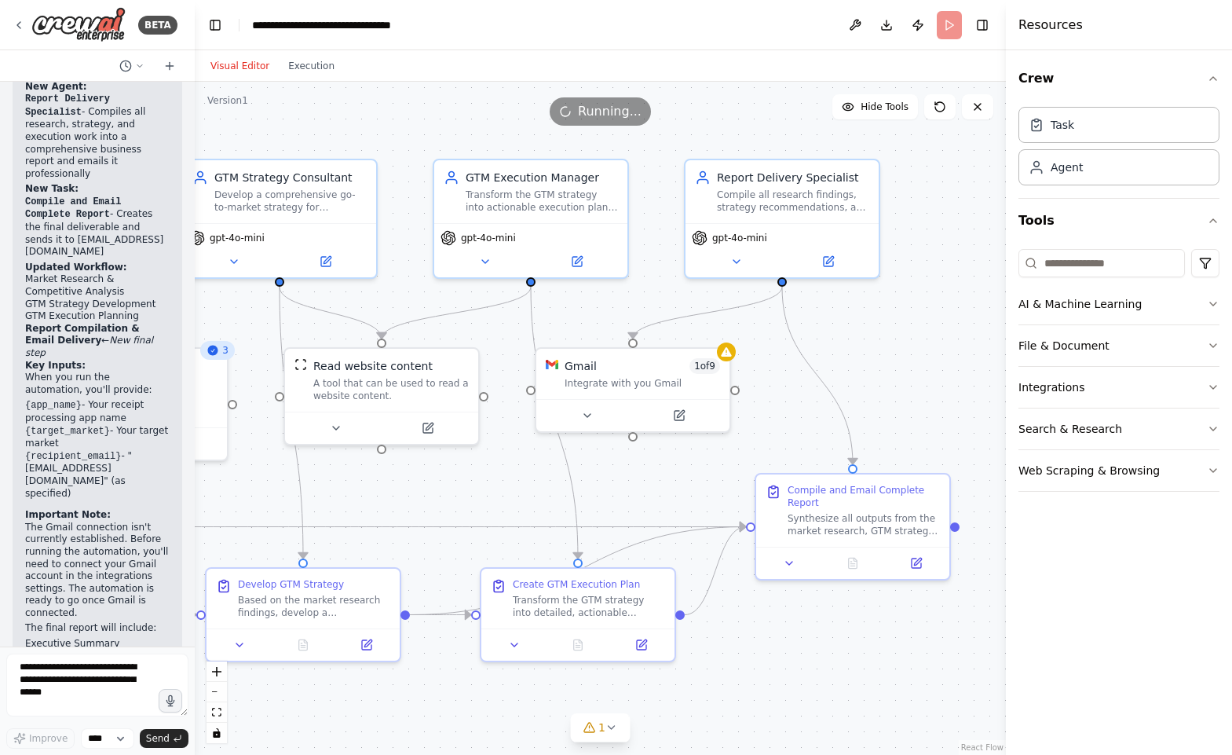
drag, startPoint x: 750, startPoint y: 130, endPoint x: 460, endPoint y: 136, distance: 289.9
click at [460, 136] on div ".deletable-edge-delete-btn { width: 20px; height: 20px; border: 0px solid #ffff…" at bounding box center [600, 418] width 811 height 673
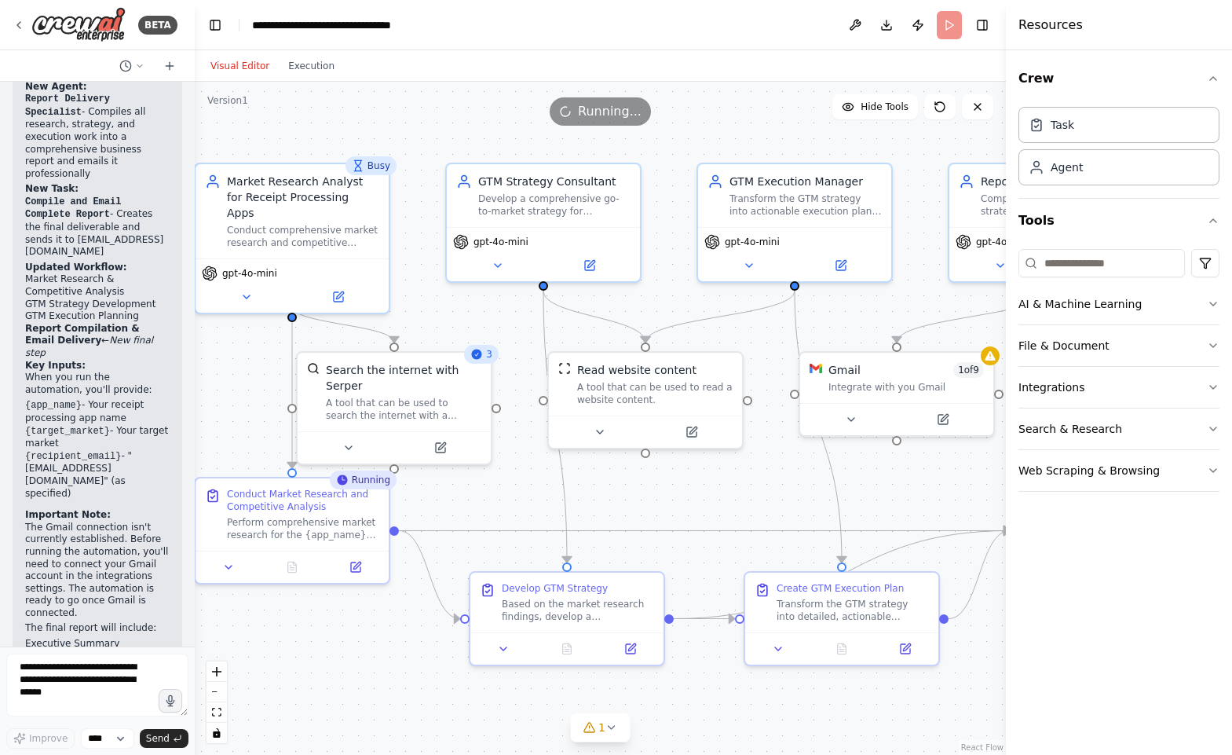
drag, startPoint x: 462, startPoint y: 136, endPoint x: 726, endPoint y: 140, distance: 263.9
click at [726, 140] on div ".deletable-edge-delete-btn { width: 20px; height: 20px; border: 0px solid #ffff…" at bounding box center [600, 418] width 811 height 673
click at [684, 61] on div "Visual Editor Execution" at bounding box center [600, 65] width 811 height 31
click at [306, 76] on div "Visual Editor Execution" at bounding box center [272, 65] width 143 height 31
click at [310, 71] on button "Execution" at bounding box center [311, 66] width 65 height 19
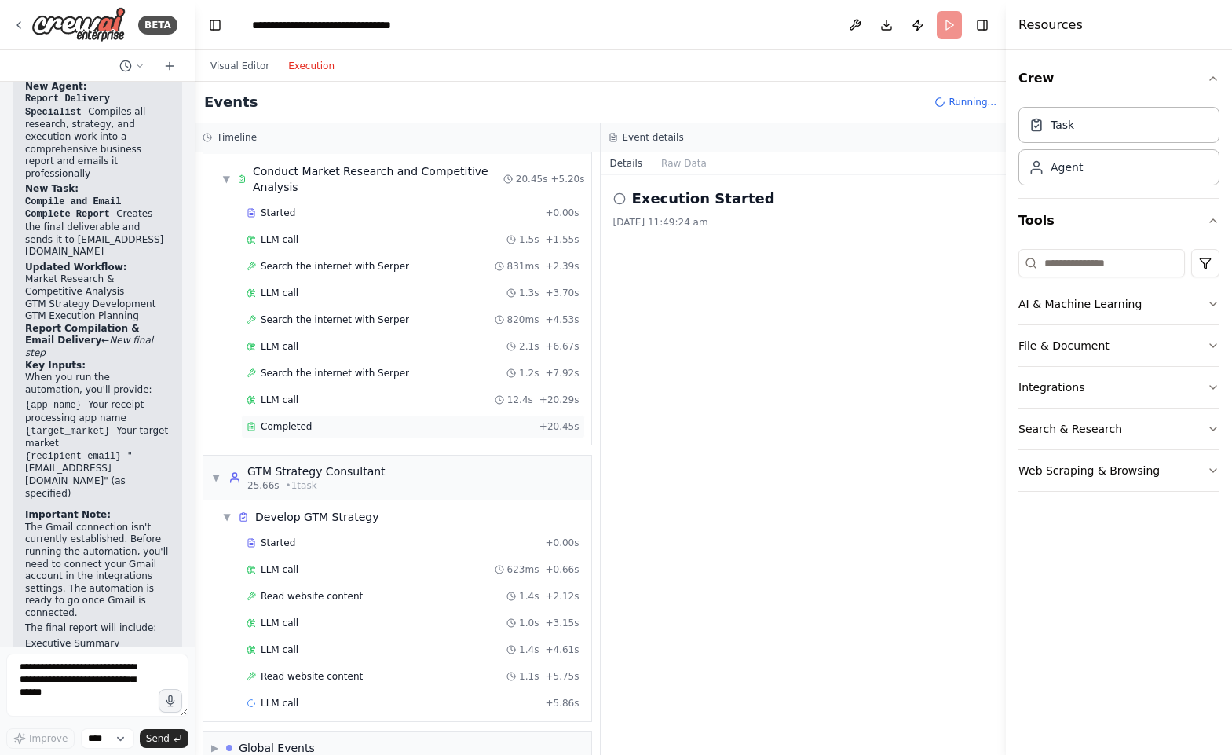
scroll to position [78, 0]
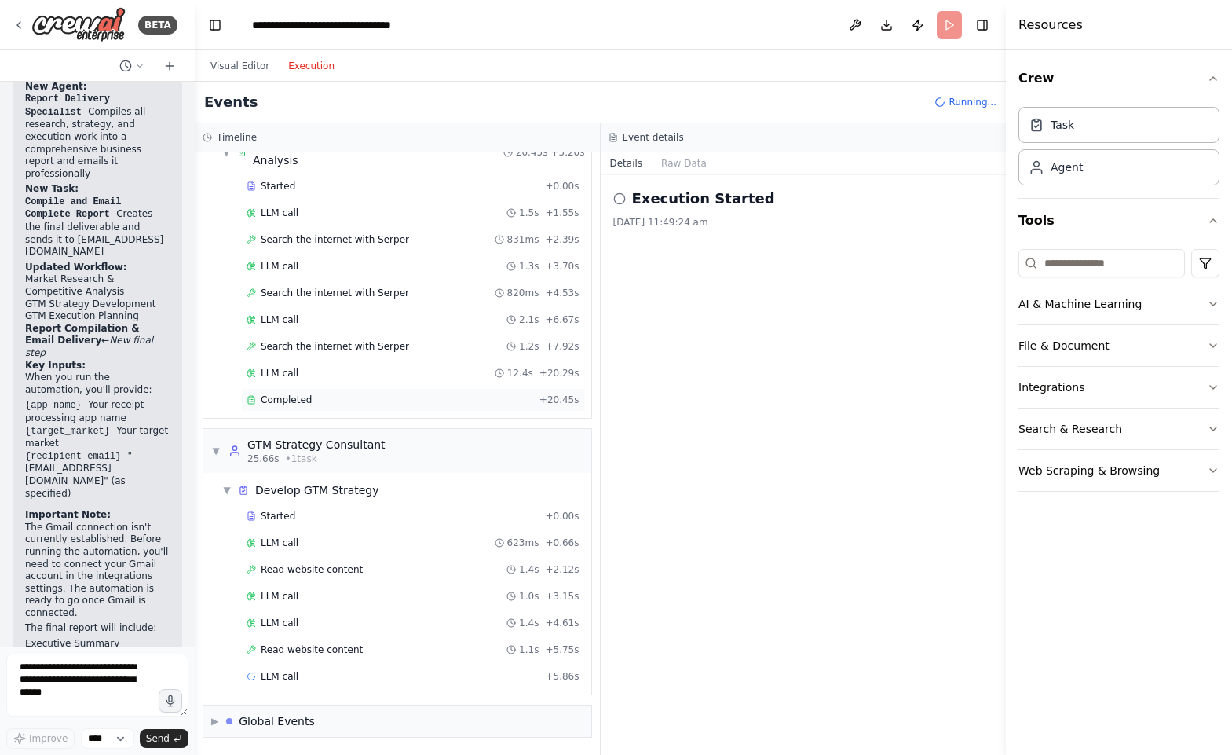
click at [310, 428] on div "▼ GTM Strategy Consultant 25.66s • 1 task ▼ Develop GTM Strategy Started + 0.00…" at bounding box center [398, 561] width 390 height 267
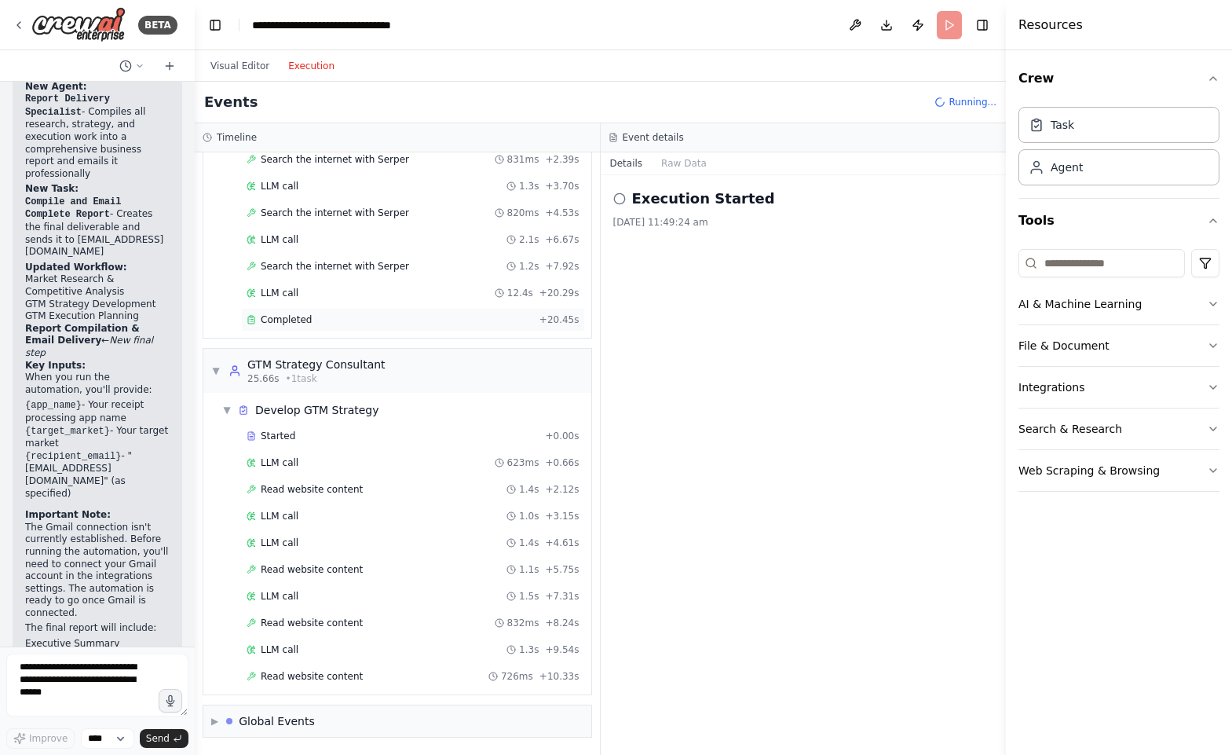
scroll to position [185, 0]
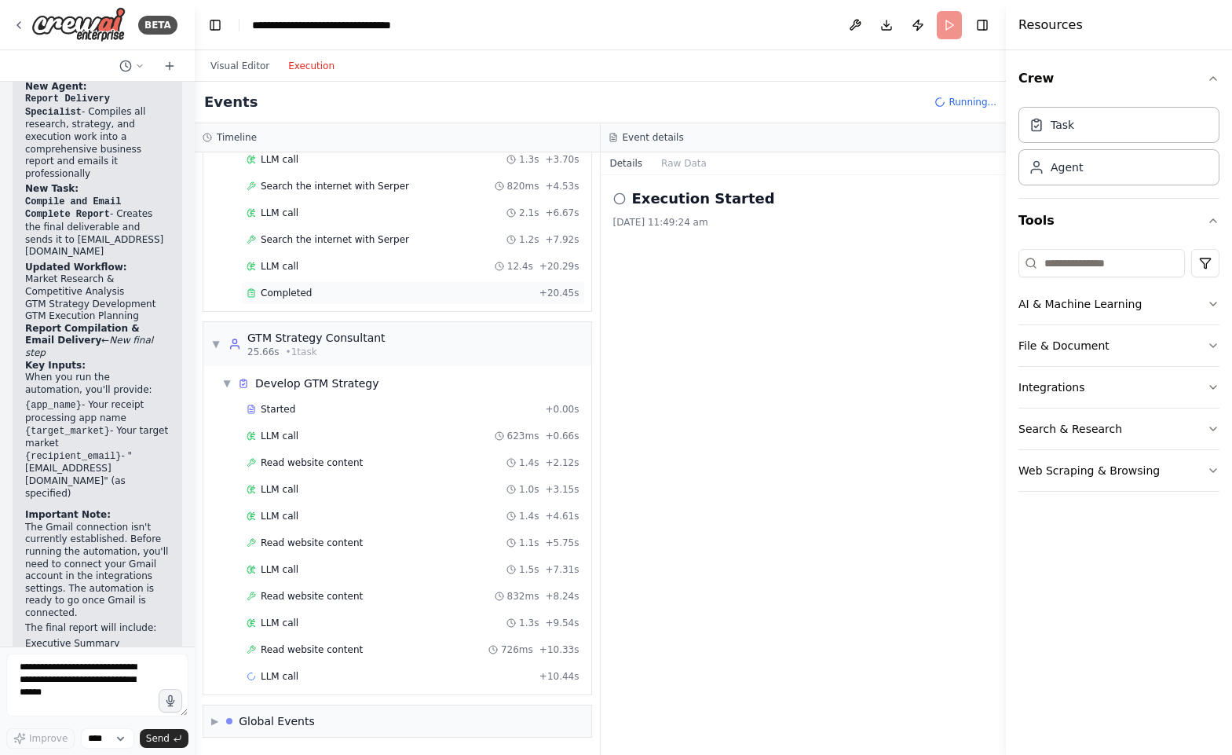
click at [316, 313] on div "▼ Market Research Analyst for Receipt Processing Apps 5.20s (+20.45s) • 1 task …" at bounding box center [397, 453] width 405 height 602
click at [309, 285] on div "Completed + 20.45s" at bounding box center [413, 293] width 344 height 24
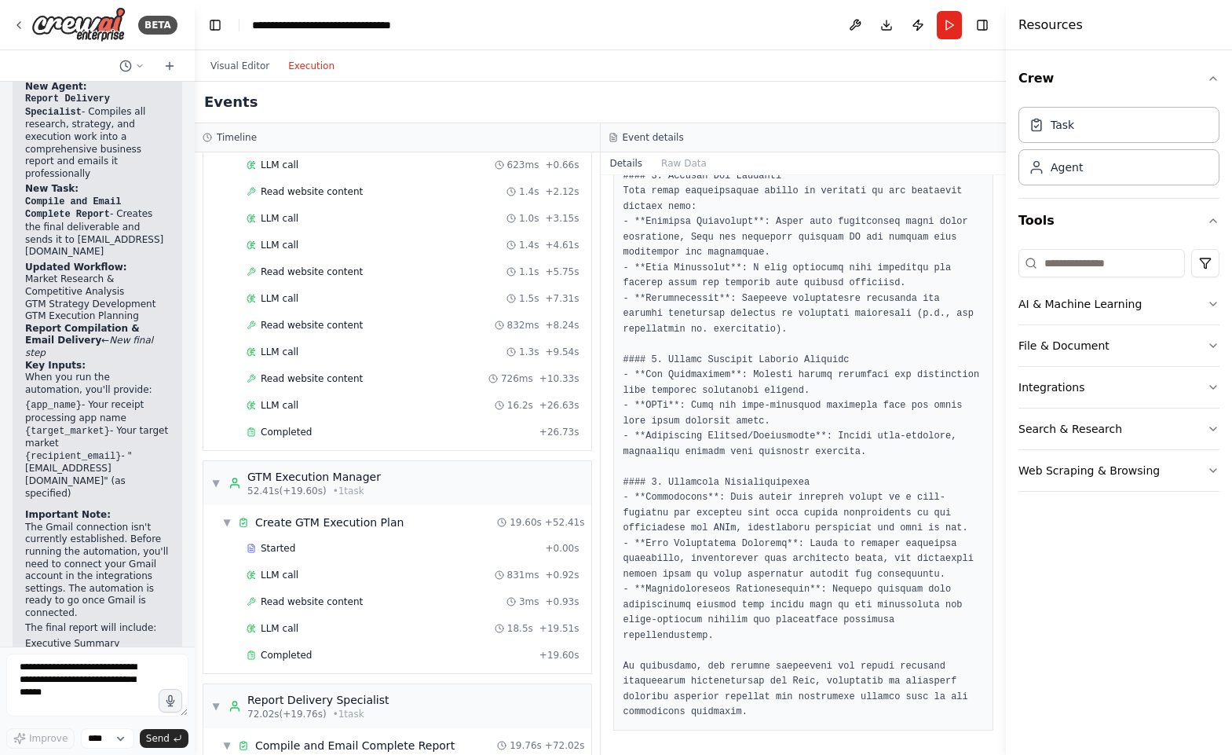
scroll to position [604, 0]
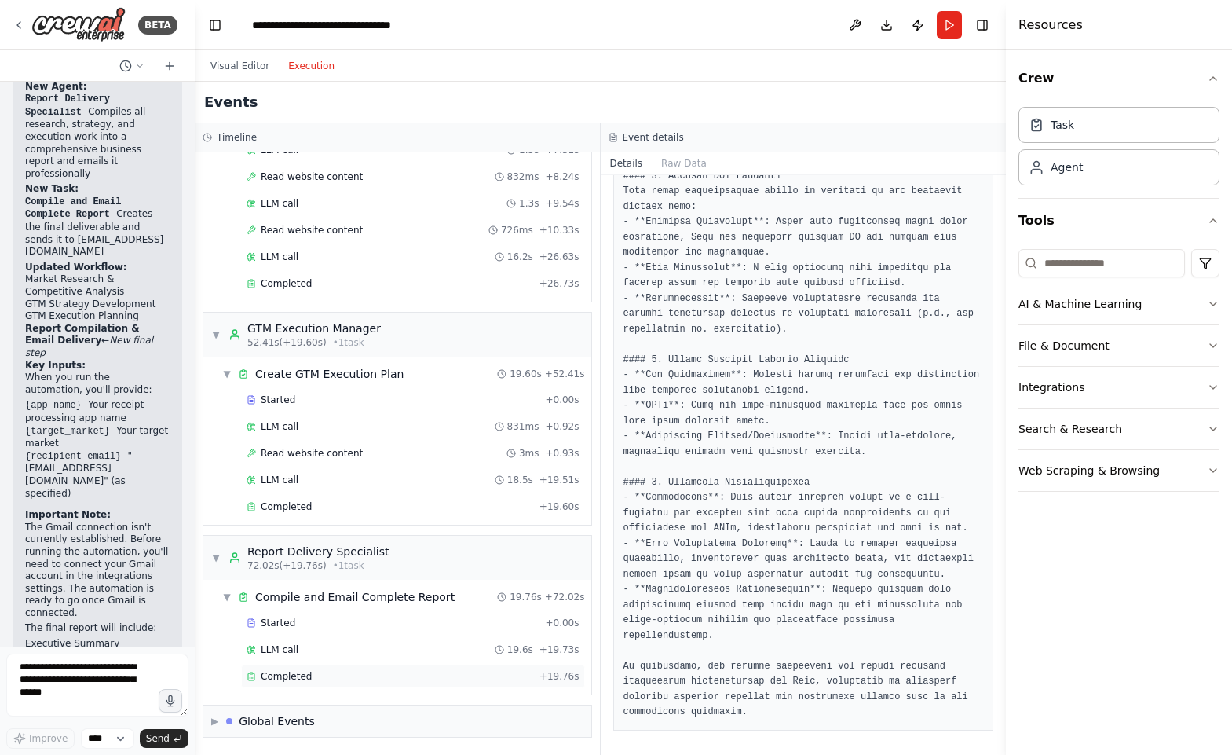
click at [295, 666] on div "Completed + 19.76s" at bounding box center [413, 676] width 344 height 24
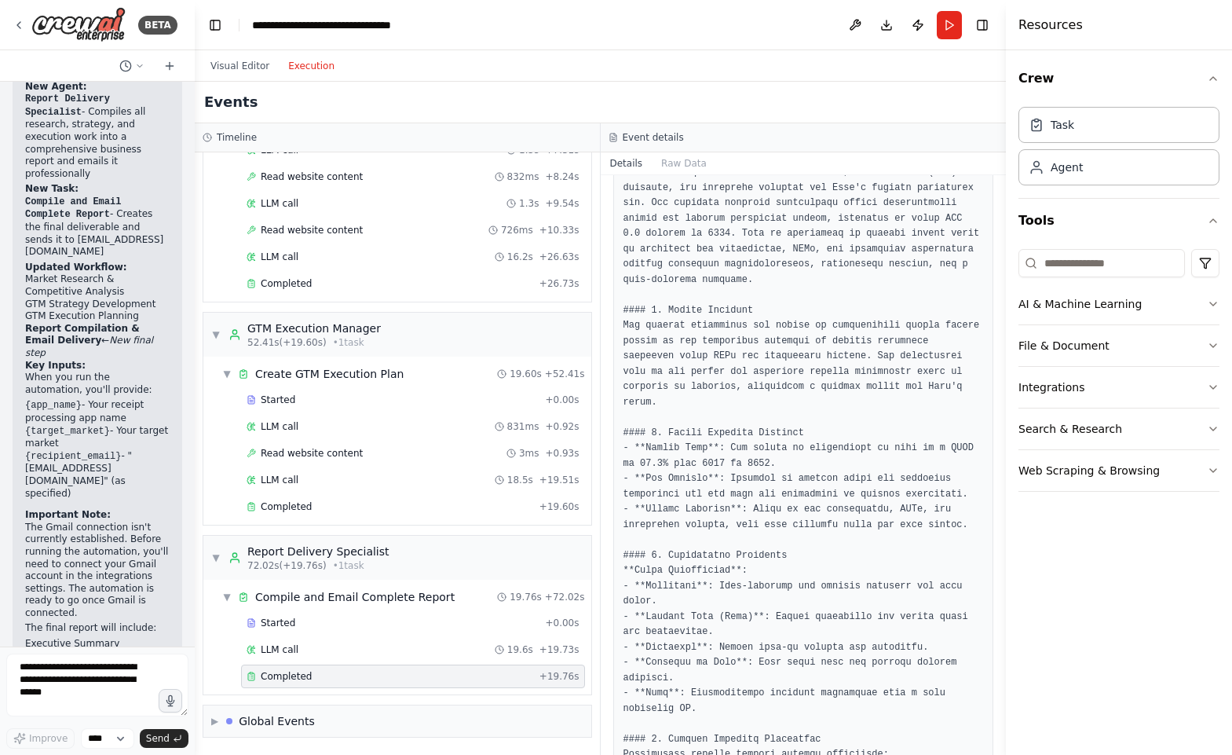
scroll to position [0, 0]
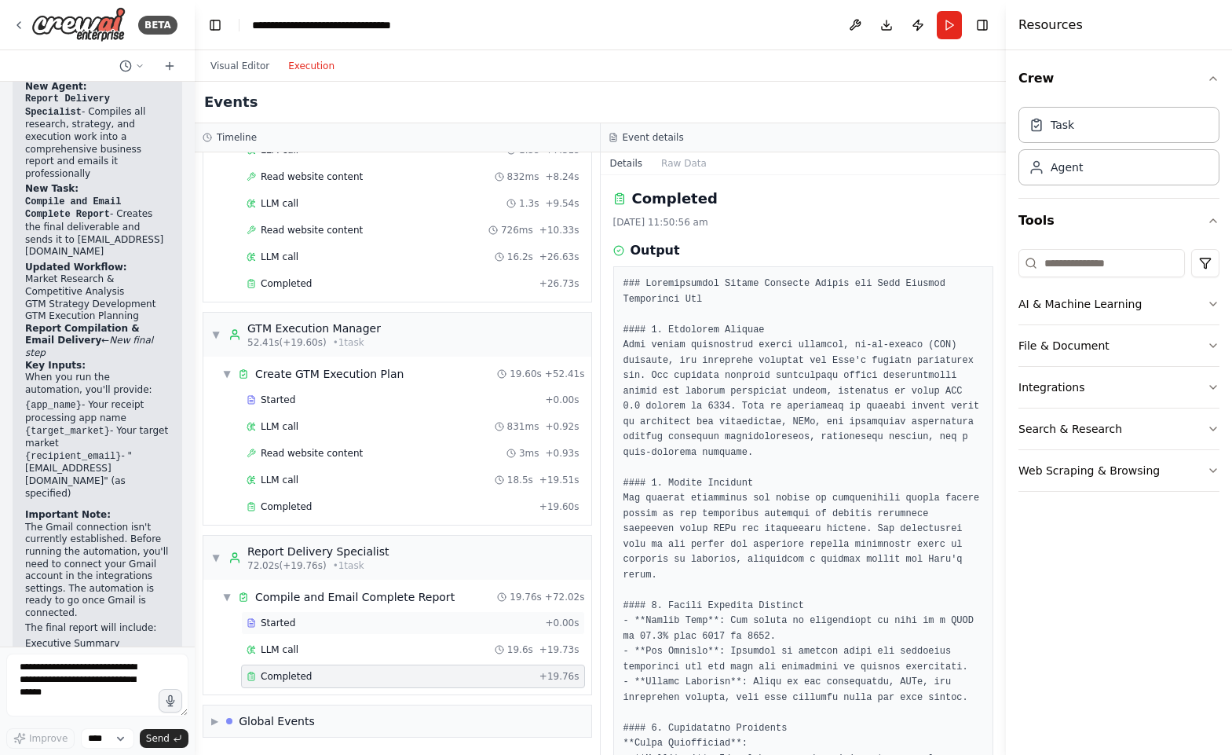
click at [324, 615] on div "Started + 0.00s" at bounding box center [413, 623] width 344 height 24
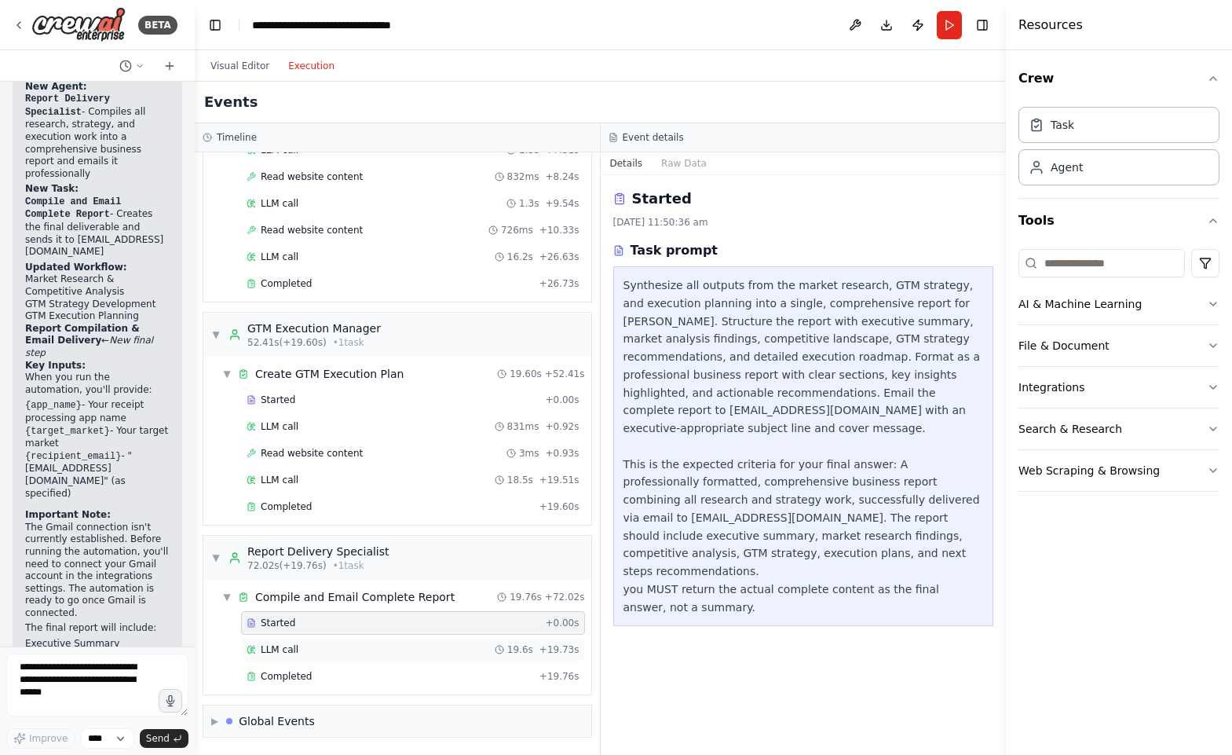
click at [295, 655] on span "LLM call" at bounding box center [280, 649] width 38 height 13
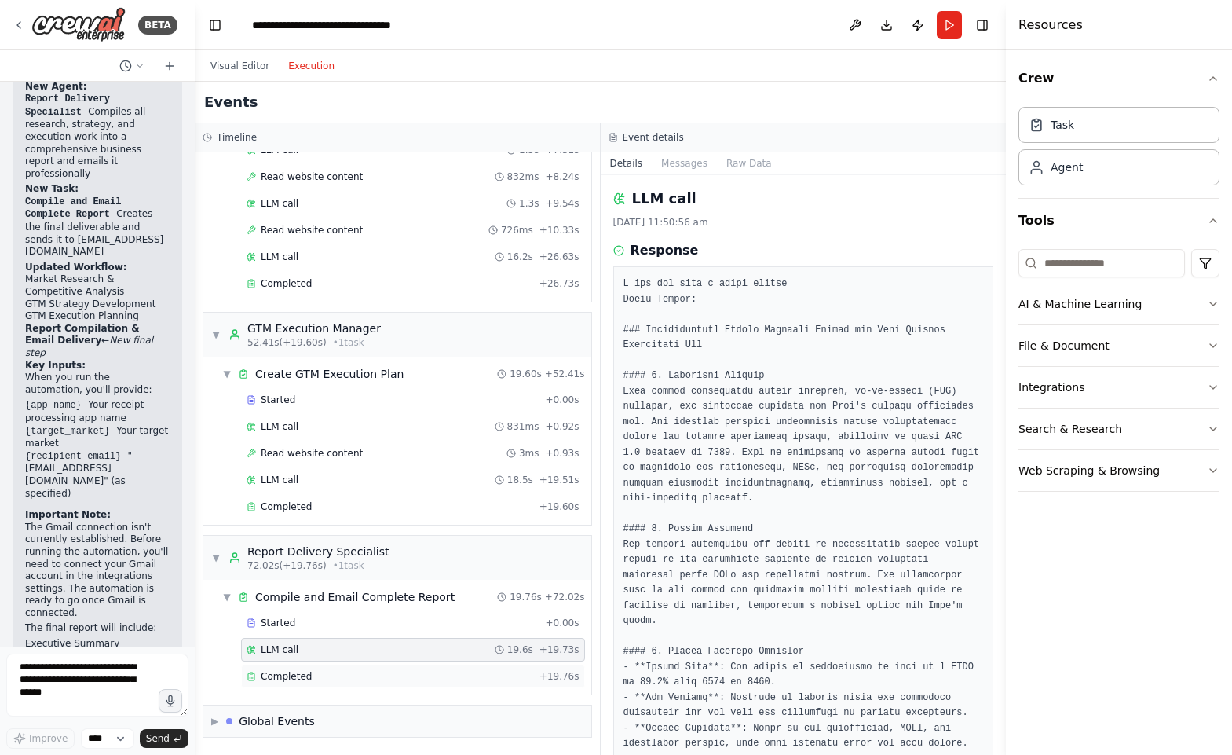
click at [299, 672] on span "Completed" at bounding box center [286, 676] width 51 height 13
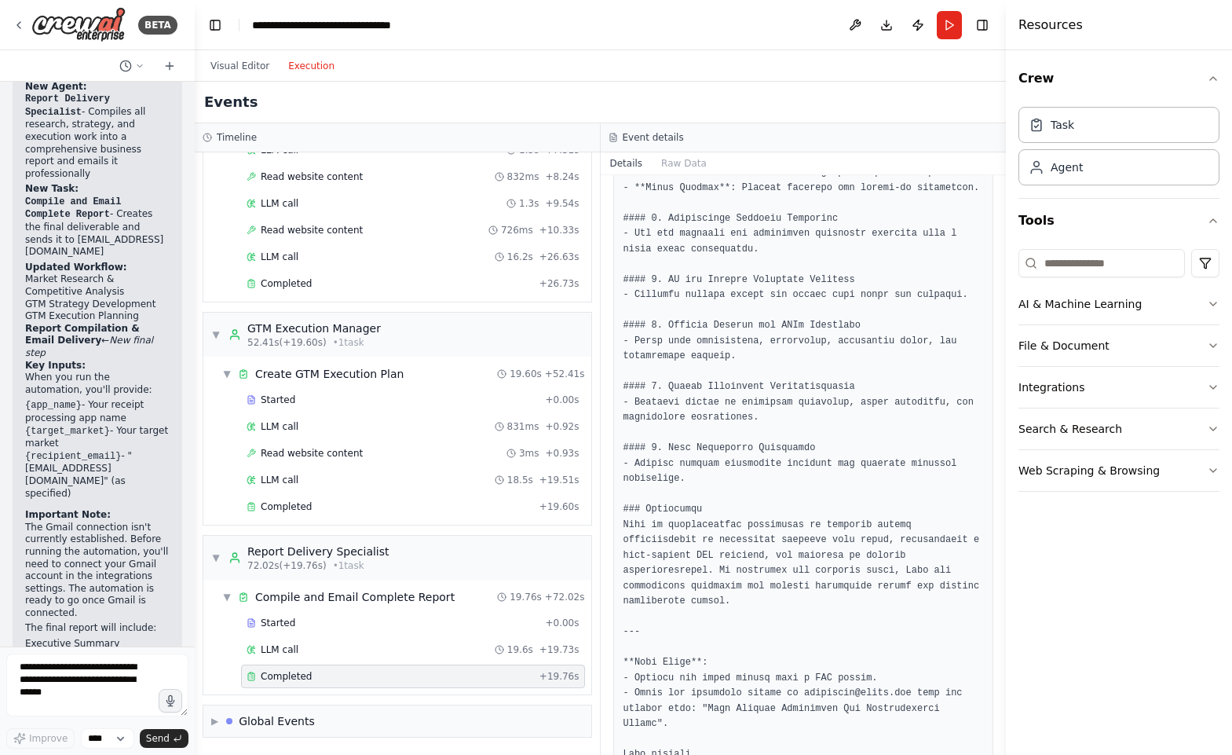
scroll to position [2406, 0]
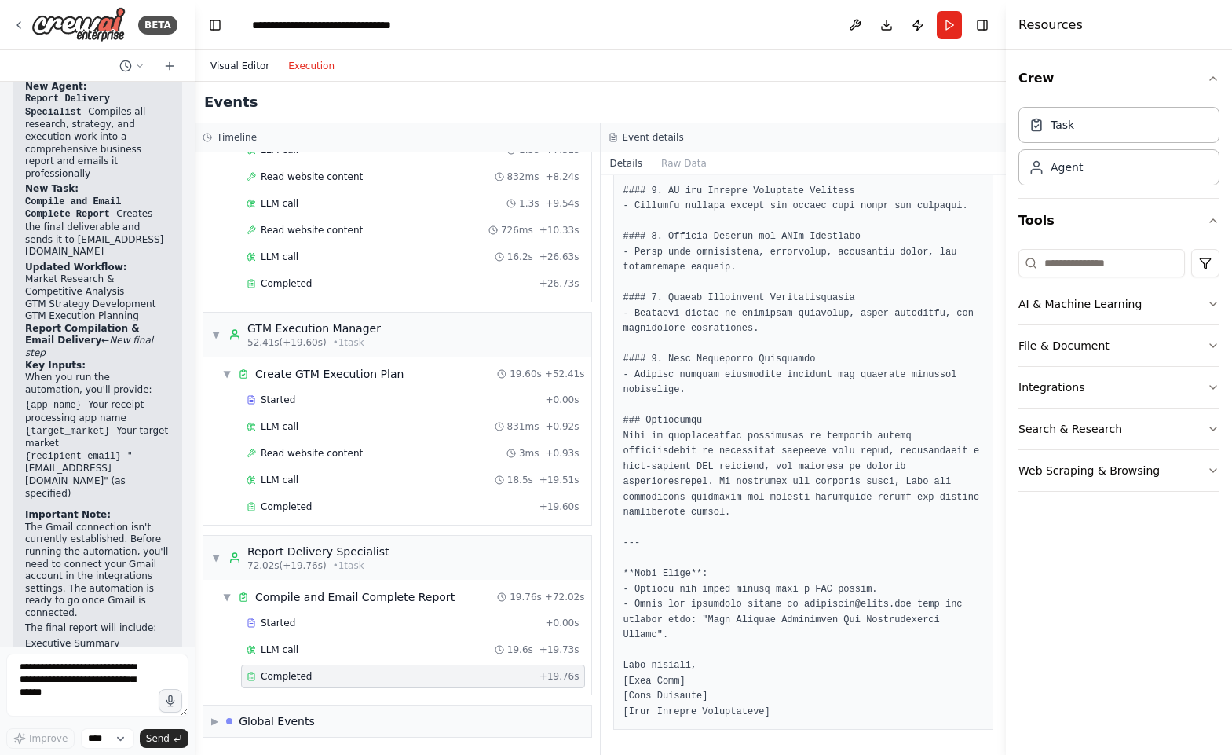
click at [242, 63] on button "Visual Editor" at bounding box center [240, 66] width 78 height 19
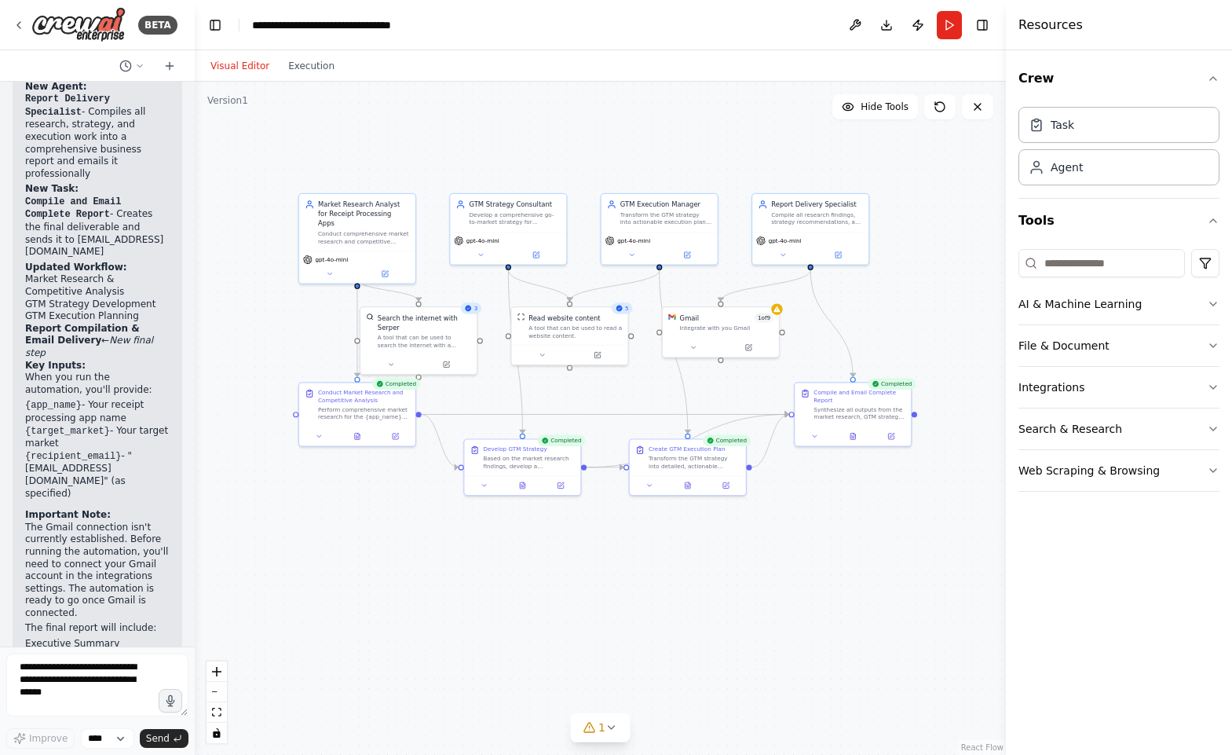
drag, startPoint x: 948, startPoint y: 587, endPoint x: 848, endPoint y: 489, distance: 140.5
click at [848, 489] on div ".deletable-edge-delete-btn { width: 20px; height: 20px; border: 0px solid #ffff…" at bounding box center [600, 418] width 811 height 673
click at [879, 310] on div ".deletable-edge-delete-btn { width: 20px; height: 20px; border: 0px solid #ffff…" at bounding box center [600, 418] width 811 height 673
click at [339, 68] on button "Execution" at bounding box center [311, 66] width 65 height 19
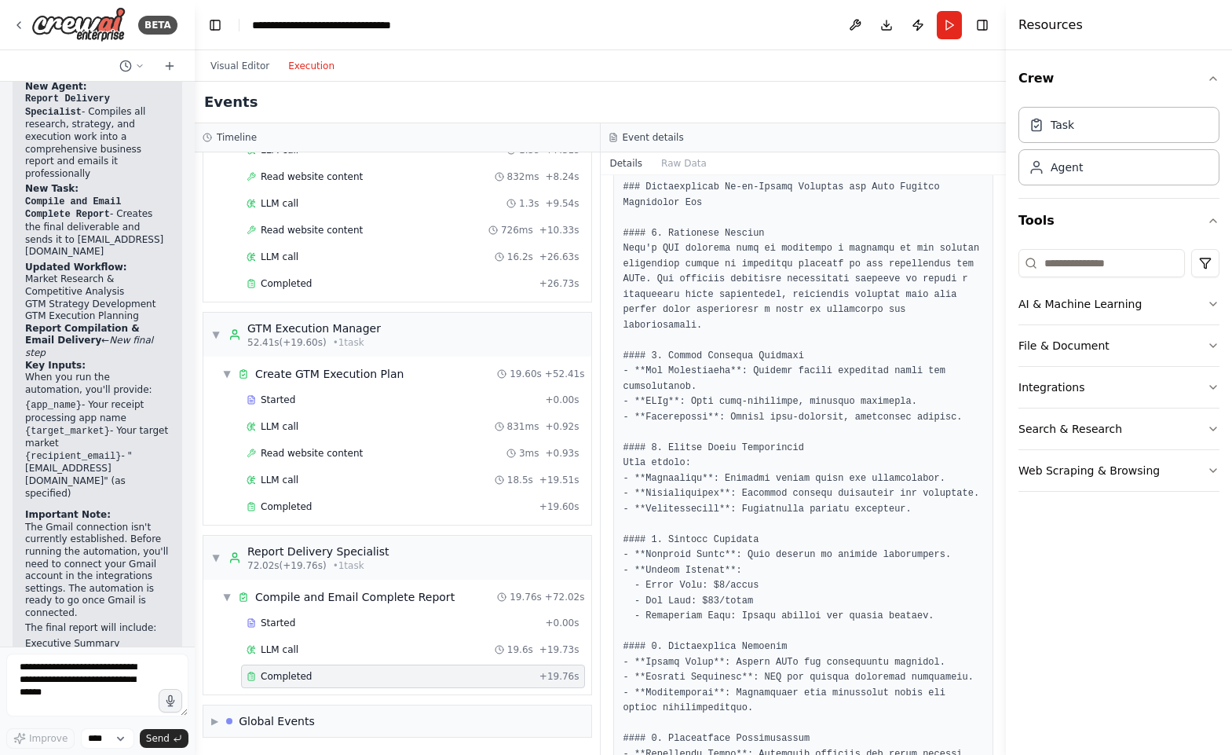
scroll to position [1051, 0]
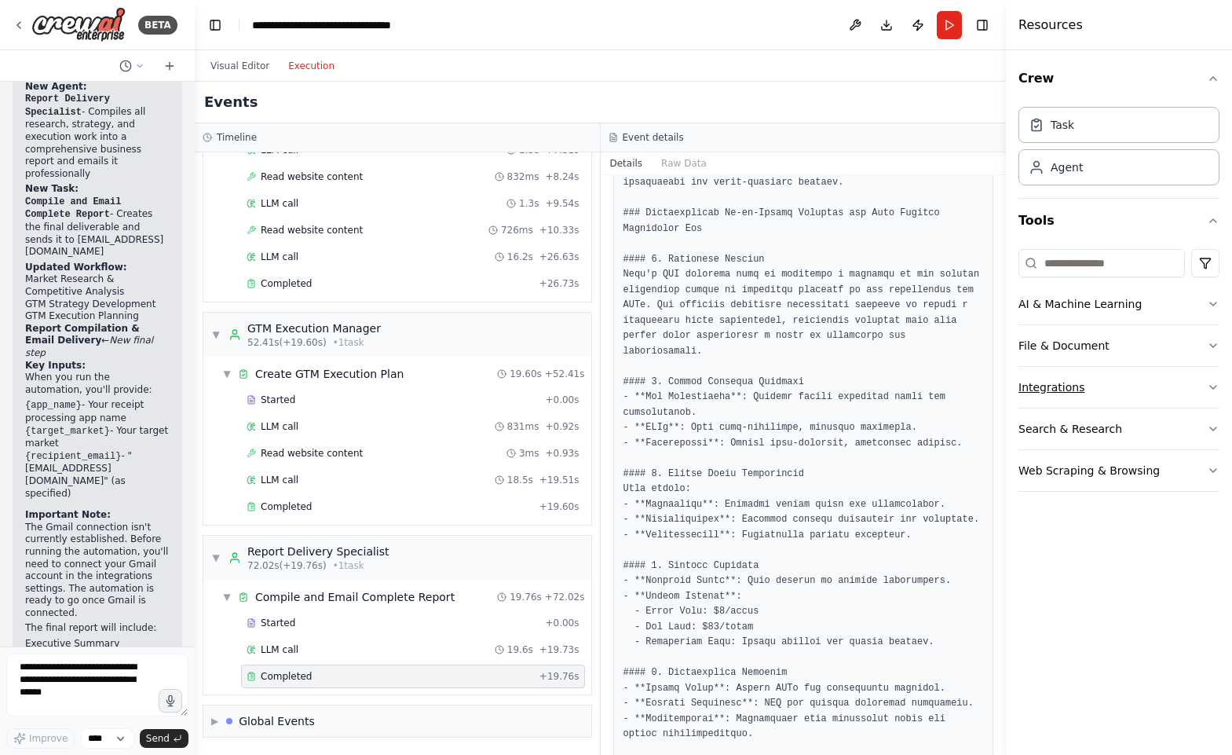
click at [1107, 381] on button "Integrations" at bounding box center [1119, 387] width 201 height 41
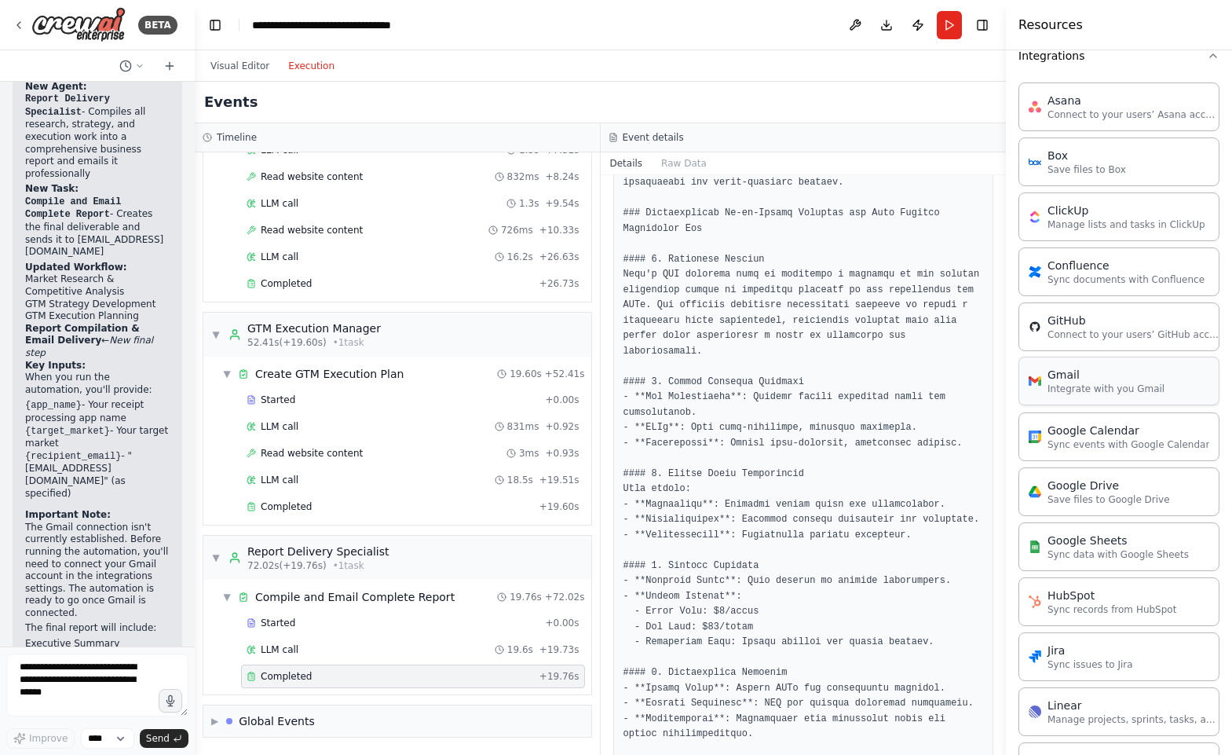
scroll to position [333, 0]
click at [1114, 368] on div "Gmail" at bounding box center [1106, 373] width 117 height 16
click at [1096, 379] on div "Gmail" at bounding box center [1106, 373] width 117 height 16
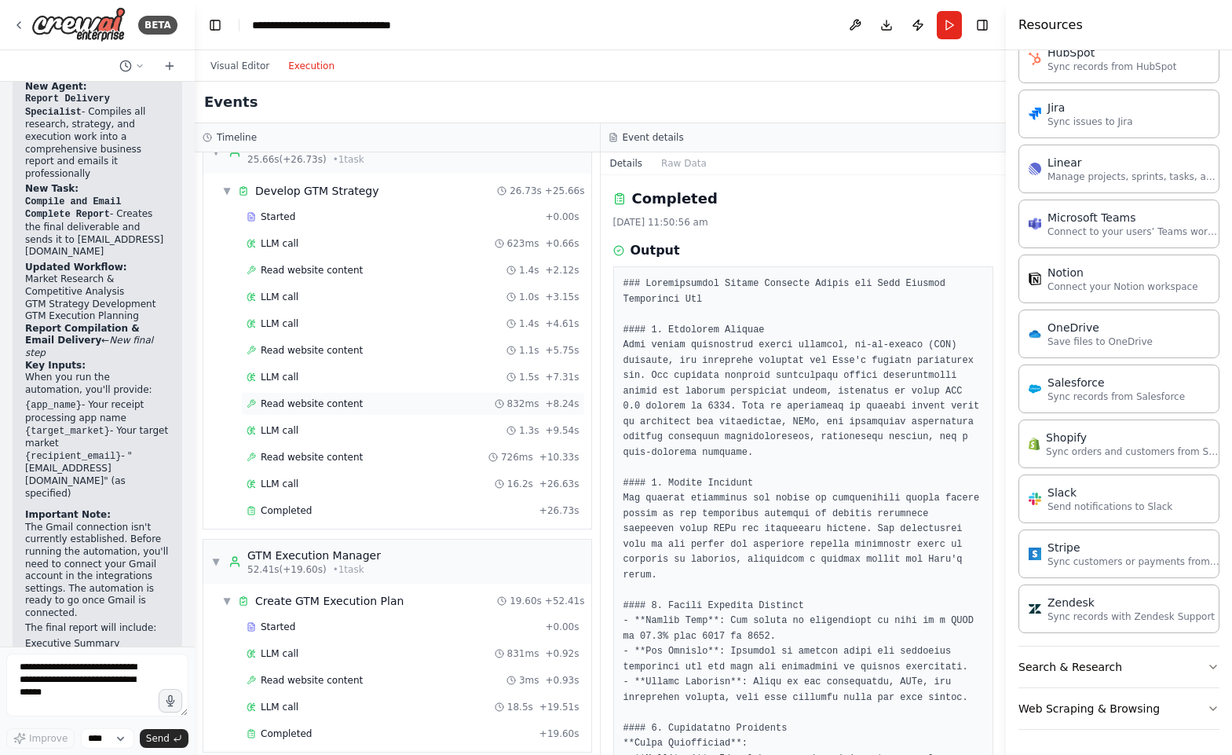
scroll to position [388, 0]
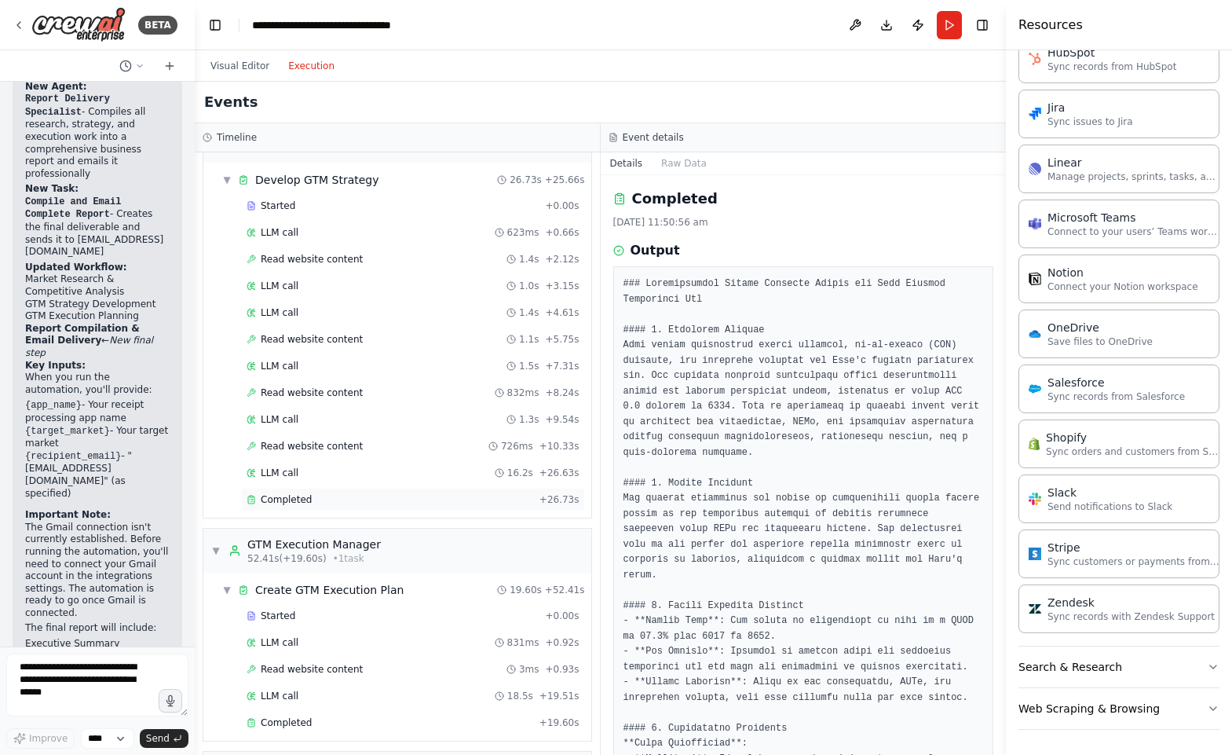
click at [366, 495] on div "Completed" at bounding box center [390, 499] width 287 height 13
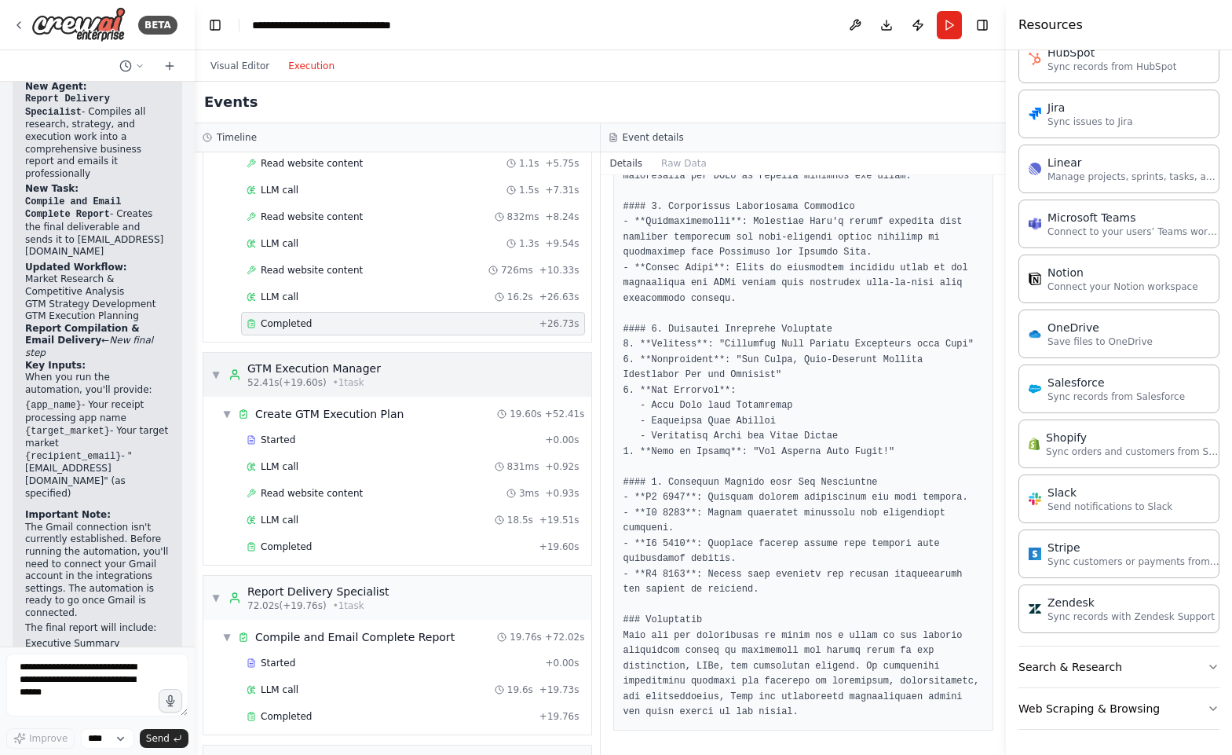
scroll to position [584, 0]
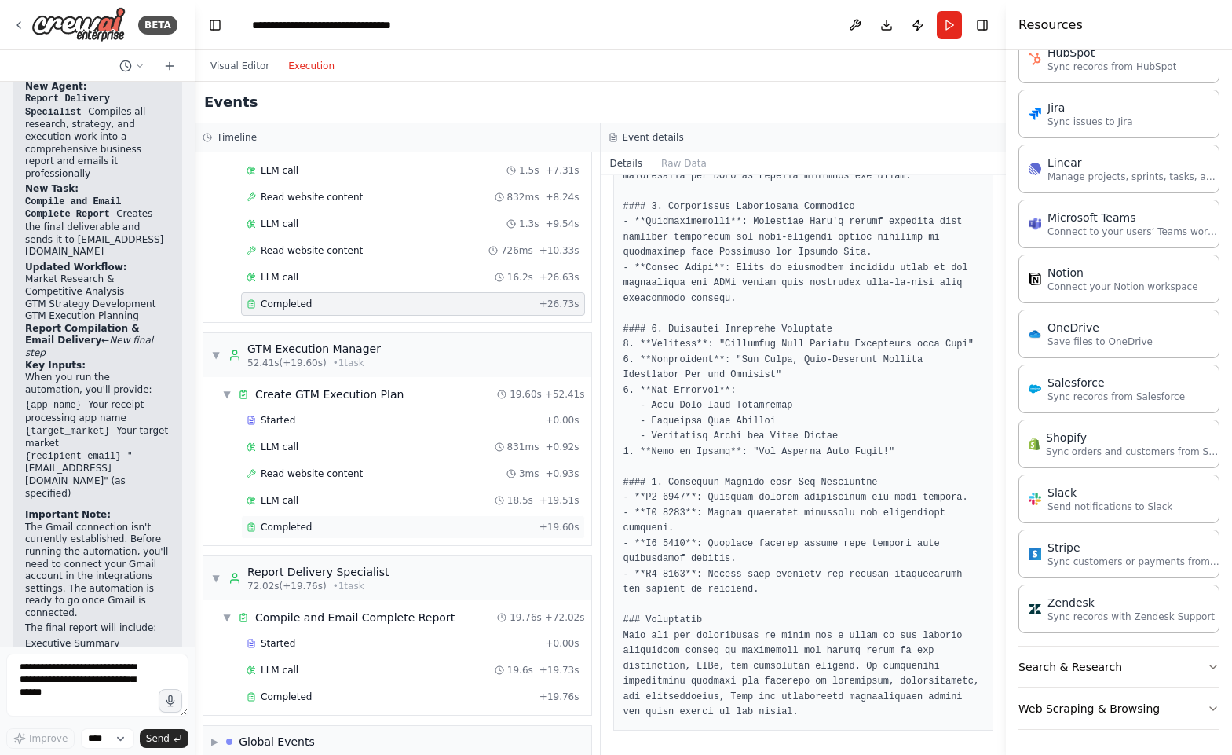
click at [372, 528] on div "Completed" at bounding box center [390, 527] width 287 height 13
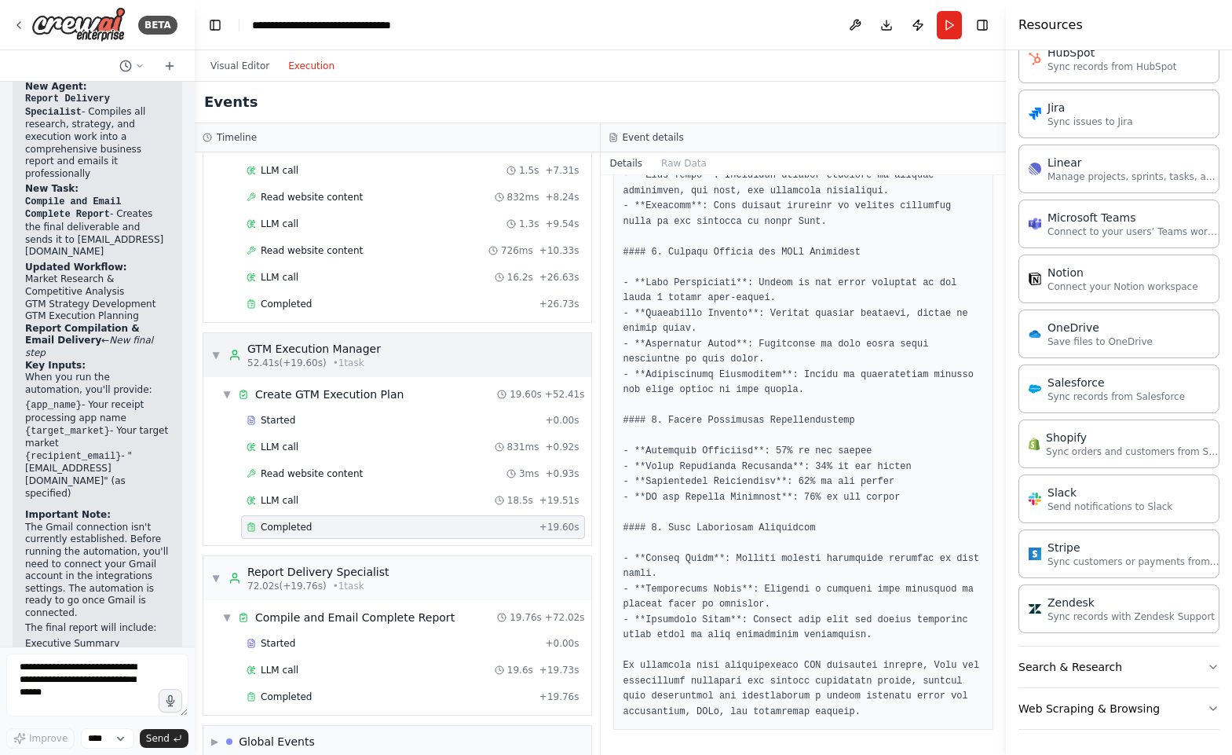
scroll to position [604, 0]
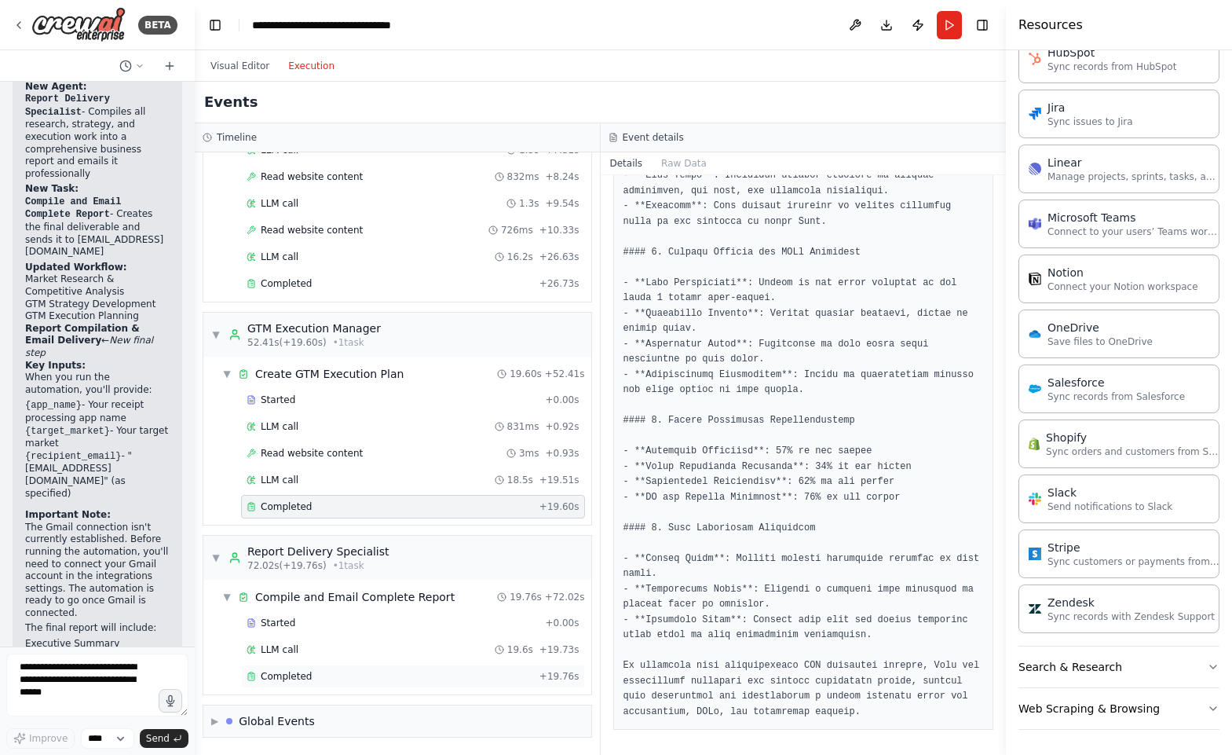
click at [407, 680] on div "Completed" at bounding box center [390, 676] width 287 height 13
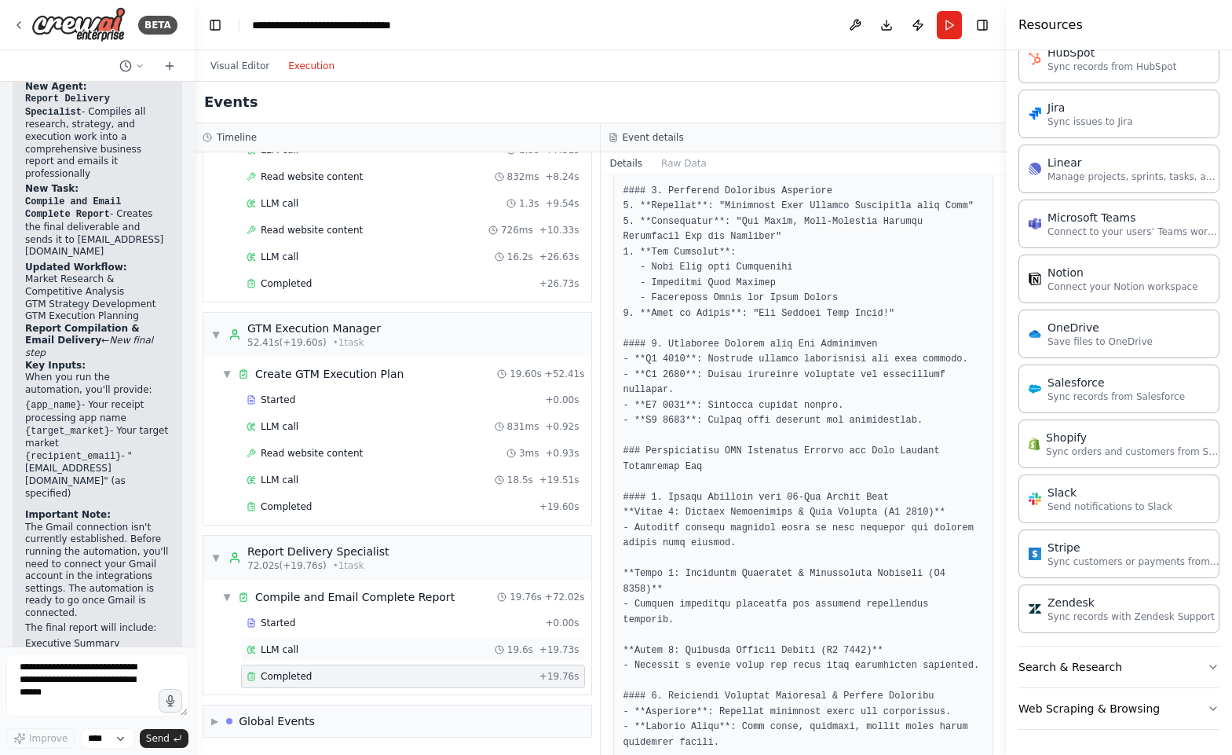
click at [406, 648] on div "LLM call 19.6s + 19.73s" at bounding box center [413, 649] width 333 height 13
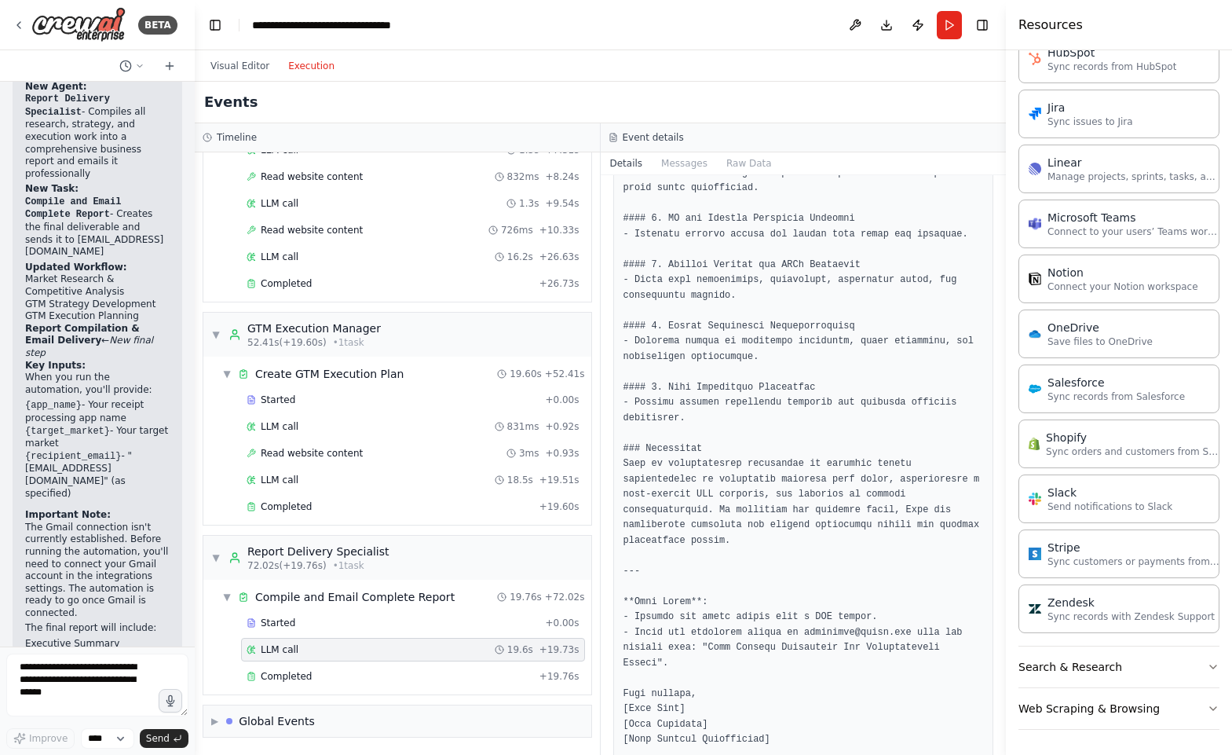
scroll to position [2486, 0]
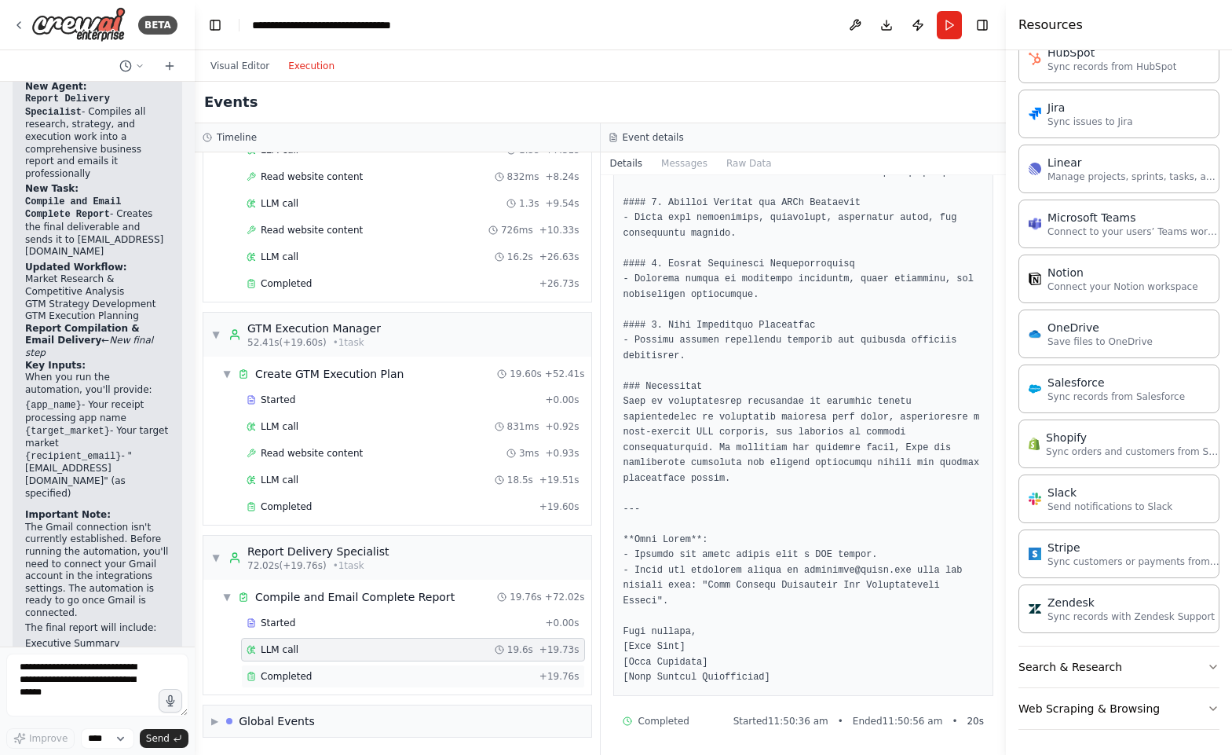
click at [383, 682] on div "Completed" at bounding box center [390, 676] width 287 height 13
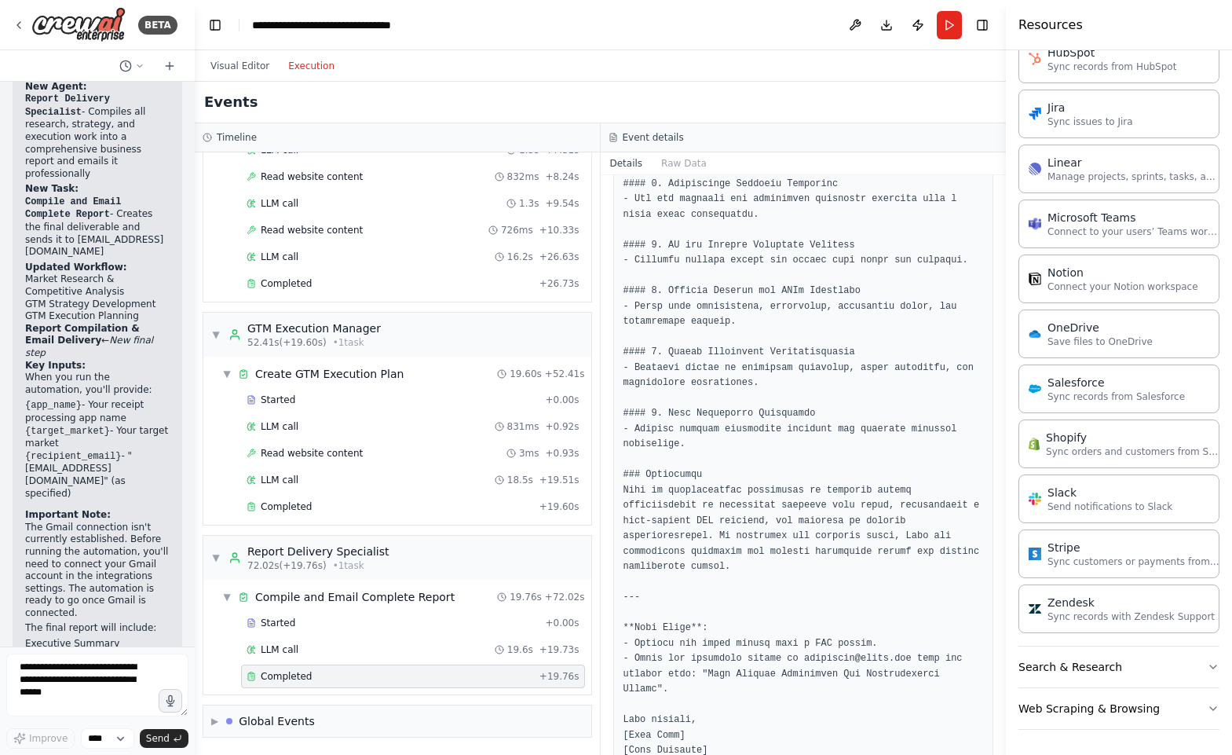
scroll to position [2406, 0]
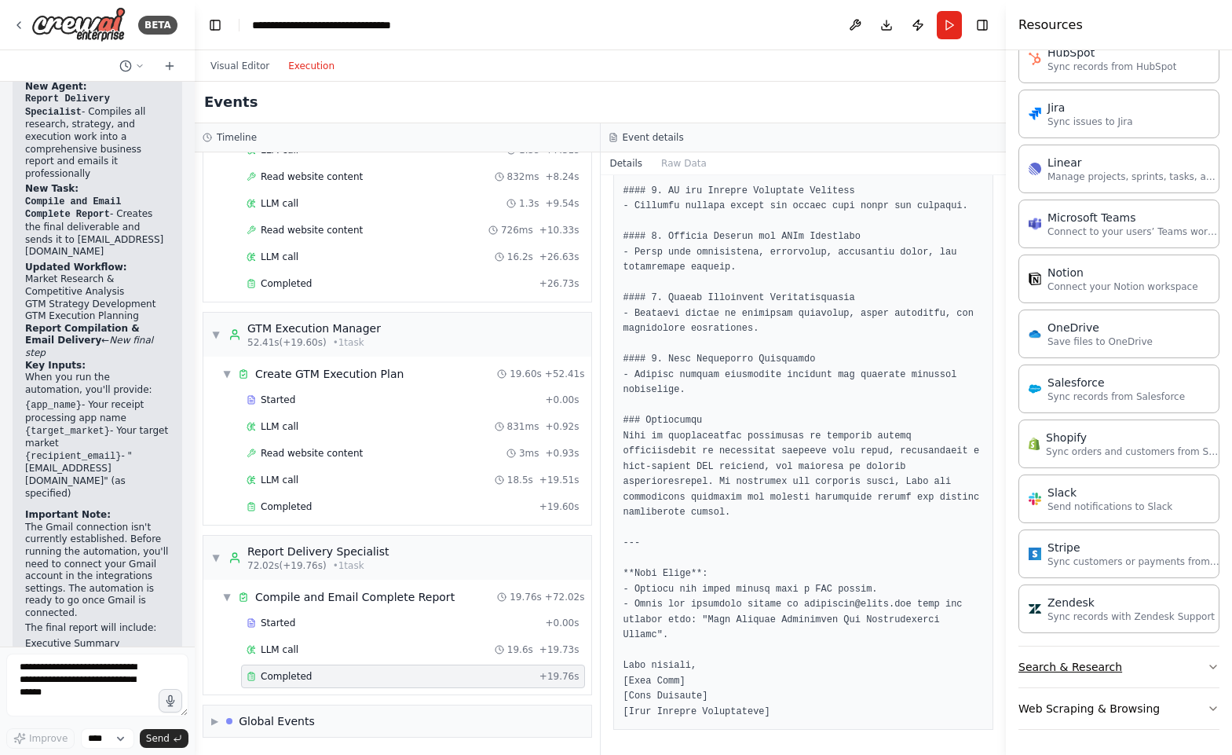
click at [1074, 669] on button "Search & Research" at bounding box center [1119, 666] width 201 height 41
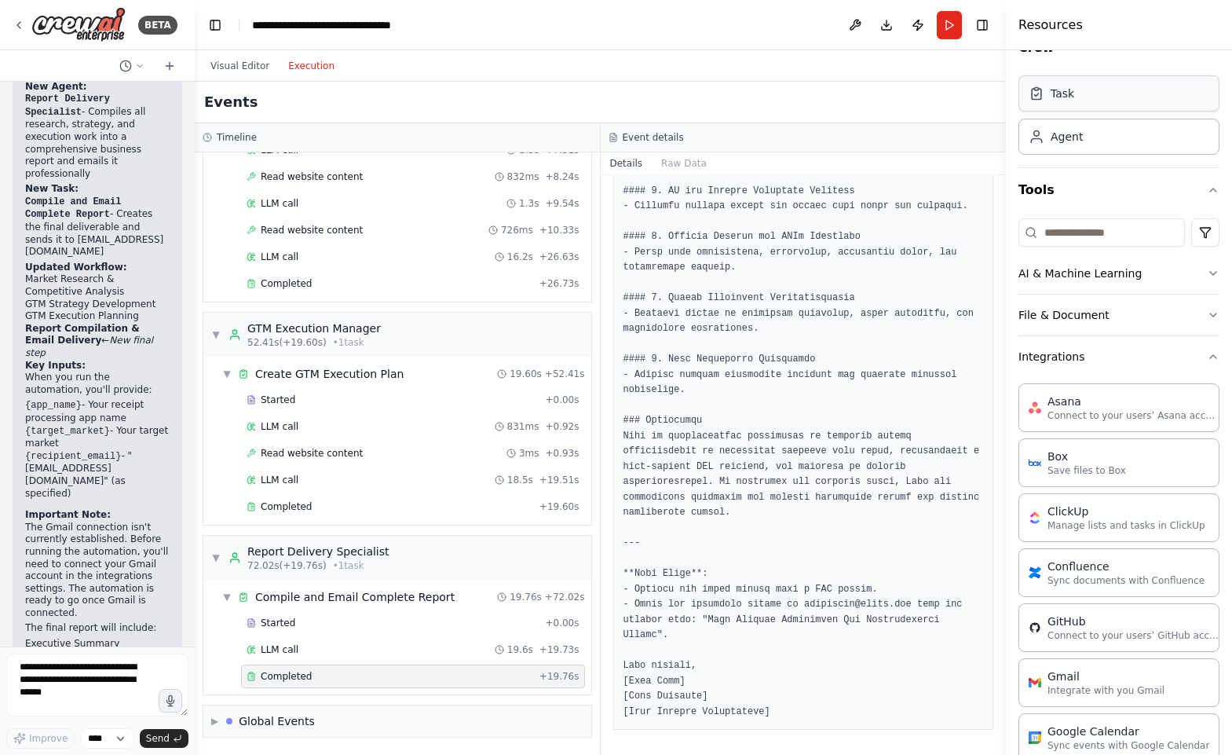
scroll to position [123, 0]
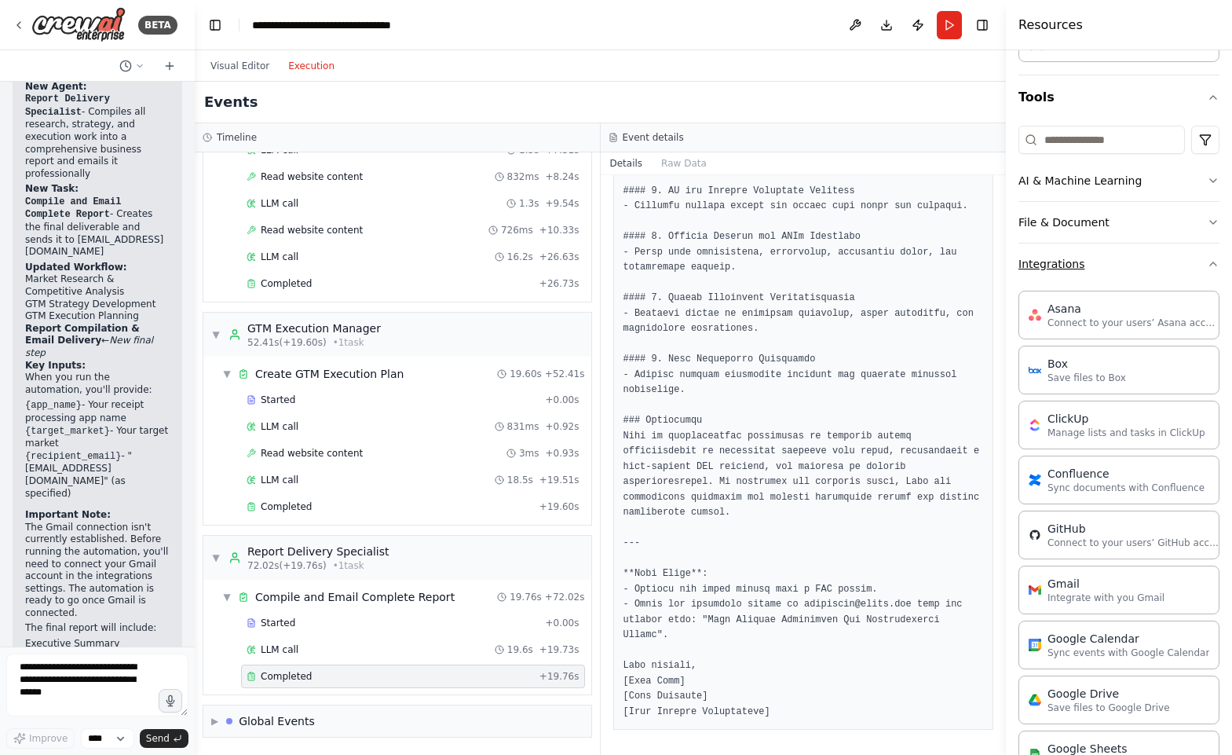
click at [1096, 260] on button "Integrations" at bounding box center [1119, 263] width 201 height 41
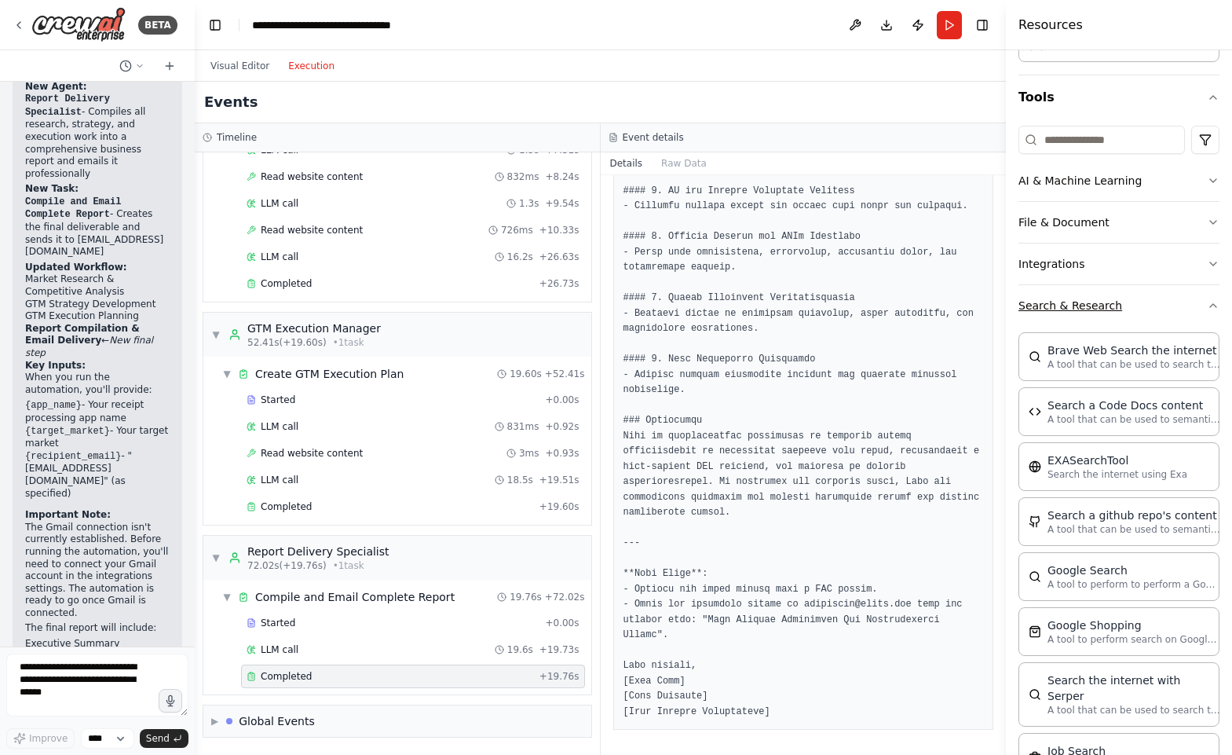
click at [1096, 323] on button "Search & Research" at bounding box center [1119, 305] width 201 height 41
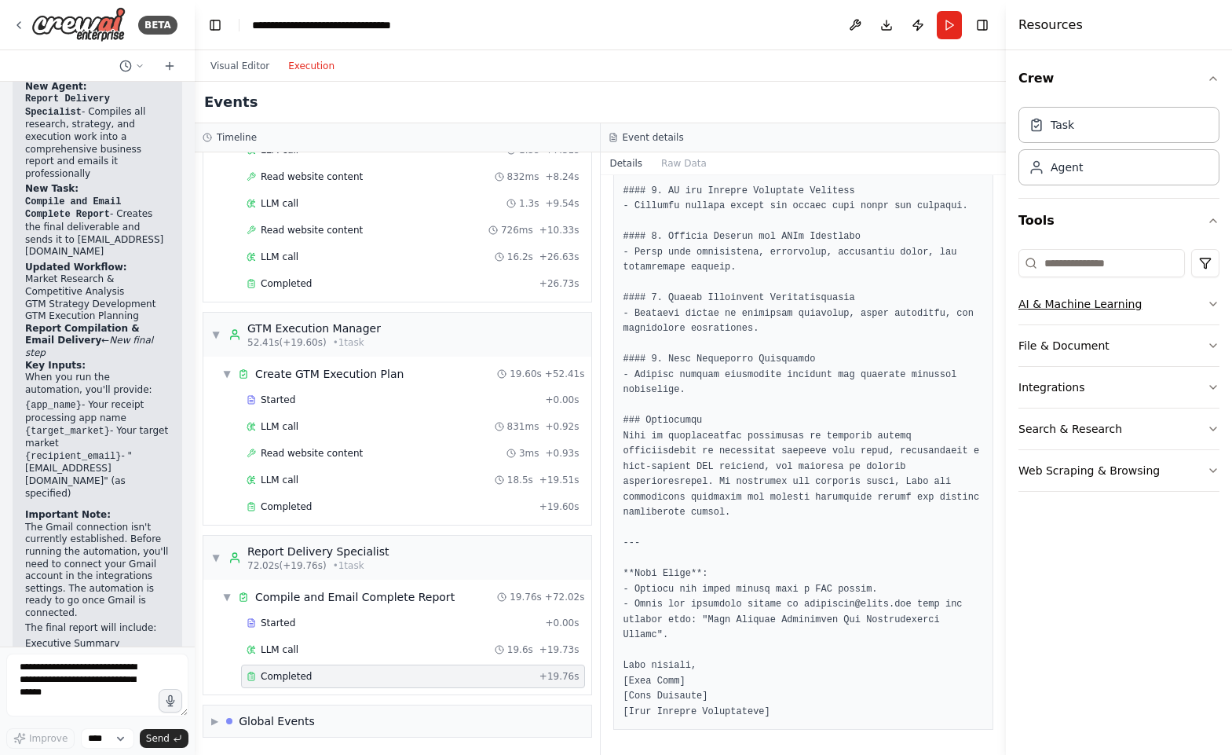
click at [1152, 295] on button "AI & Machine Learning" at bounding box center [1119, 304] width 201 height 41
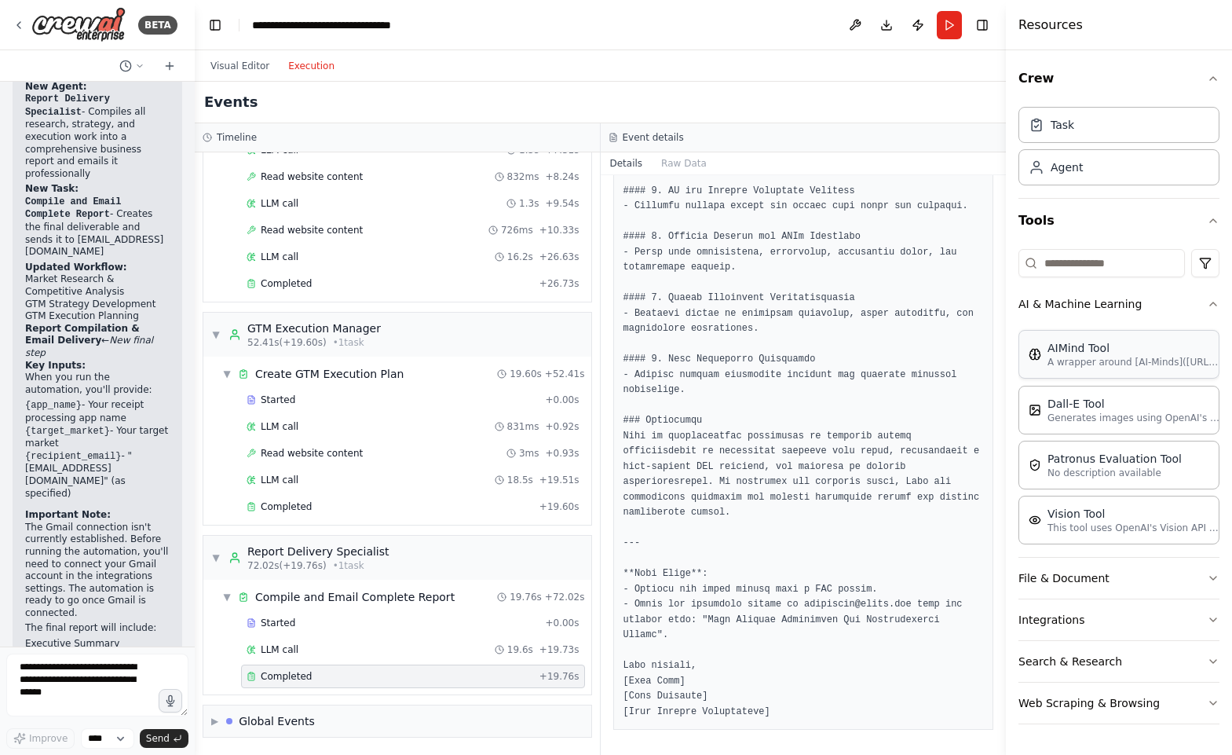
click at [1159, 346] on div "AIMind Tool" at bounding box center [1134, 348] width 173 height 16
click at [1162, 302] on button "AI & Machine Learning" at bounding box center [1119, 304] width 201 height 41
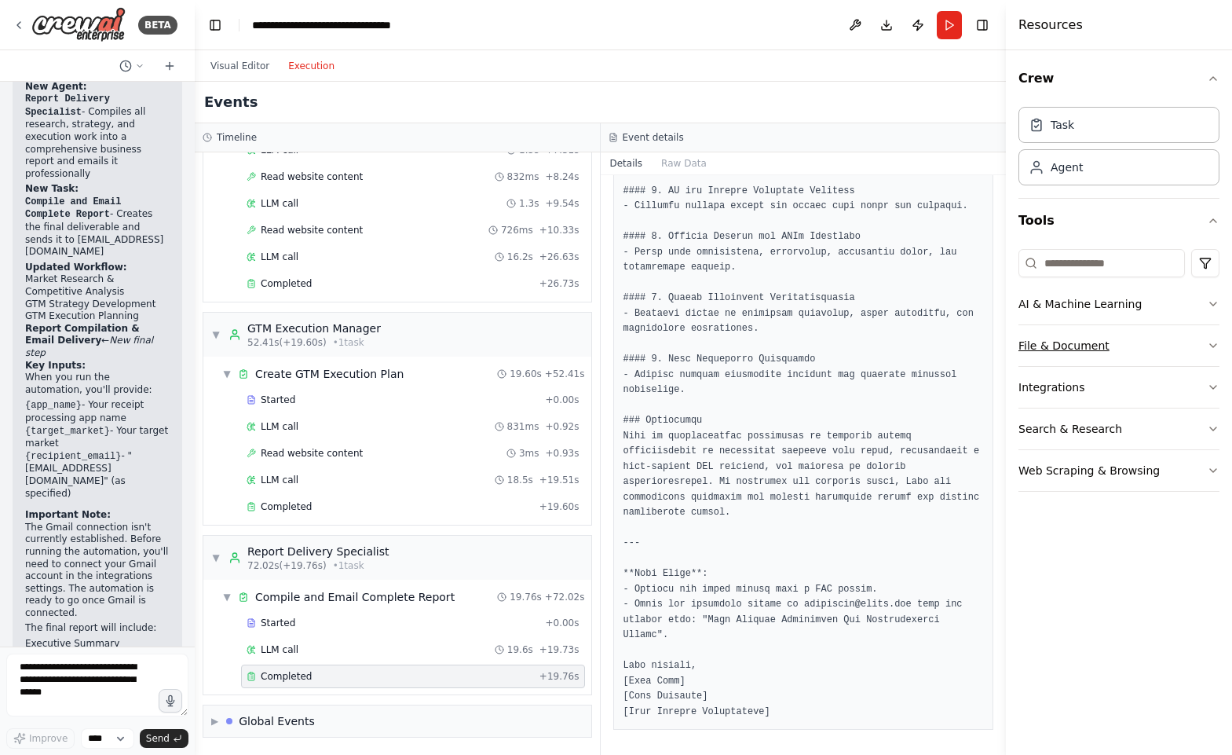
click at [1132, 345] on button "File & Document" at bounding box center [1119, 345] width 201 height 41
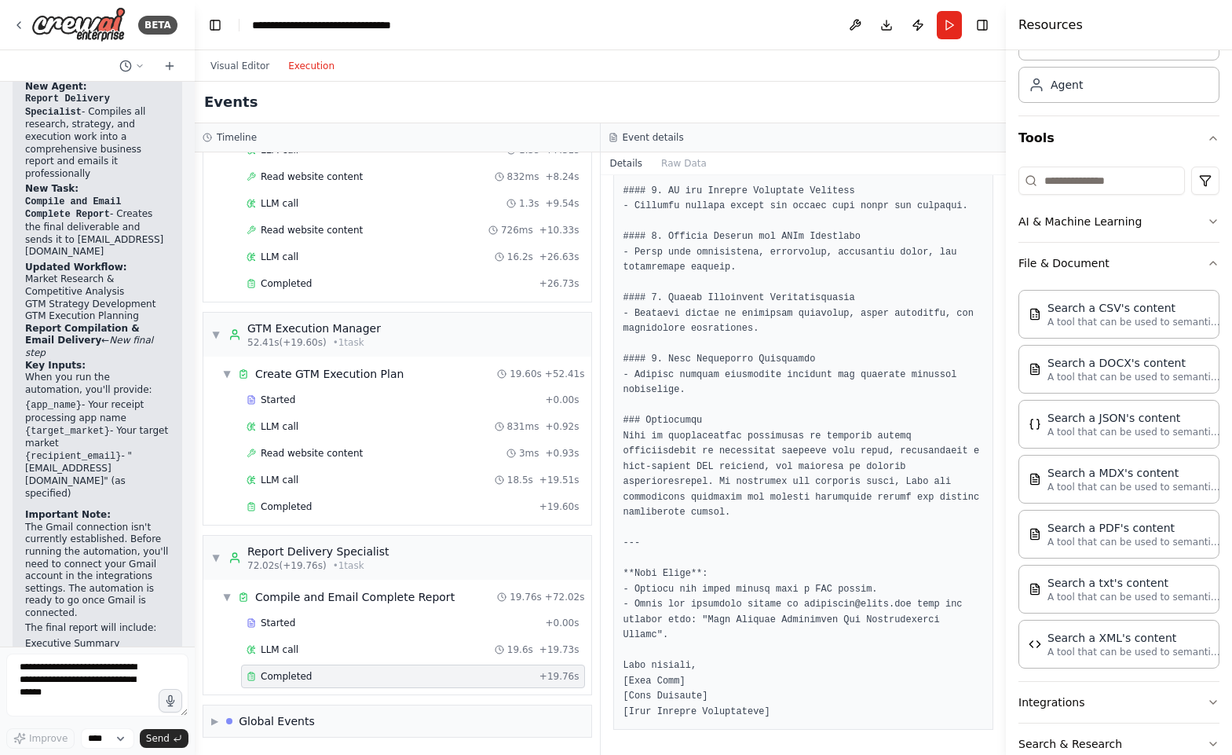
scroll to position [156, 0]
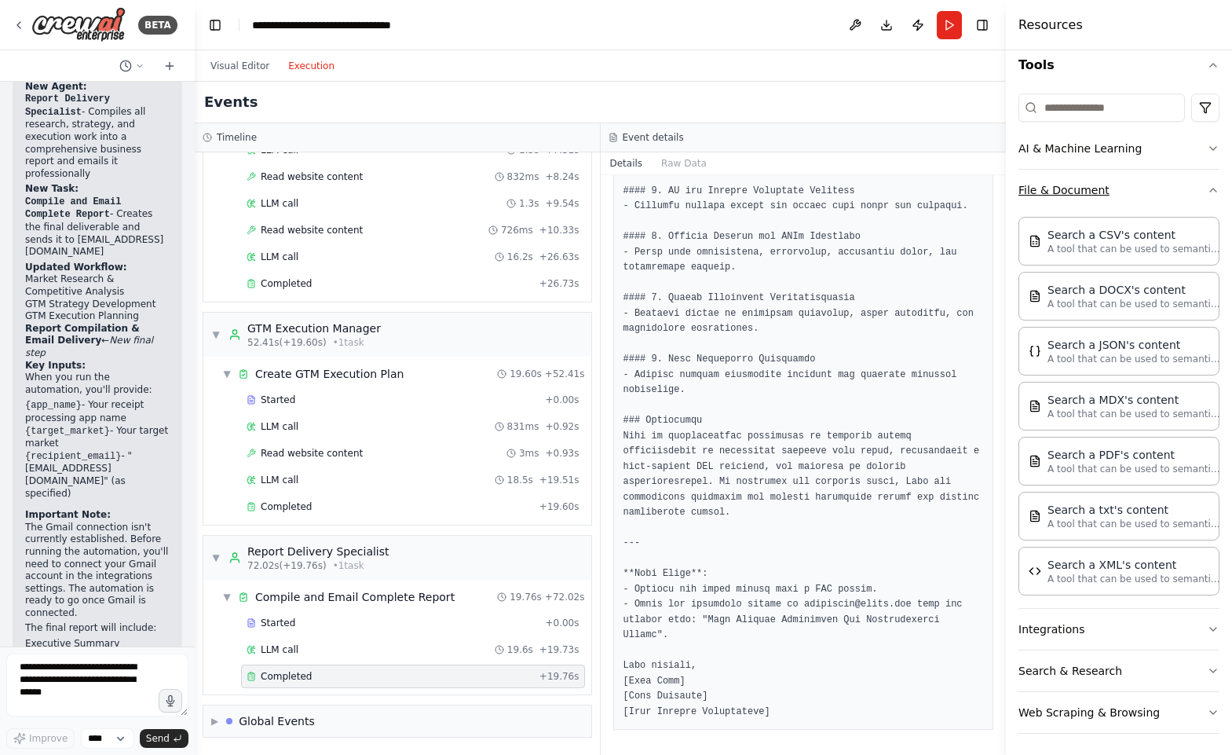
click at [1138, 181] on button "File & Document" at bounding box center [1119, 190] width 201 height 41
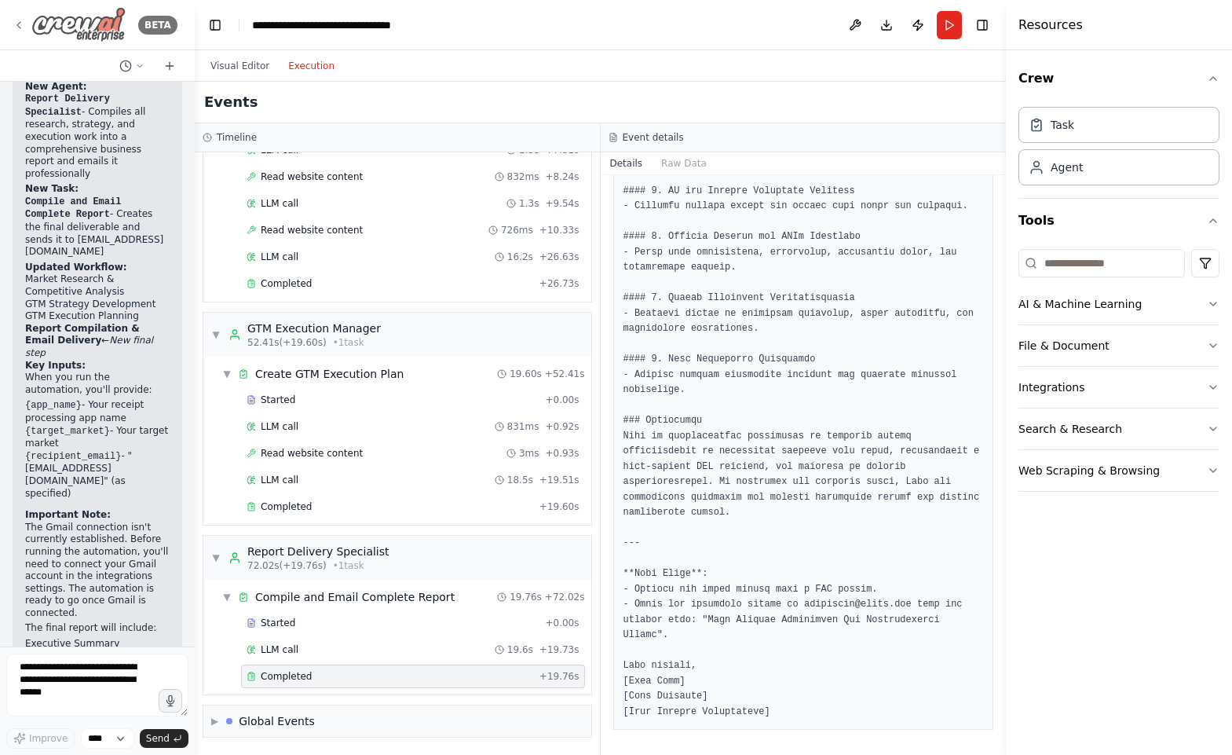
click at [71, 18] on img at bounding box center [78, 24] width 94 height 35
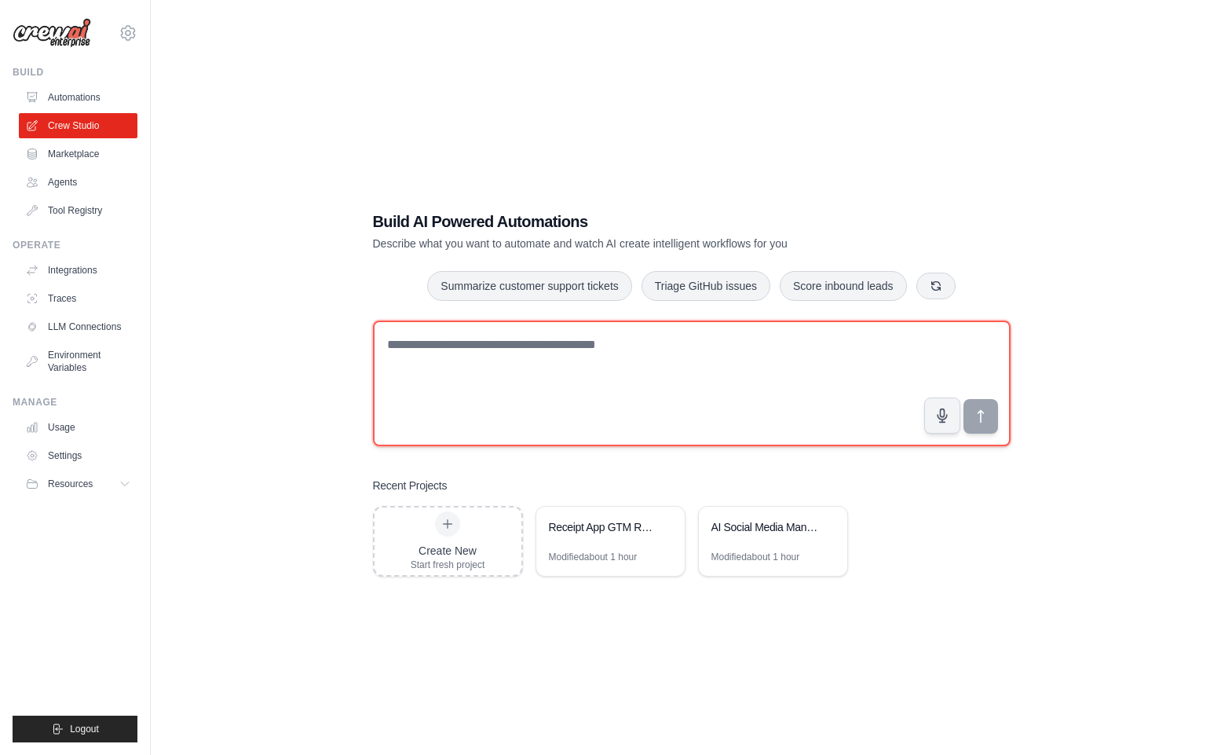
click at [460, 349] on textarea at bounding box center [692, 383] width 638 height 126
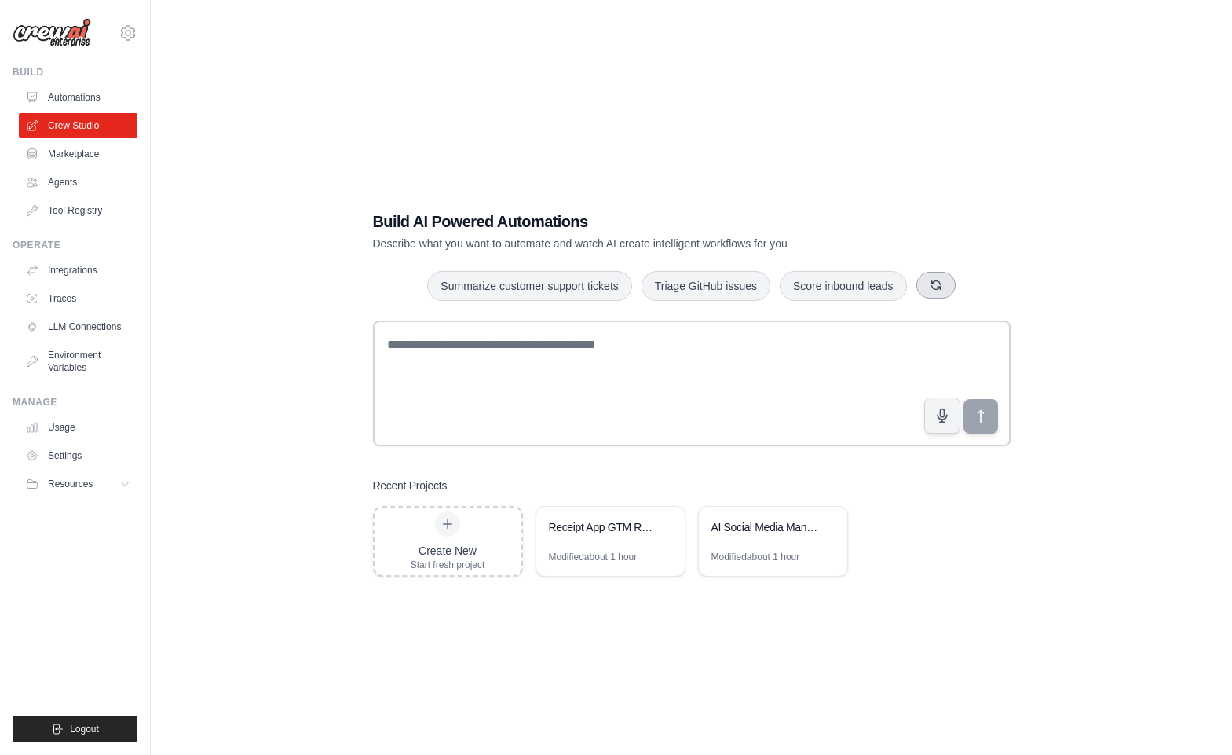
click at [937, 277] on button "button" at bounding box center [936, 285] width 39 height 27
click at [978, 282] on button "button" at bounding box center [969, 285] width 39 height 27
click at [874, 284] on button "Process invoices automatically" at bounding box center [852, 285] width 177 height 30
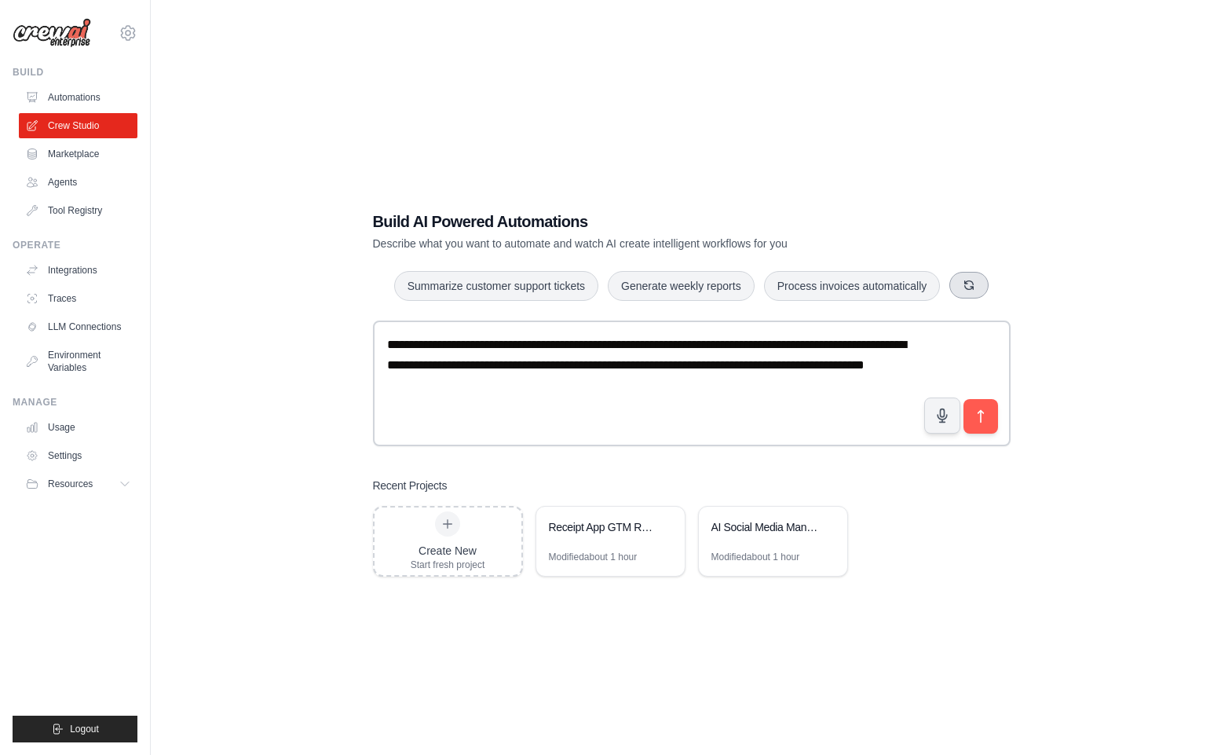
click at [965, 286] on icon "button" at bounding box center [969, 284] width 9 height 9
click at [917, 276] on button "button" at bounding box center [921, 285] width 39 height 27
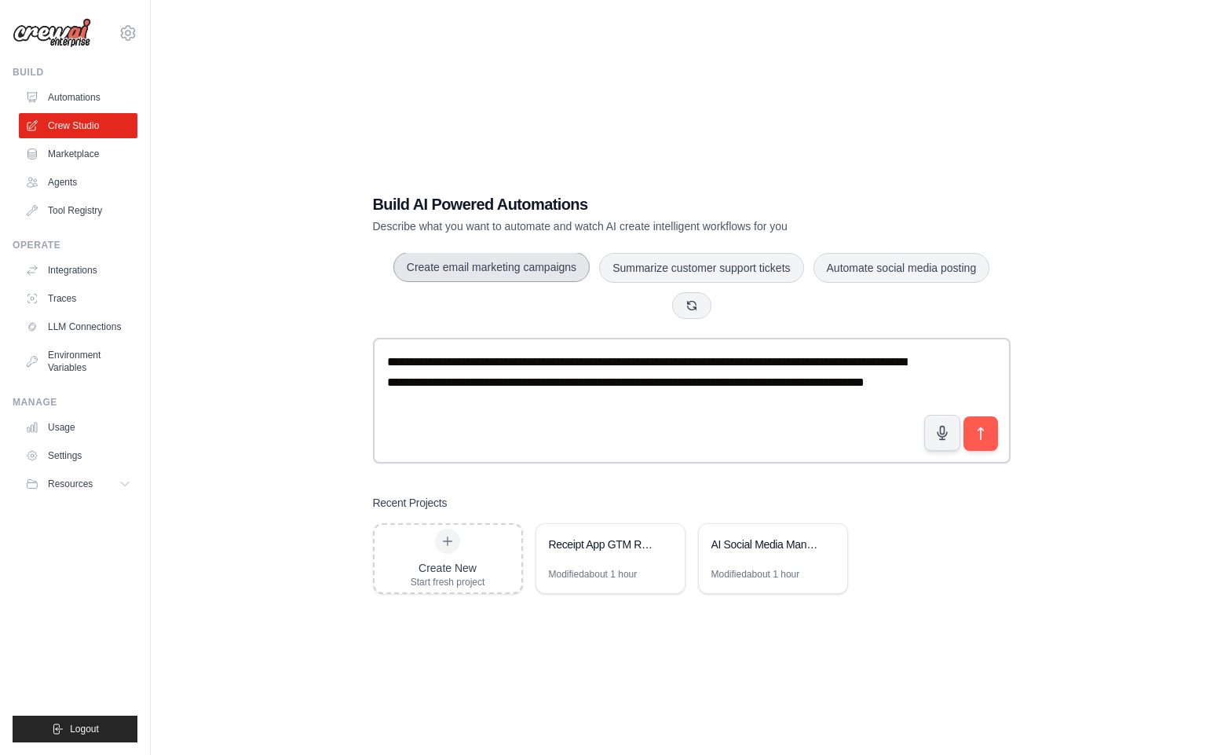
click at [539, 276] on button "Create email marketing campaigns" at bounding box center [491, 267] width 196 height 30
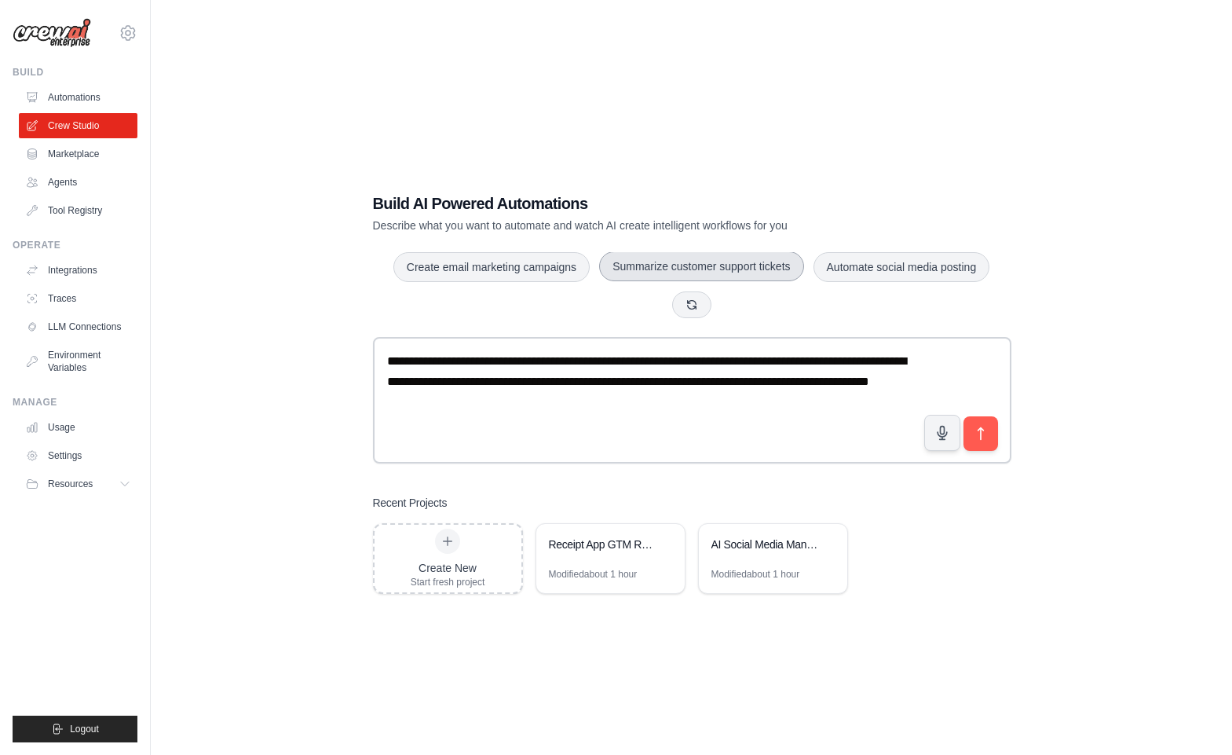
click at [649, 258] on button "Summarize customer support tickets" at bounding box center [701, 266] width 204 height 30
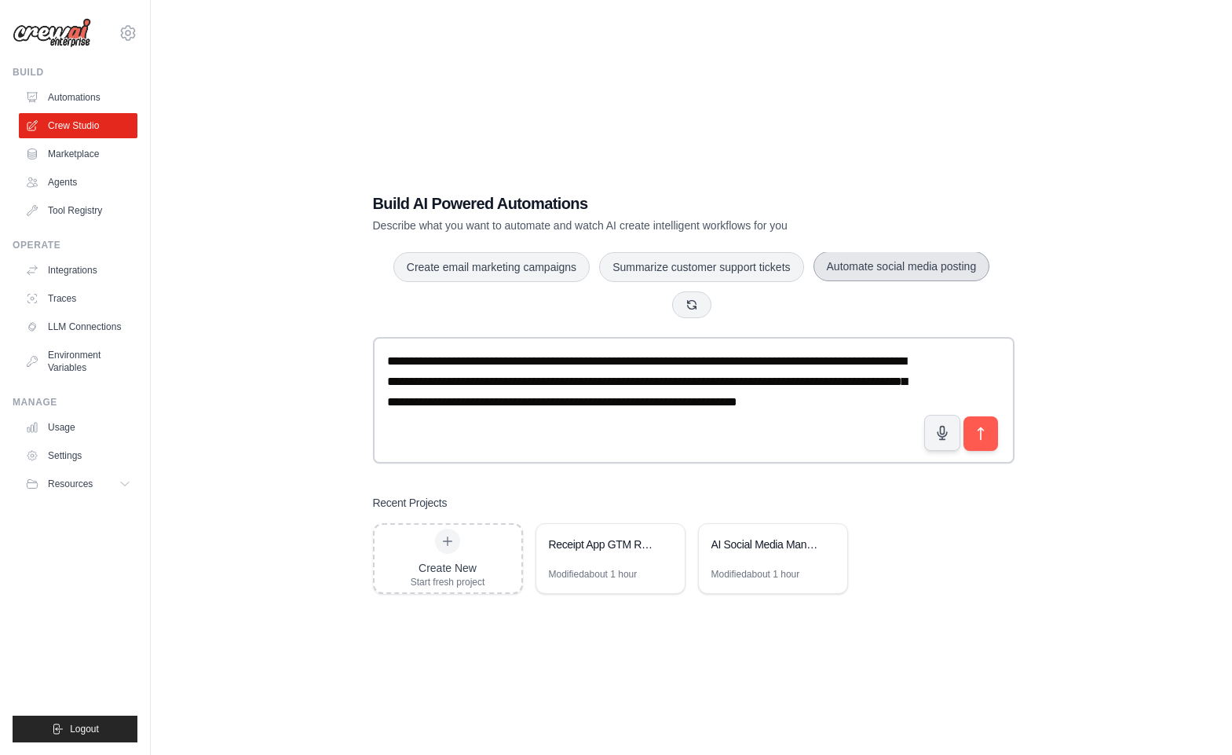
click at [873, 264] on button "Automate social media posting" at bounding box center [902, 266] width 177 height 30
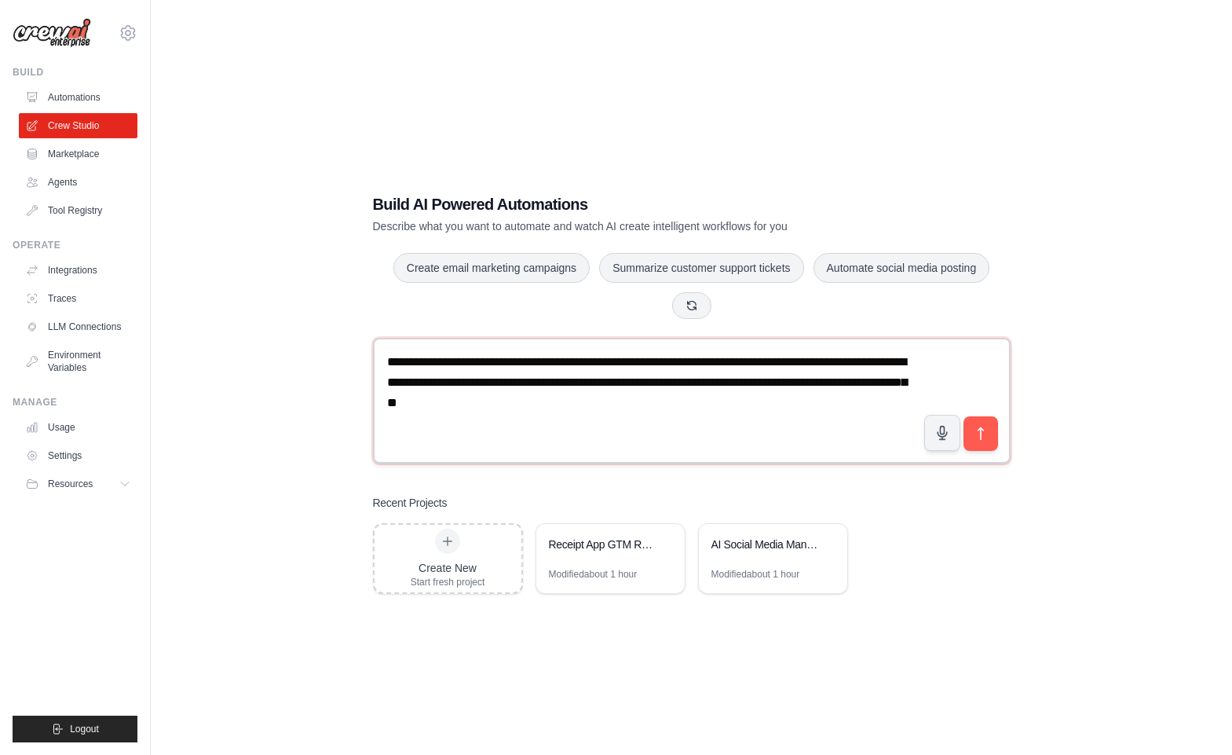
drag, startPoint x: 624, startPoint y: 408, endPoint x: 503, endPoint y: 364, distance: 128.4
click at [503, 364] on textarea "**********" at bounding box center [692, 401] width 638 height 126
click at [570, 368] on textarea "**********" at bounding box center [692, 401] width 638 height 126
drag, startPoint x: 624, startPoint y: 408, endPoint x: 496, endPoint y: 364, distance: 135.4
click at [496, 364] on textarea "**********" at bounding box center [692, 401] width 638 height 126
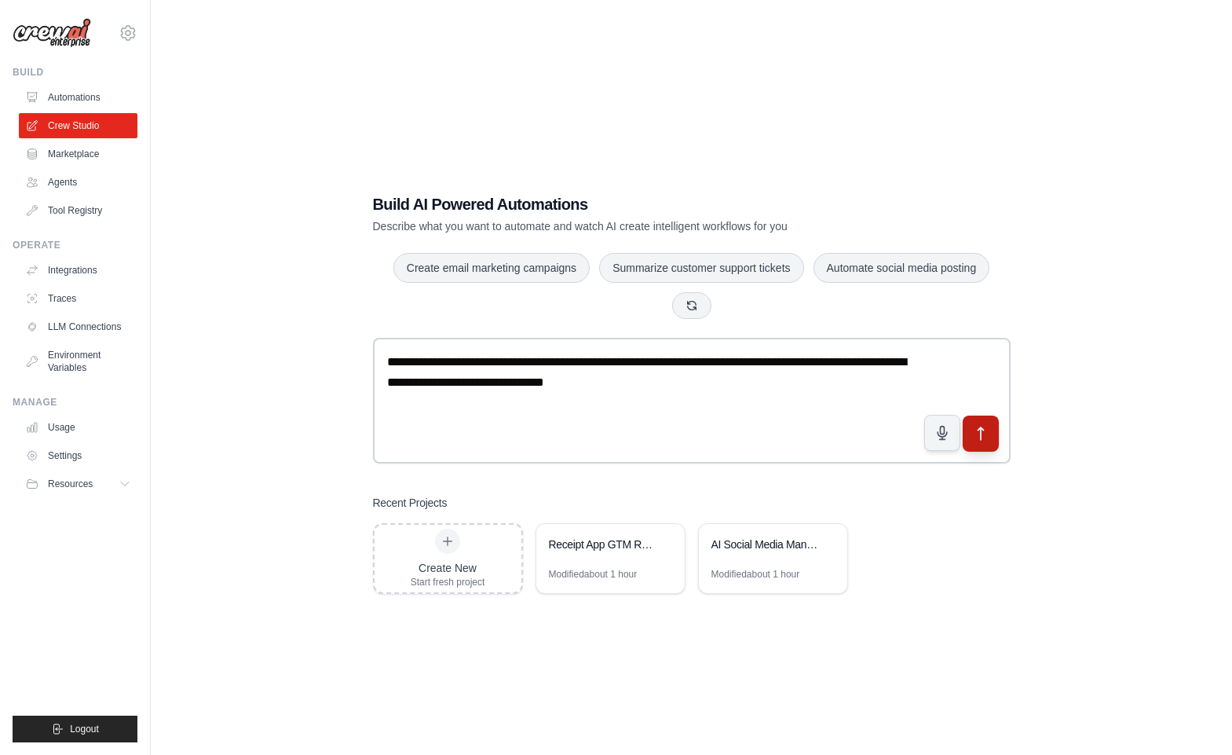
click at [977, 423] on button "submit" at bounding box center [980, 433] width 36 height 36
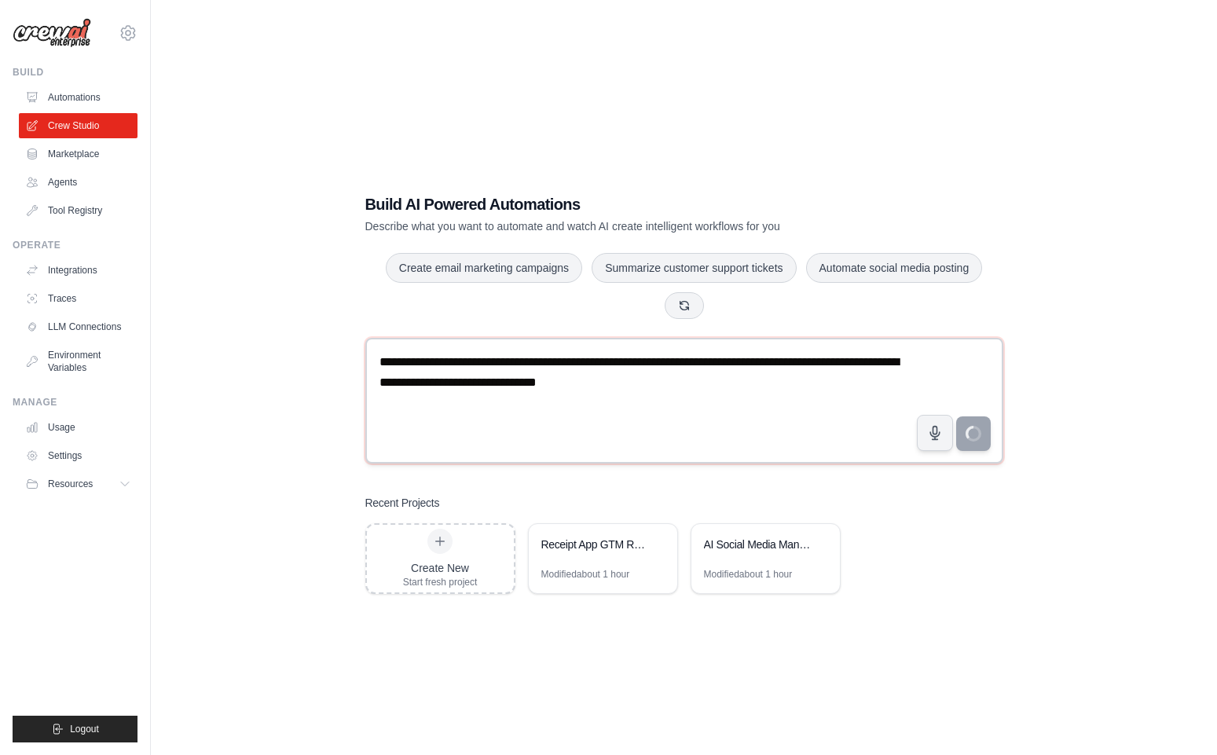
drag, startPoint x: 690, startPoint y: 380, endPoint x: 503, endPoint y: 364, distance: 186.8
click at [503, 364] on textarea "**********" at bounding box center [684, 401] width 638 height 126
click at [636, 367] on textarea "**********" at bounding box center [684, 401] width 638 height 126
type textarea "**********"
click at [759, 363] on textarea "**********" at bounding box center [684, 401] width 638 height 126
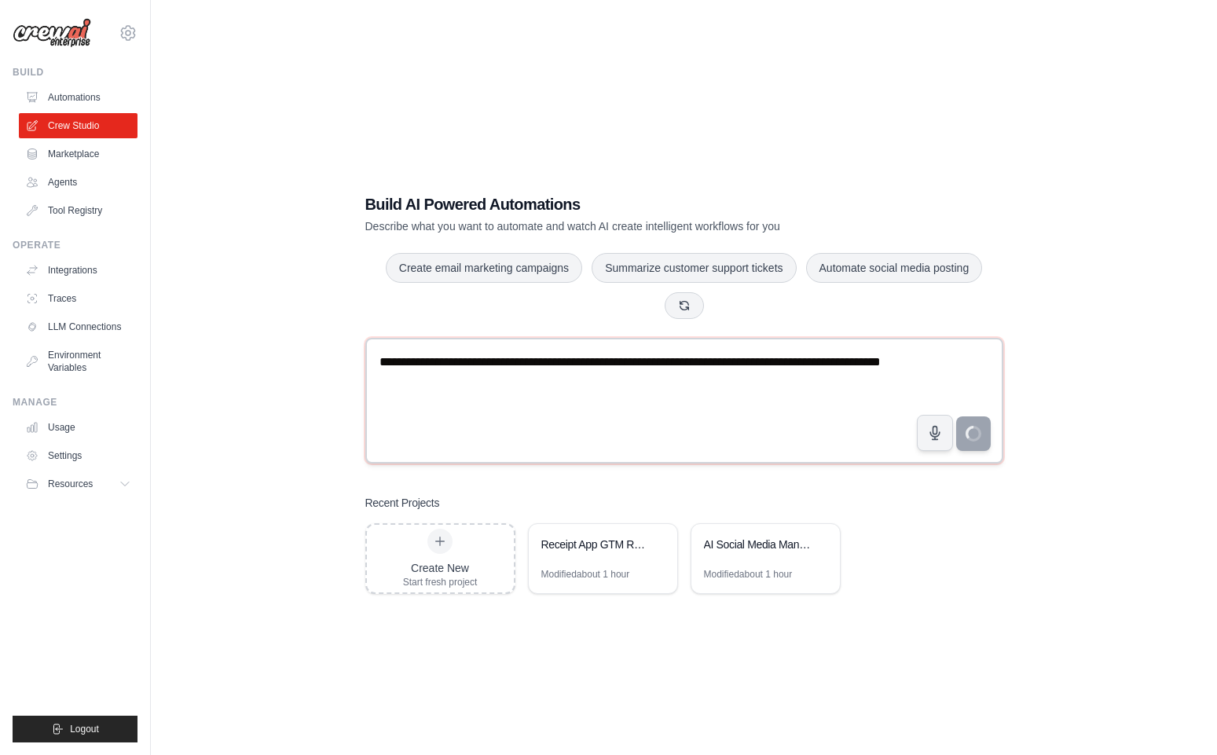
click at [903, 360] on textarea "**********" at bounding box center [684, 401] width 638 height 126
click at [734, 390] on textarea "**********" at bounding box center [684, 401] width 638 height 126
click at [703, 390] on textarea "**********" at bounding box center [684, 401] width 638 height 126
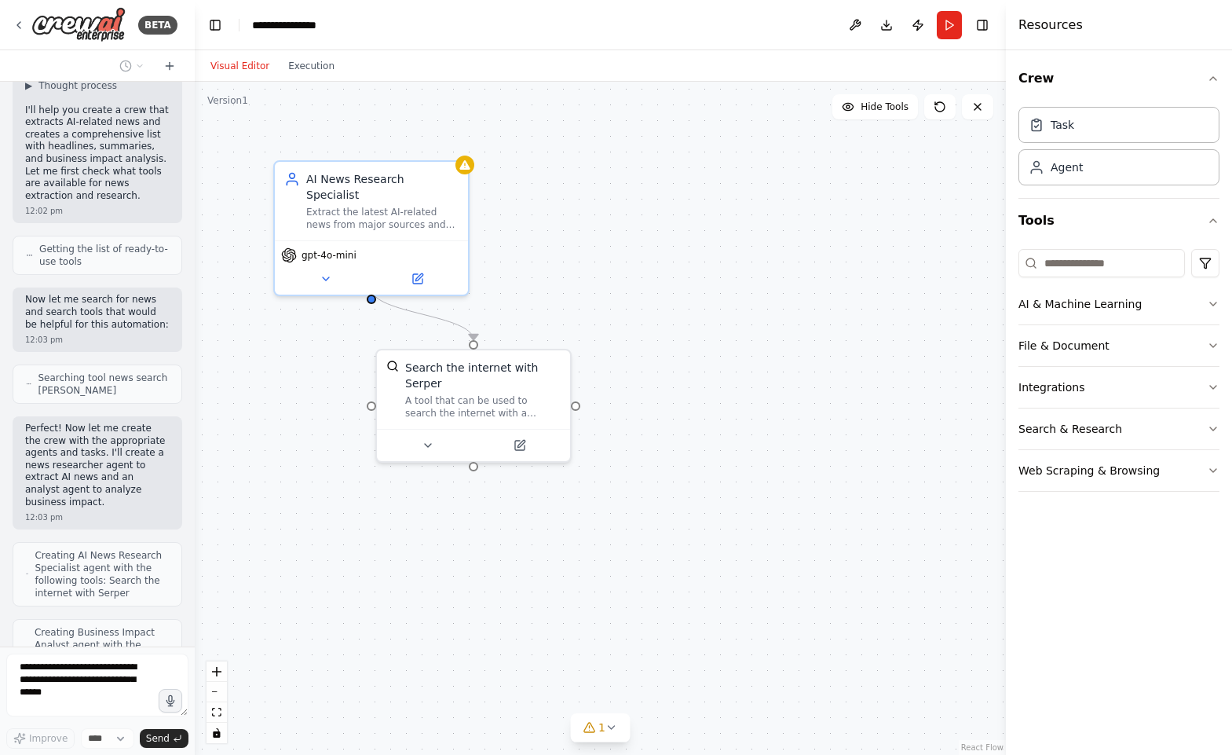
scroll to position [215, 0]
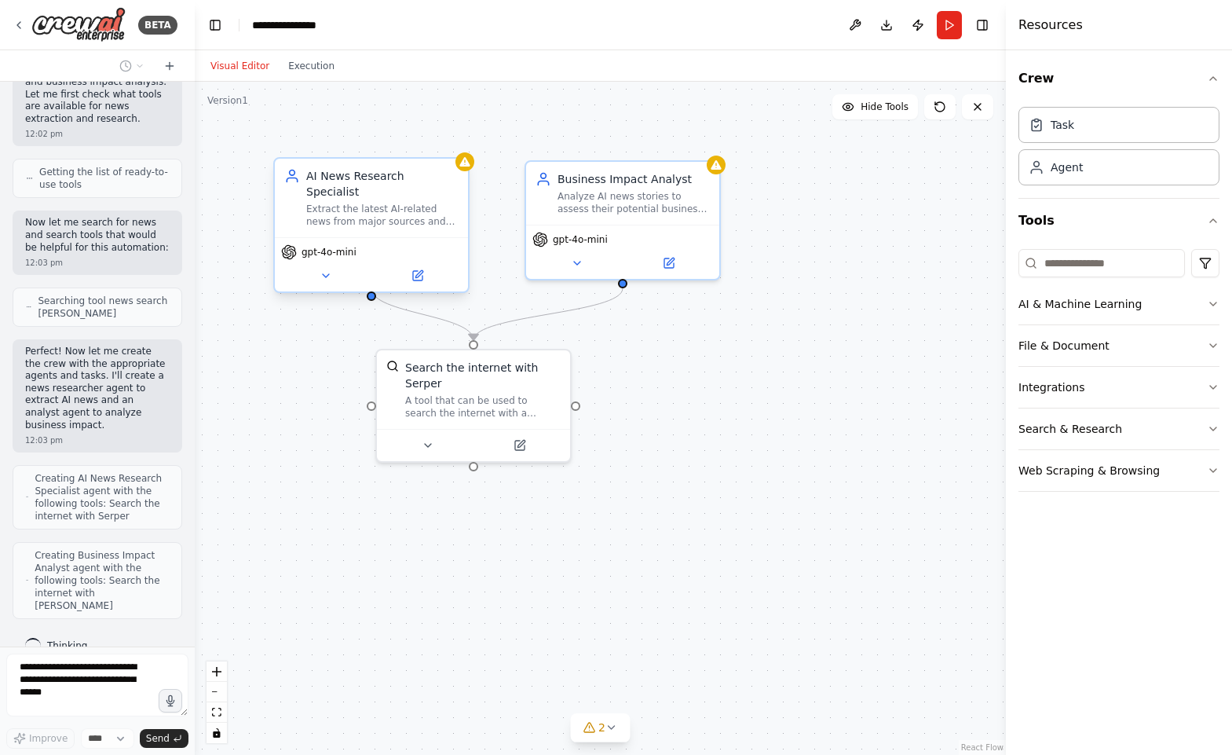
click at [382, 205] on div "Extract the latest AI-related news from major sources and compile comprehensive…" at bounding box center [382, 215] width 152 height 25
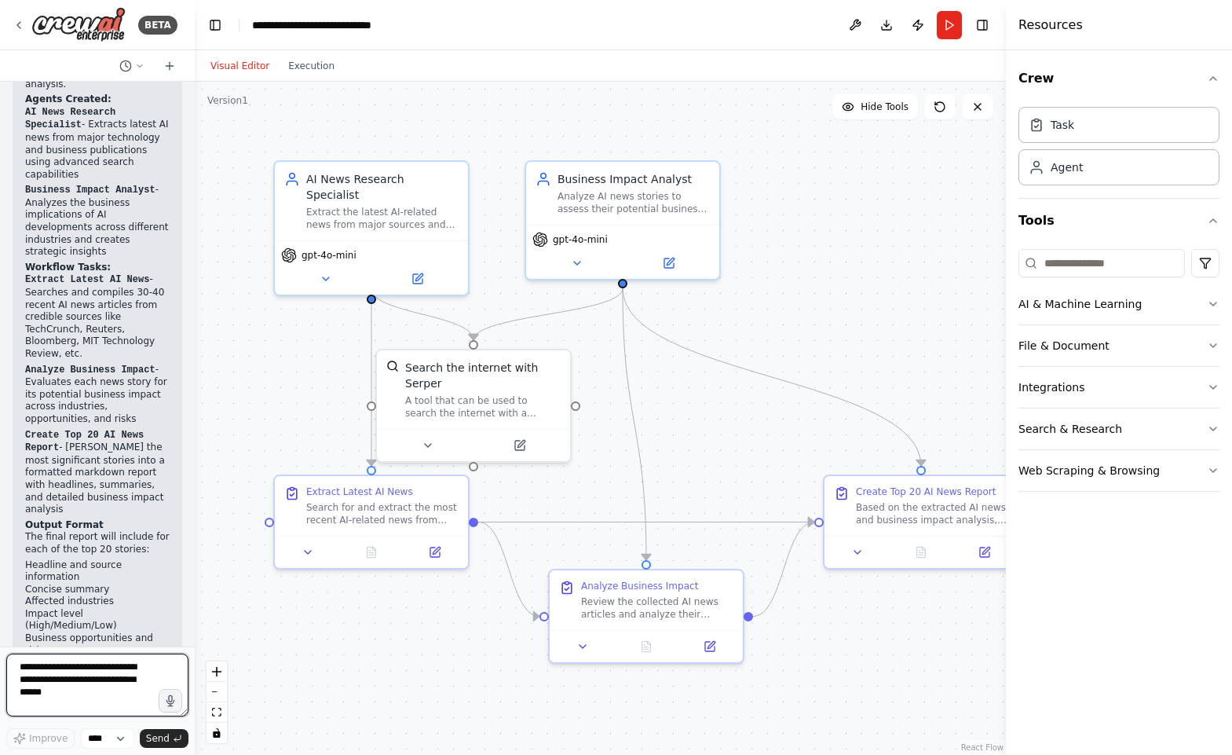
scroll to position [1428, 0]
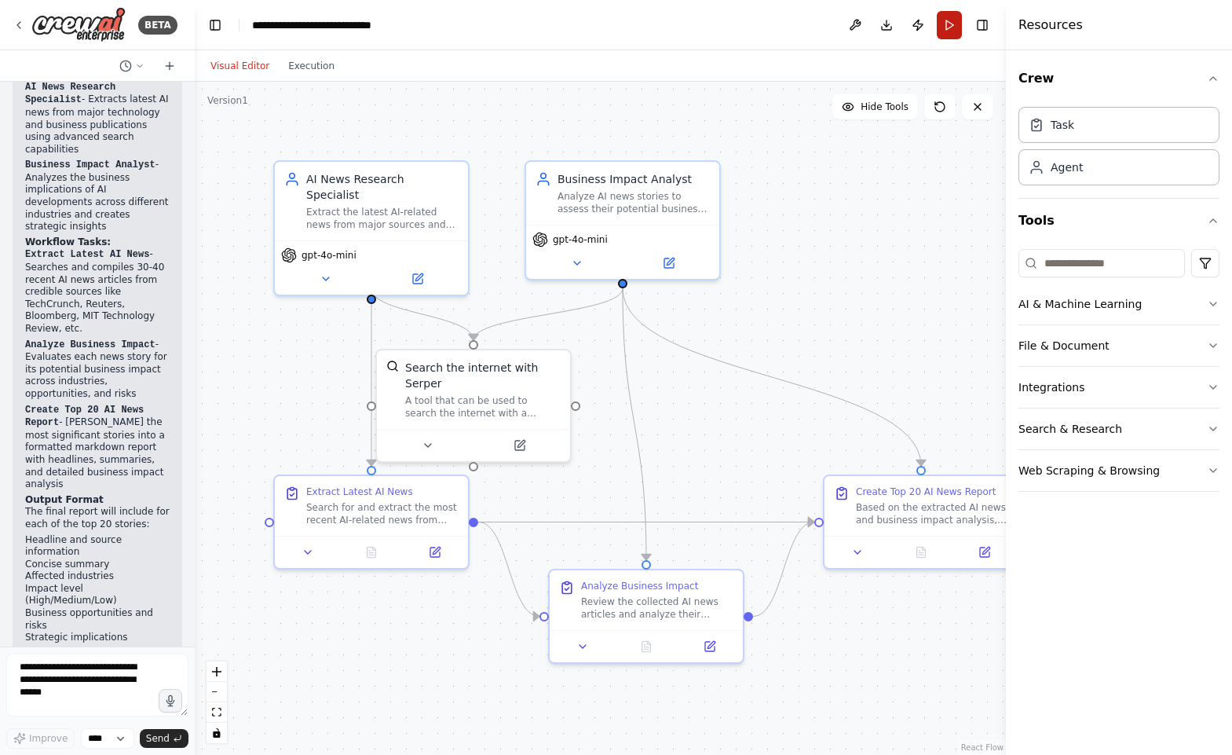
click at [950, 24] on button "Run" at bounding box center [949, 25] width 25 height 28
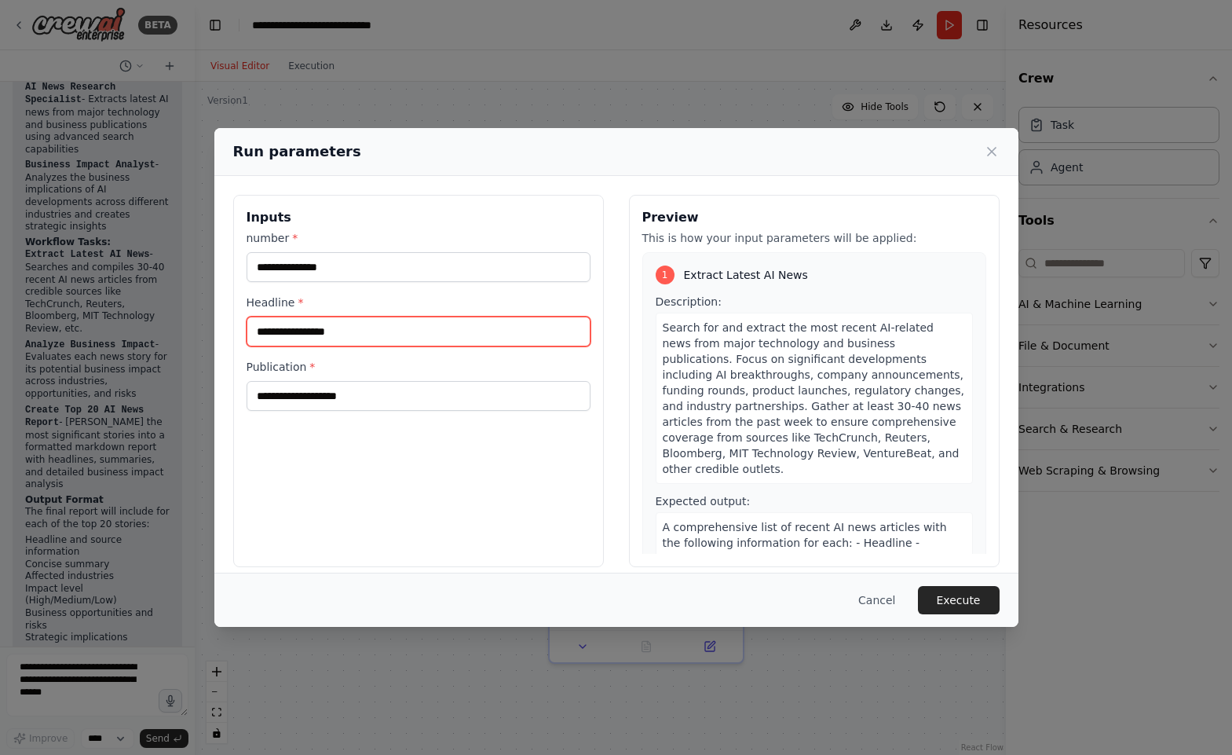
click at [361, 331] on input "Headline *" at bounding box center [419, 332] width 344 height 30
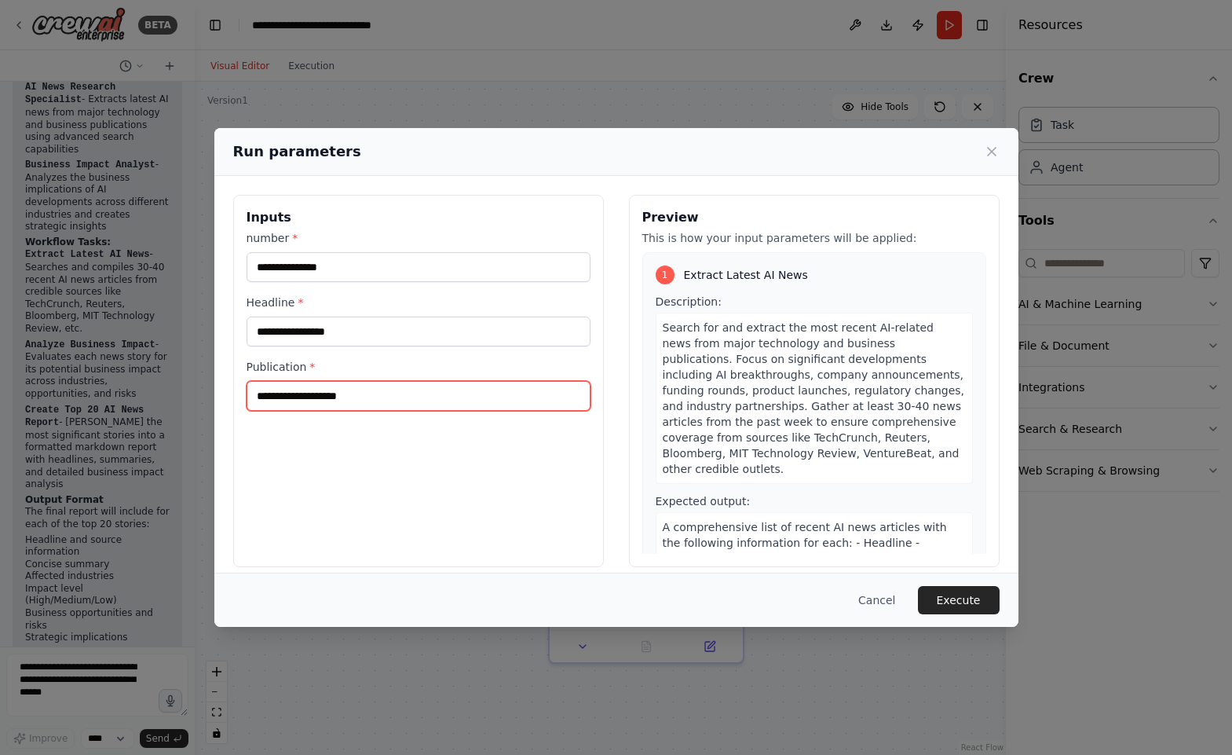
click at [377, 395] on input "Publication *" at bounding box center [419, 396] width 344 height 30
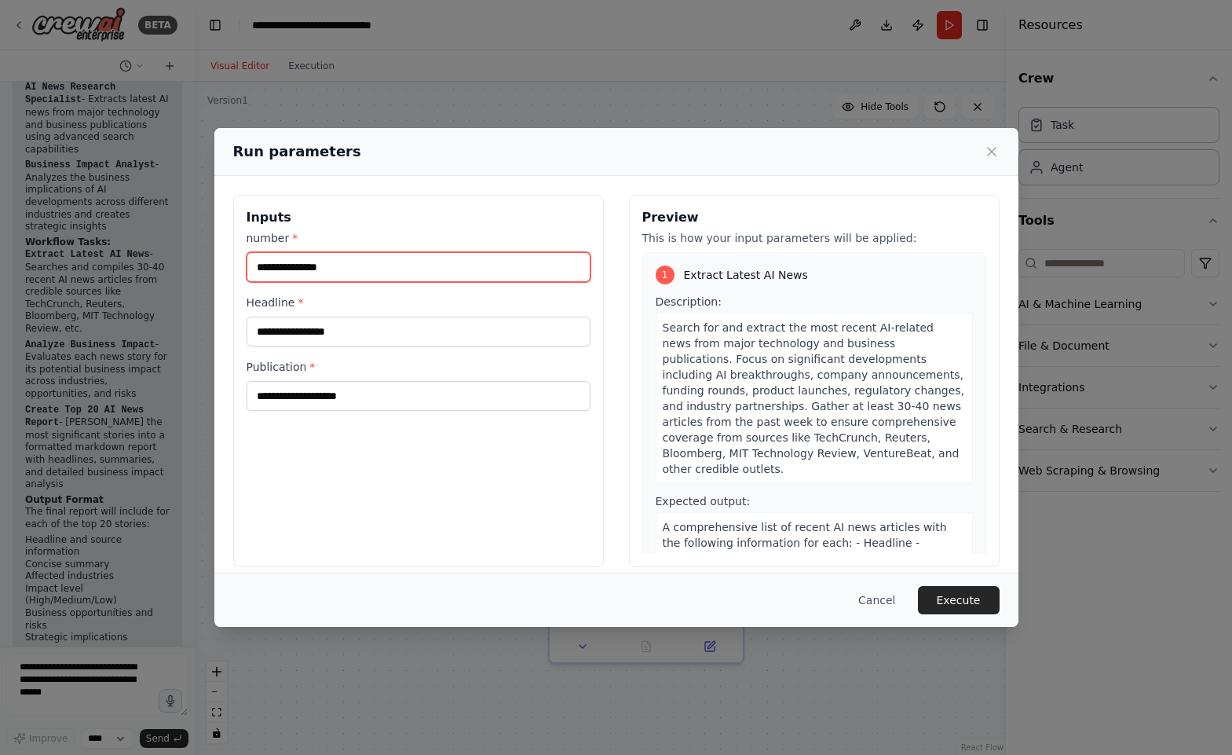
click at [419, 261] on input "number *" at bounding box center [419, 267] width 344 height 30
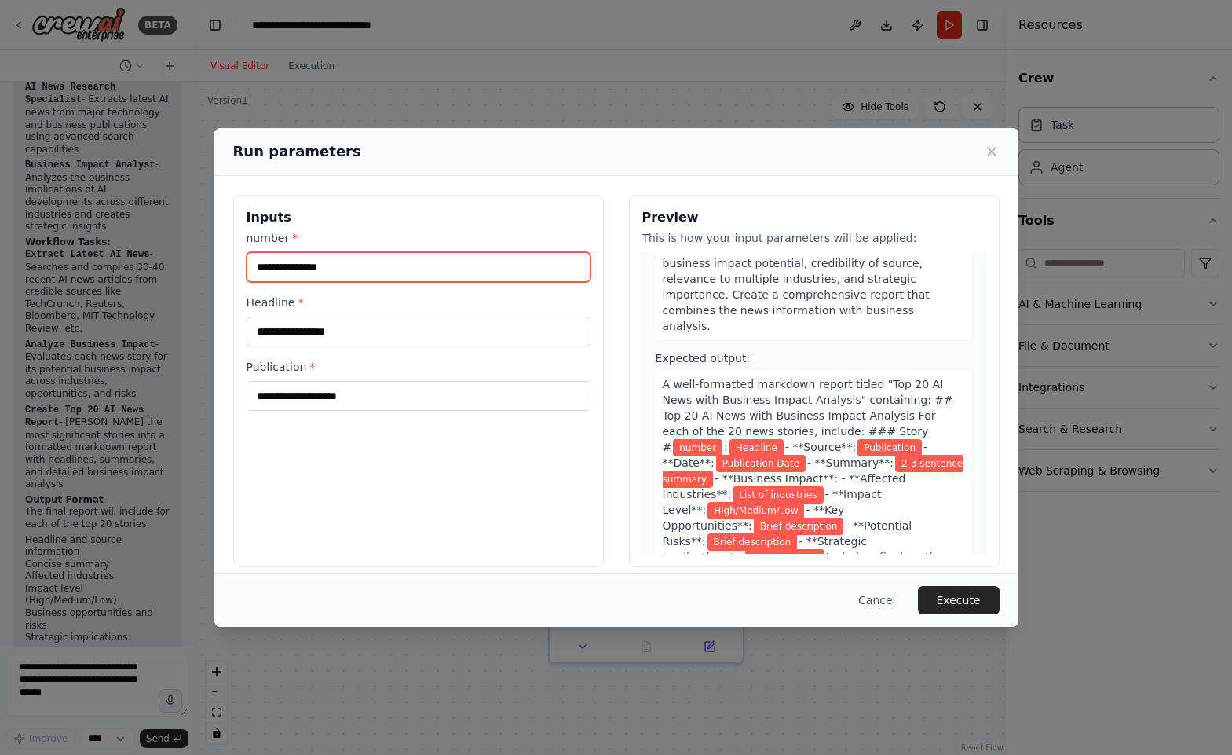
scroll to position [13, 0]
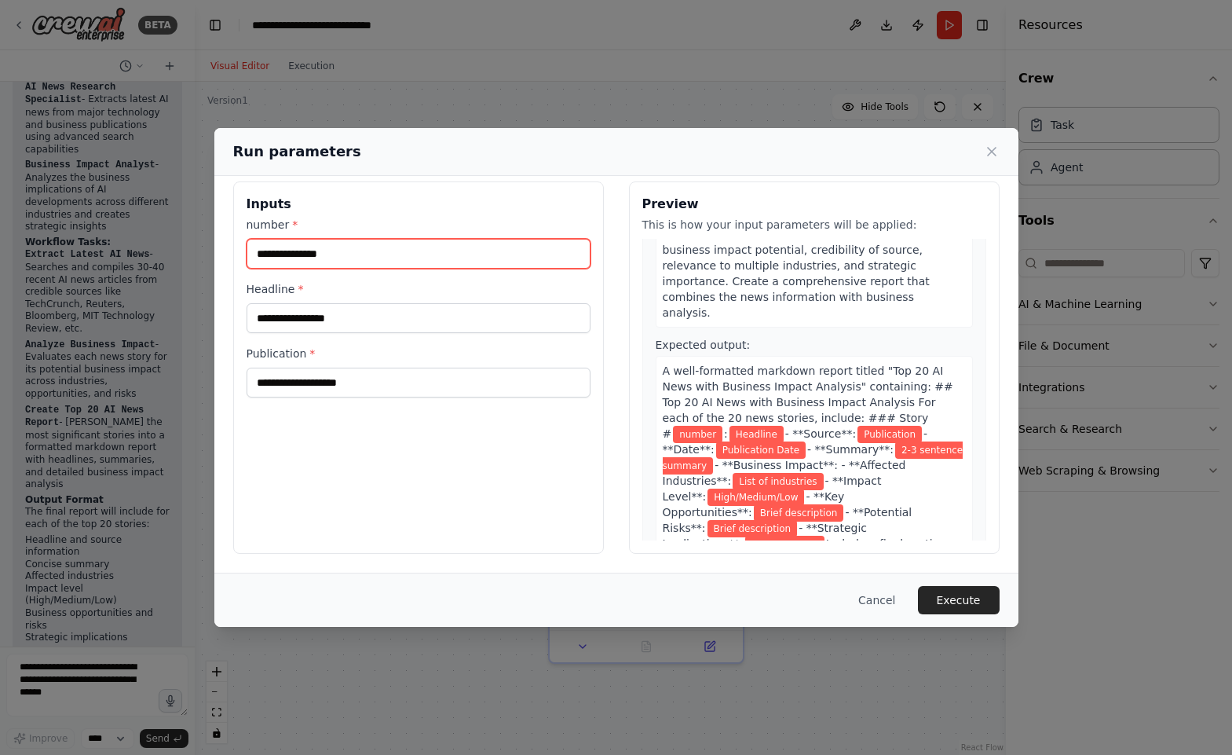
click at [393, 256] on input "number *" at bounding box center [419, 254] width 344 height 30
type input "**"
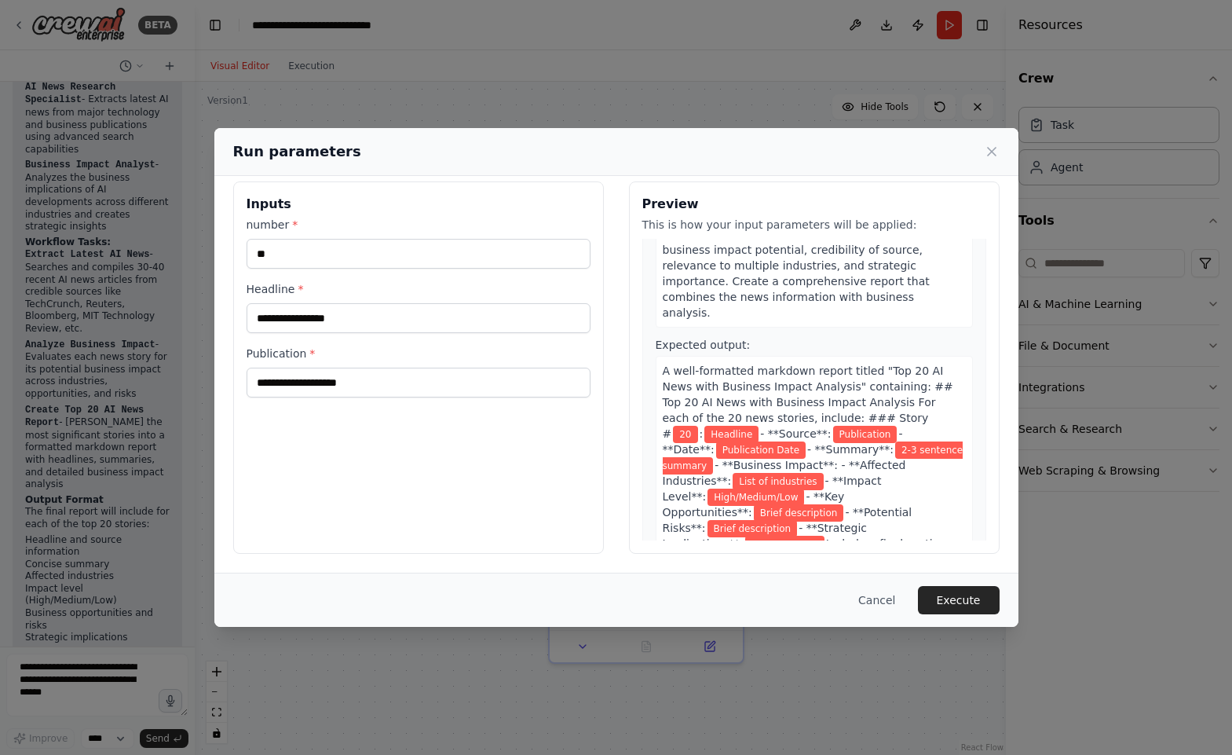
click at [471, 196] on h3 "Inputs" at bounding box center [419, 204] width 344 height 19
click at [334, 315] on input "Headline *" at bounding box center [419, 318] width 344 height 30
click at [349, 386] on input "Publication *" at bounding box center [419, 383] width 344 height 30
click at [971, 598] on button "Execute" at bounding box center [959, 600] width 82 height 28
click at [273, 346] on p "This field is required" at bounding box center [419, 347] width 344 height 16
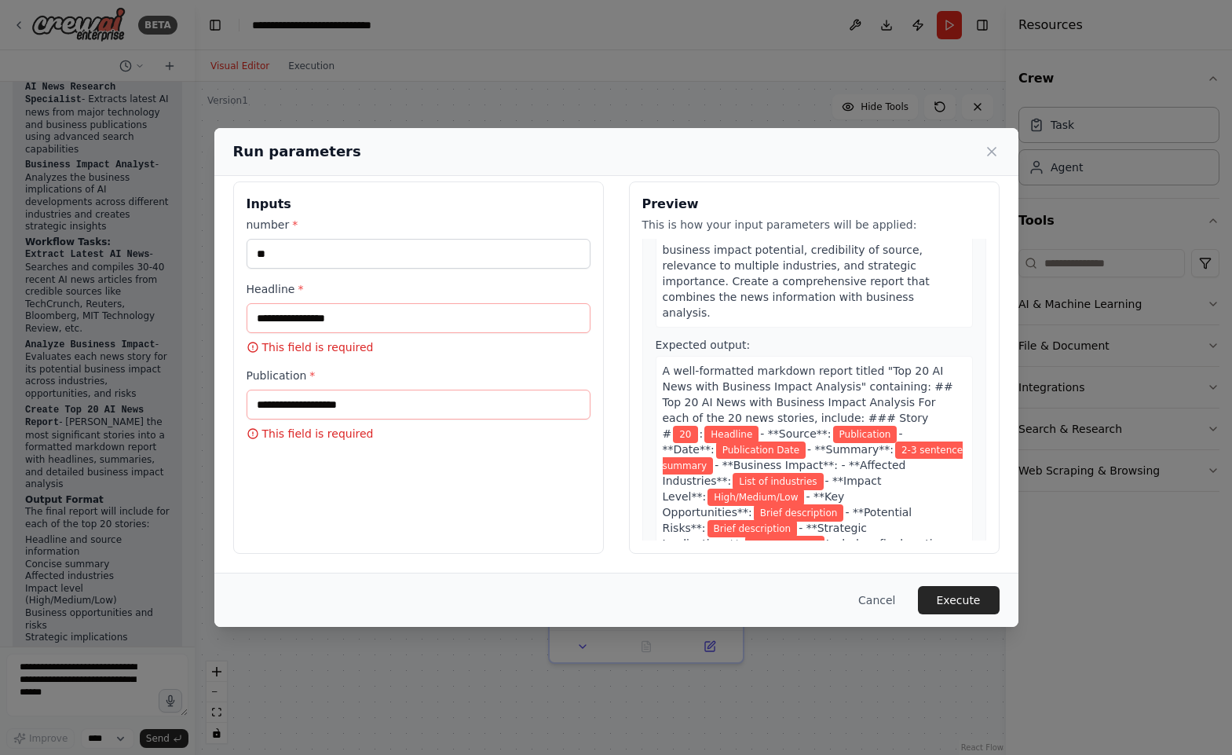
click at [245, 347] on div "Inputs number * ** Headline * This field is required Publication * This field i…" at bounding box center [418, 367] width 371 height 372
click at [251, 347] on icon at bounding box center [253, 347] width 13 height 13
click at [392, 316] on input "Headline *" at bounding box center [419, 318] width 344 height 30
click at [888, 598] on button "Cancel" at bounding box center [877, 600] width 62 height 28
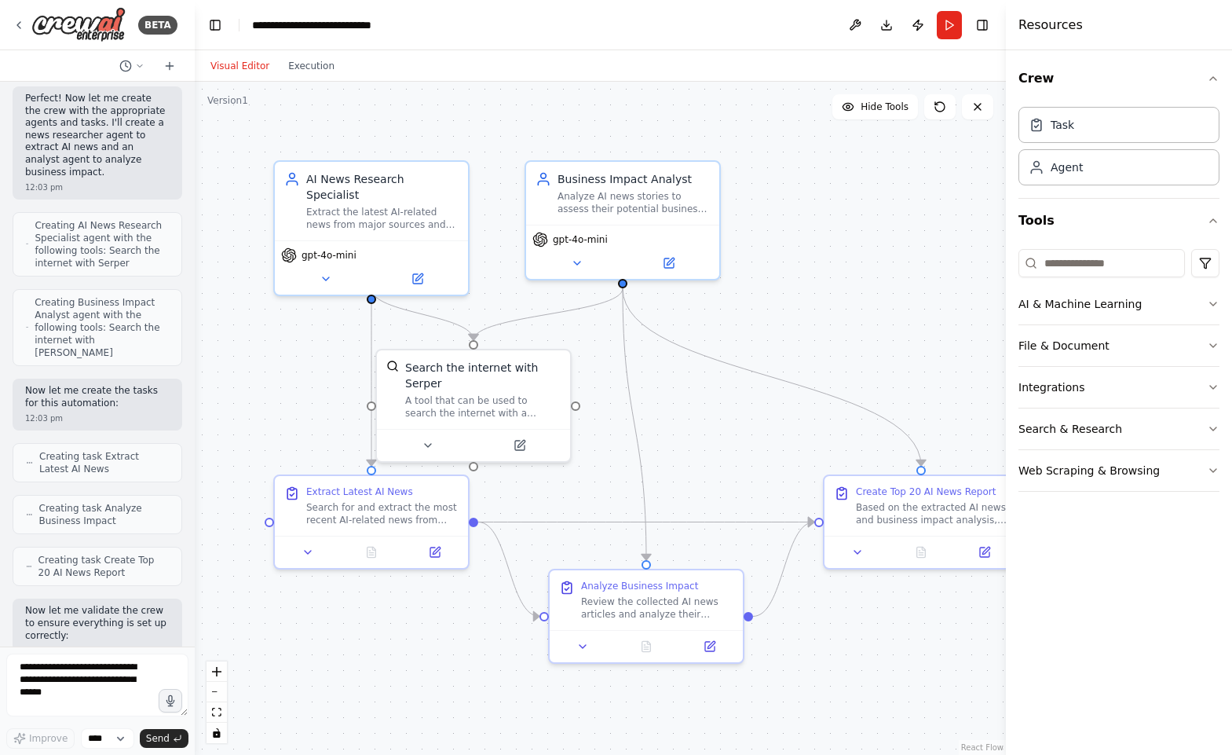
scroll to position [359, 0]
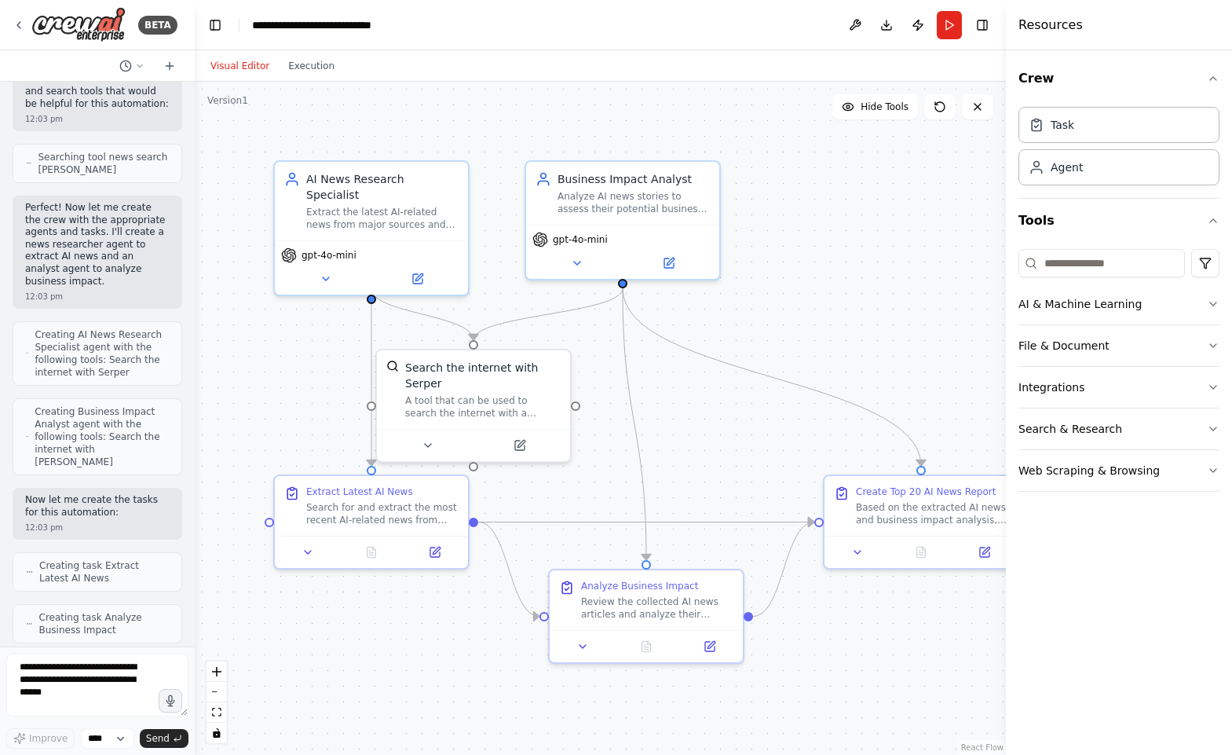
click at [965, 25] on header "**********" at bounding box center [600, 25] width 811 height 50
click at [953, 22] on button "Run" at bounding box center [949, 25] width 25 height 28
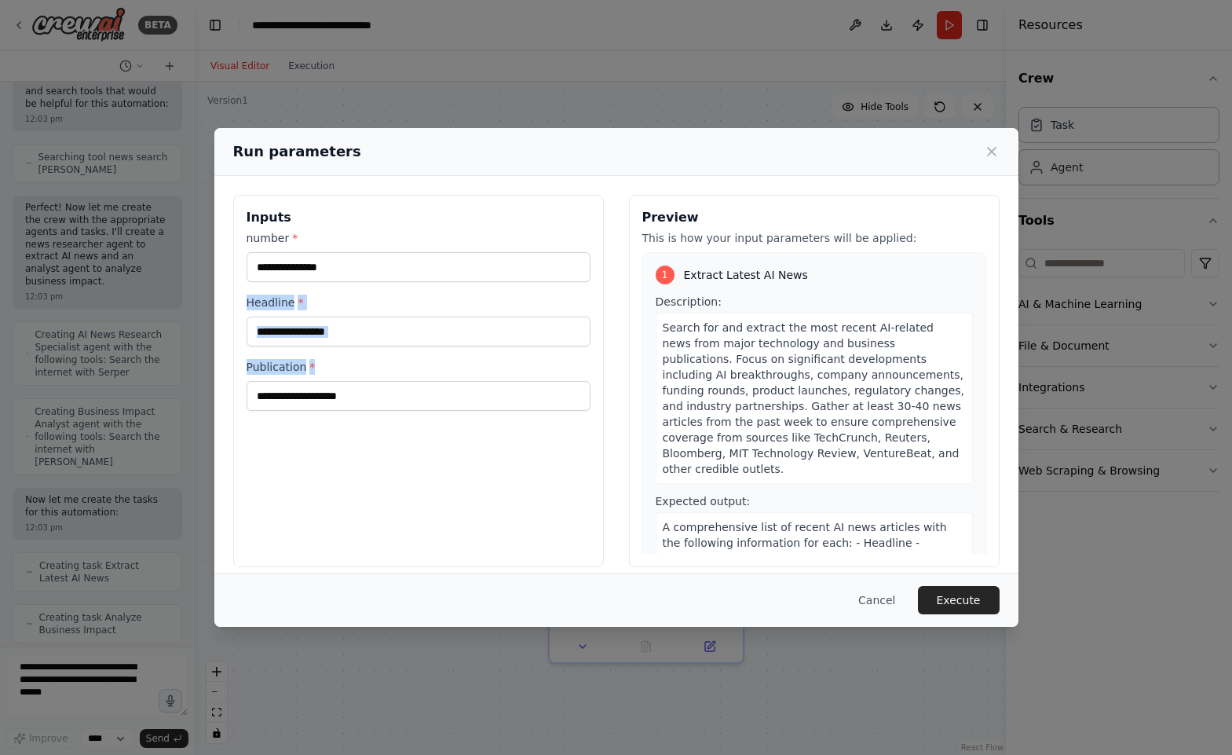
drag, startPoint x: 321, startPoint y: 366, endPoint x: 246, endPoint y: 308, distance: 95.2
click at [247, 308] on div "number * Headline * Publication *" at bounding box center [419, 320] width 344 height 181
copy div "Headline * Publication *"
click at [986, 152] on icon at bounding box center [992, 152] width 16 height 16
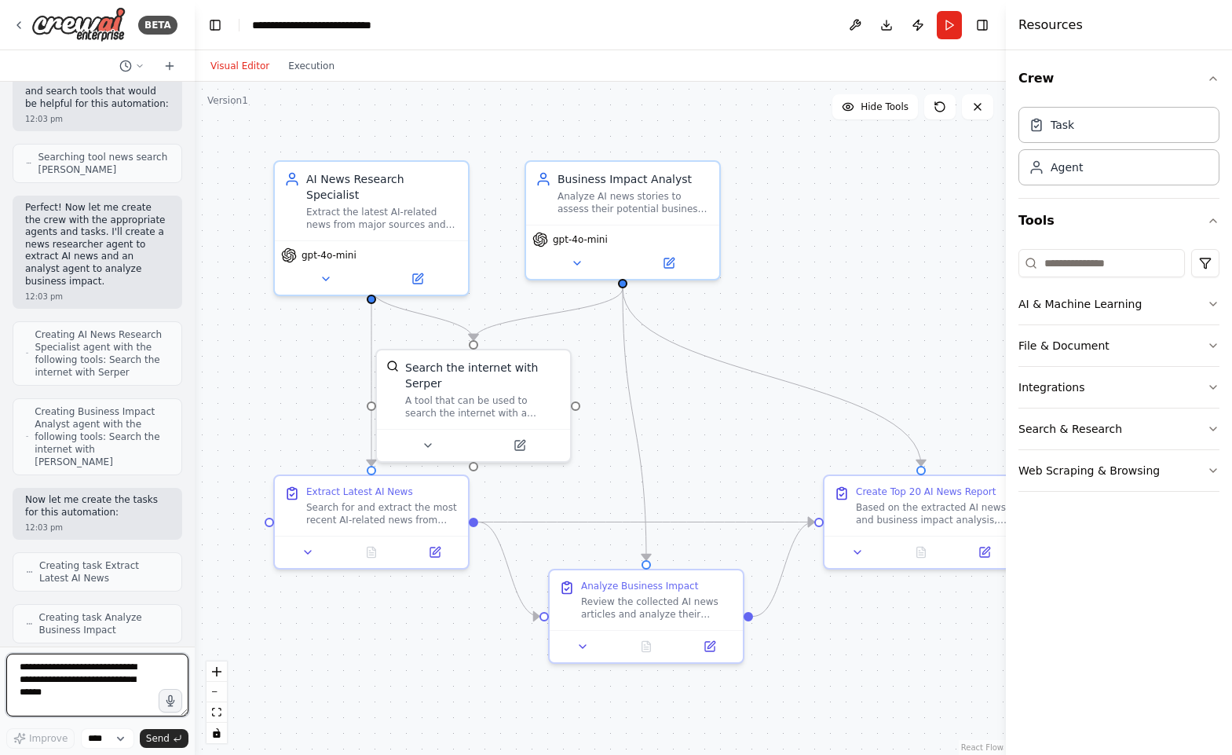
click at [61, 671] on textarea at bounding box center [97, 684] width 182 height 63
paste textarea "**********"
click at [119, 675] on textarea "**********" at bounding box center [97, 684] width 182 height 63
type textarea "**********"
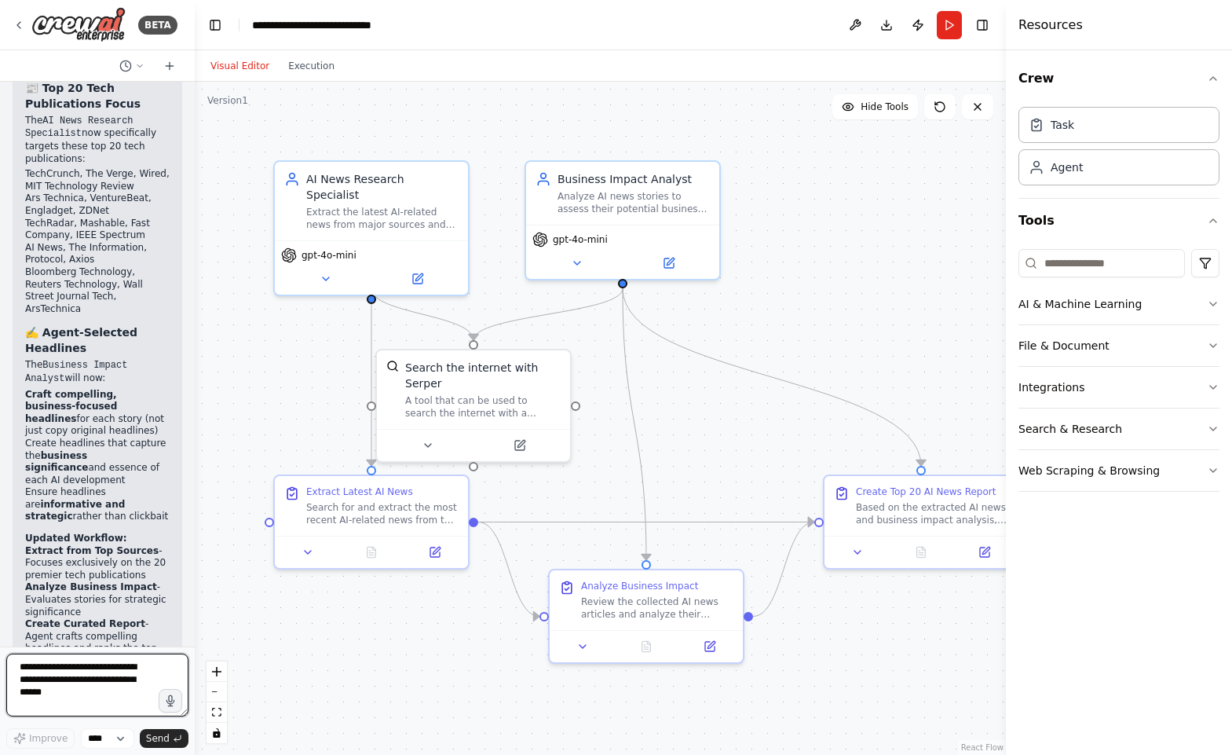
scroll to position [2909, 0]
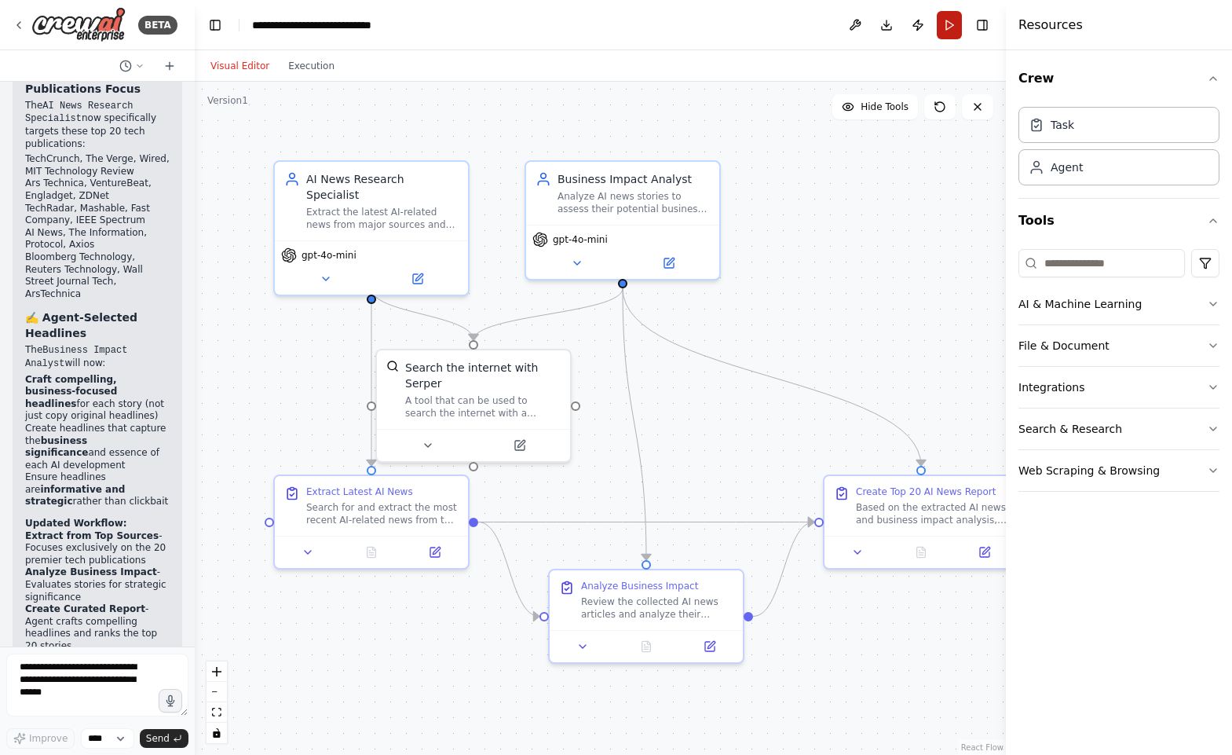
click button "Run"
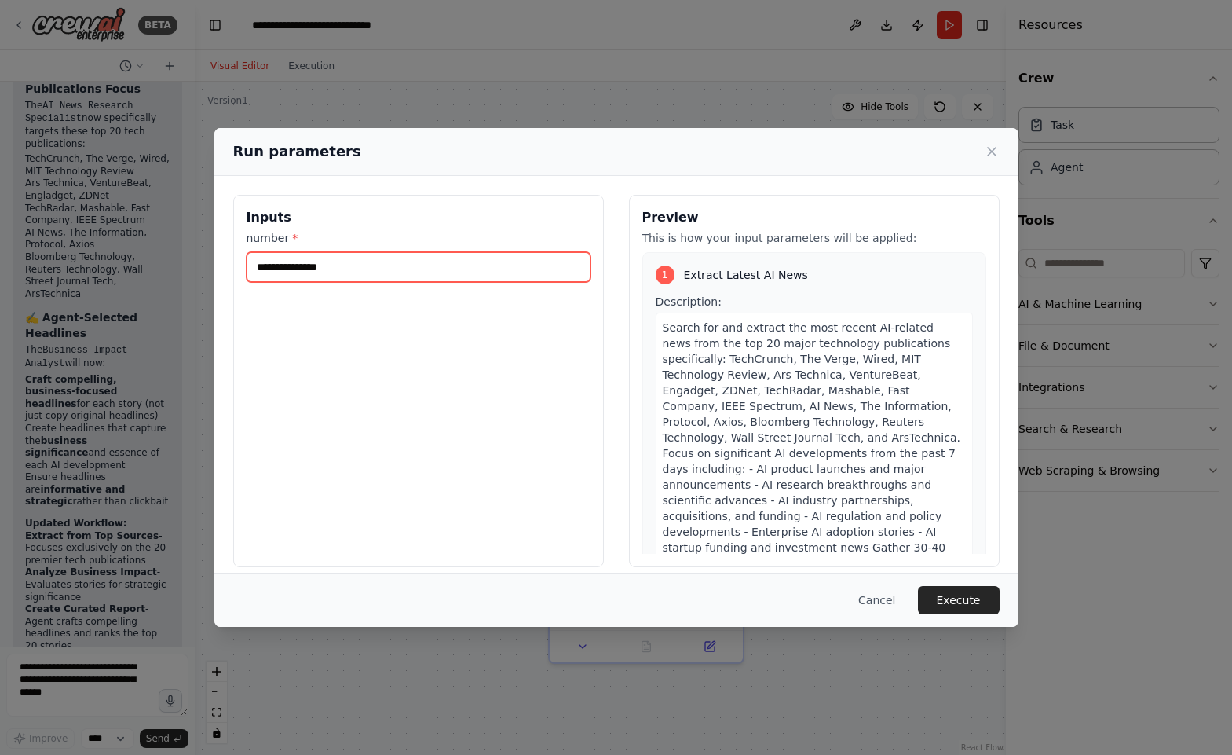
click input "number *"
type input "**"
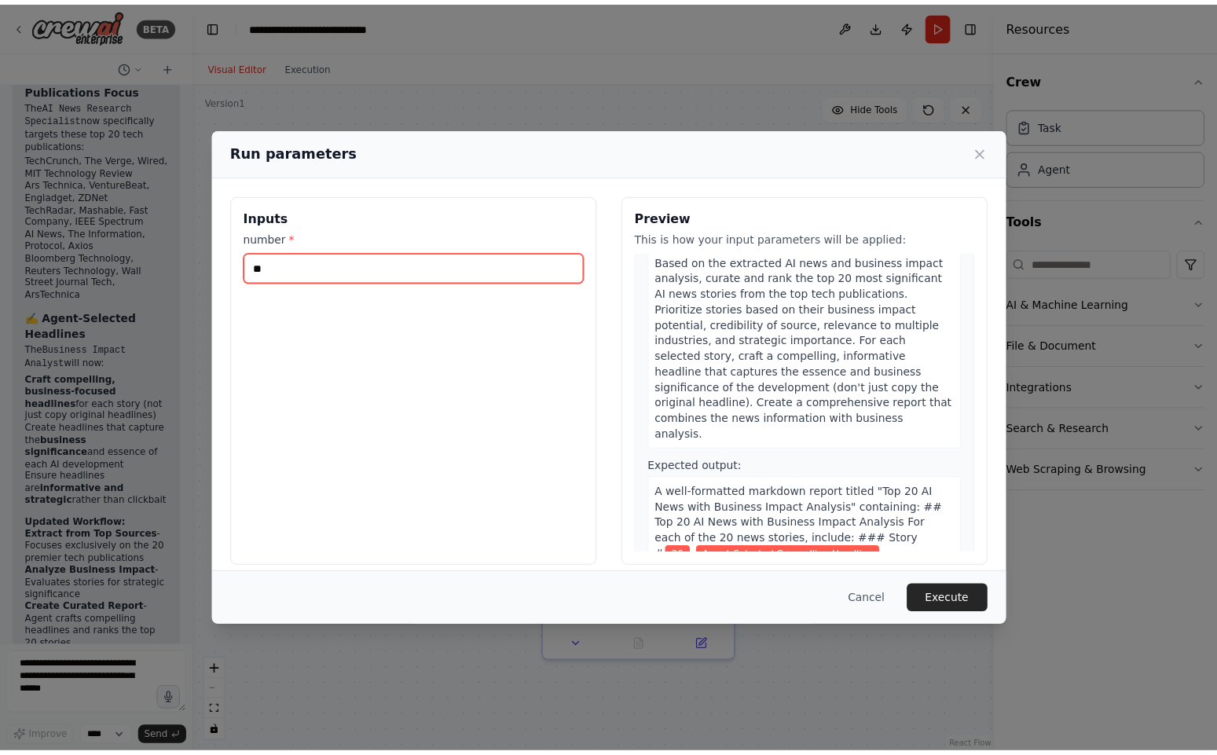
scroll to position [1029, 0]
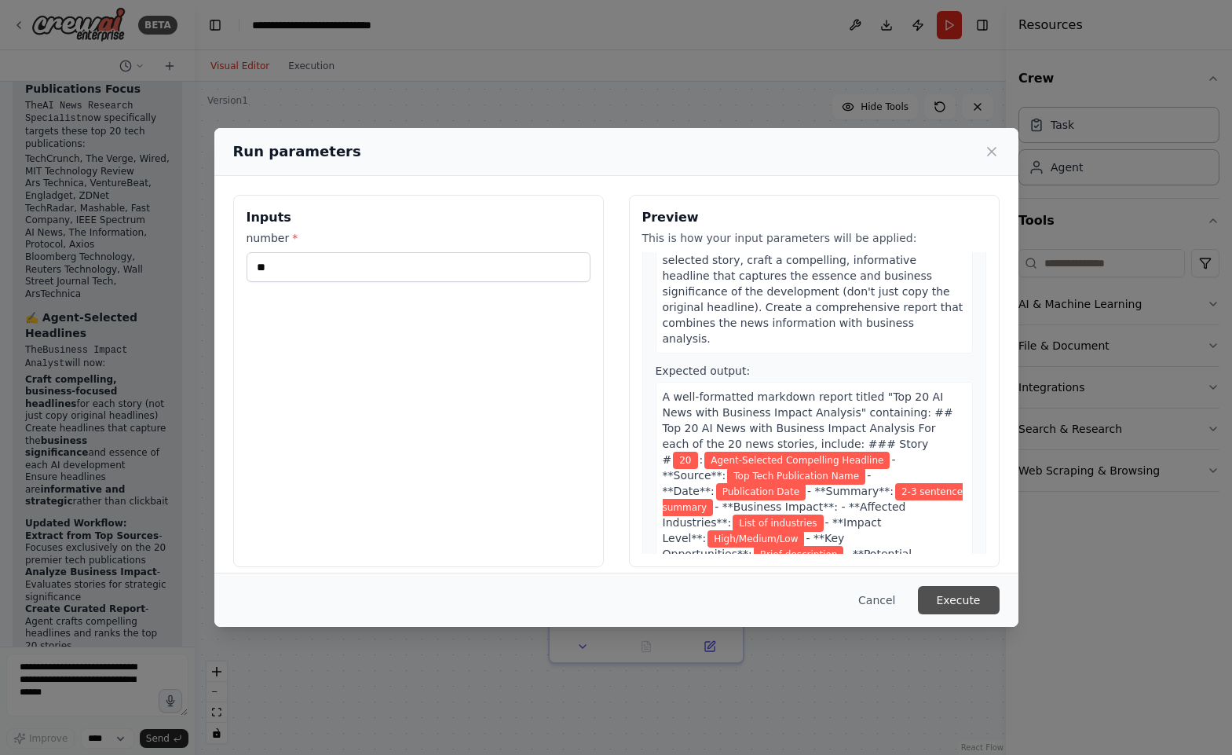
click button "Execute"
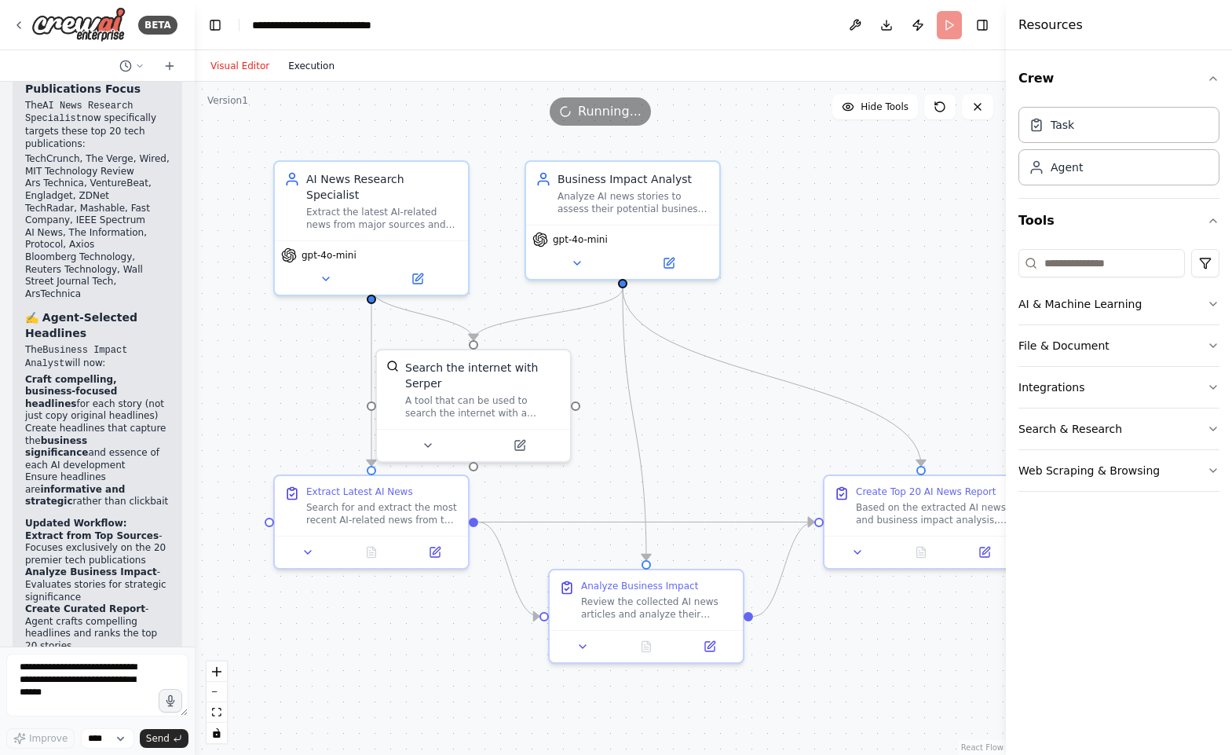
click button "Execution"
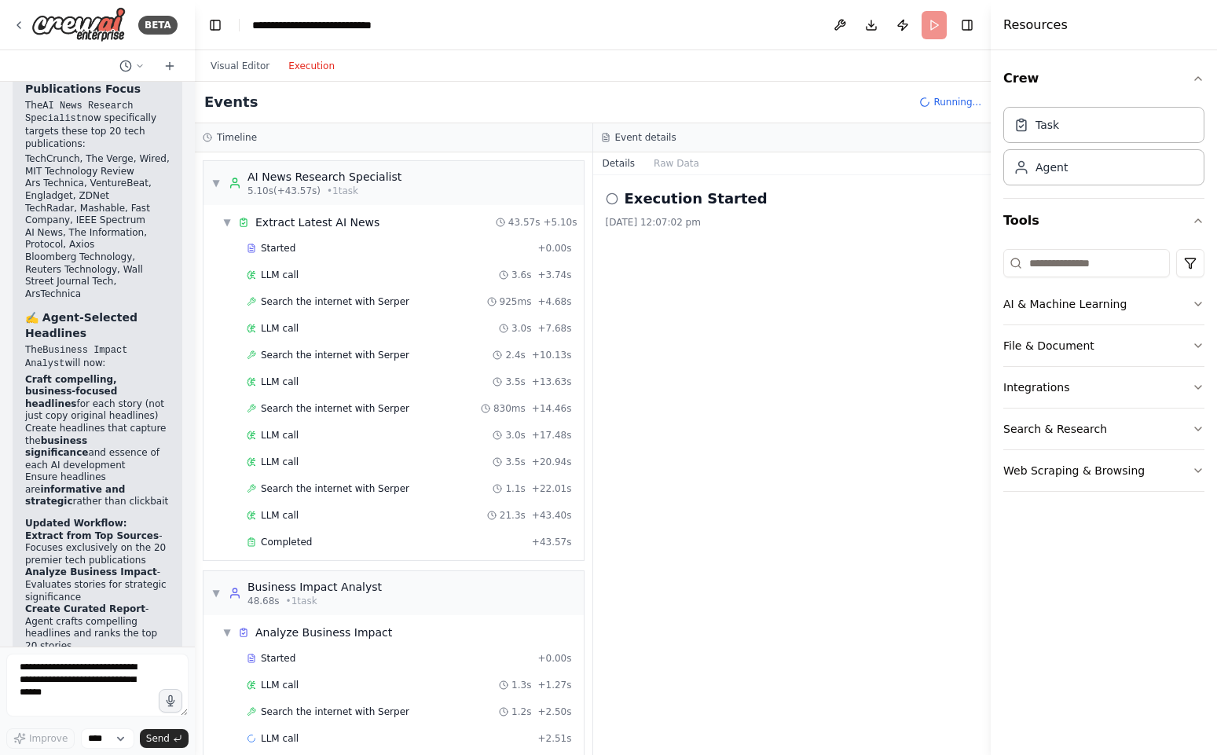
scroll to position [62, 0]
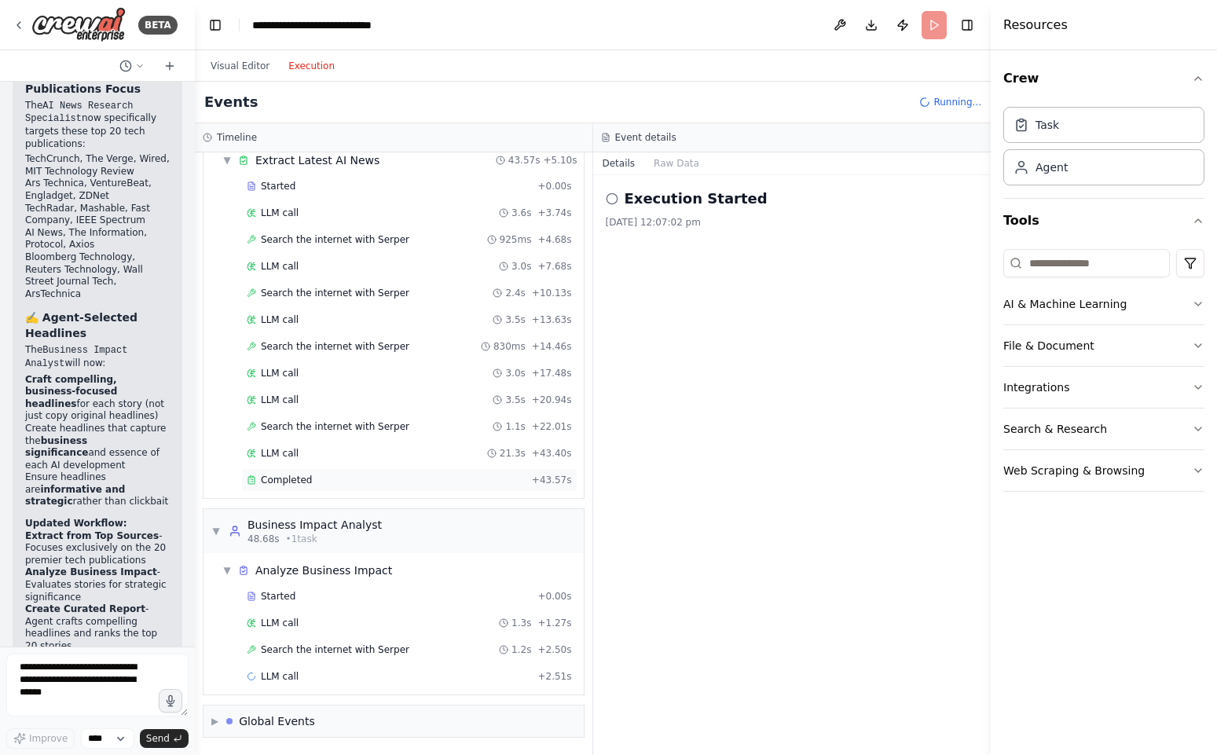
click div "Completed"
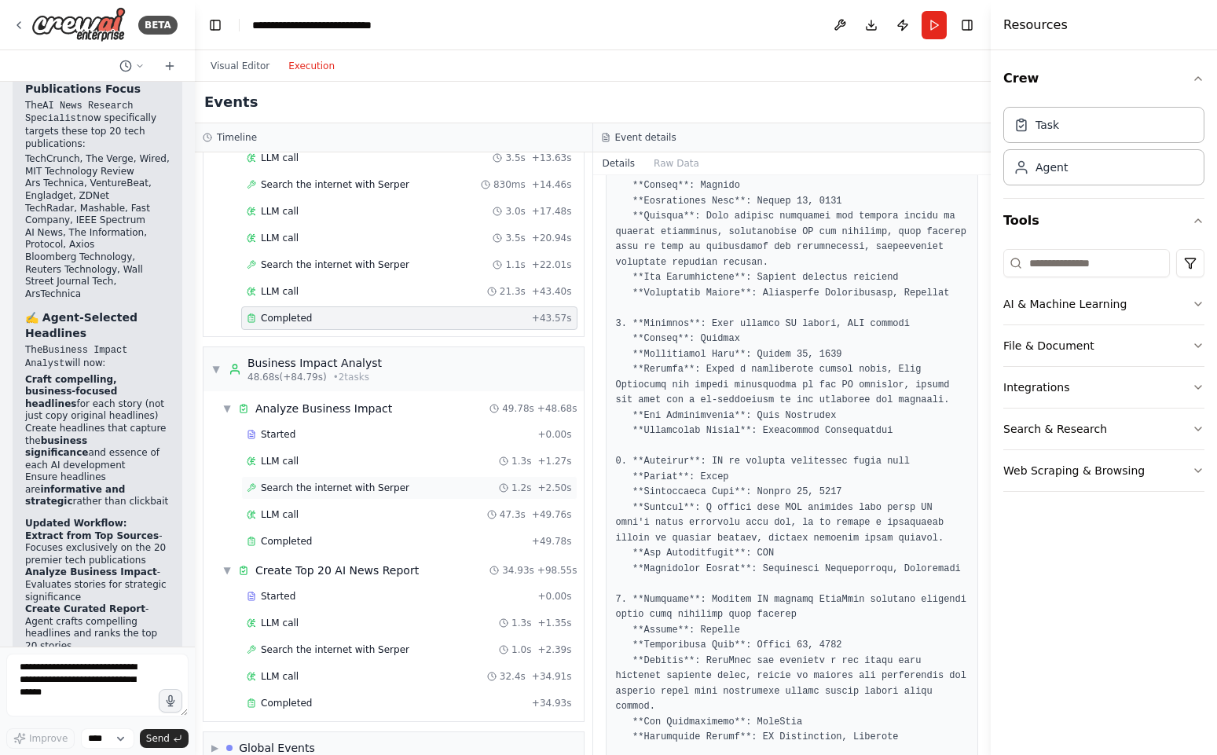
scroll to position [251, 0]
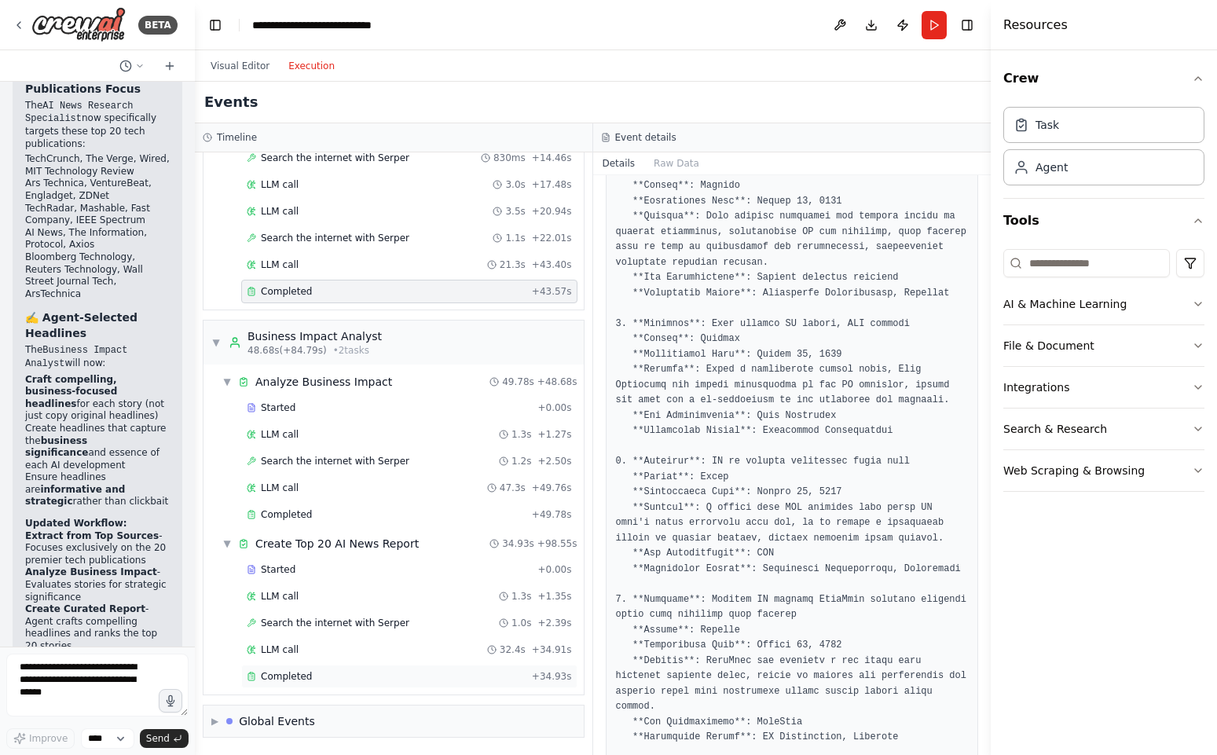
click div "Completed + 34.93s"
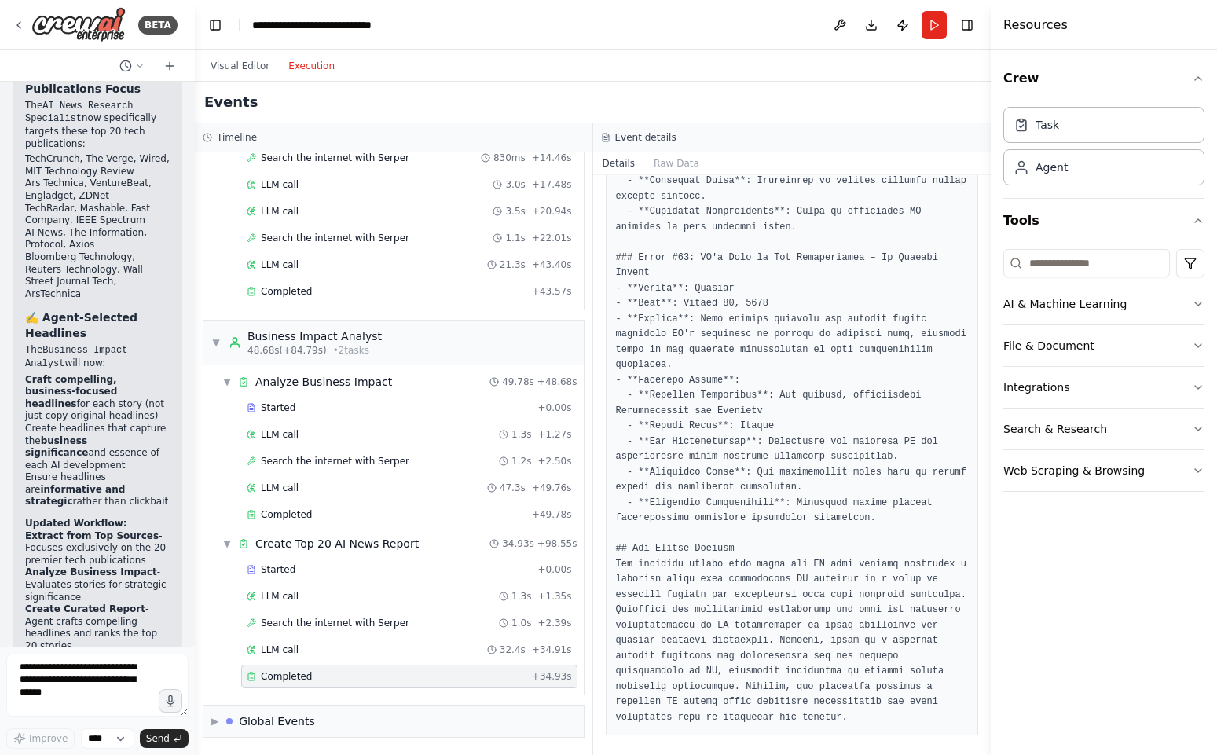
scroll to position [2651, 0]
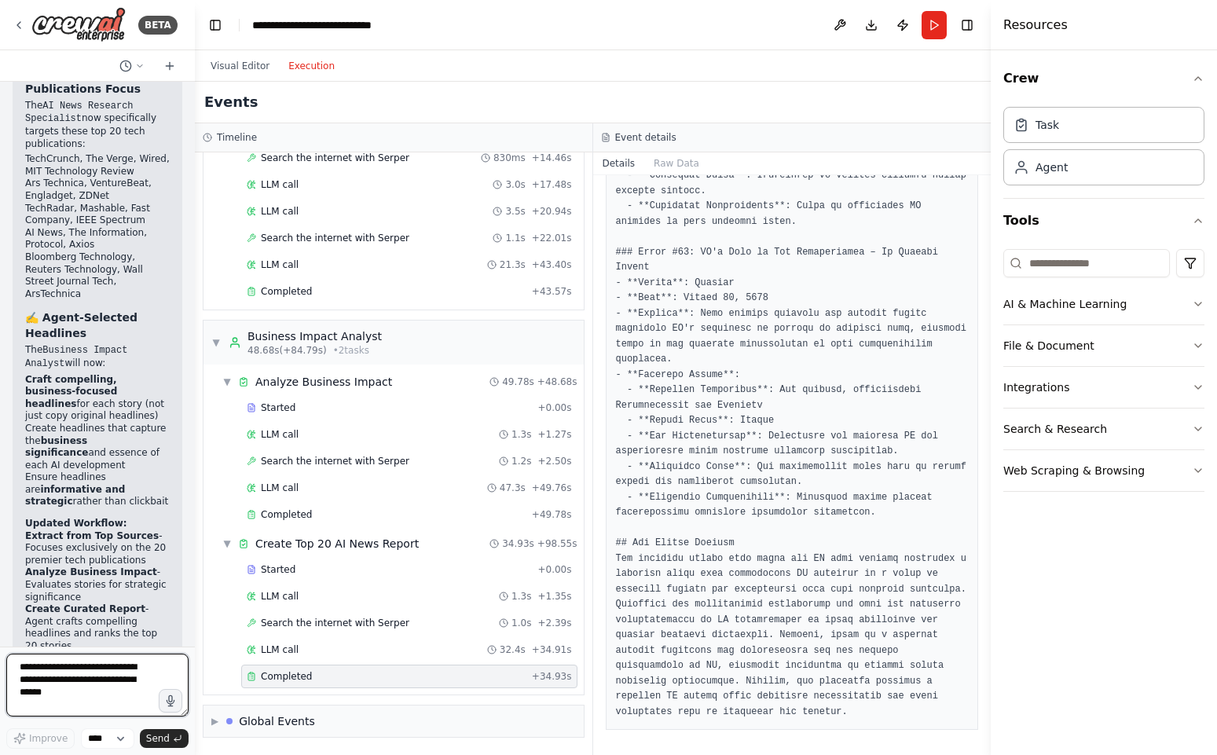
click textarea
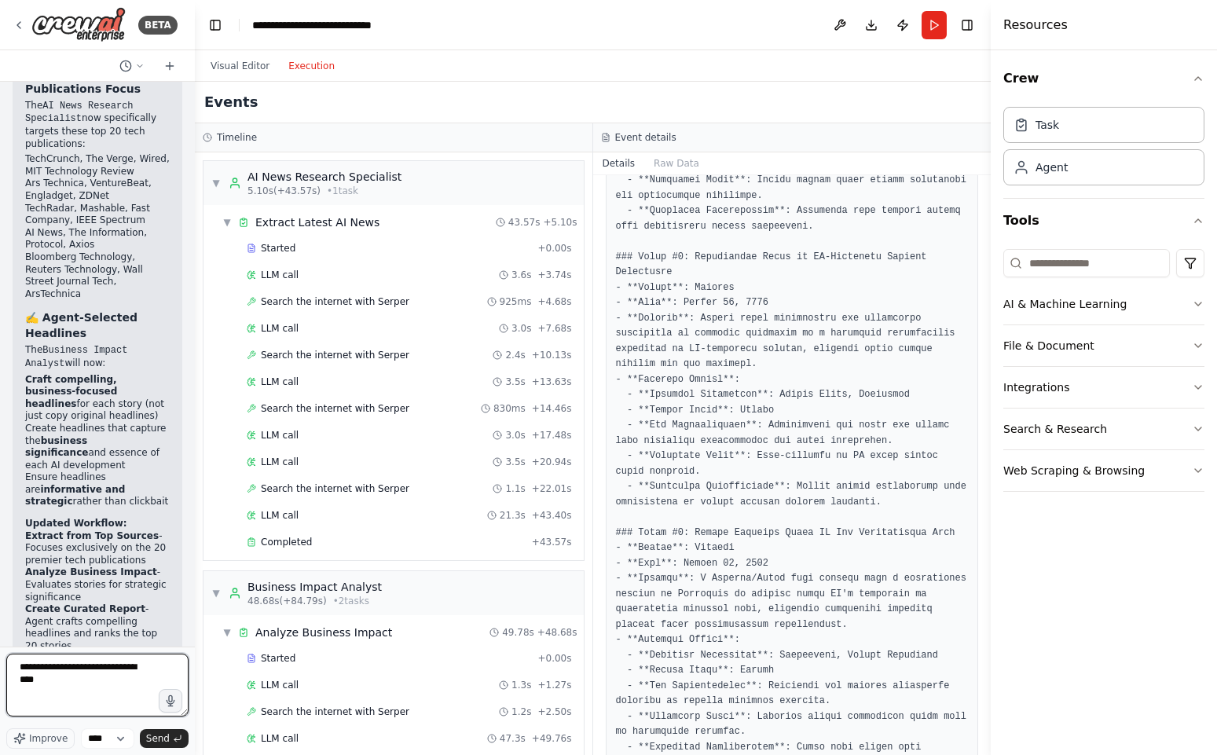
scroll to position [1419, 0]
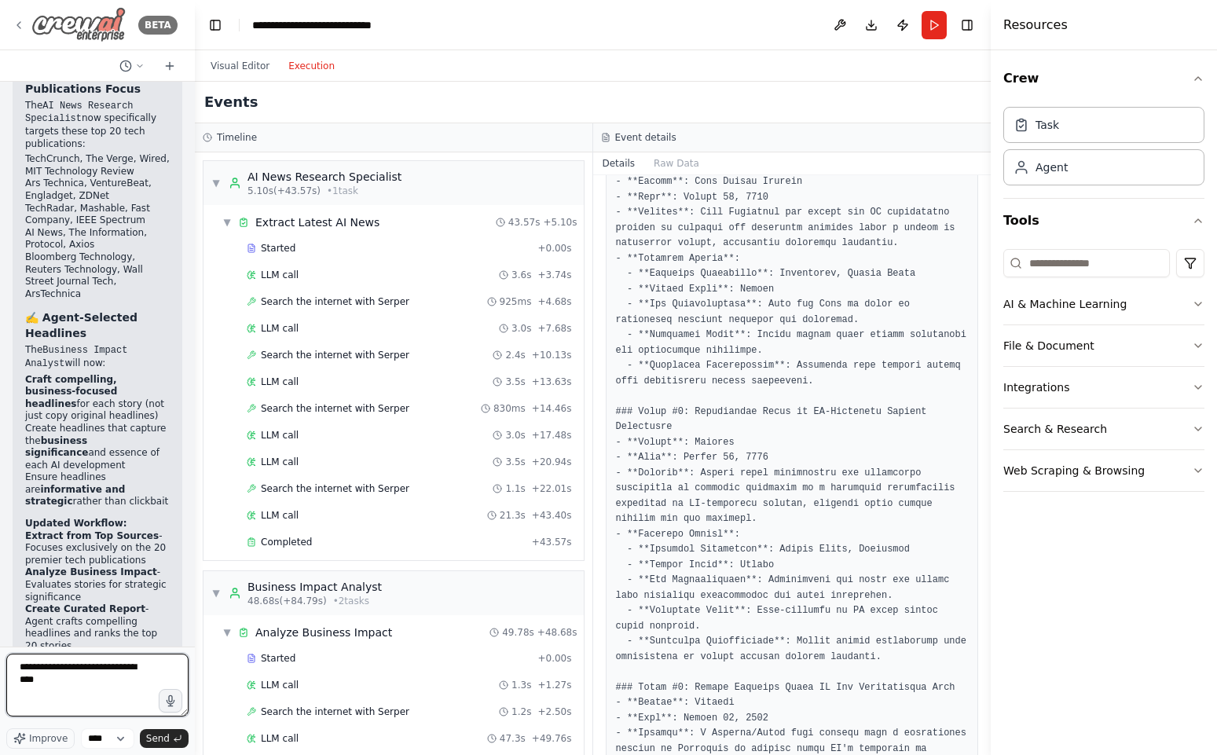
type textarea "**********"
click img
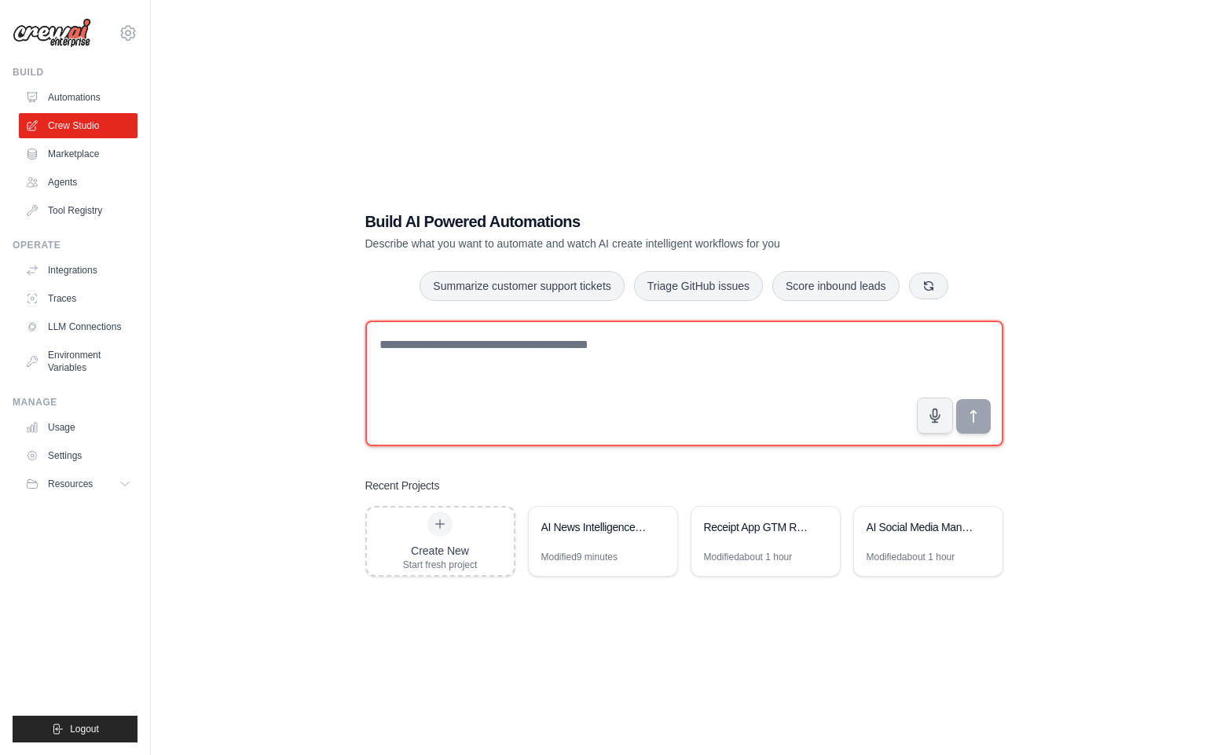
click at [549, 353] on textarea at bounding box center [684, 383] width 638 height 126
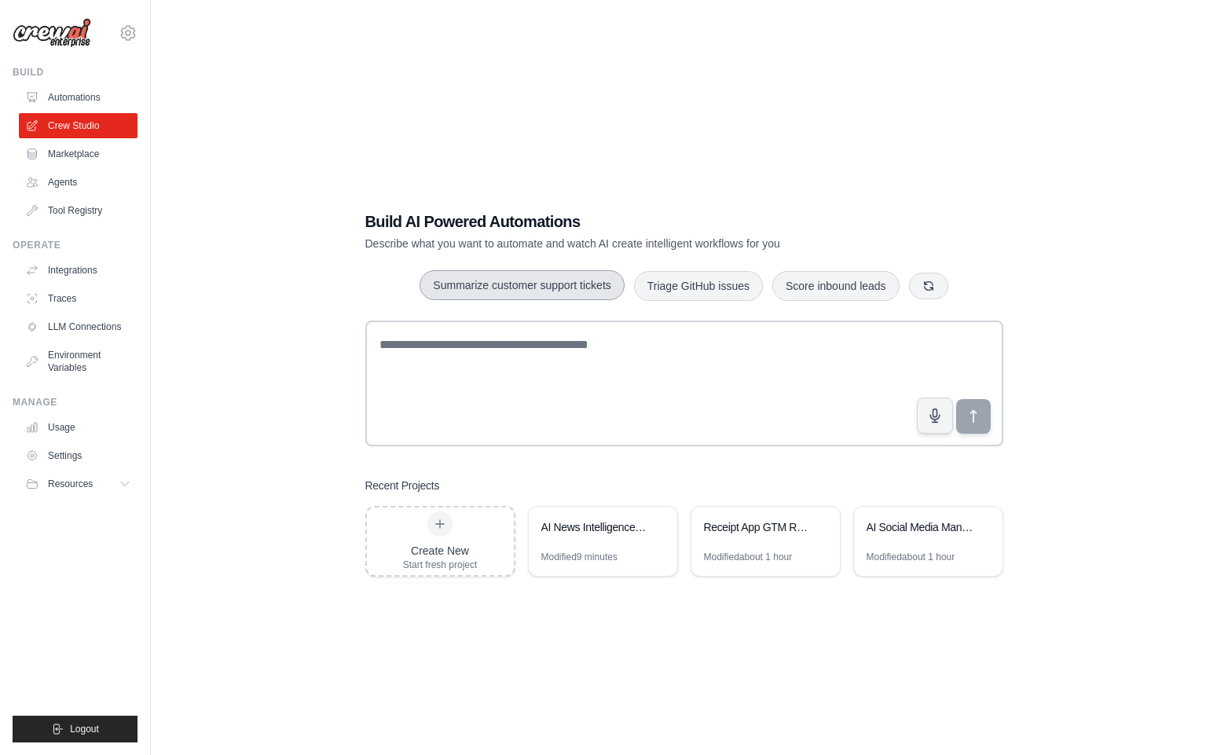
click at [582, 291] on button "Summarize customer support tickets" at bounding box center [521, 285] width 204 height 30
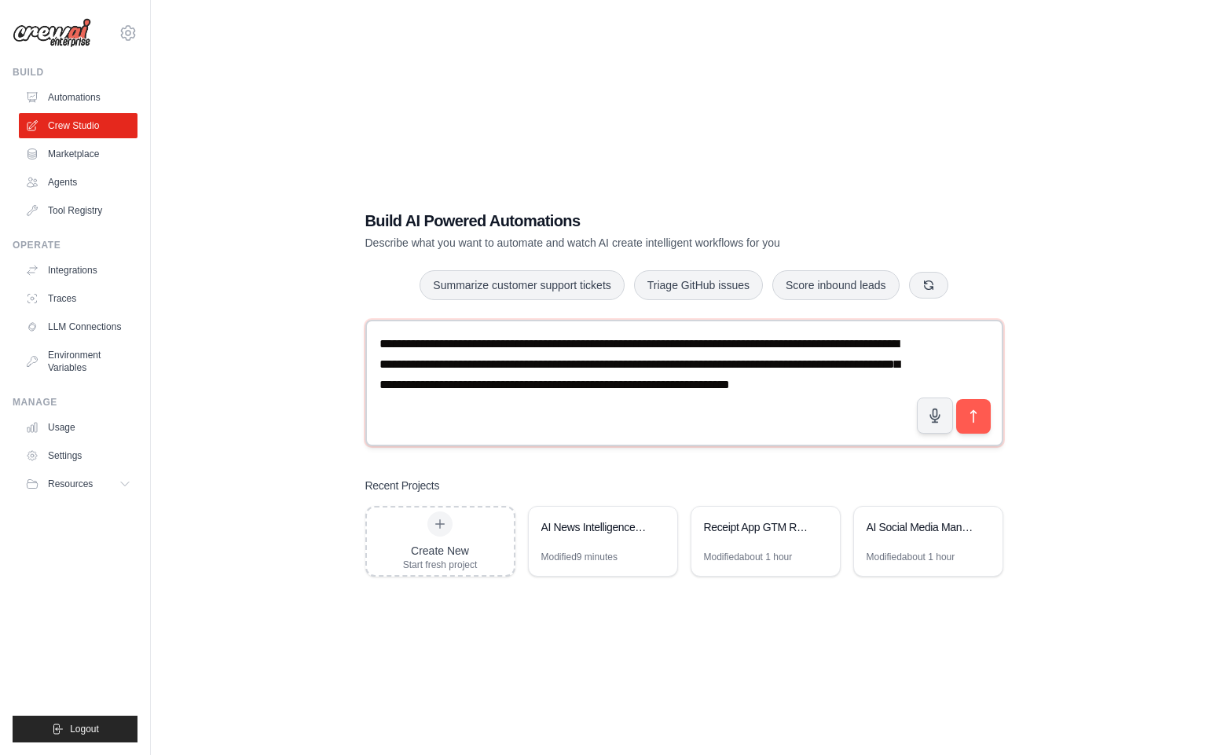
drag, startPoint x: 545, startPoint y: 415, endPoint x: 489, endPoint y: 343, distance: 91.1
click at [489, 343] on textarea "**********" at bounding box center [684, 383] width 639 height 126
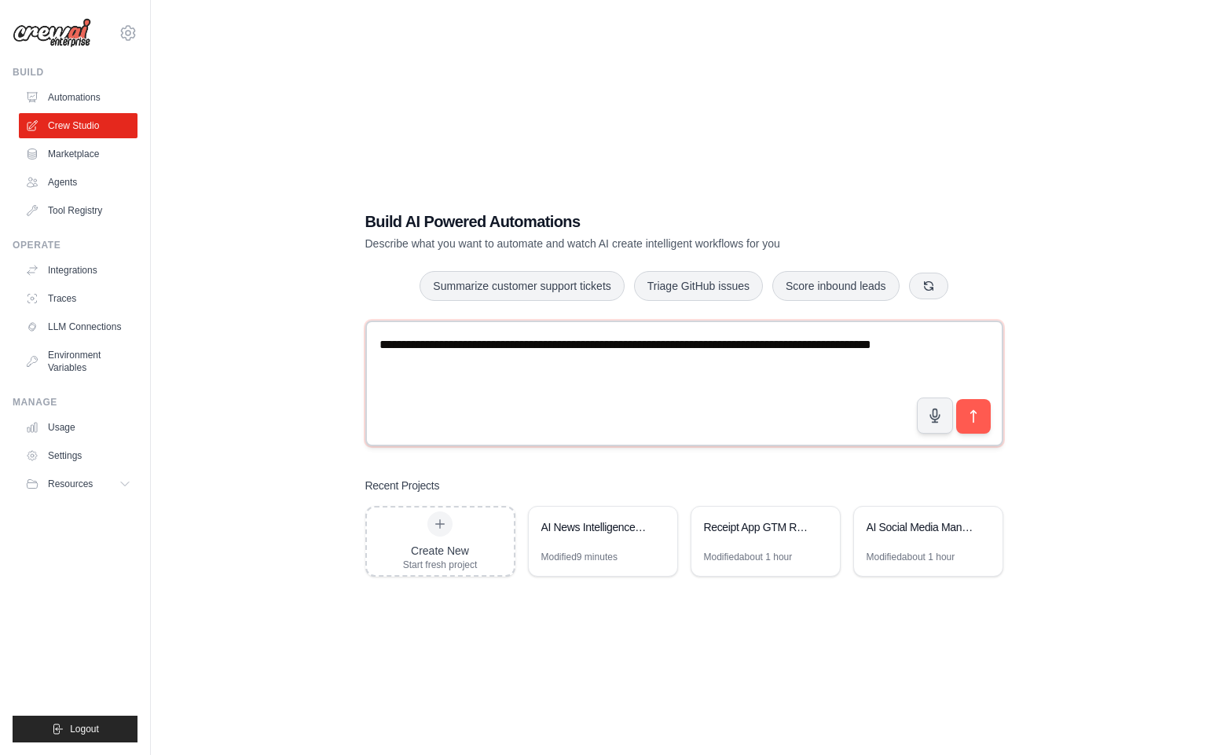
click at [649, 346] on textarea "**********" at bounding box center [684, 383] width 638 height 126
type textarea "**********"
click at [984, 419] on button "submit" at bounding box center [972, 415] width 36 height 36
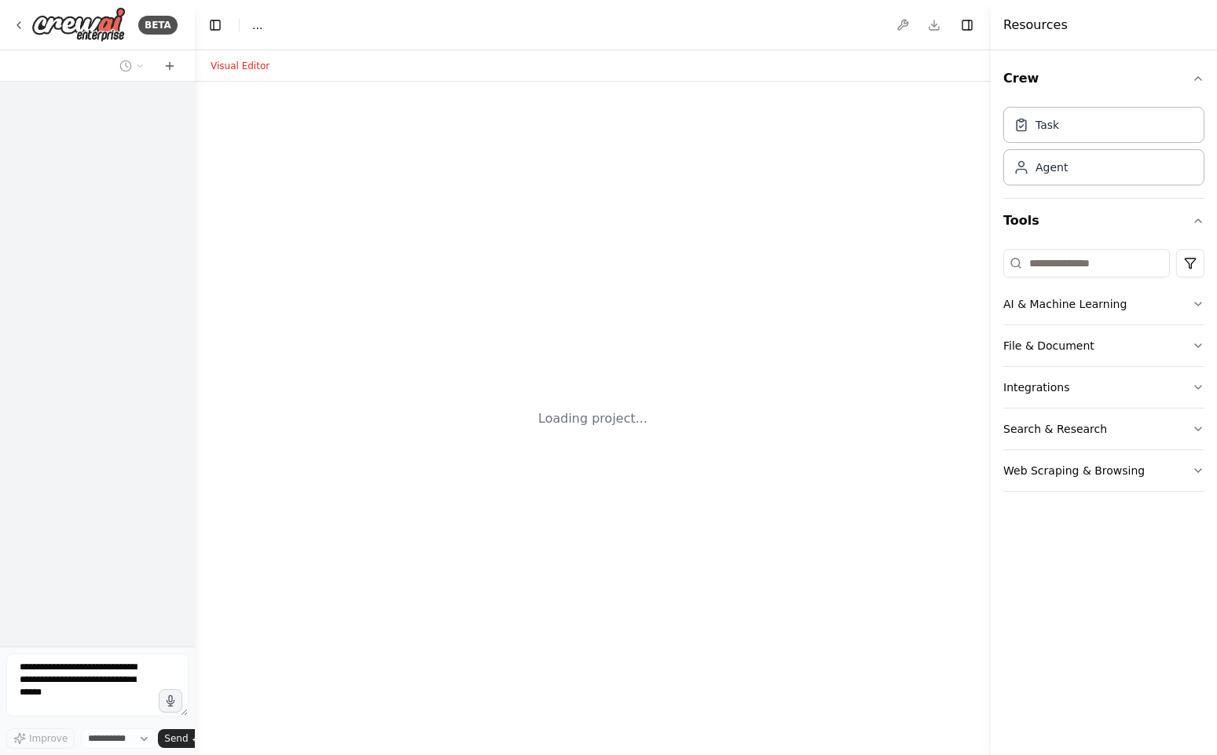
select select "****"
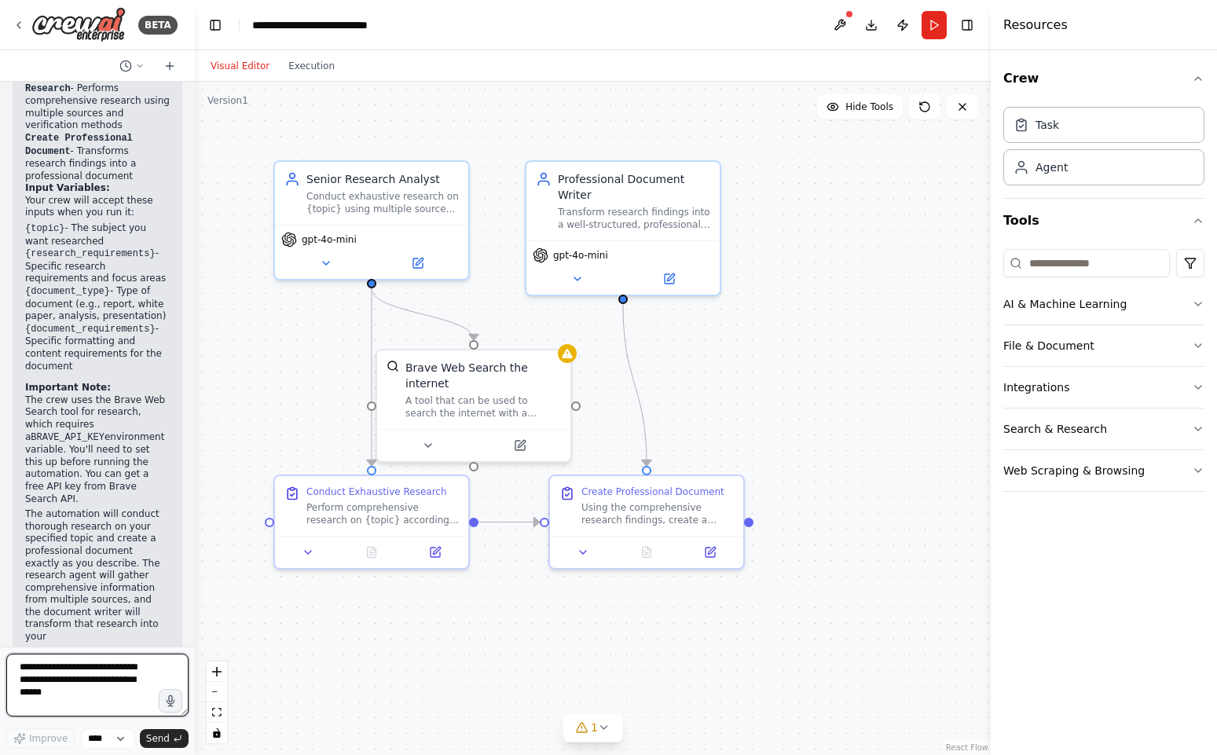
scroll to position [1457, 0]
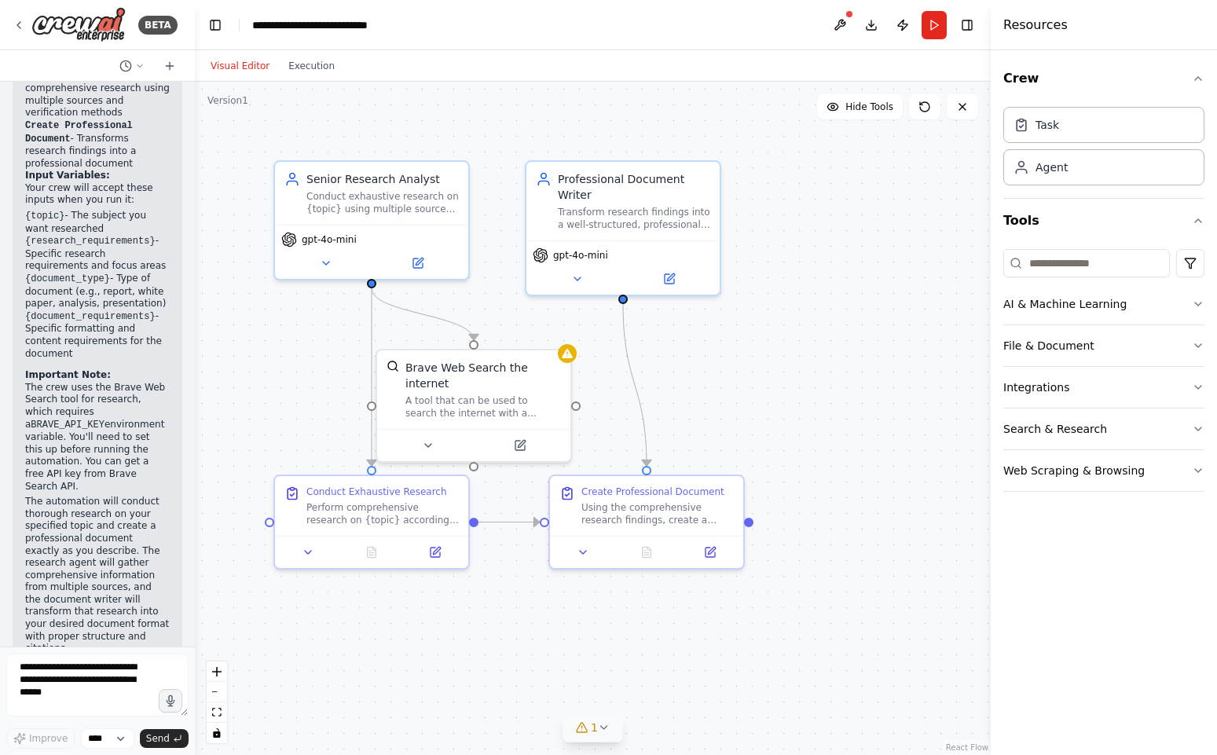
click at [609, 726] on button "1" at bounding box center [592, 727] width 60 height 29
click at [837, 616] on div ".deletable-edge-delete-btn { width: 20px; height: 20px; border: 0px solid #ffff…" at bounding box center [593, 418] width 796 height 673
click at [775, 642] on icon at bounding box center [773, 645] width 13 height 13
click at [495, 376] on div "Brave Web Search the internet" at bounding box center [483, 372] width 156 height 31
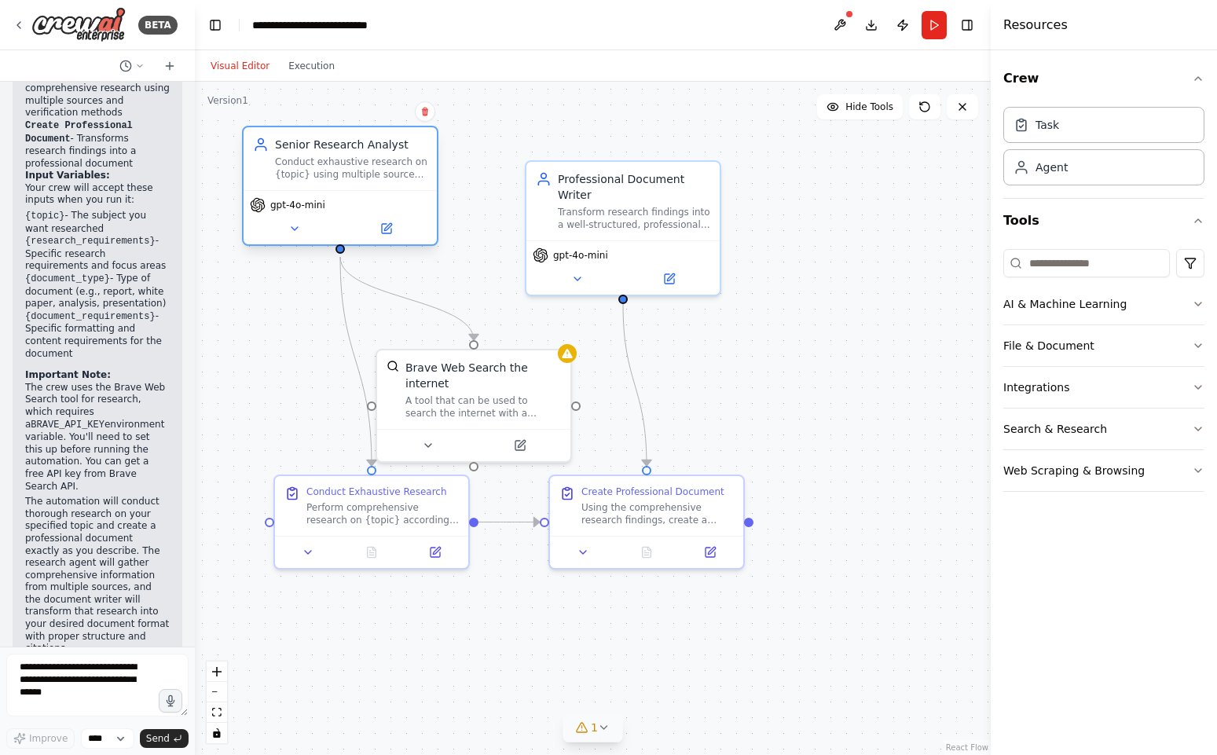
drag, startPoint x: 385, startPoint y: 188, endPoint x: 352, endPoint y: 157, distance: 45.0
click at [352, 157] on div "Conduct exhaustive research on {topic} using multiple sources and methodologies…" at bounding box center [351, 168] width 152 height 25
click at [931, 24] on button "Run" at bounding box center [933, 25] width 25 height 28
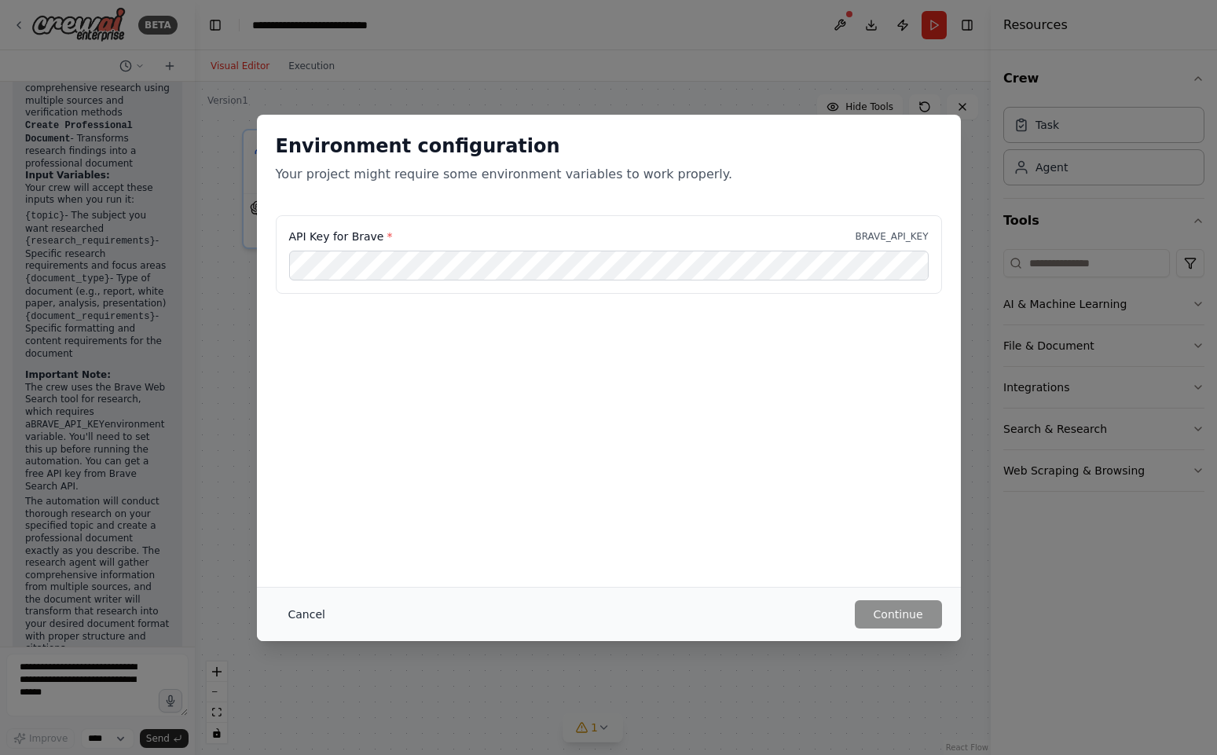
click at [305, 611] on button "Cancel" at bounding box center [307, 614] width 62 height 28
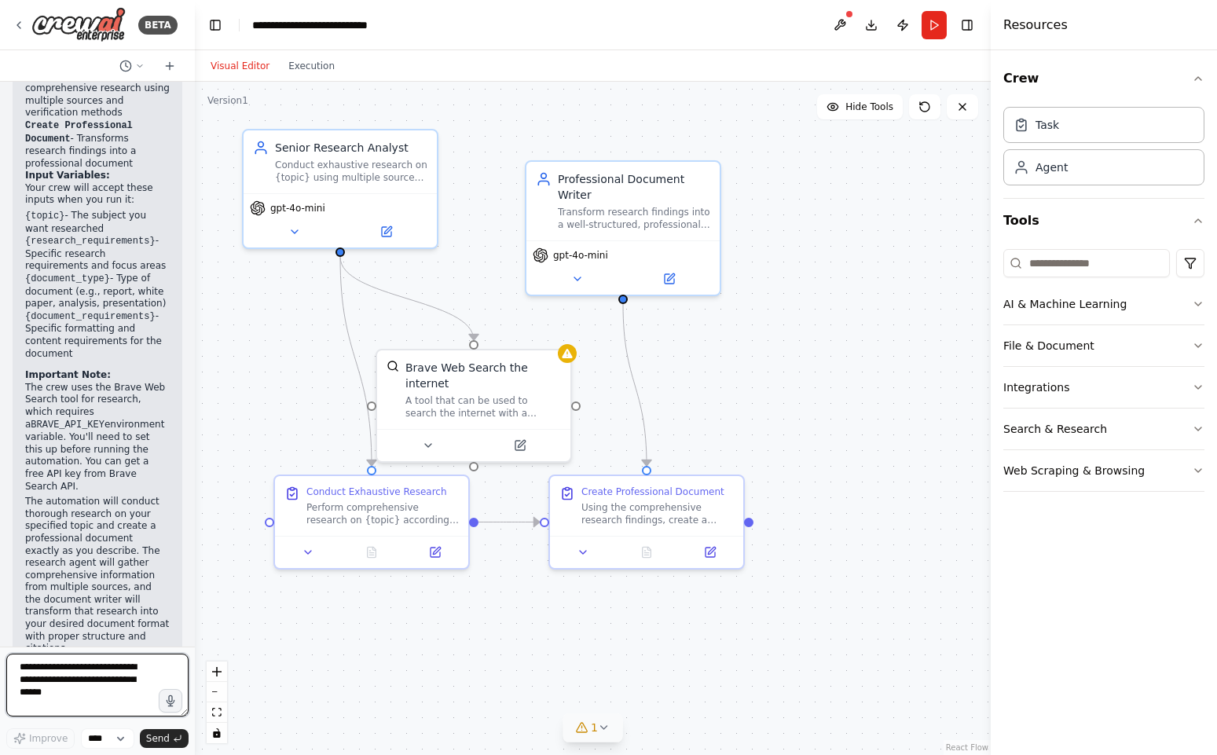
click at [68, 680] on textarea at bounding box center [97, 684] width 182 height 63
click at [485, 386] on div "Brave Web Search the internet" at bounding box center [483, 372] width 156 height 31
click at [453, 369] on div "Brave Web Search the internet" at bounding box center [483, 372] width 156 height 31
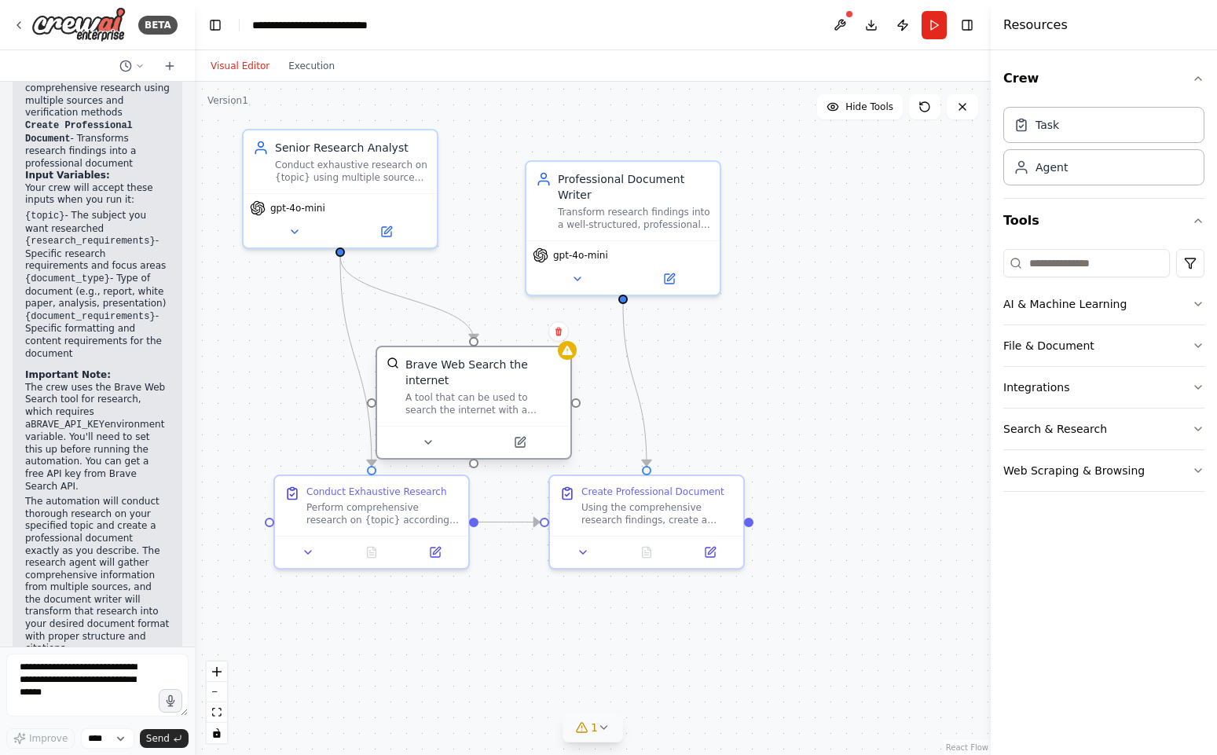
click at [453, 369] on div "Brave Web Search the internet" at bounding box center [483, 372] width 156 height 31
click at [423, 448] on button at bounding box center [427, 442] width 89 height 19
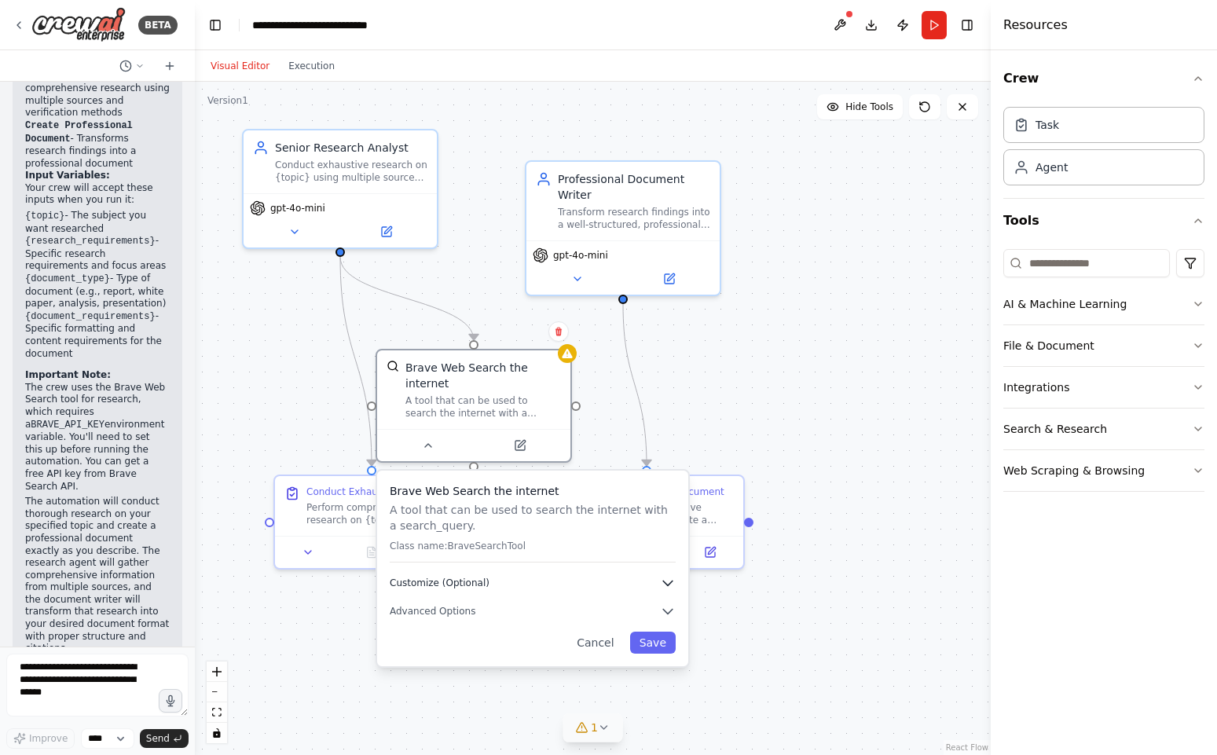
click at [487, 581] on button "Customize (Optional)" at bounding box center [533, 583] width 286 height 16
click at [800, 349] on div ".deletable-edge-delete-btn { width: 20px; height: 20px; border: 0px solid #ffff…" at bounding box center [593, 418] width 796 height 673
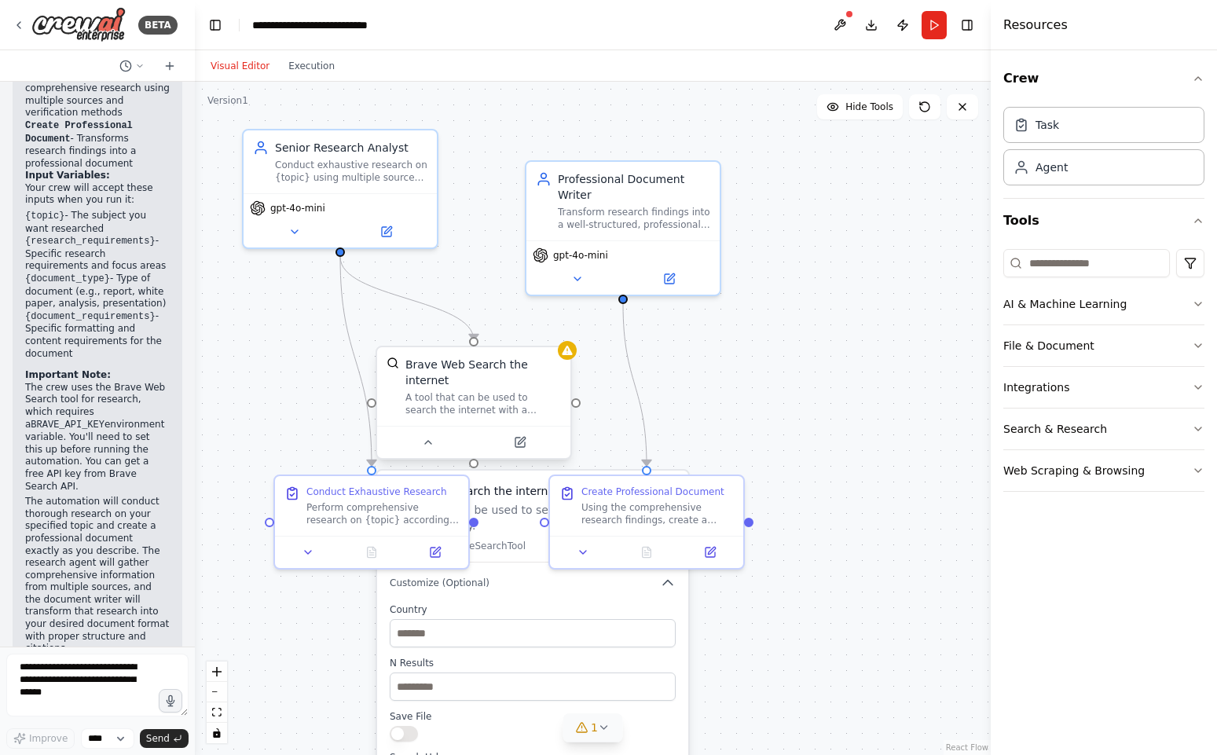
click at [475, 390] on div "Brave Web Search the internet A tool that can be used to search the internet wi…" at bounding box center [483, 387] width 156 height 60
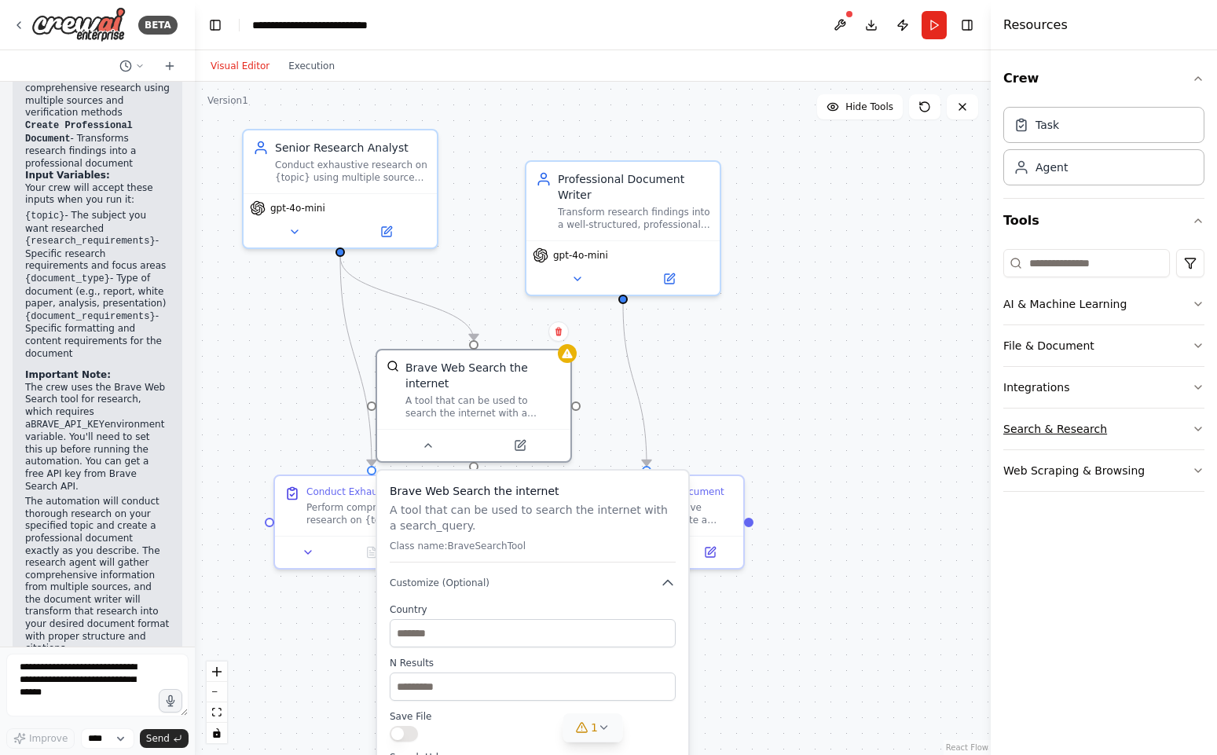
click at [1065, 440] on button "Search & Research" at bounding box center [1103, 428] width 201 height 41
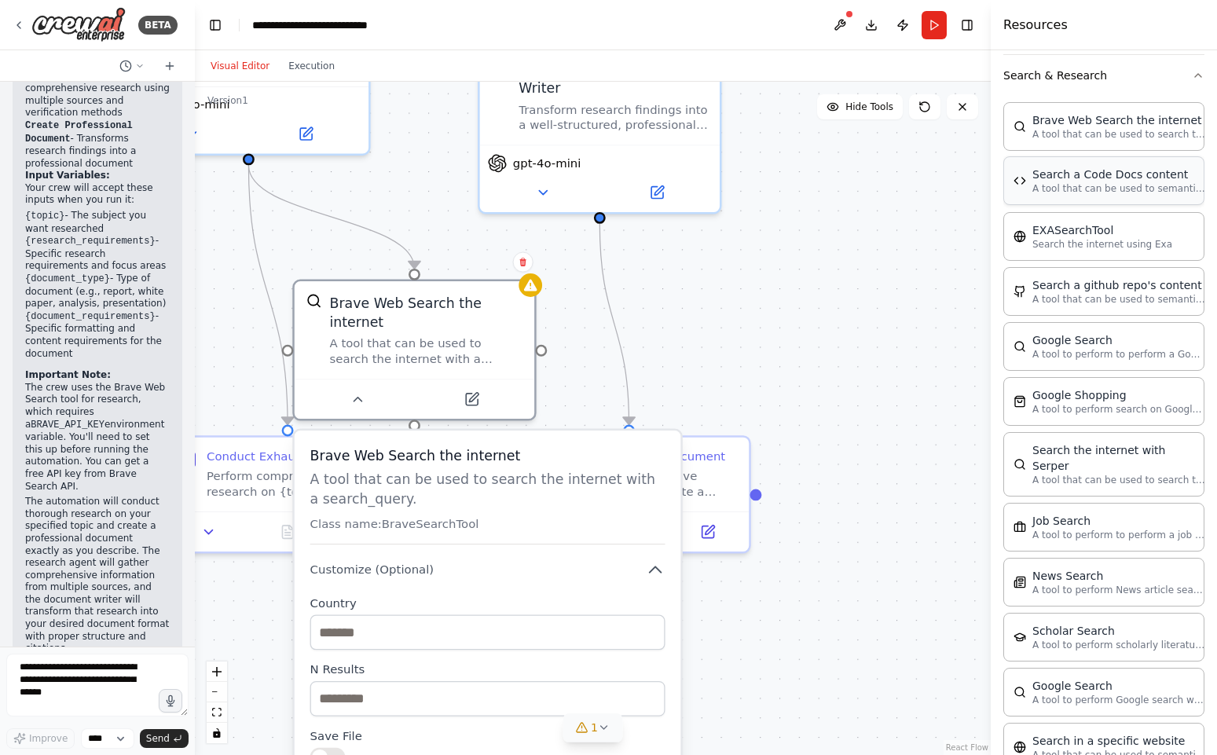
scroll to position [560, 0]
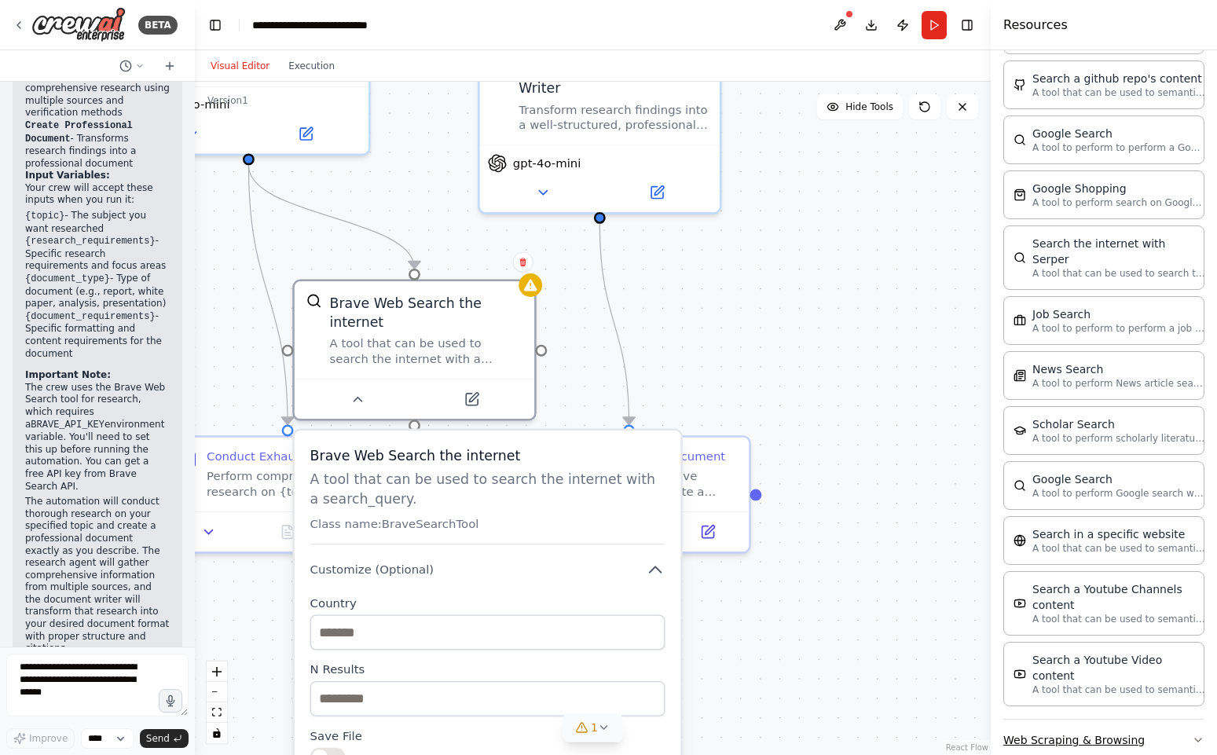
click at [1063, 719] on button "Web Scraping & Browsing" at bounding box center [1103, 739] width 201 height 41
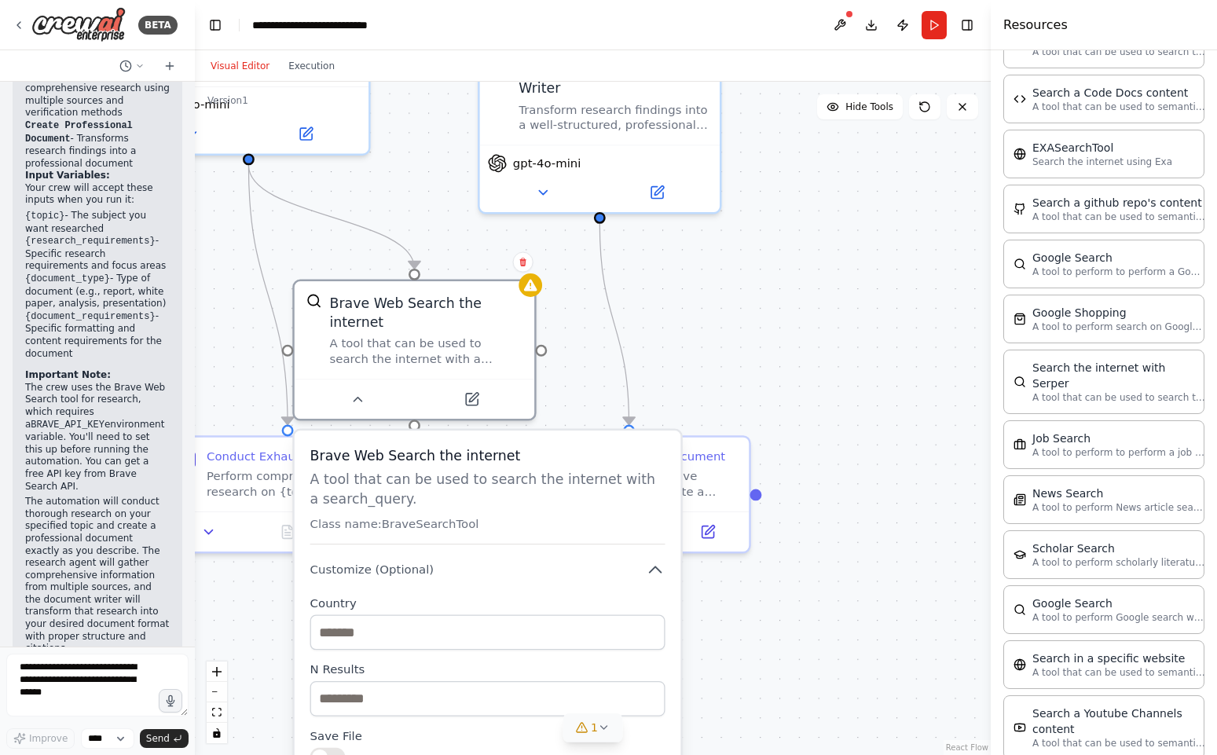
scroll to position [437, 0]
click at [371, 237] on icon "Edge from 05c533ed-71ef-4acc-a999-86a1d0ad5e8c to 2f6ed714-48fb-4947-9951-40d47…" at bounding box center [331, 217] width 166 height 104
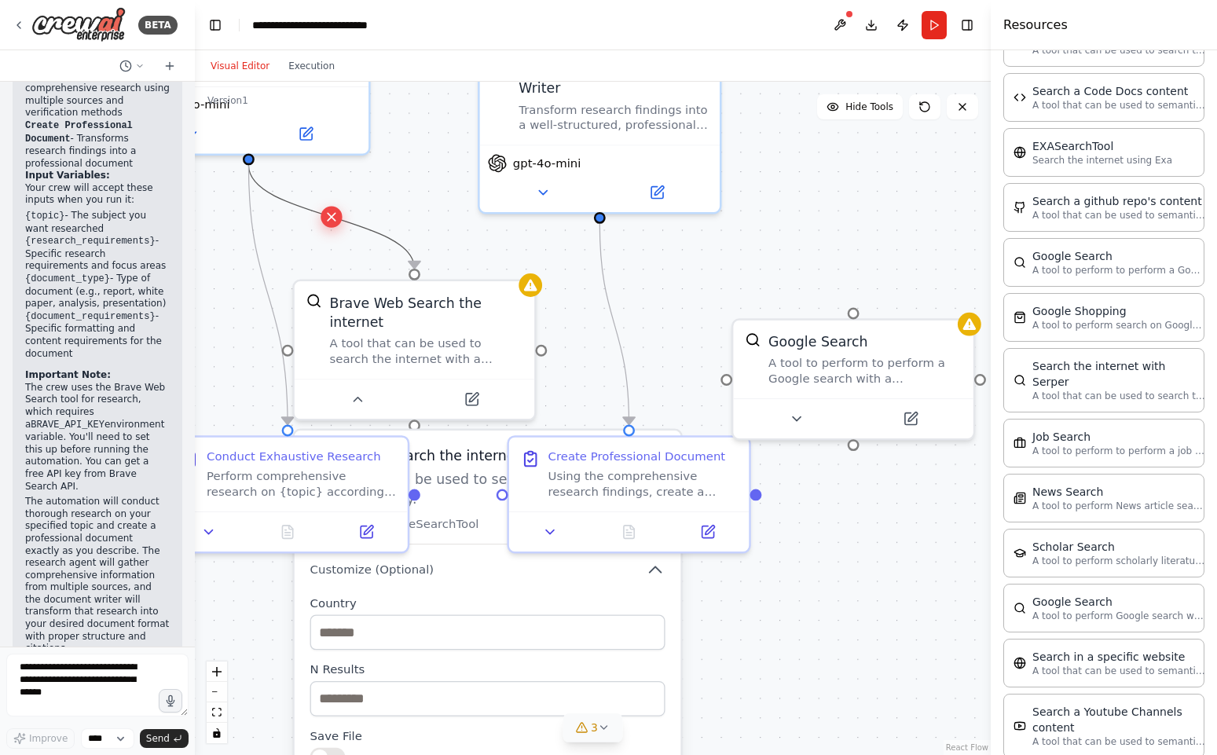
click at [333, 215] on icon at bounding box center [332, 217] width 8 height 8
click at [250, 152] on div at bounding box center [249, 155] width 12 height 12
drag, startPoint x: 246, startPoint y: 156, endPoint x: 854, endPoint y: 313, distance: 628.1
click at [854, 313] on div "**********" at bounding box center [562, 365] width 988 height 836
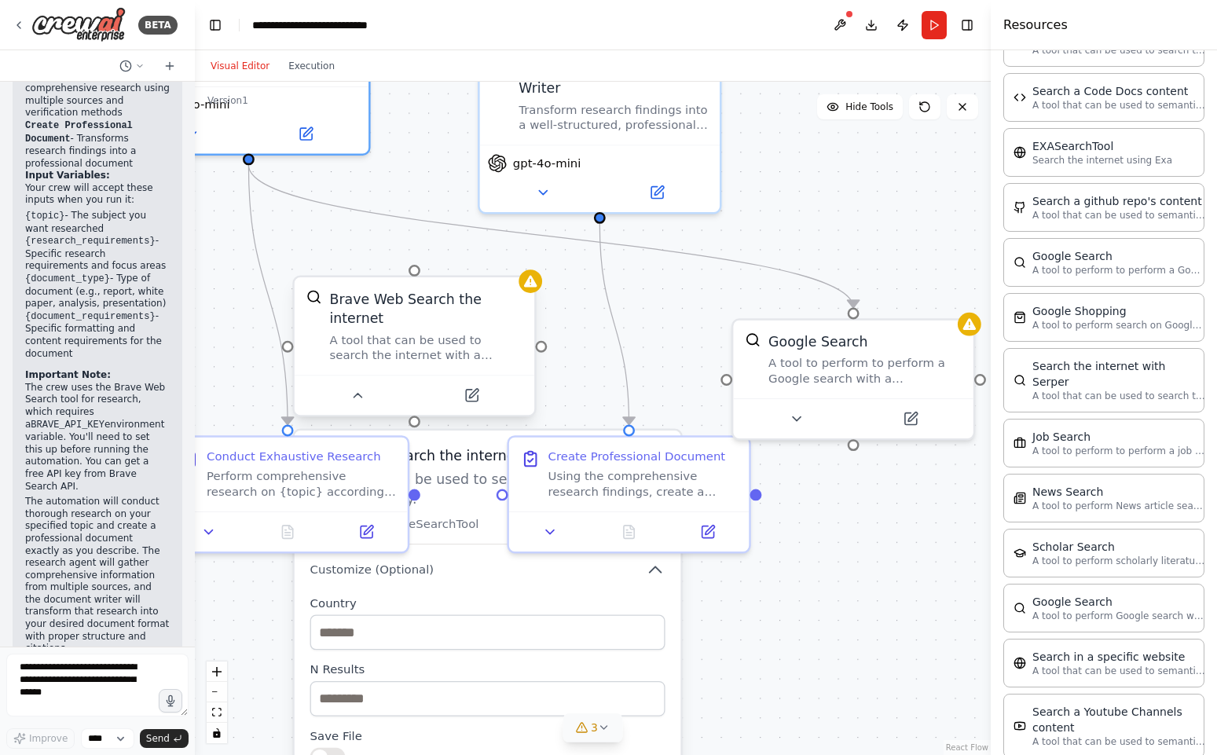
click at [453, 347] on div "A tool that can be used to search the internet with a search_query." at bounding box center [425, 347] width 193 height 31
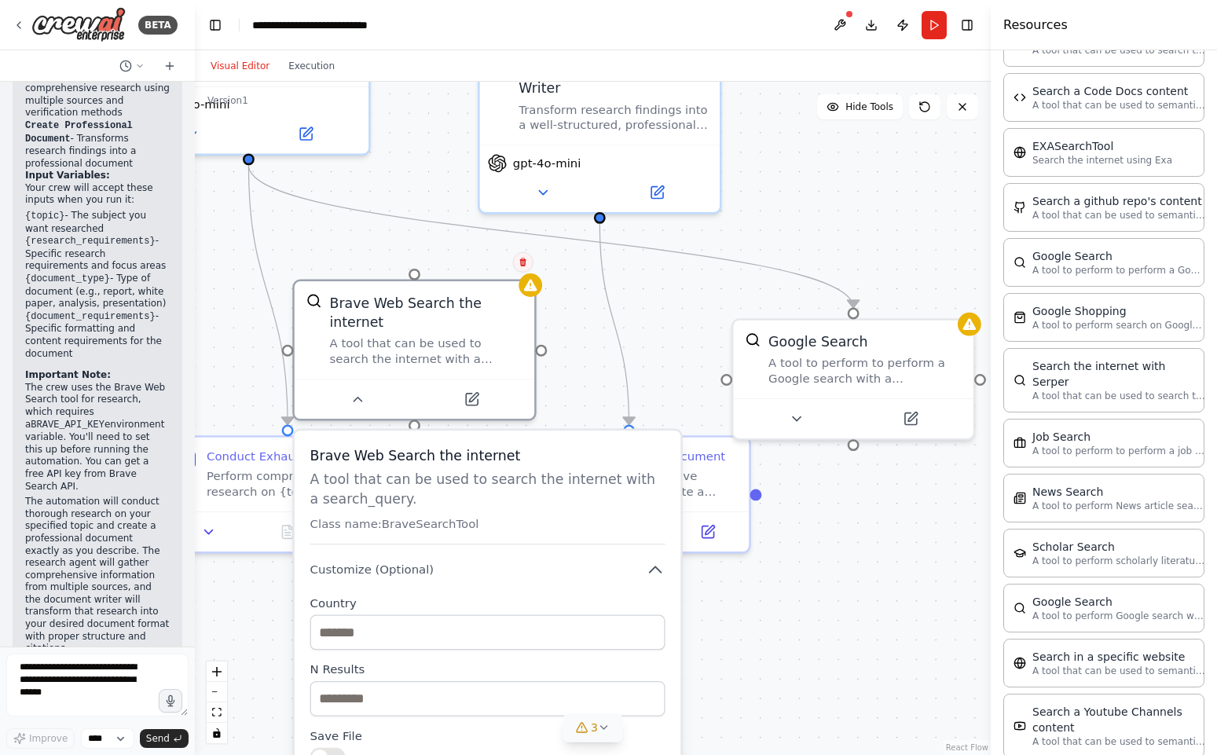
click at [524, 269] on button at bounding box center [523, 262] width 20 height 20
click at [521, 261] on icon at bounding box center [522, 262] width 9 height 9
click at [480, 258] on button "Confirm" at bounding box center [478, 262] width 56 height 19
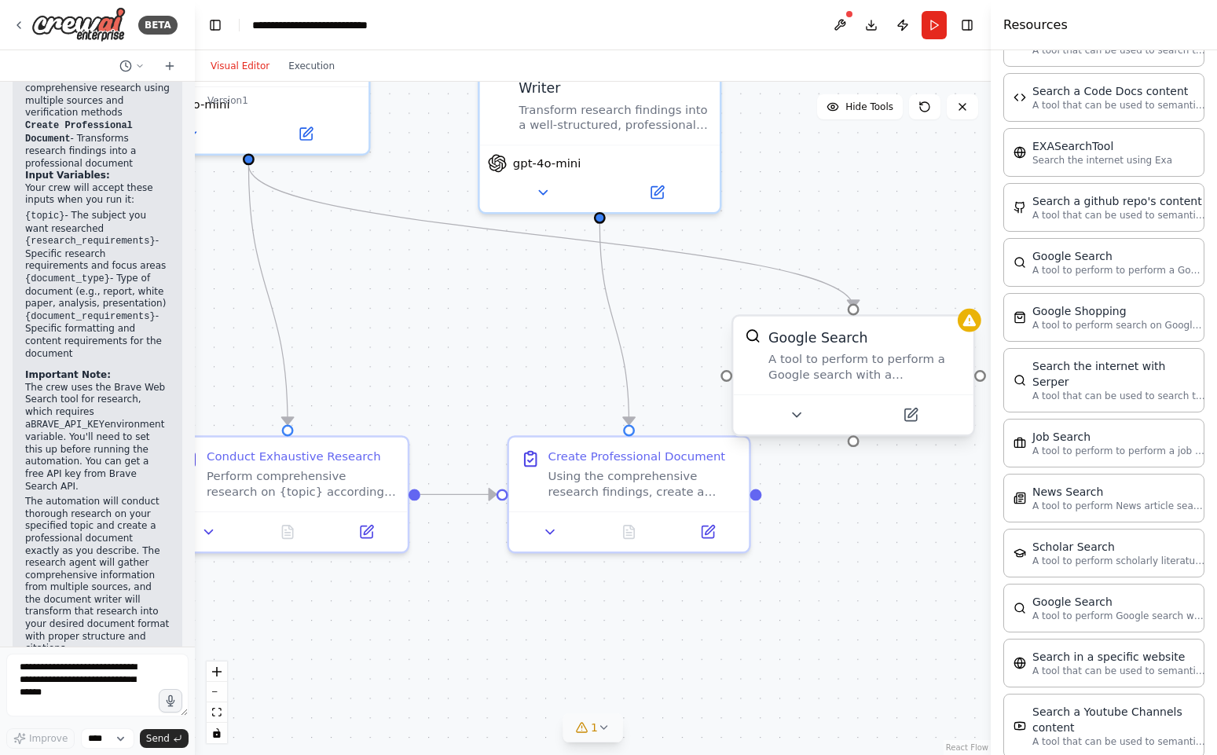
click at [912, 353] on div "A tool to perform to perform a Google search with a search_query." at bounding box center [864, 366] width 193 height 31
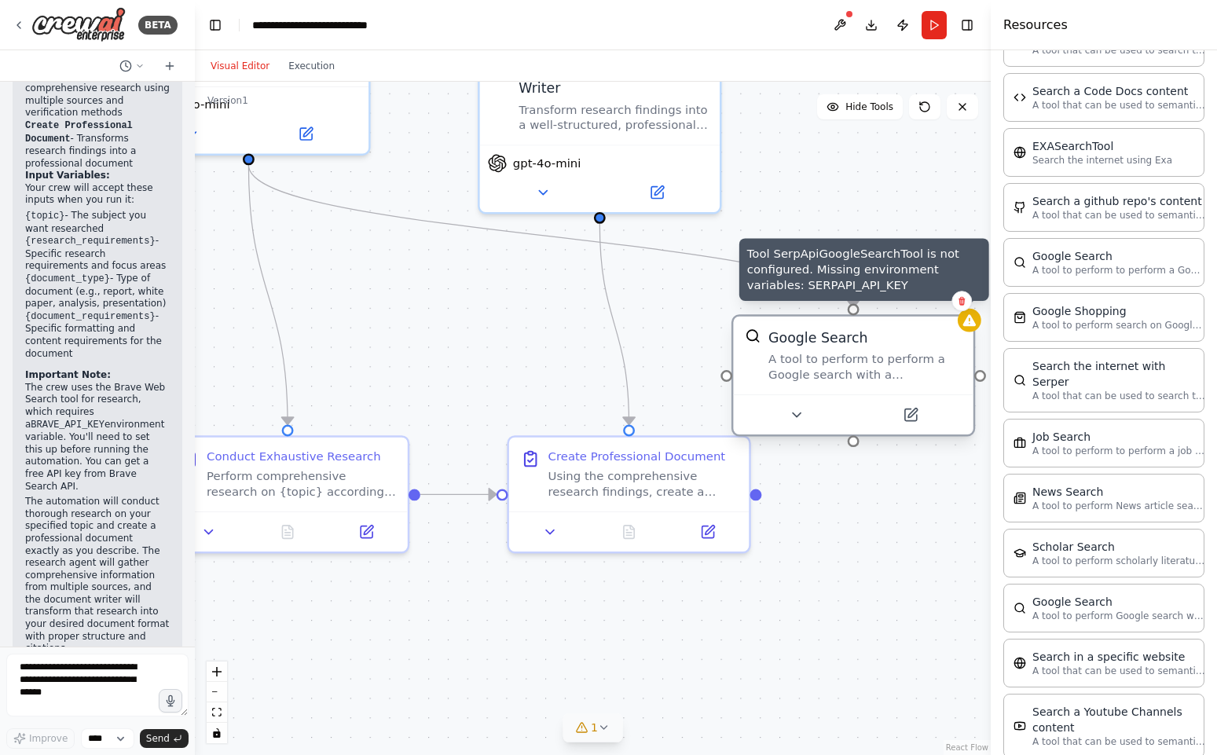
click at [975, 325] on icon at bounding box center [969, 320] width 13 height 12
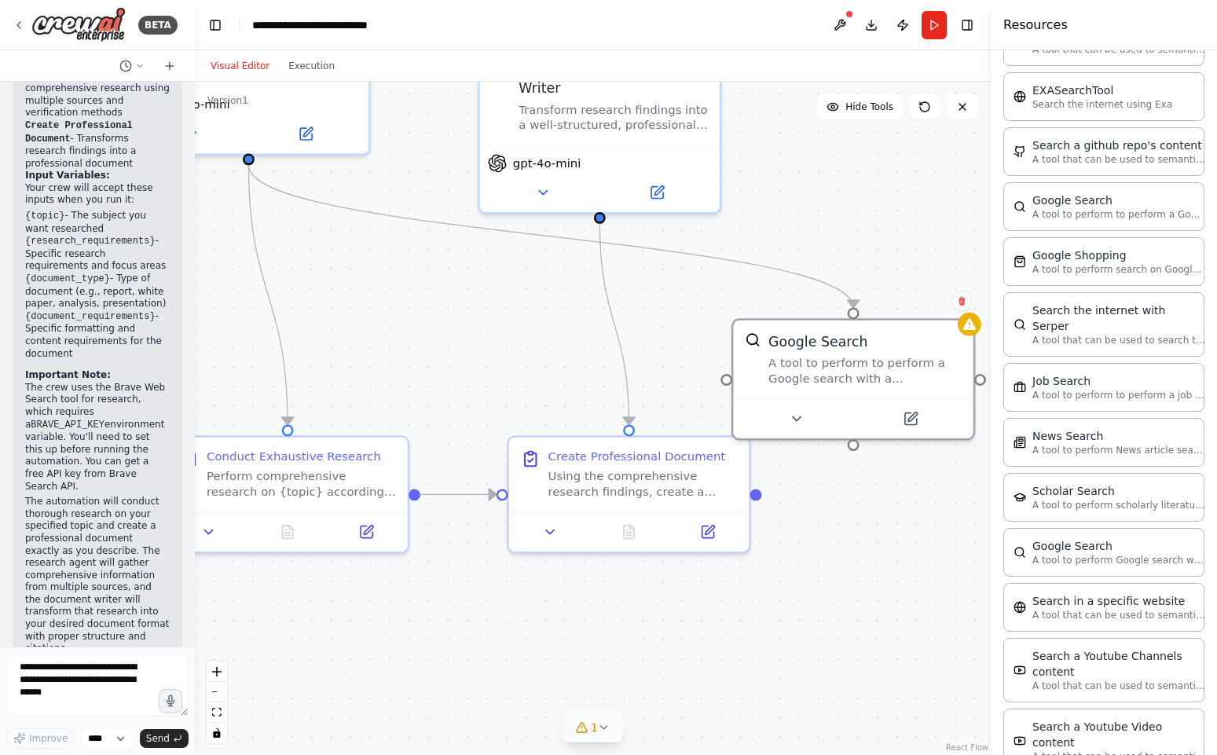
scroll to position [500, 0]
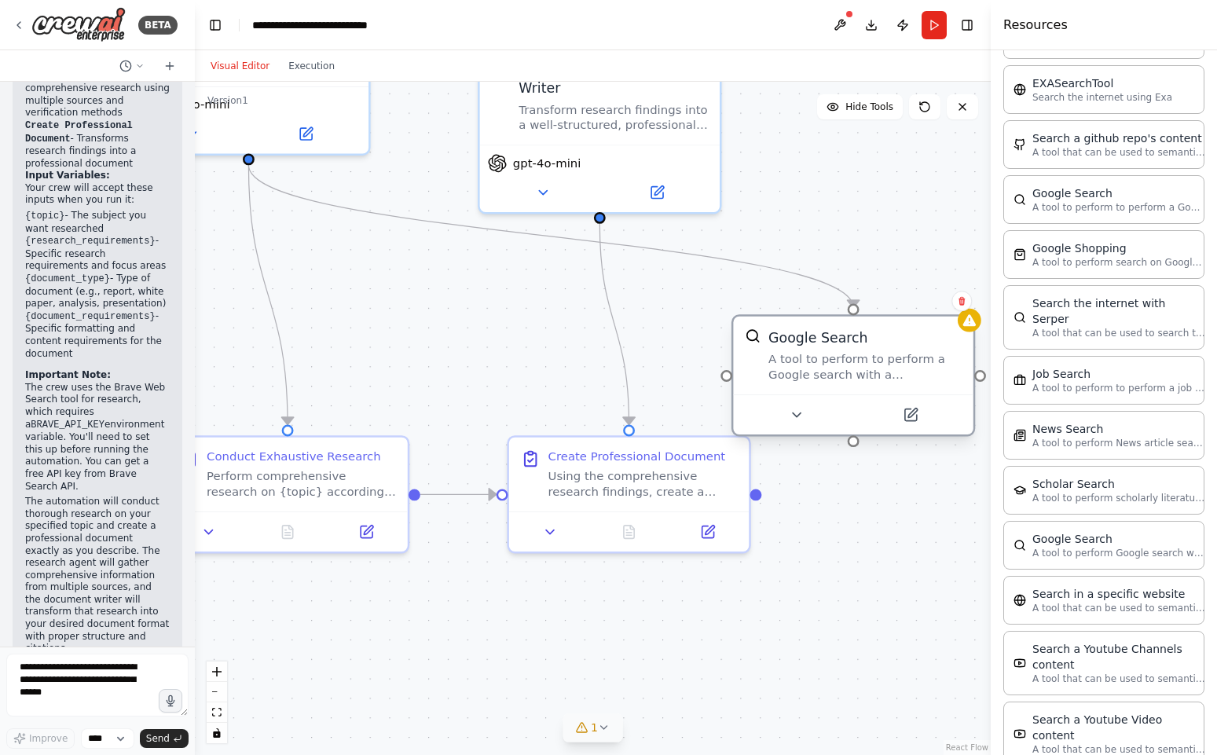
click at [884, 353] on div "A tool to perform to perform a Google search with a search_query." at bounding box center [864, 366] width 193 height 31
click at [960, 300] on icon at bounding box center [961, 301] width 6 height 9
click at [914, 303] on button "Confirm" at bounding box center [917, 300] width 56 height 19
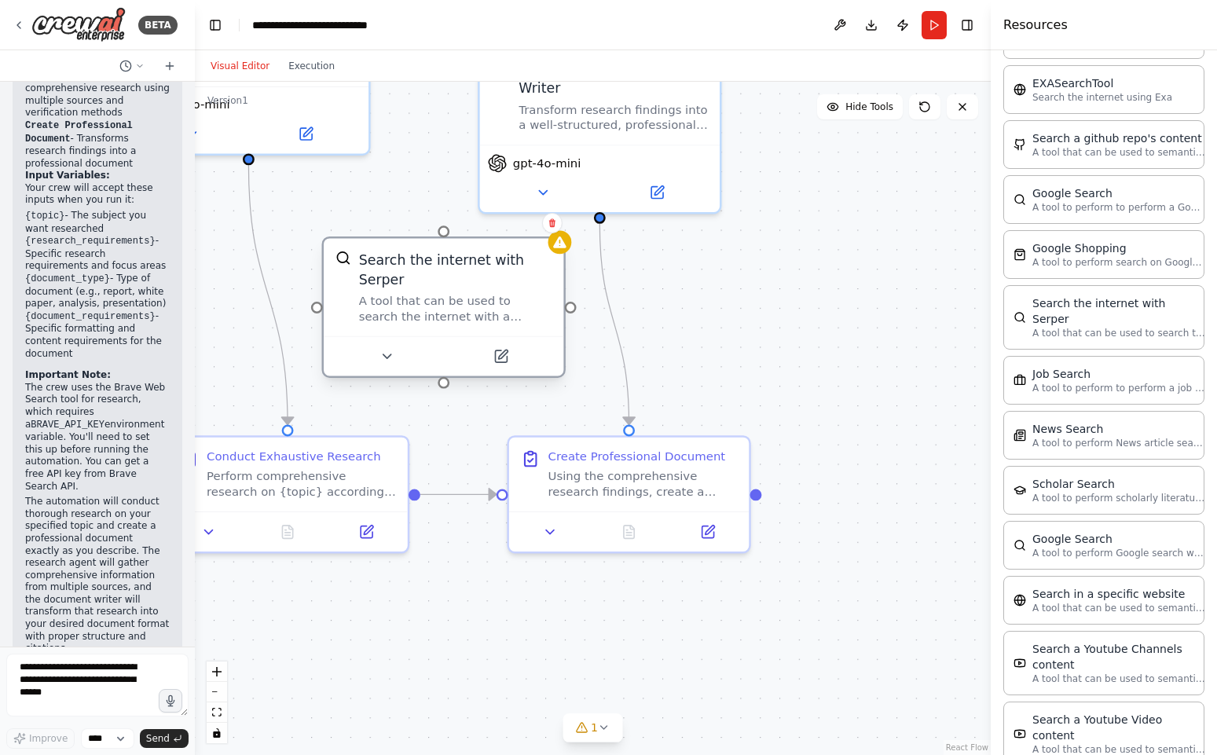
drag, startPoint x: 871, startPoint y: 383, endPoint x: 448, endPoint y: 295, distance: 431.8
click at [448, 295] on div "Search the internet with Serper A tool that can be used to search the internet …" at bounding box center [455, 287] width 193 height 74
drag, startPoint x: 251, startPoint y: 163, endPoint x: 440, endPoint y: 235, distance: 202.6
click at [440, 235] on div "Senior Research Analyst Conduct exhaustive research on {topic} using multiple s…" at bounding box center [562, 365] width 988 height 836
click at [933, 25] on button "Run" at bounding box center [933, 25] width 25 height 28
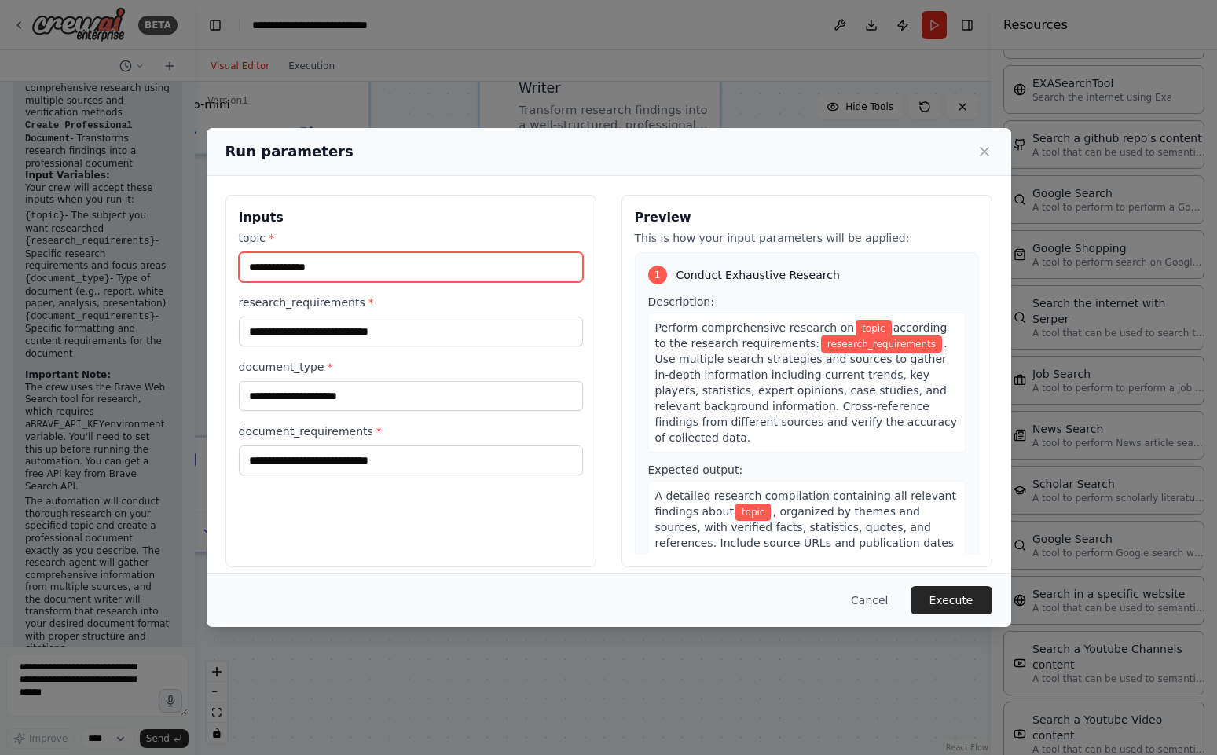
click at [414, 280] on input "topic *" at bounding box center [411, 267] width 344 height 30
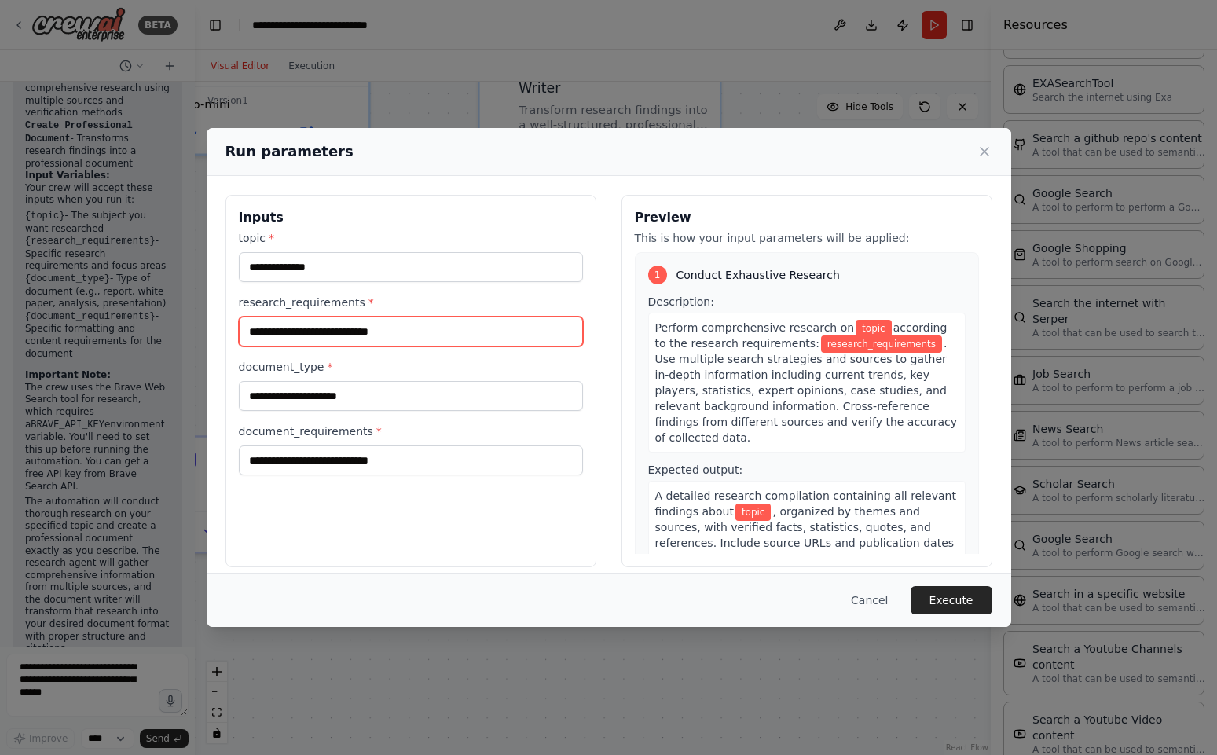
click at [414, 324] on input "research_requirements *" at bounding box center [411, 332] width 344 height 30
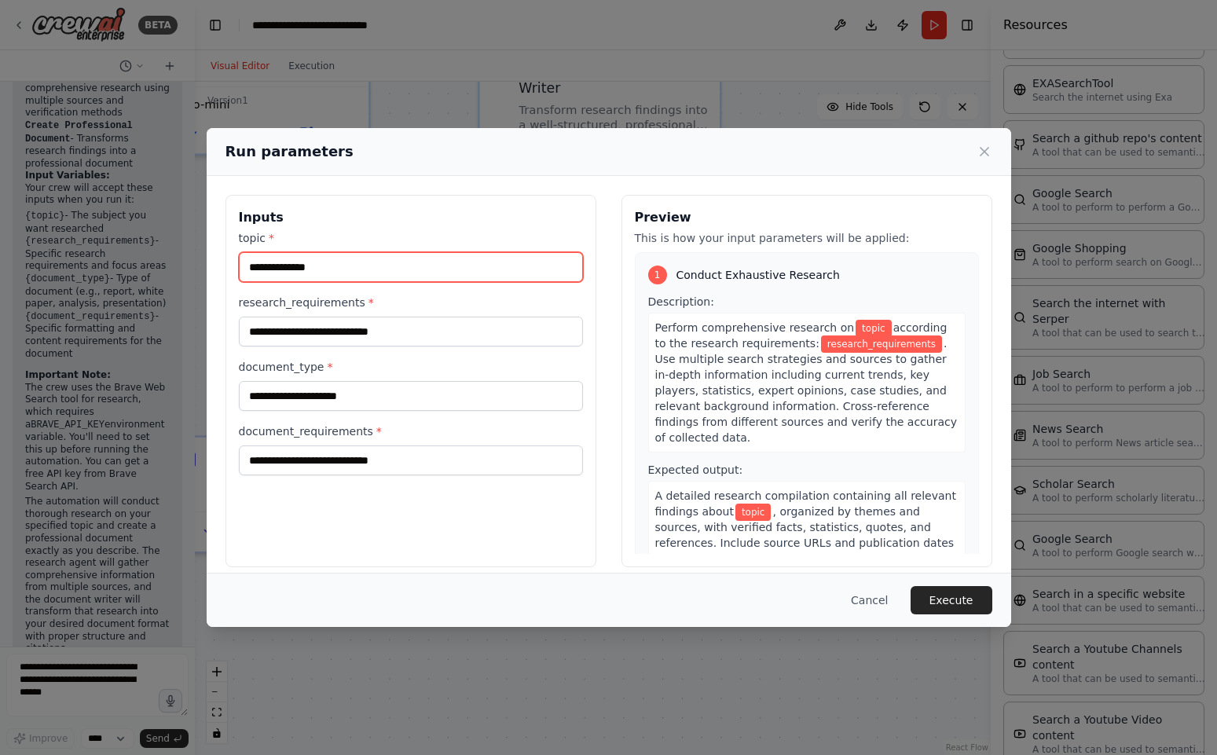
click at [391, 262] on input "topic *" at bounding box center [411, 267] width 344 height 30
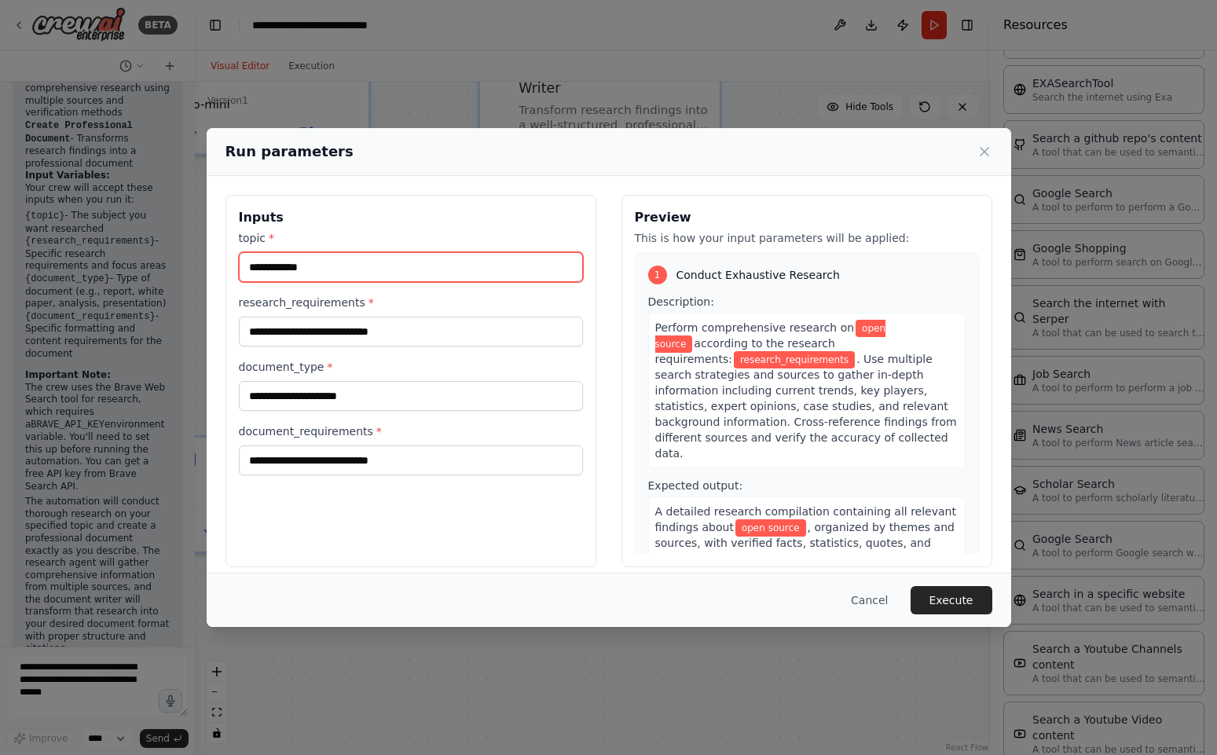
paste input "**********"
type input "**********"
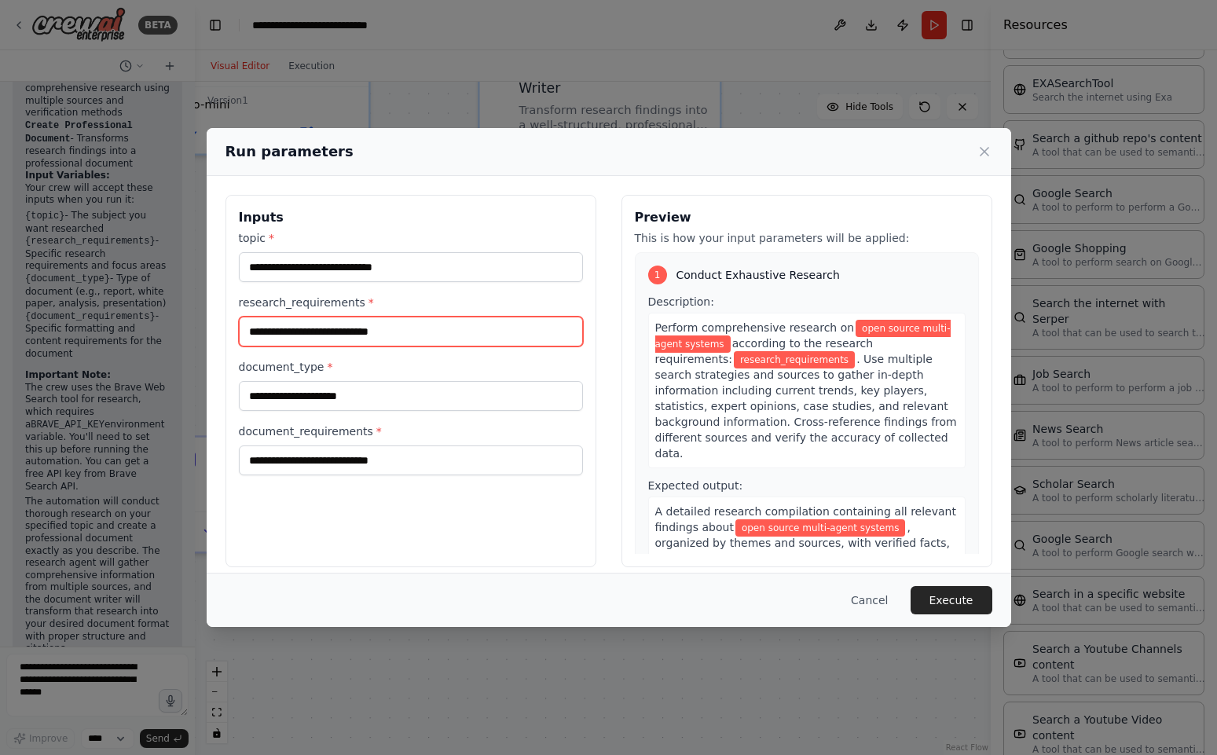
click at [330, 340] on input "research_requirements *" at bounding box center [411, 332] width 344 height 30
click at [290, 330] on input "**********" at bounding box center [411, 332] width 344 height 30
click at [349, 335] on input "**********" at bounding box center [411, 332] width 344 height 30
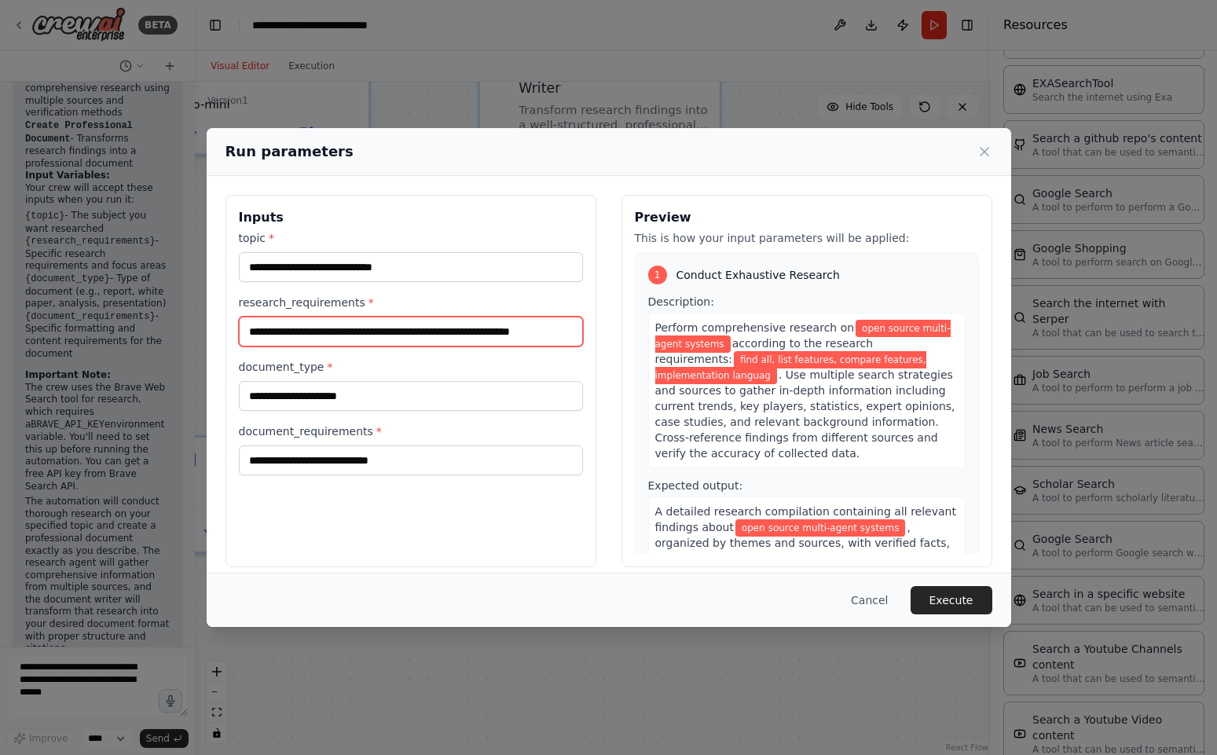
scroll to position [0, 4]
type input "**********"
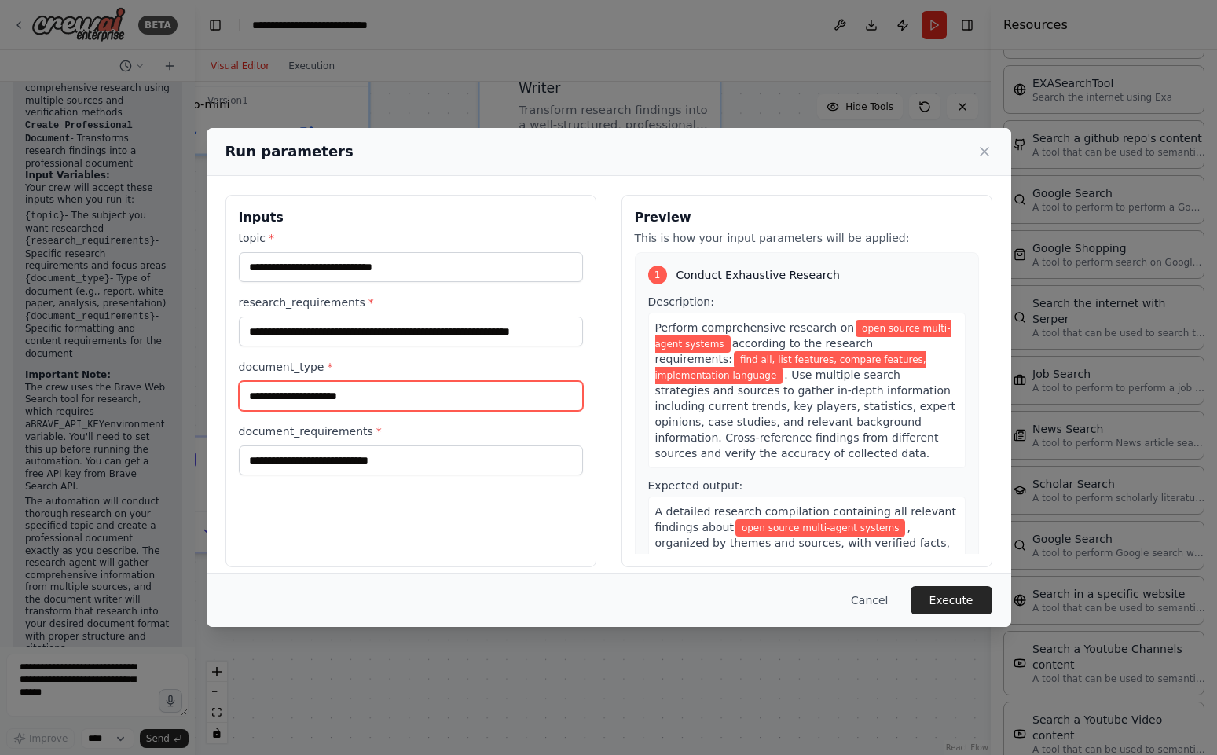
click at [295, 392] on input "document_type *" at bounding box center [411, 396] width 344 height 30
type input "**********"
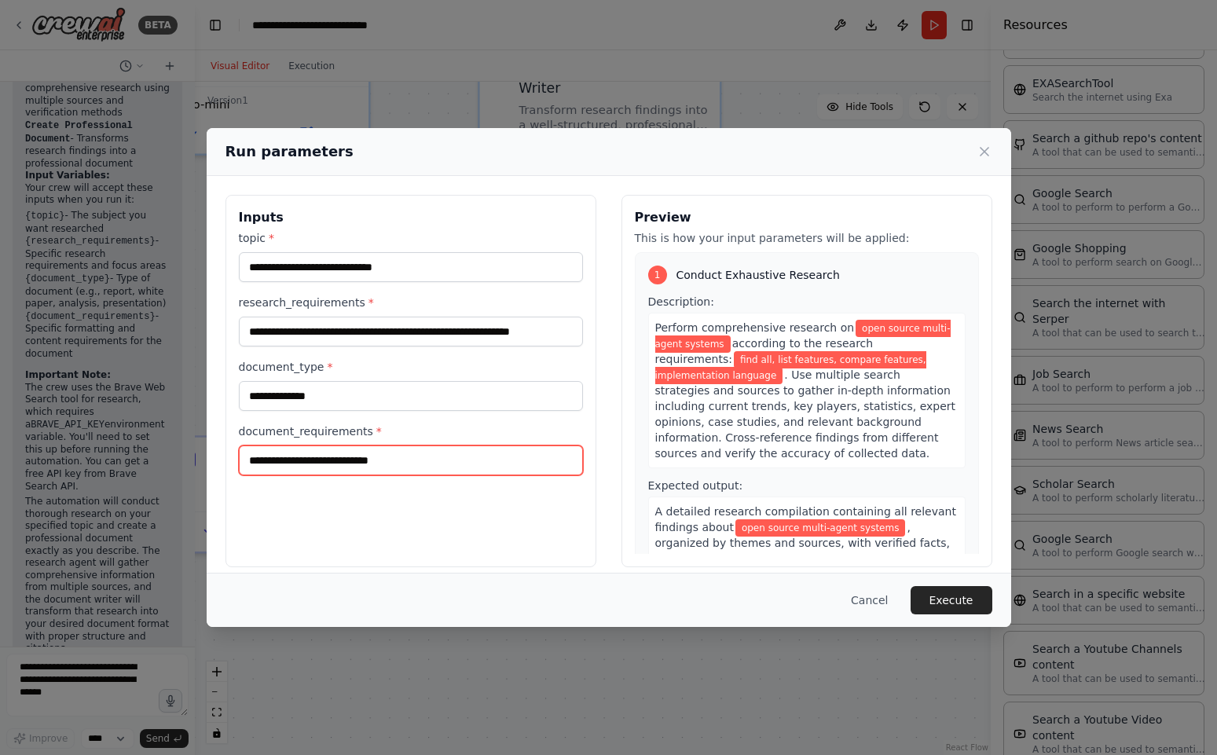
click at [379, 448] on input "document_requirements *" at bounding box center [411, 460] width 344 height 30
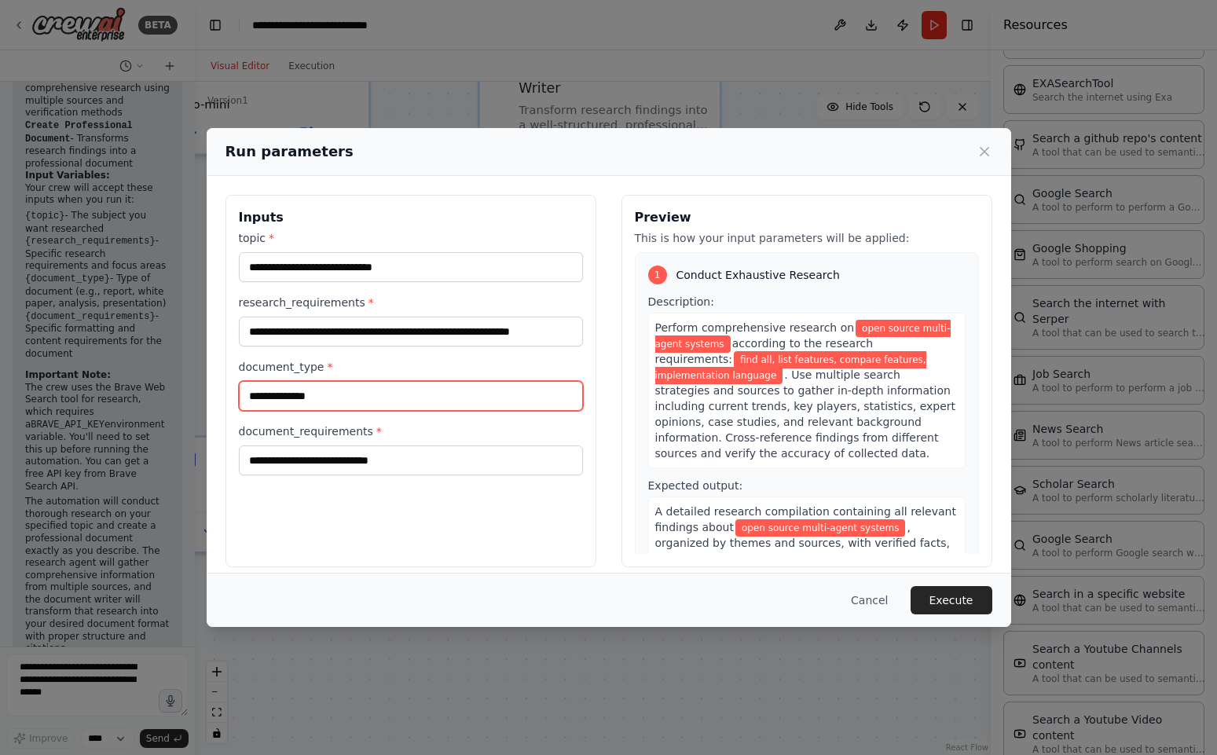
click at [403, 388] on input "**********" at bounding box center [411, 396] width 344 height 30
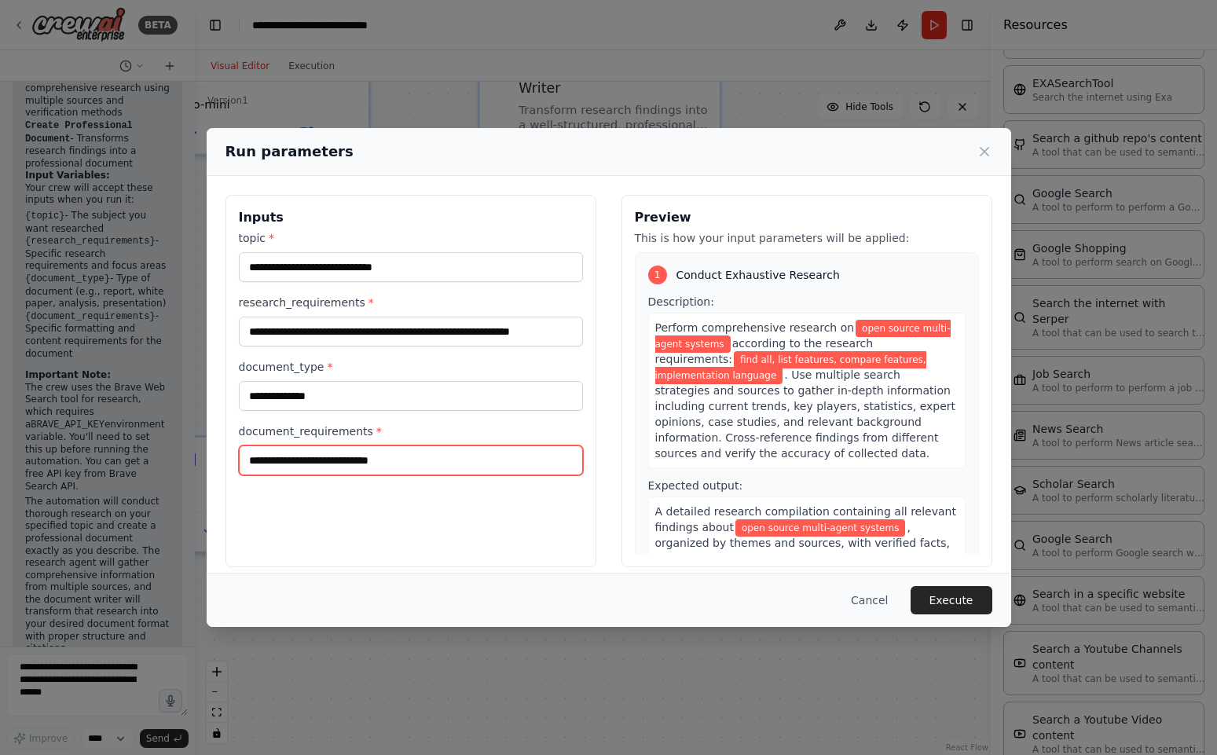
click at [344, 453] on input "document_requirements *" at bounding box center [411, 460] width 344 height 30
paste input "**********"
type input "**********"
click at [960, 600] on button "Execute" at bounding box center [951, 600] width 82 height 28
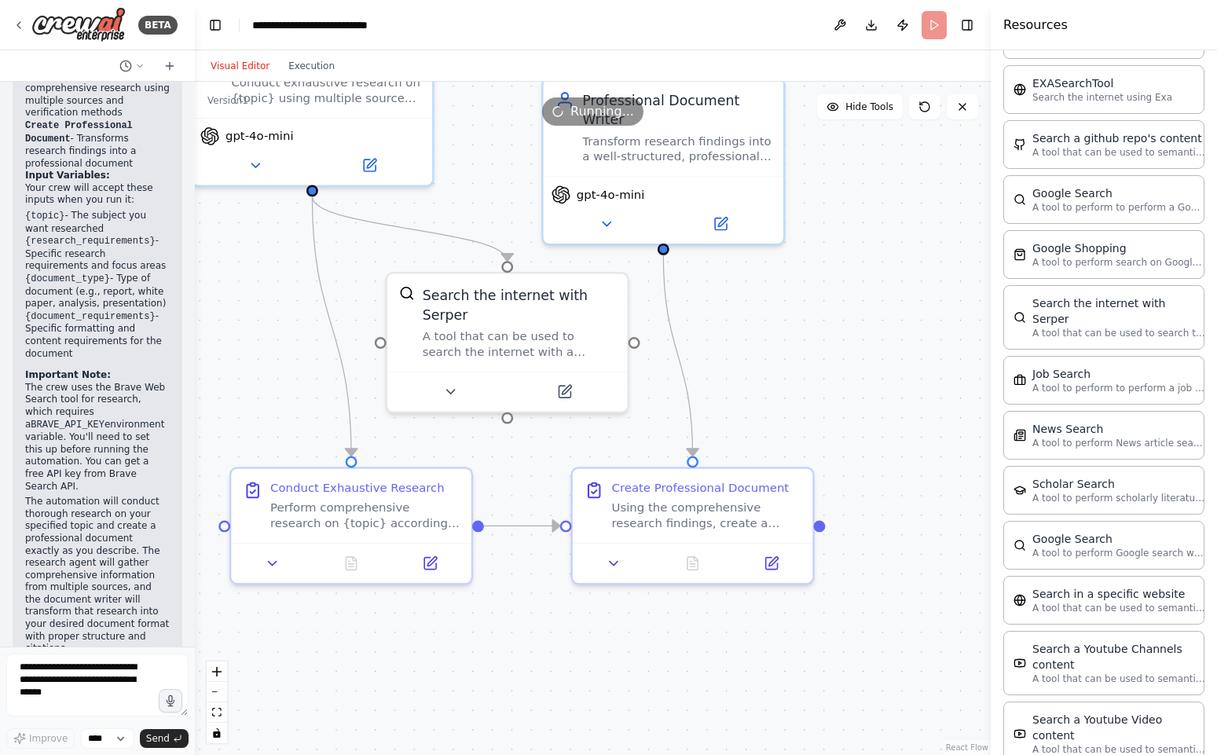
drag, startPoint x: 810, startPoint y: 273, endPoint x: 873, endPoint y: 304, distance: 70.6
click at [873, 304] on div ".deletable-edge-delete-btn { width: 20px; height: 20px; border: 0px solid #ffff…" at bounding box center [593, 418] width 796 height 673
click at [322, 68] on button "Execution" at bounding box center [311, 66] width 65 height 19
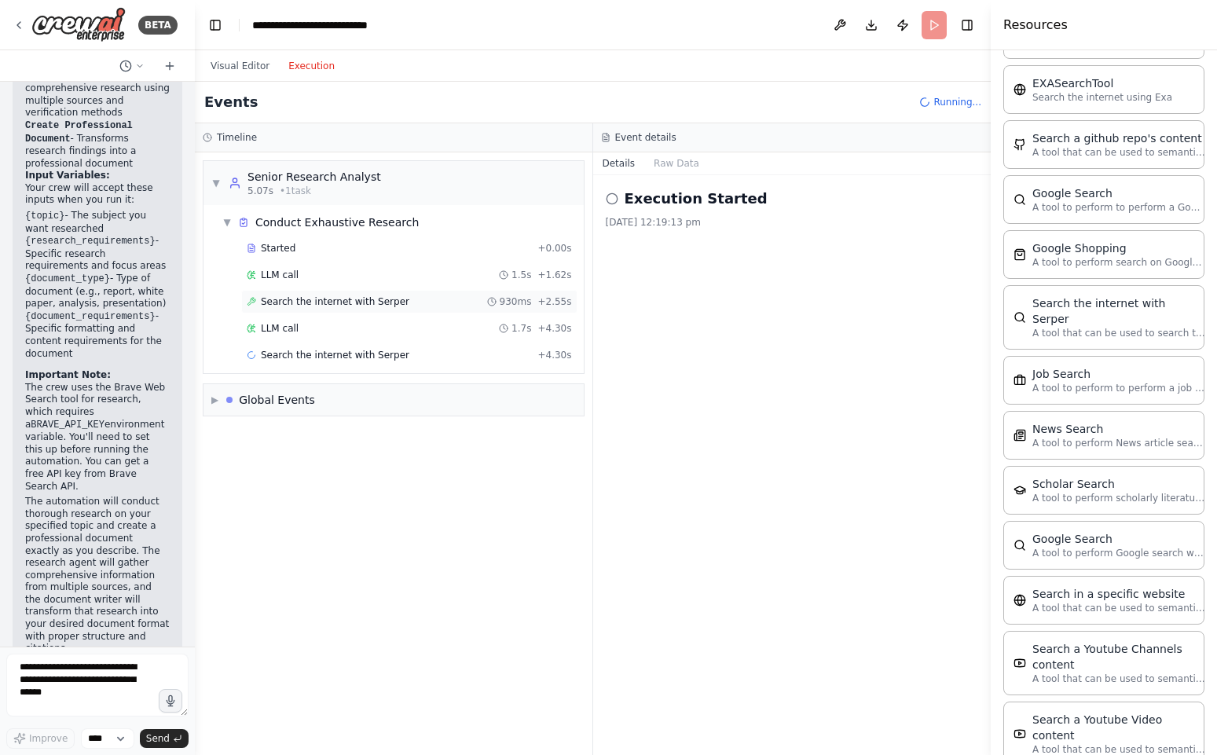
click at [318, 297] on span "Search the internet with Serper" at bounding box center [335, 301] width 148 height 13
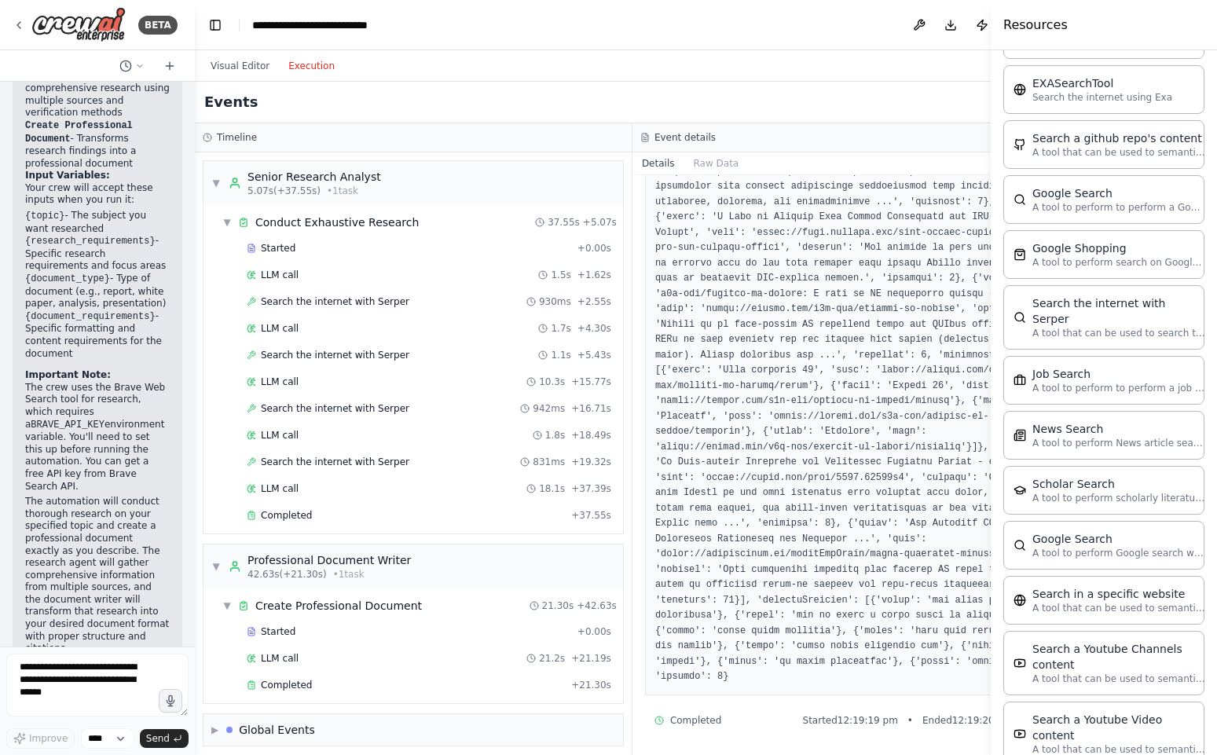
scroll to position [9, 0]
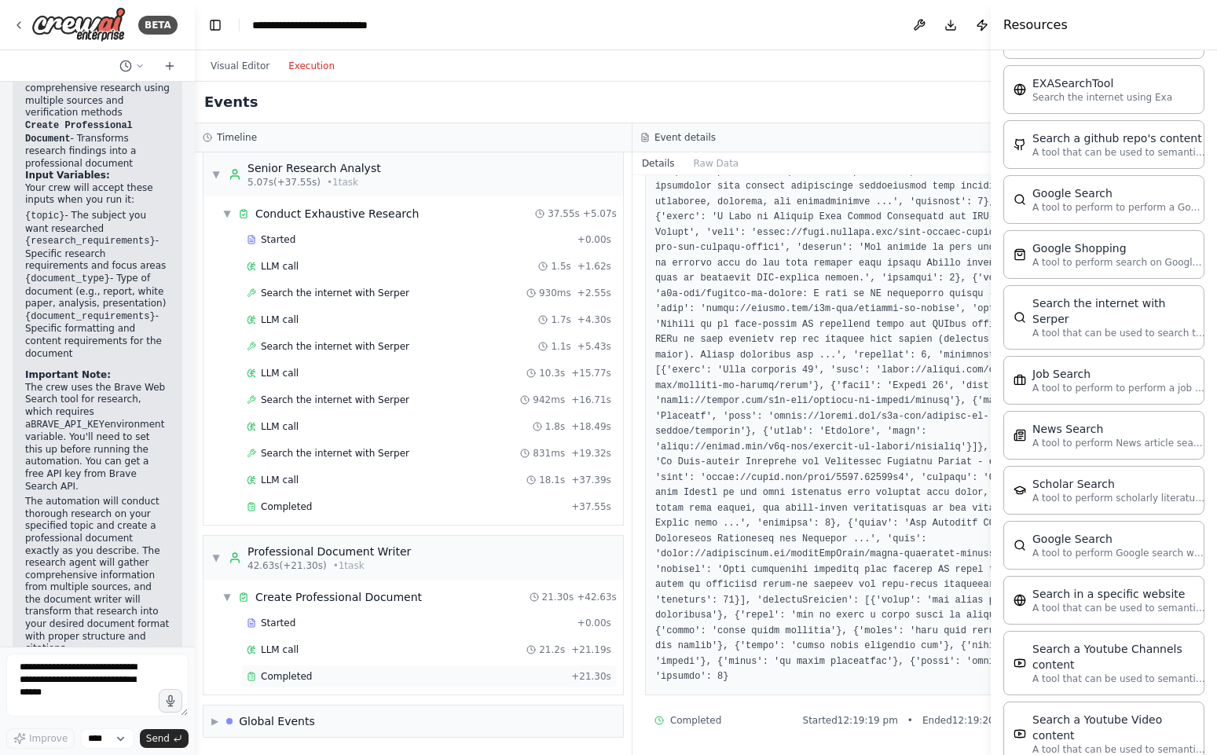
click at [320, 673] on div "Completed" at bounding box center [406, 676] width 318 height 13
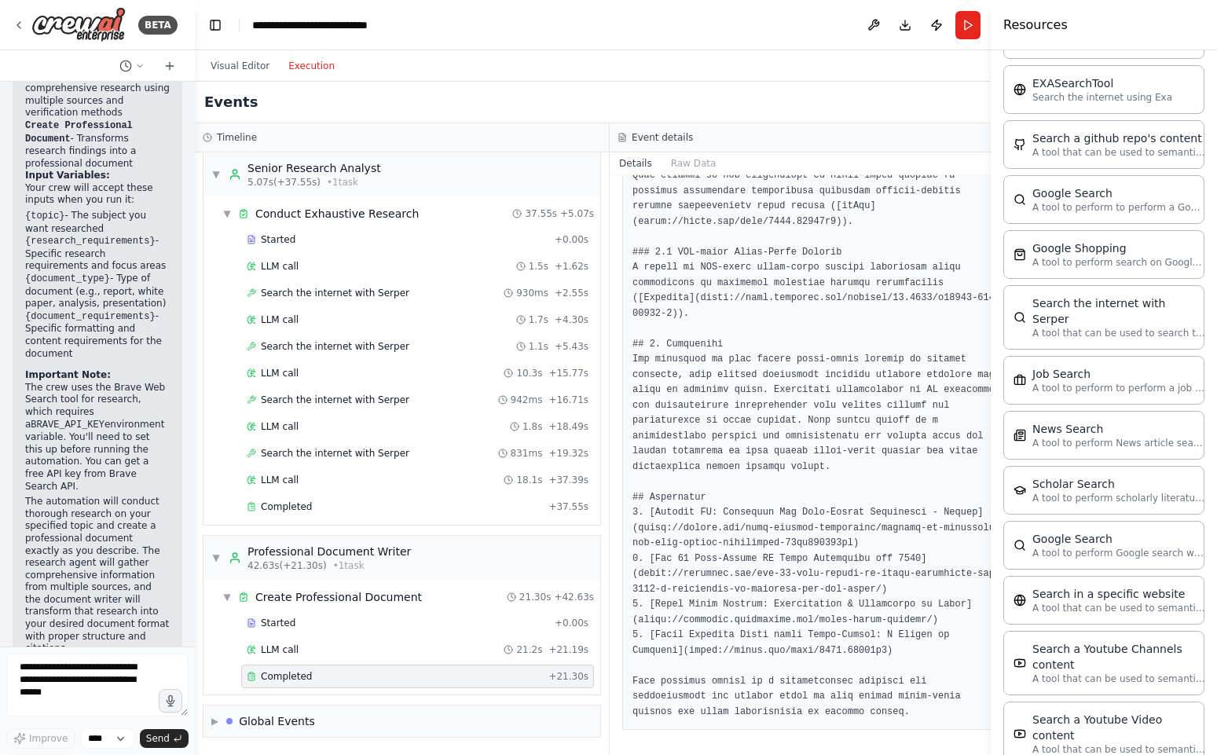
scroll to position [1640, 0]
drag, startPoint x: 899, startPoint y: 587, endPoint x: 633, endPoint y: 576, distance: 266.5
copy pre "[URL][DOMAIN_NAME]"
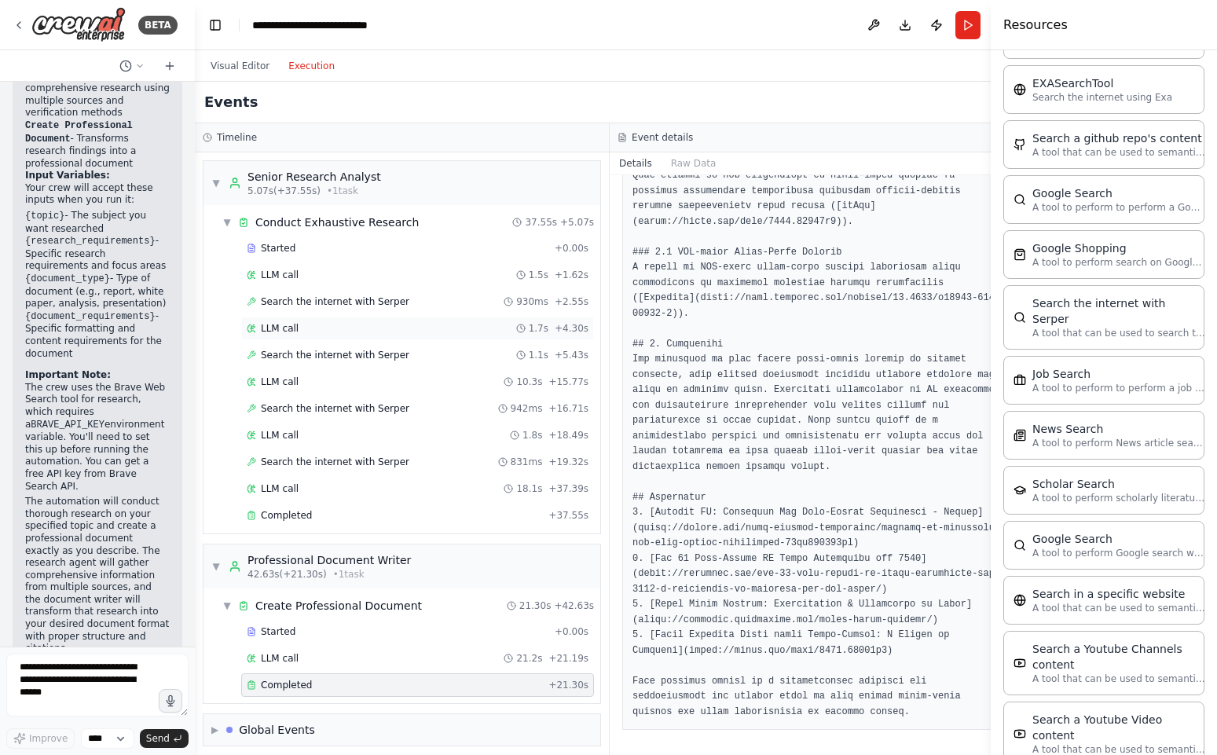
scroll to position [9, 0]
